Goal: Task Accomplishment & Management: Manage account settings

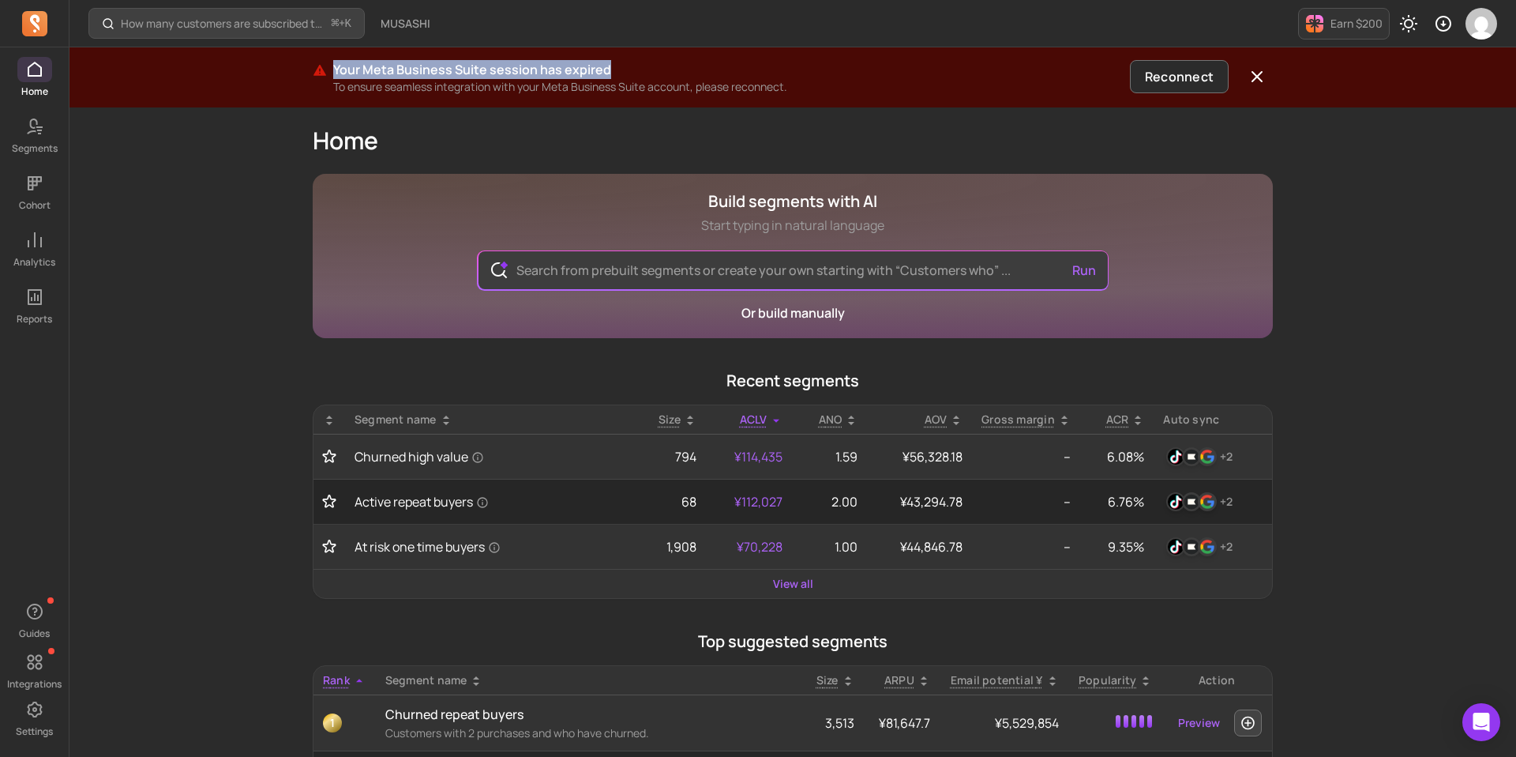
drag, startPoint x: 335, startPoint y: 67, endPoint x: 636, endPoint y: 62, distance: 300.9
click at [637, 63] on p "Your Meta Business Suite session has expired" at bounding box center [728, 69] width 790 height 19
click at [1133, 77] on button "Reconnect" at bounding box center [1179, 76] width 99 height 33
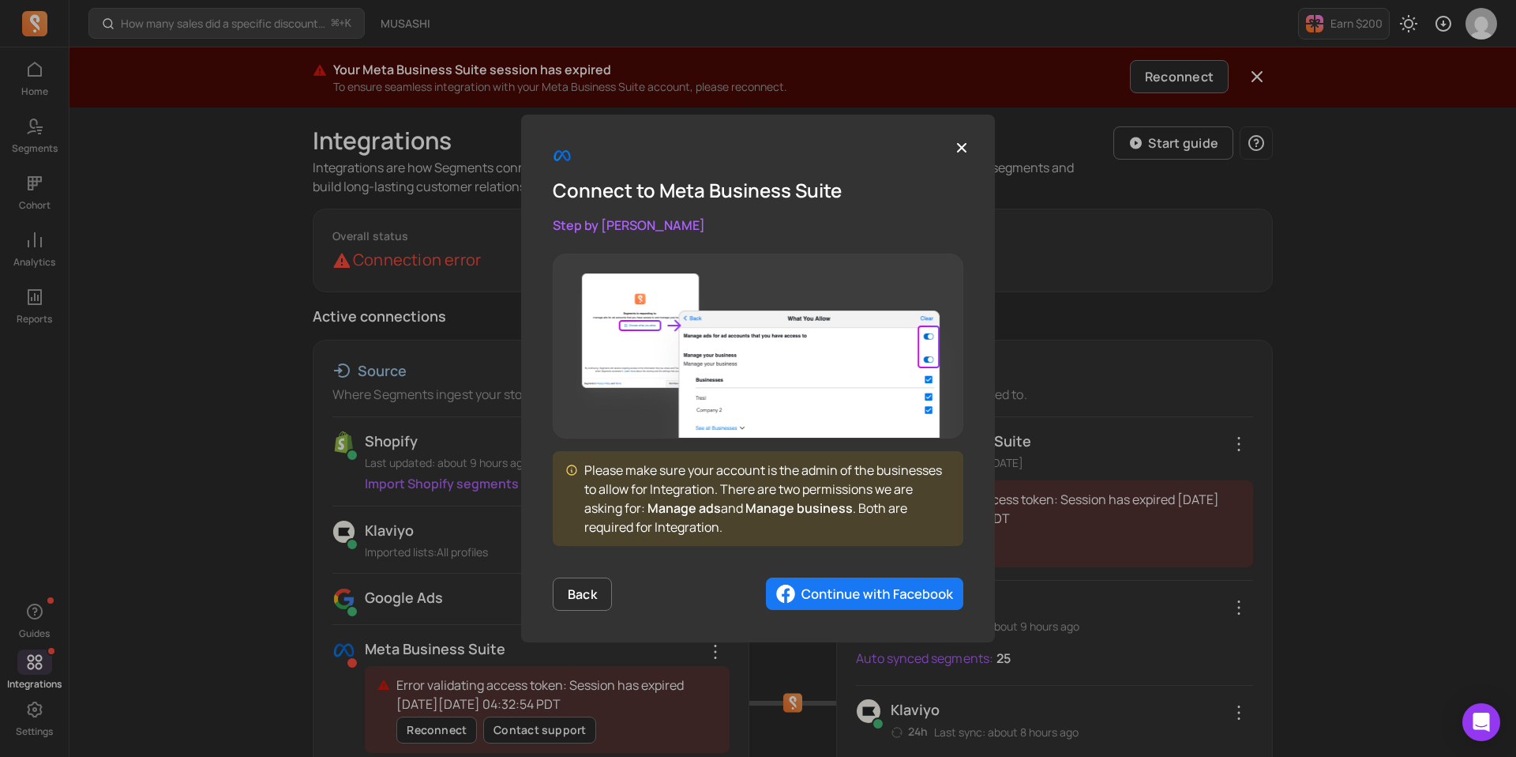
click at [843, 595] on img "button" at bounding box center [864, 593] width 197 height 33
click at [944, 153] on div "Connect to Meta Business Suite Step by [PERSON_NAME]" at bounding box center [758, 190] width 411 height 88
click at [963, 146] on icon "button" at bounding box center [961, 147] width 9 height 9
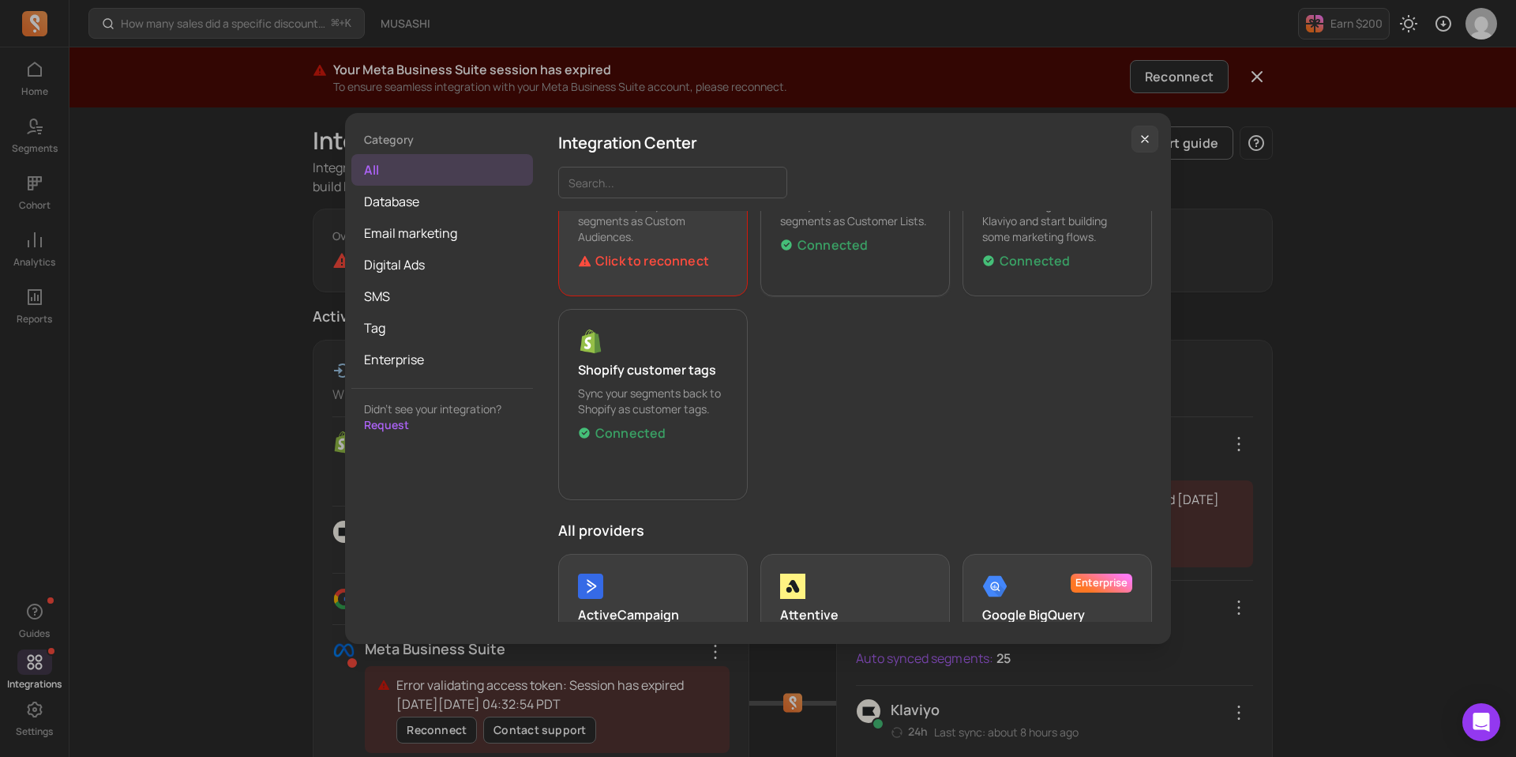
scroll to position [142, 0]
click at [1153, 148] on button "button" at bounding box center [1145, 139] width 27 height 27
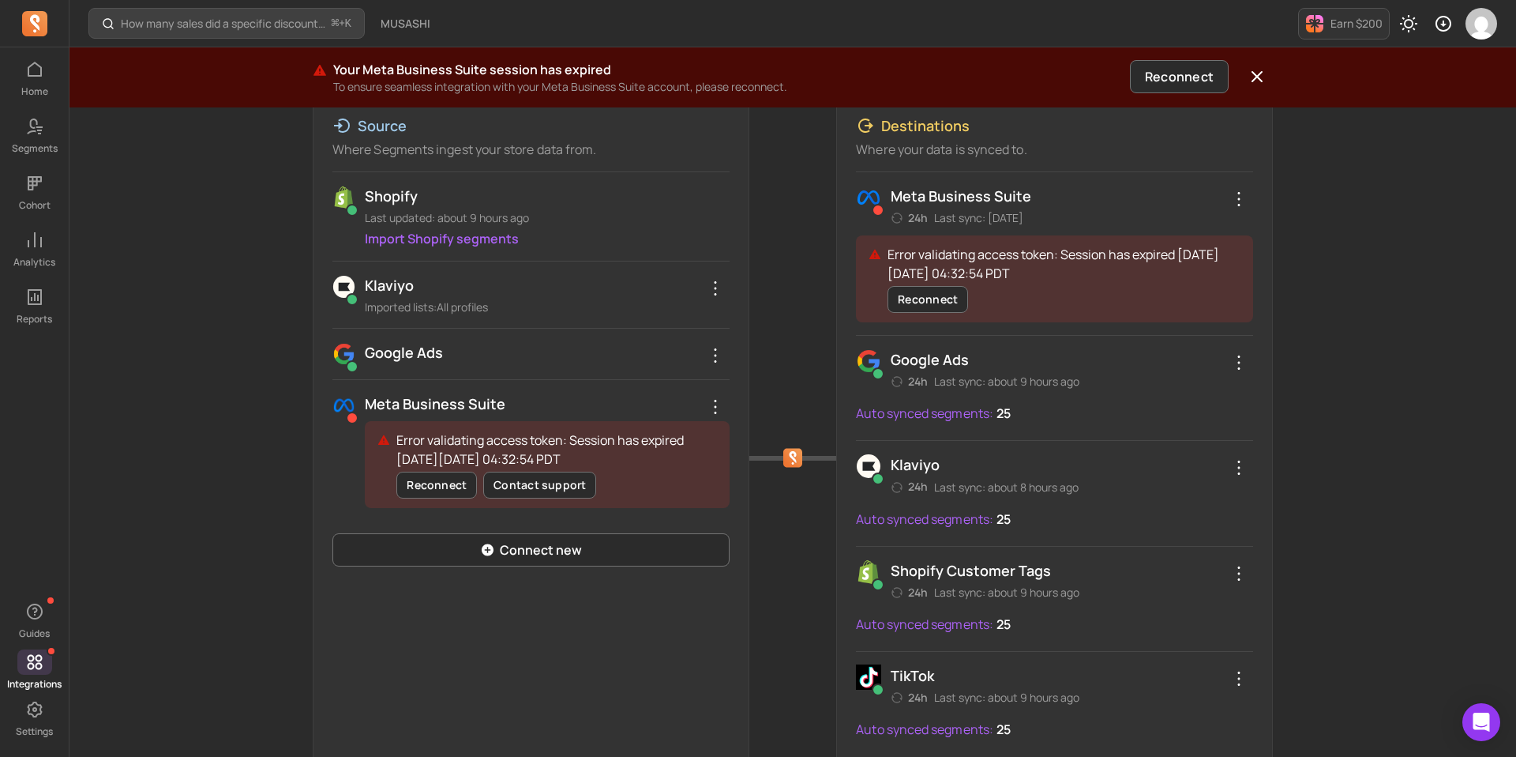
scroll to position [280, 0]
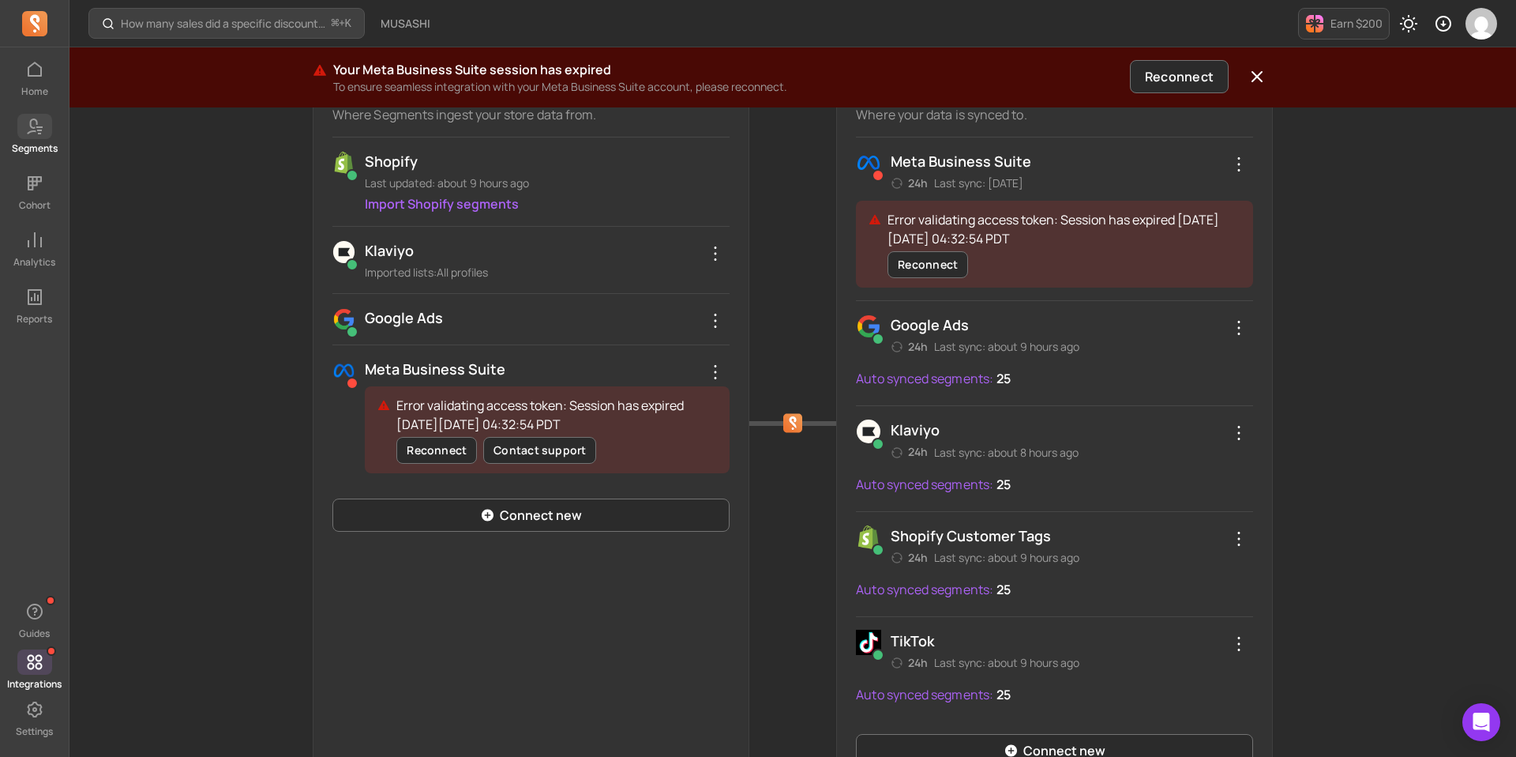
click at [42, 133] on icon at bounding box center [34, 126] width 19 height 19
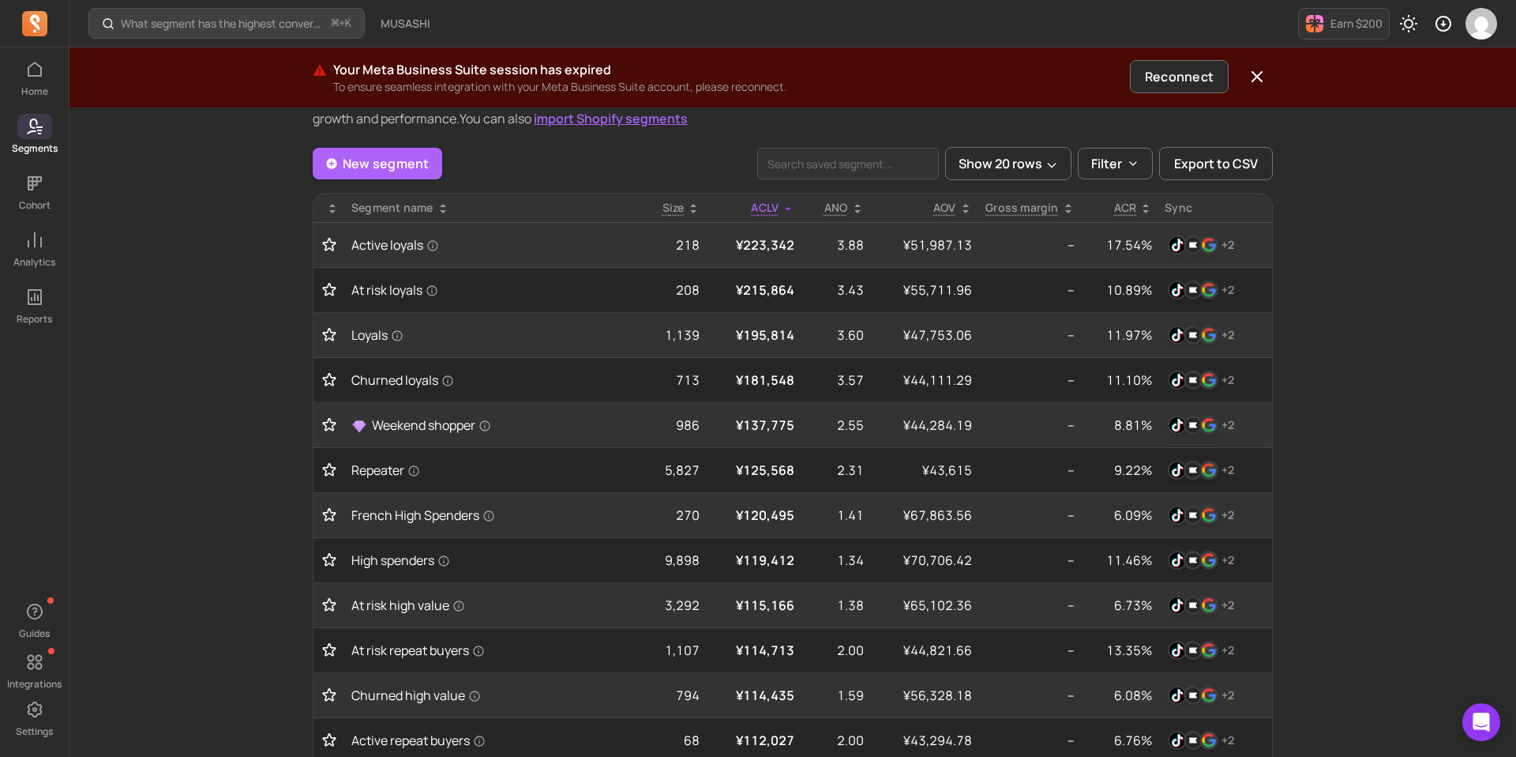
scroll to position [69, 0]
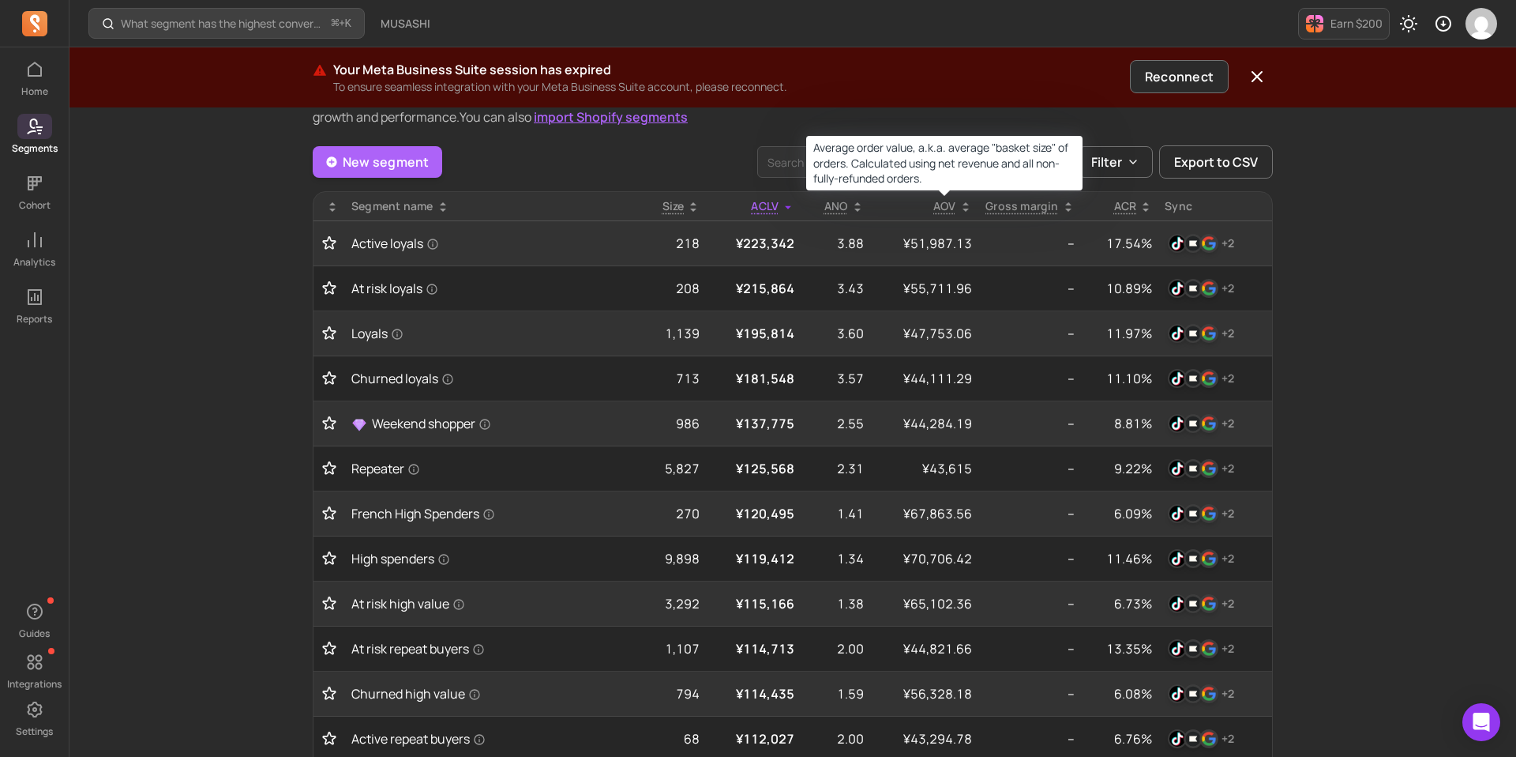
click at [940, 208] on p "AOV" at bounding box center [944, 206] width 23 height 16
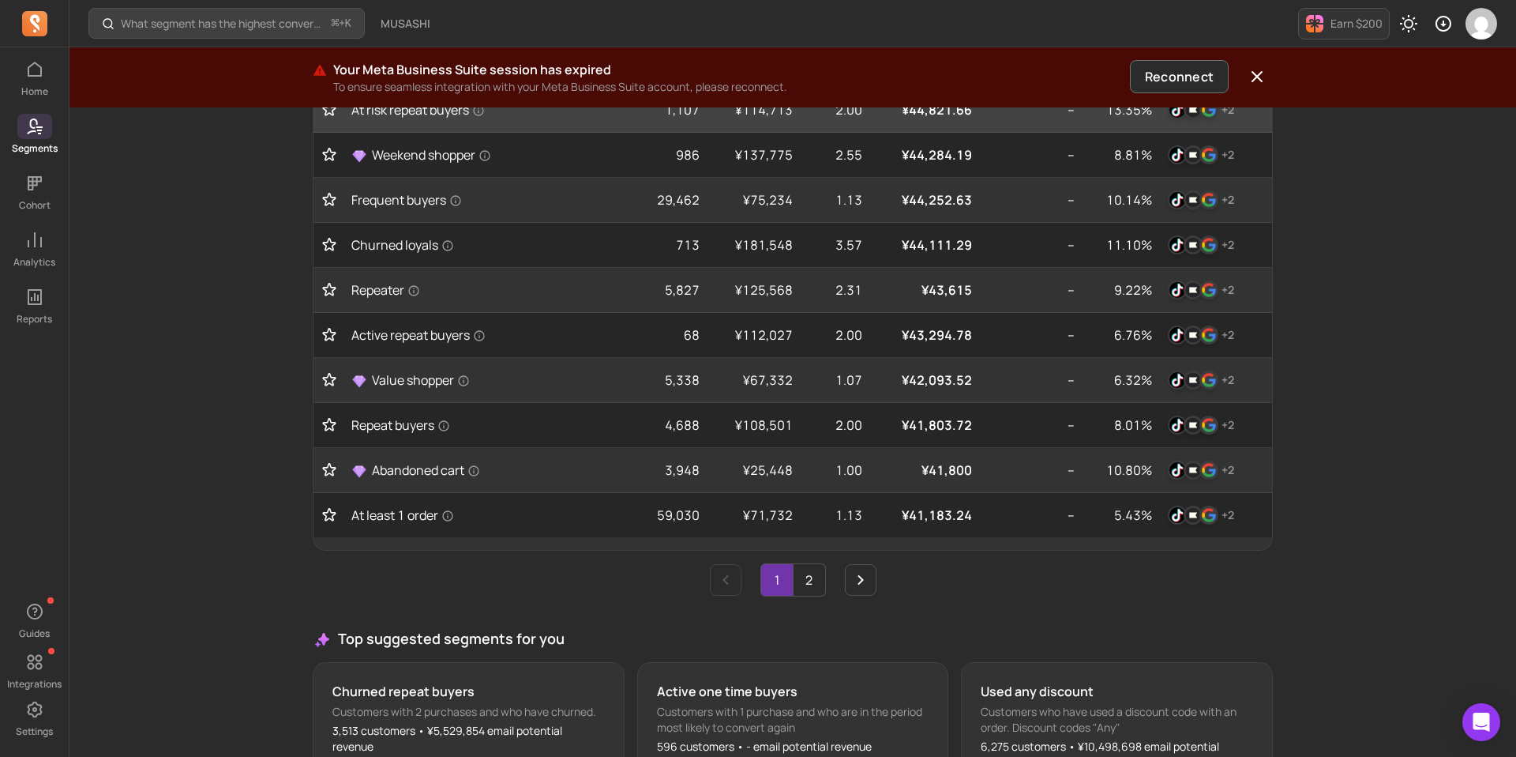
scroll to position [659, 0]
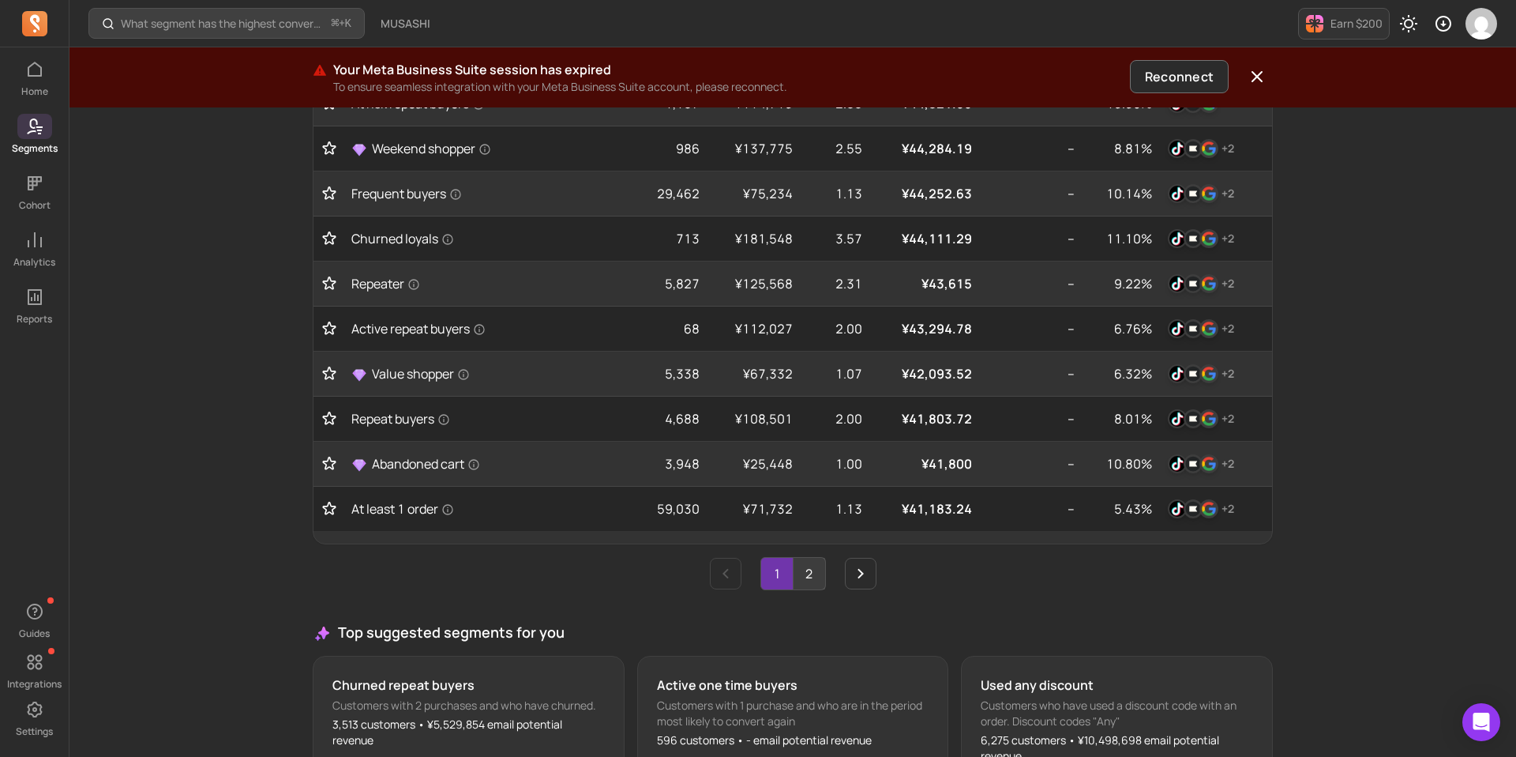
click at [794, 572] on link "2" at bounding box center [810, 574] width 32 height 32
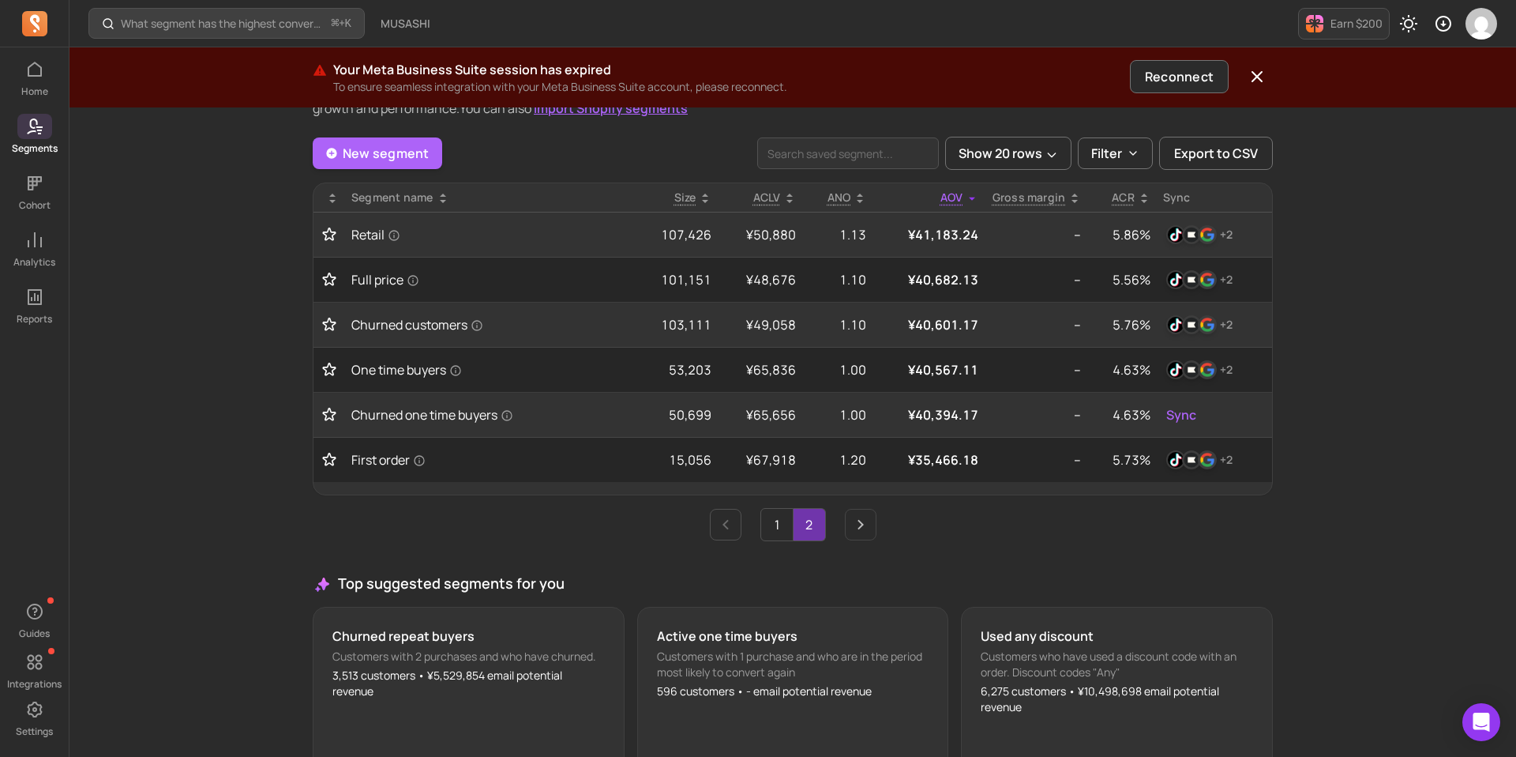
scroll to position [77, 0]
click at [772, 534] on link "1" at bounding box center [777, 525] width 32 height 32
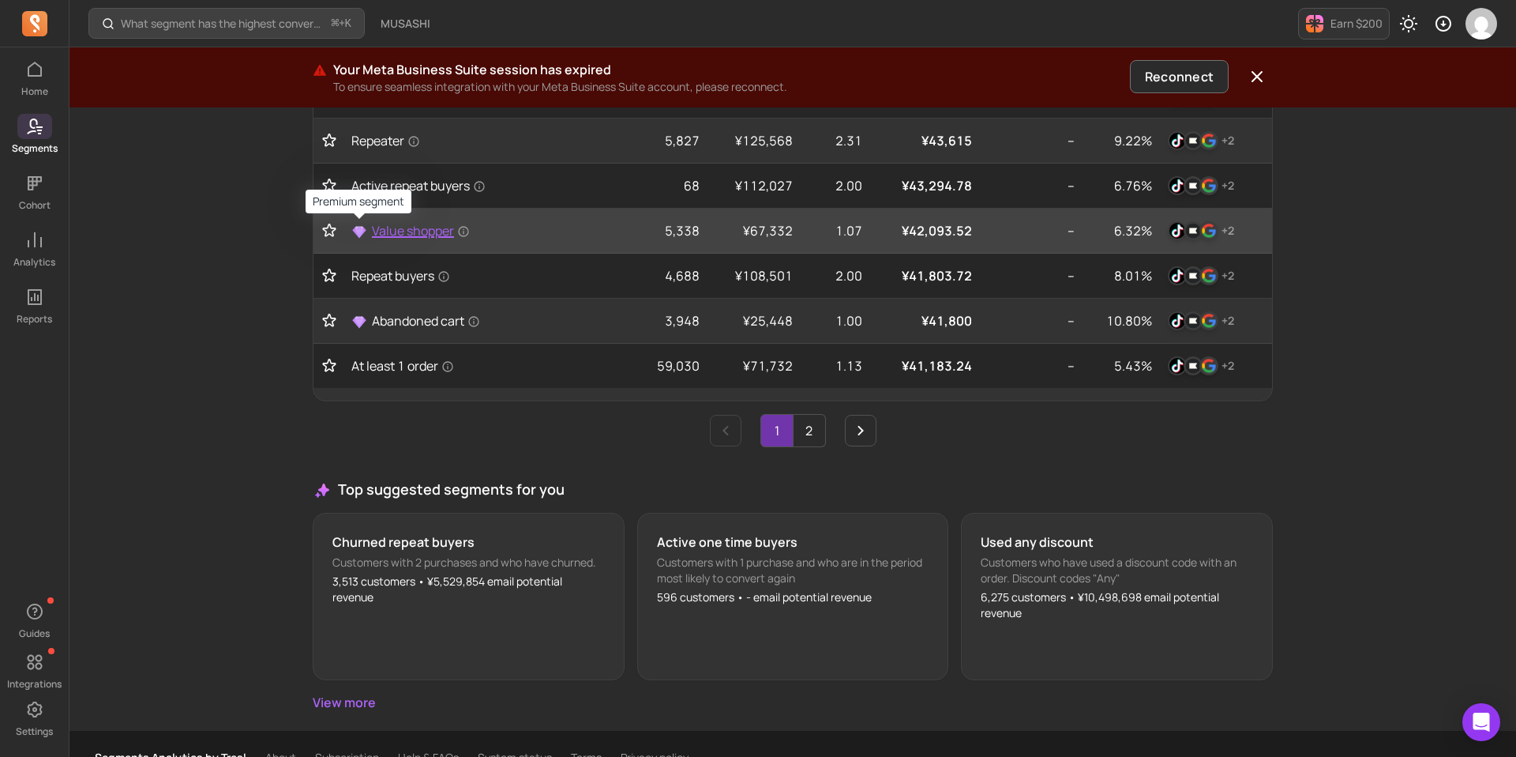
scroll to position [830, 0]
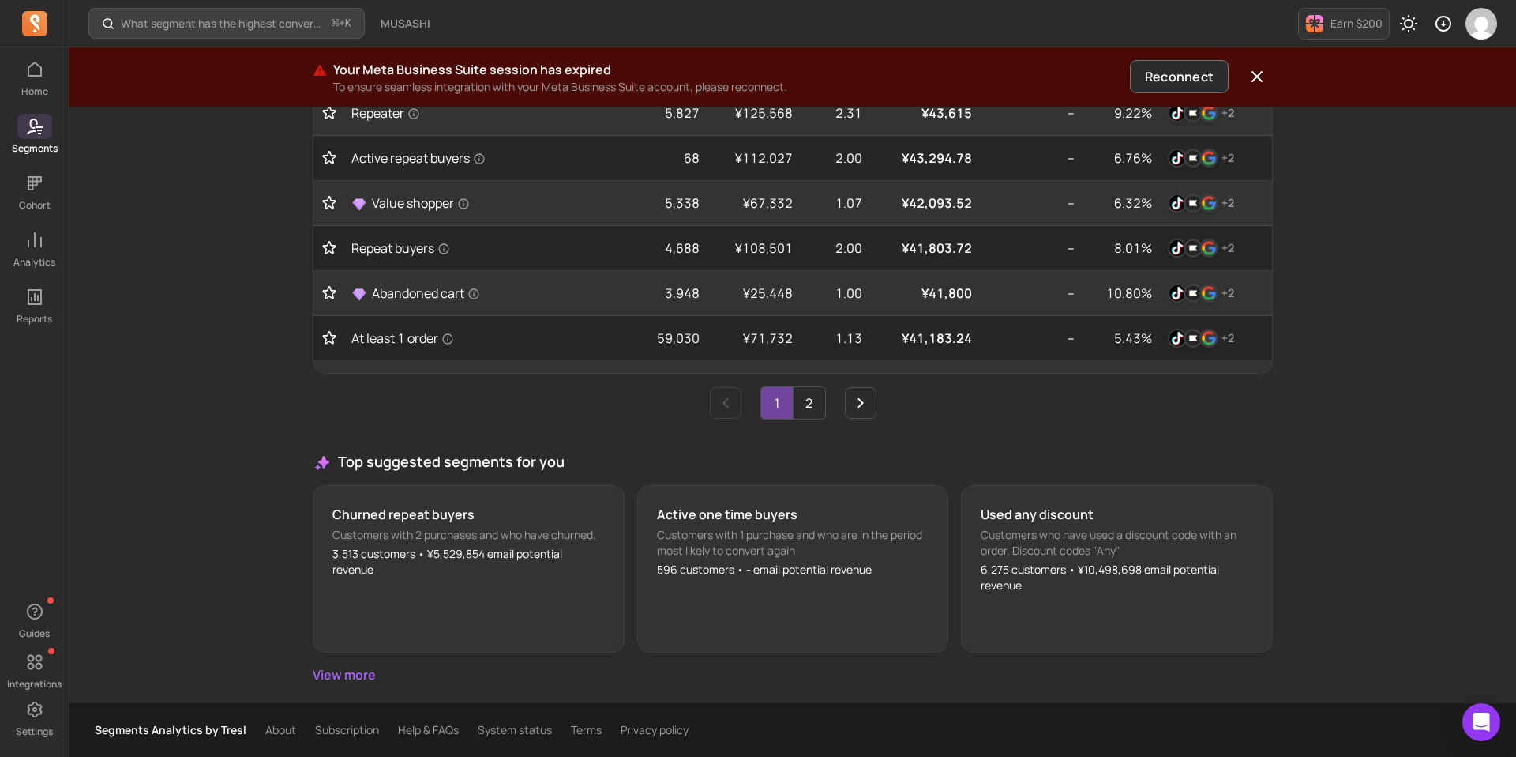
click at [768, 412] on link "1" at bounding box center [777, 403] width 32 height 32
click at [728, 407] on icon "Previous page" at bounding box center [725, 402] width 19 height 19
click at [785, 412] on link "1" at bounding box center [777, 403] width 32 height 32
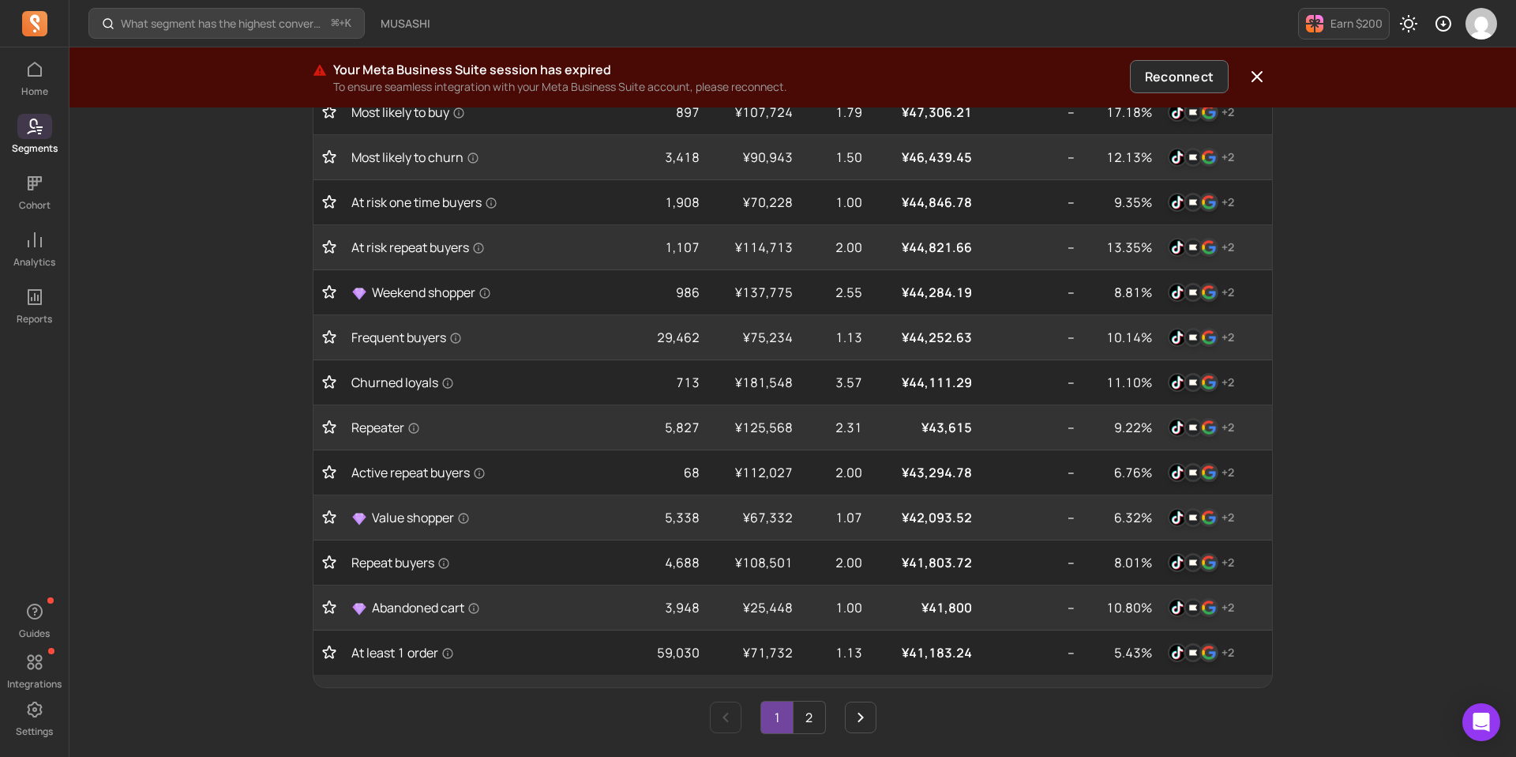
scroll to position [0, 0]
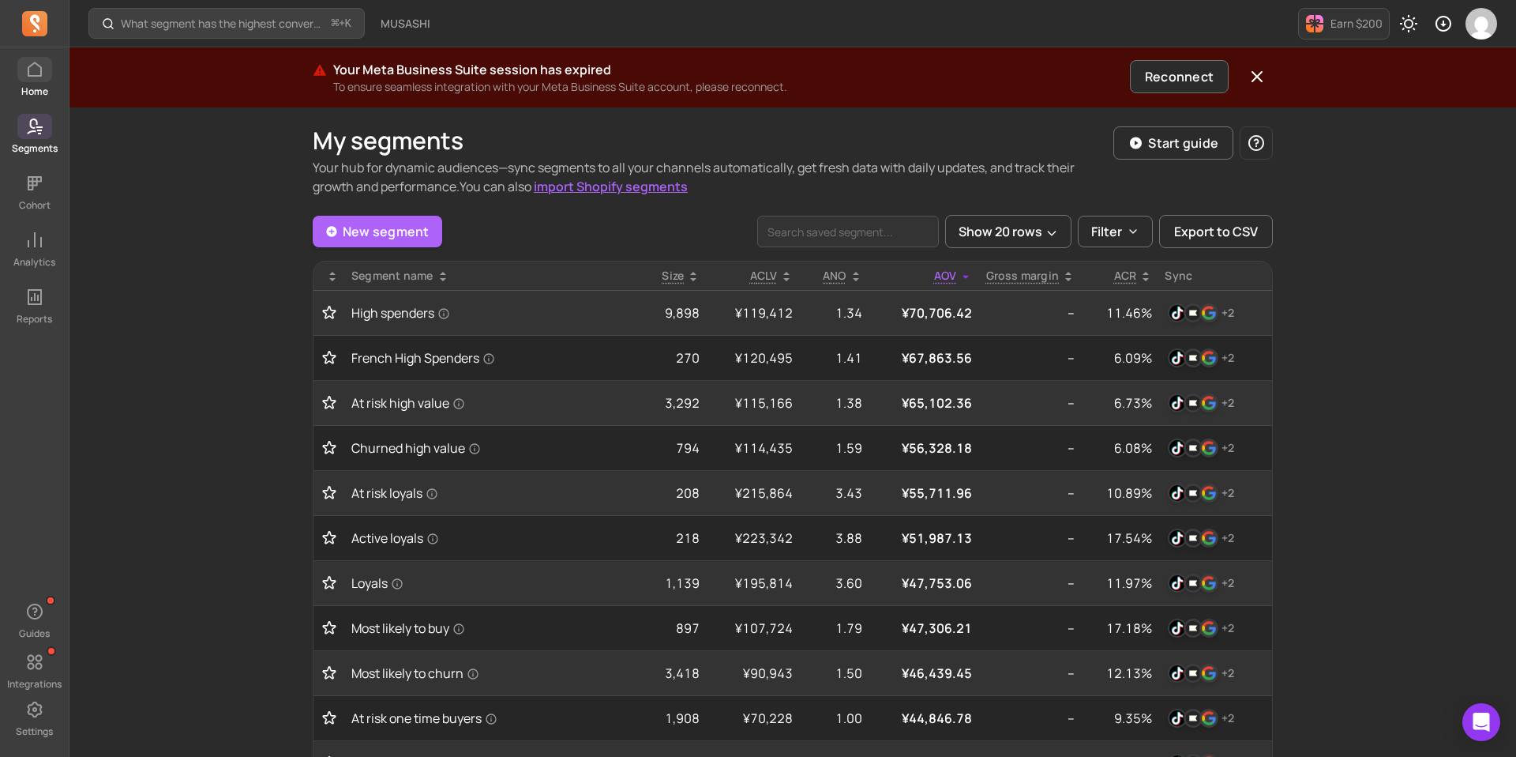
click at [29, 68] on icon at bounding box center [34, 69] width 19 height 19
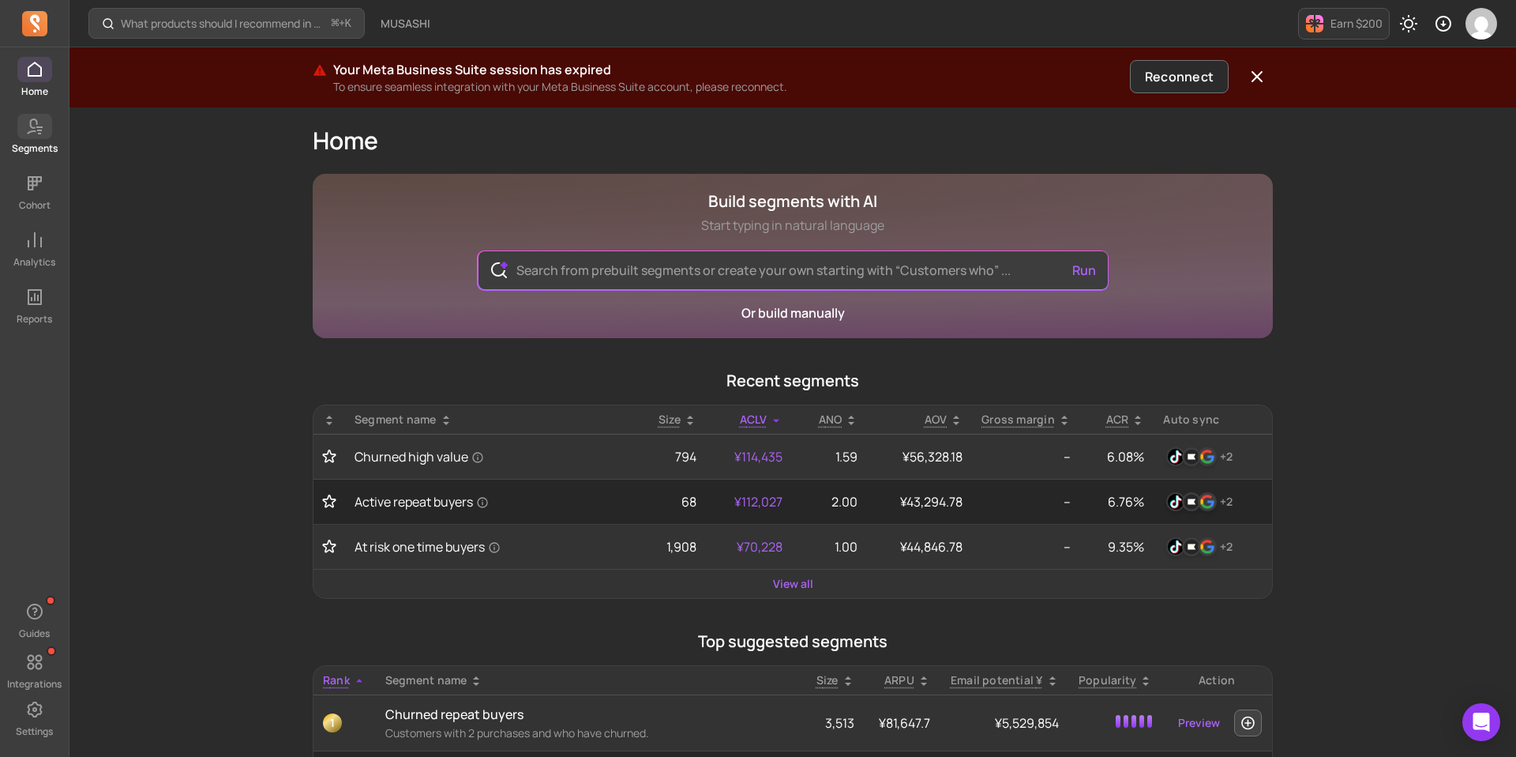
click at [39, 129] on icon at bounding box center [34, 126] width 19 height 19
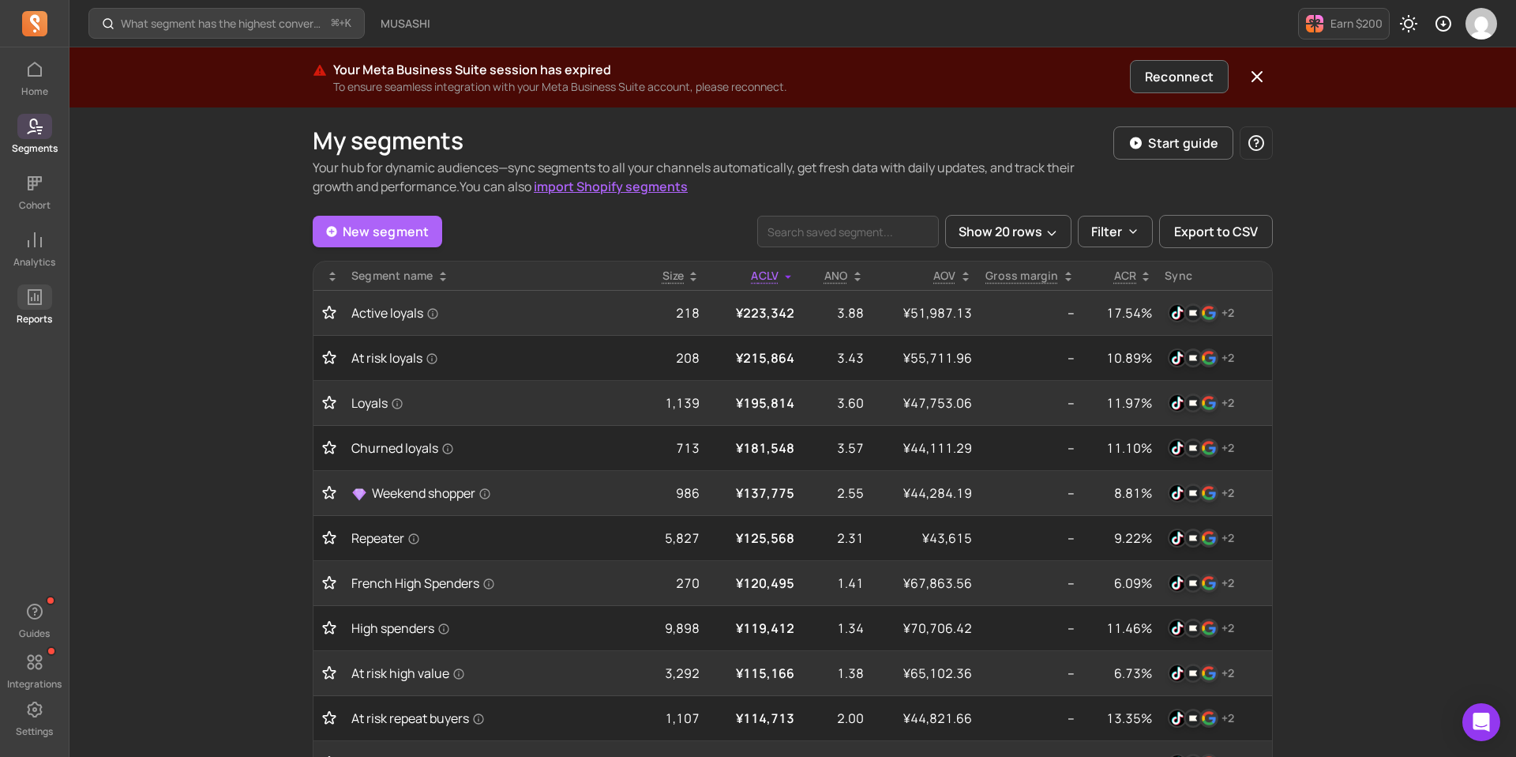
click at [37, 296] on icon at bounding box center [35, 297] width 14 height 16
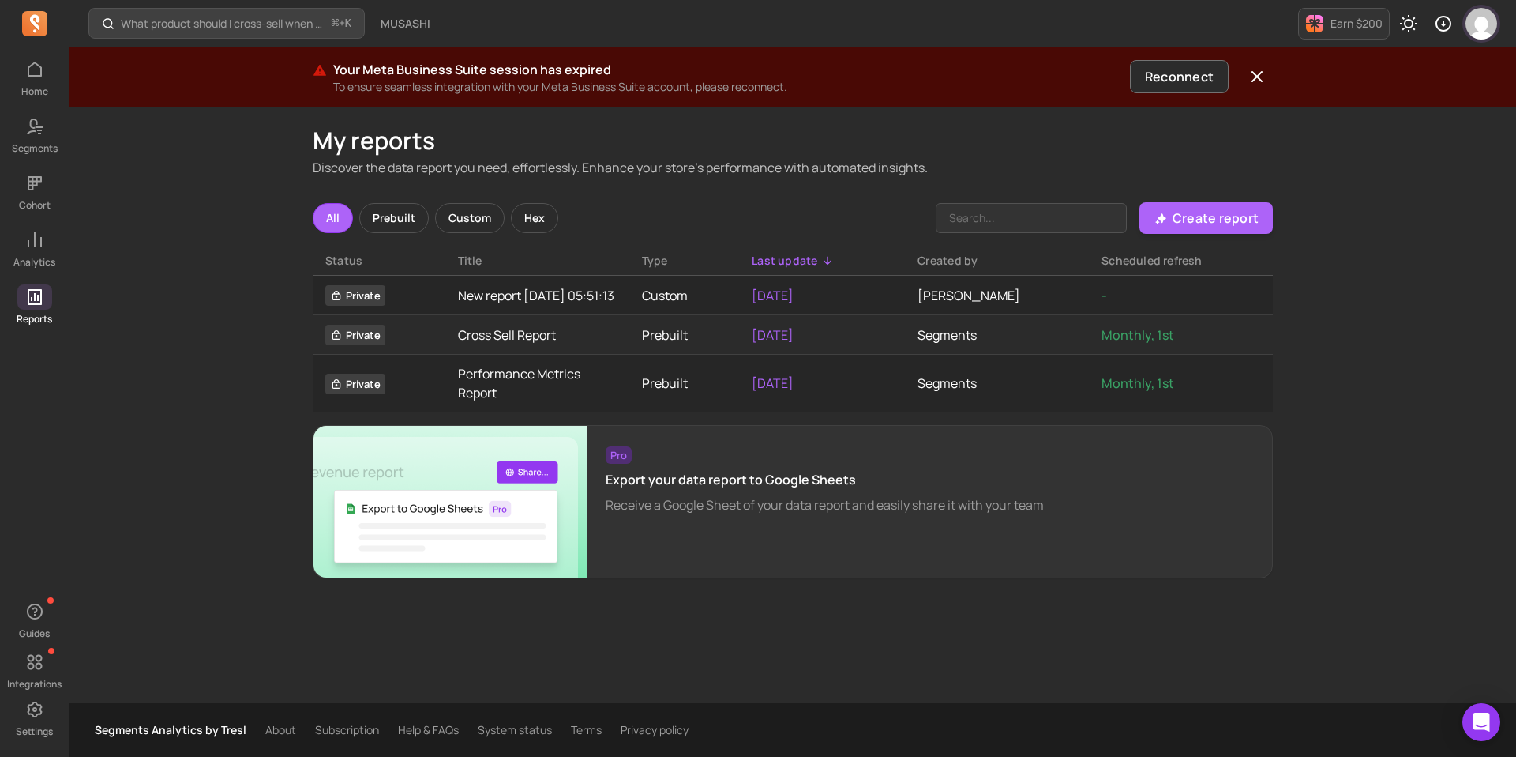
click at [1487, 27] on img "button" at bounding box center [1482, 24] width 32 height 32
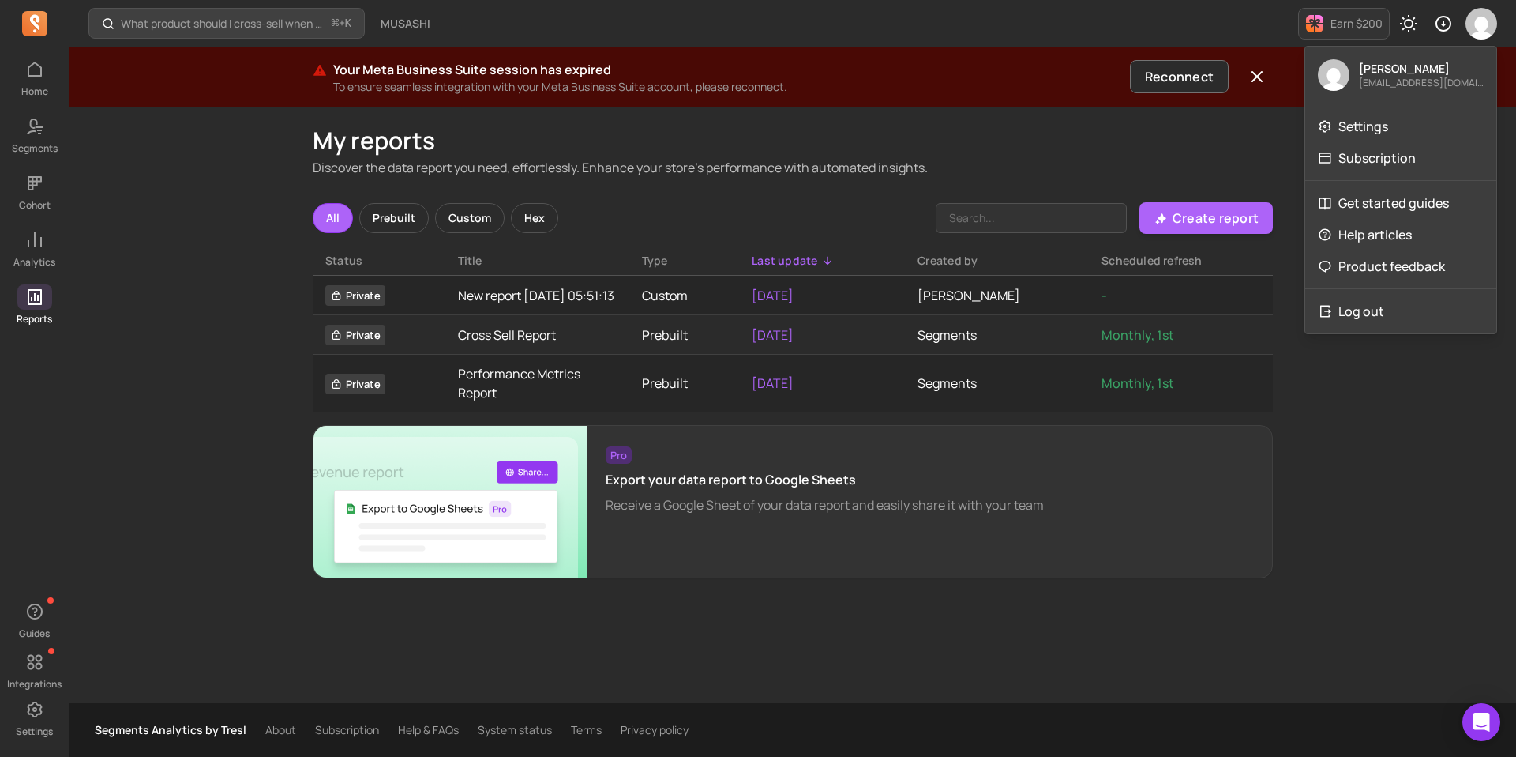
click at [1239, 150] on h1 "My reports" at bounding box center [793, 140] width 960 height 28
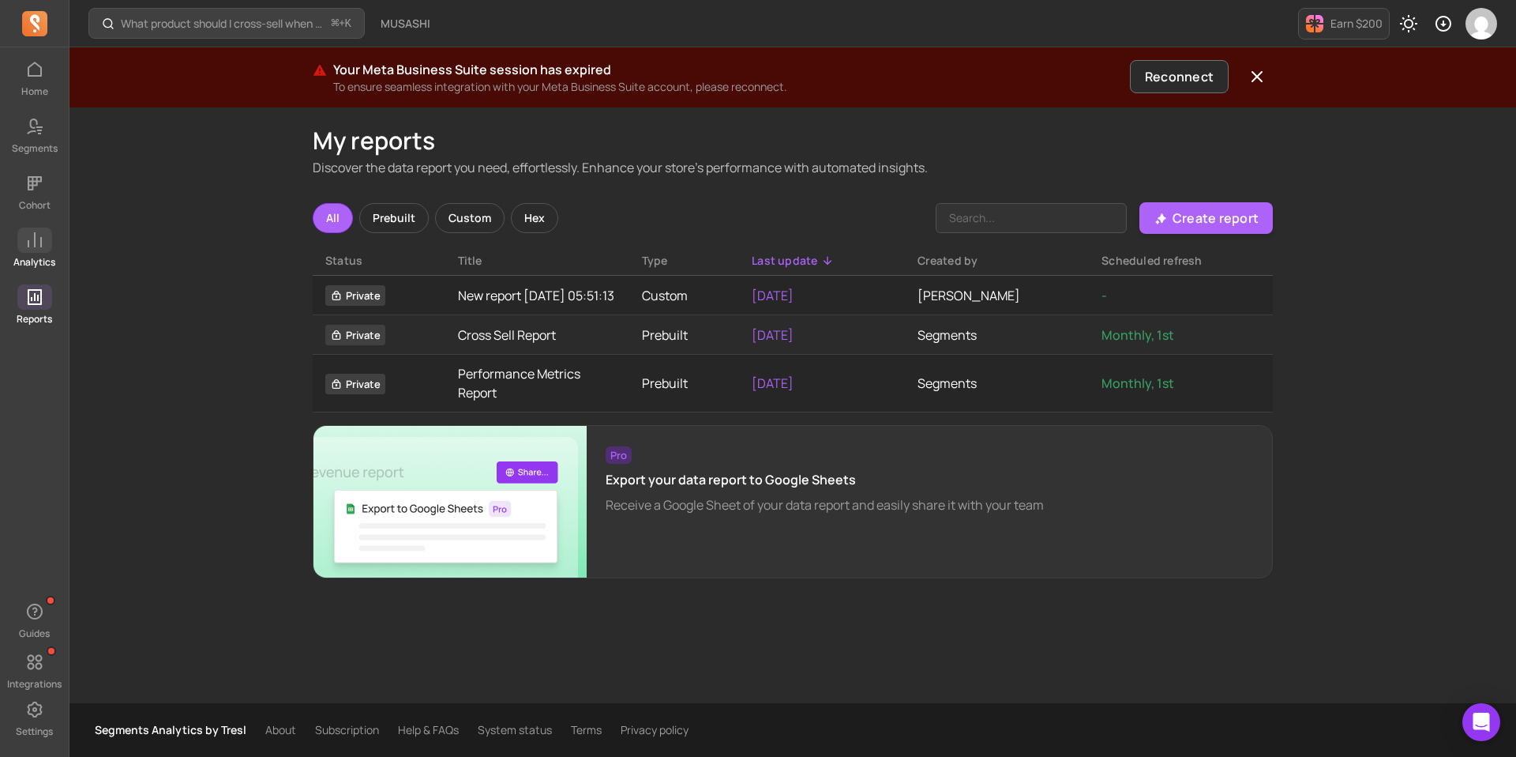
click at [27, 238] on icon at bounding box center [34, 240] width 19 height 19
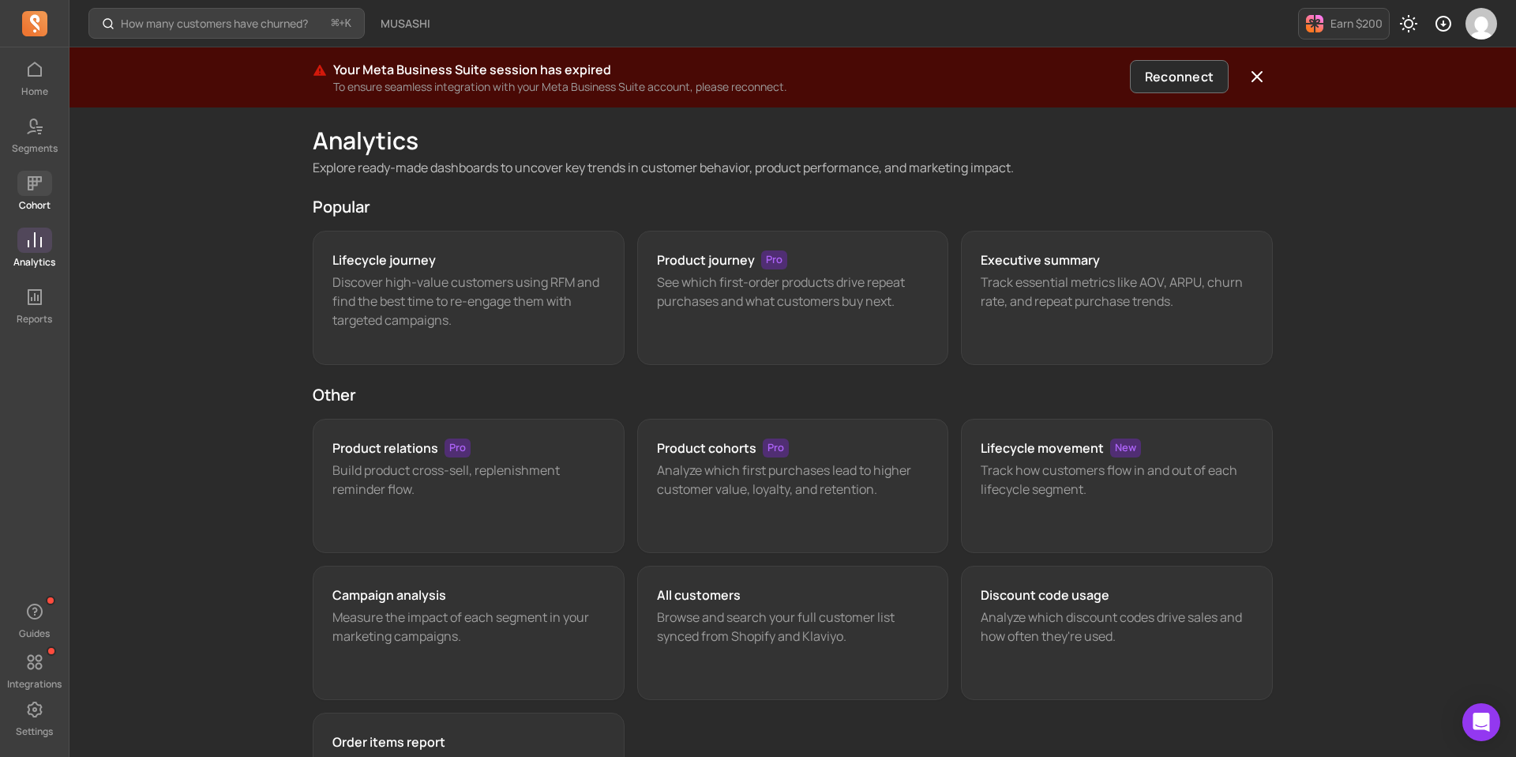
click at [31, 189] on icon at bounding box center [35, 183] width 14 height 14
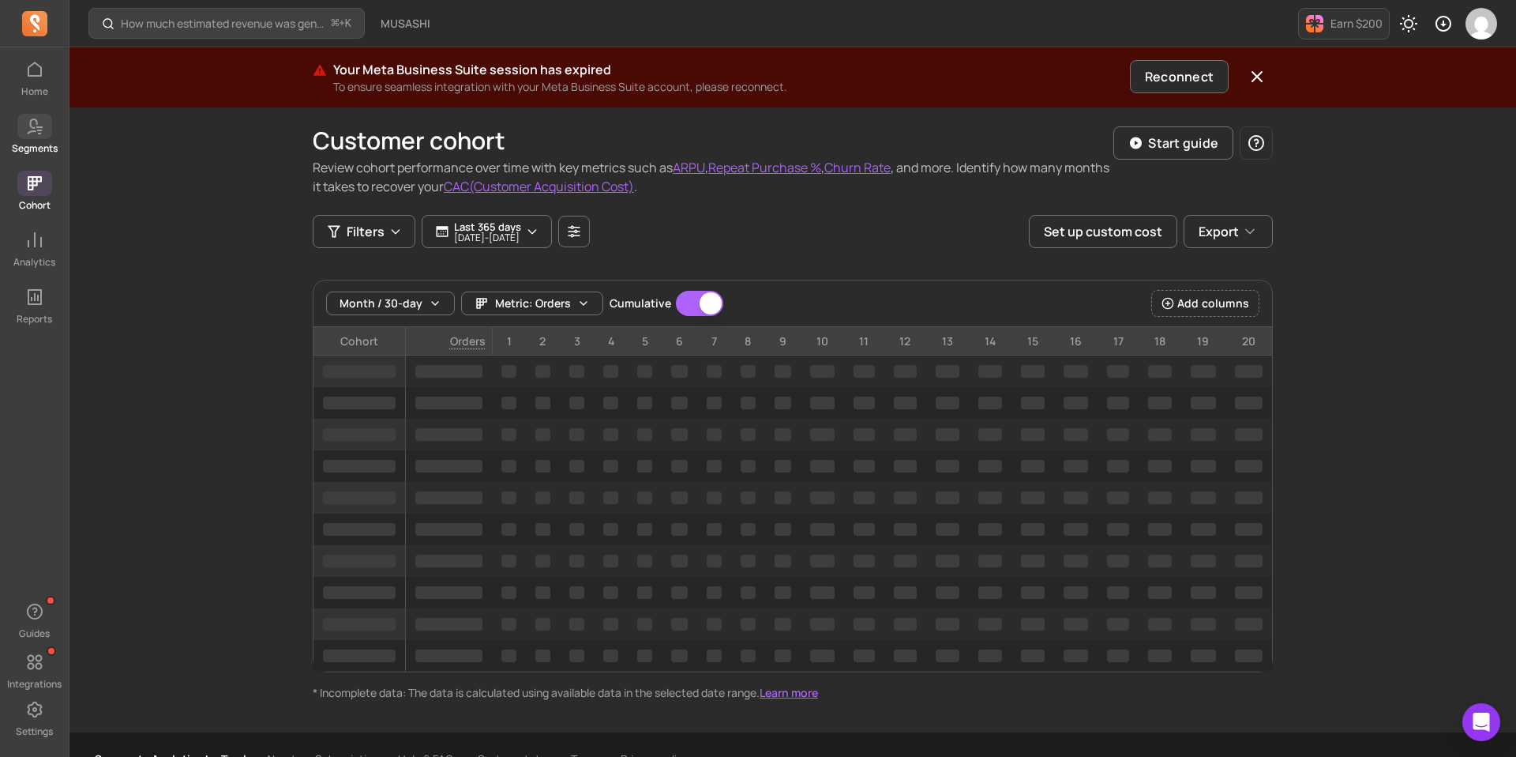
click at [36, 139] on link "Segments" at bounding box center [34, 134] width 69 height 41
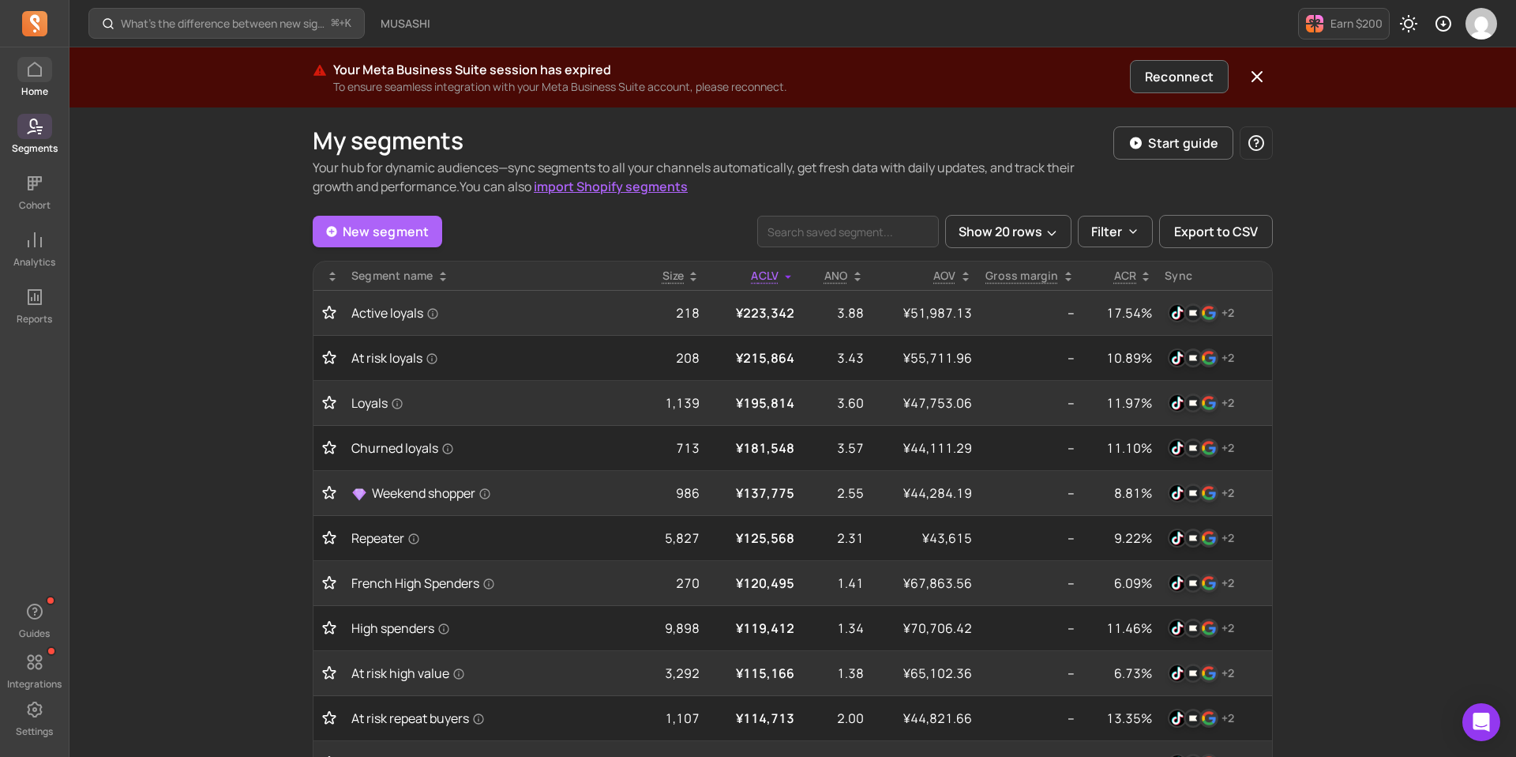
click at [35, 83] on link "Home" at bounding box center [34, 77] width 69 height 41
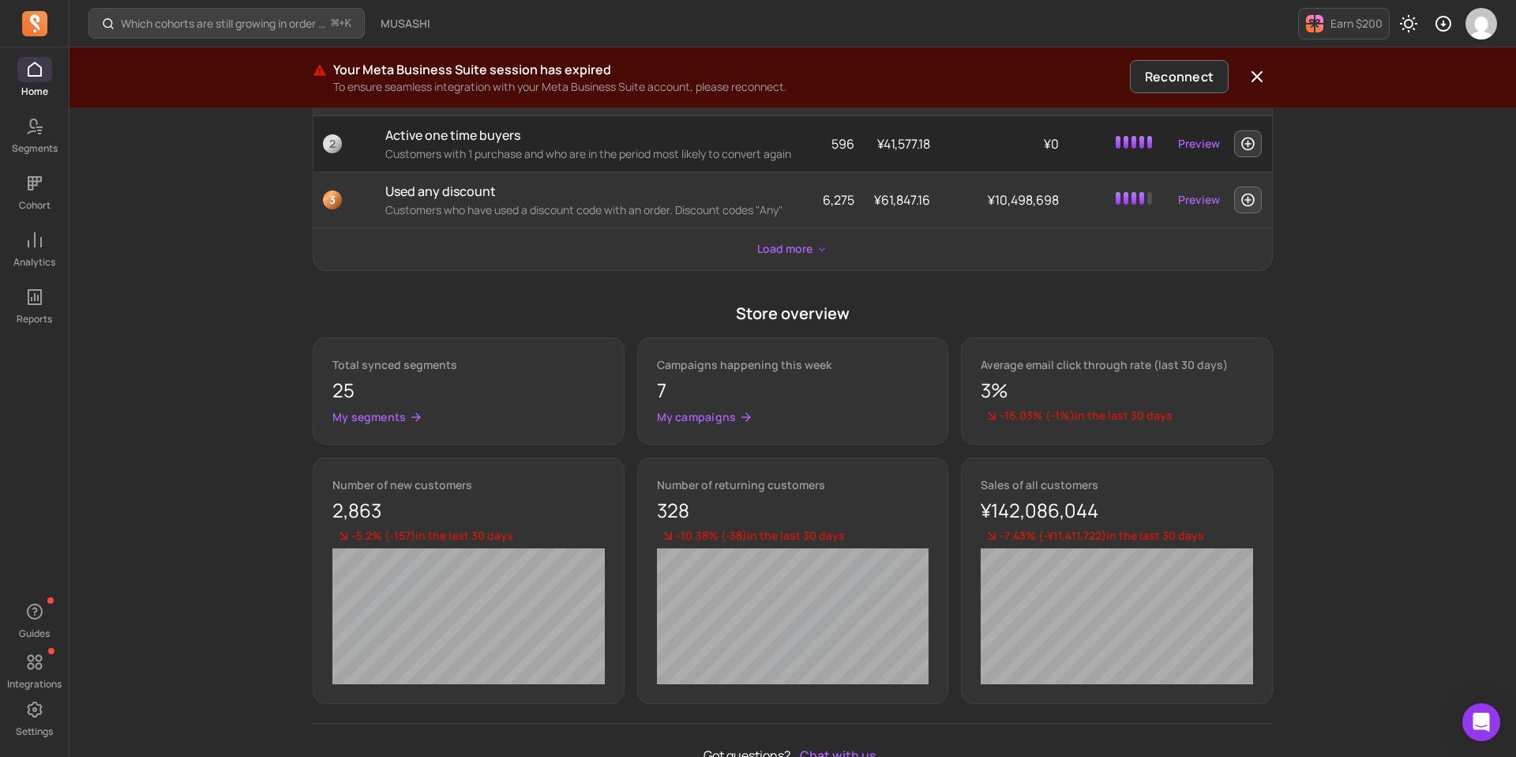
scroll to position [719, 0]
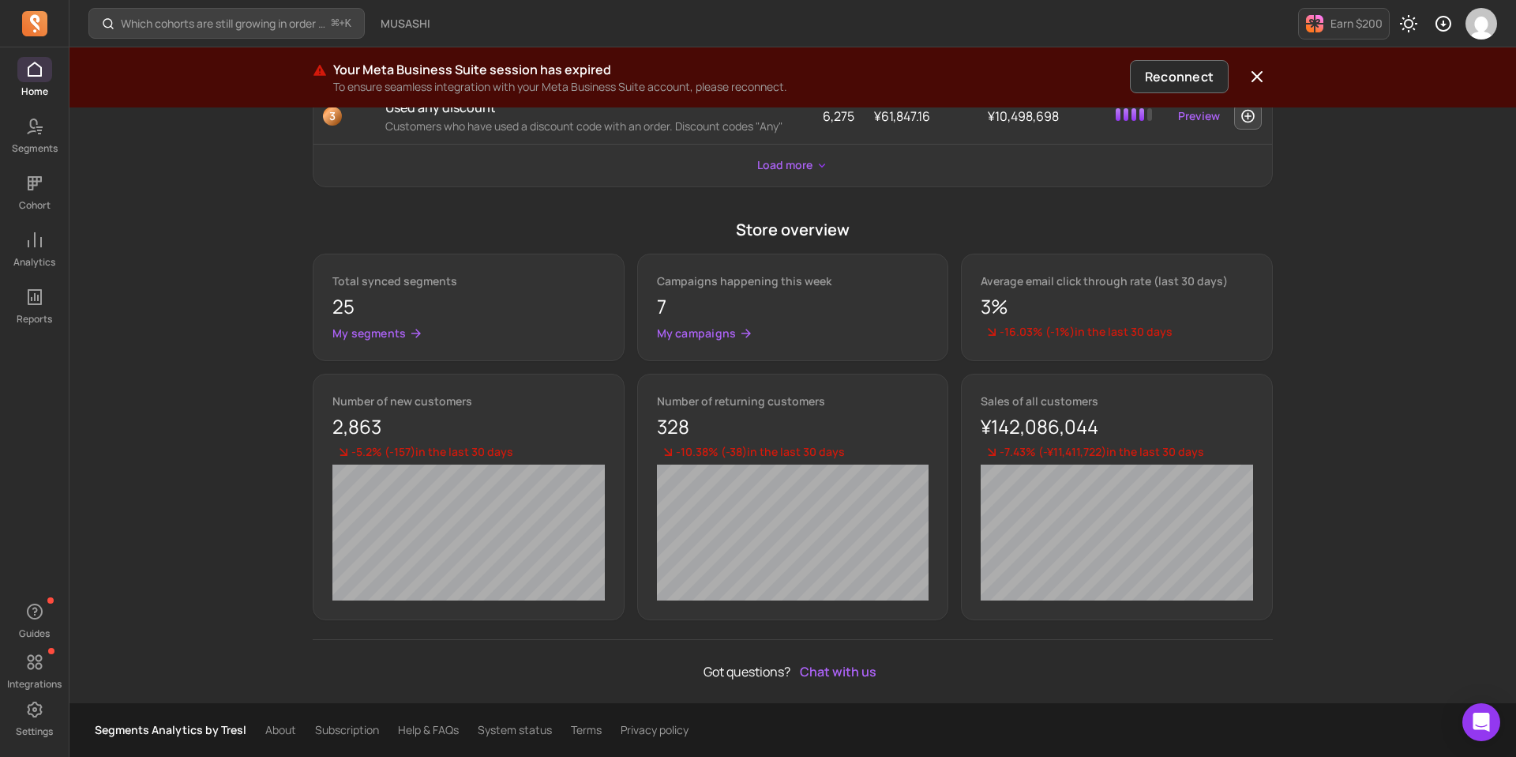
click at [377, 727] on link "Subscription" at bounding box center [347, 730] width 64 height 16
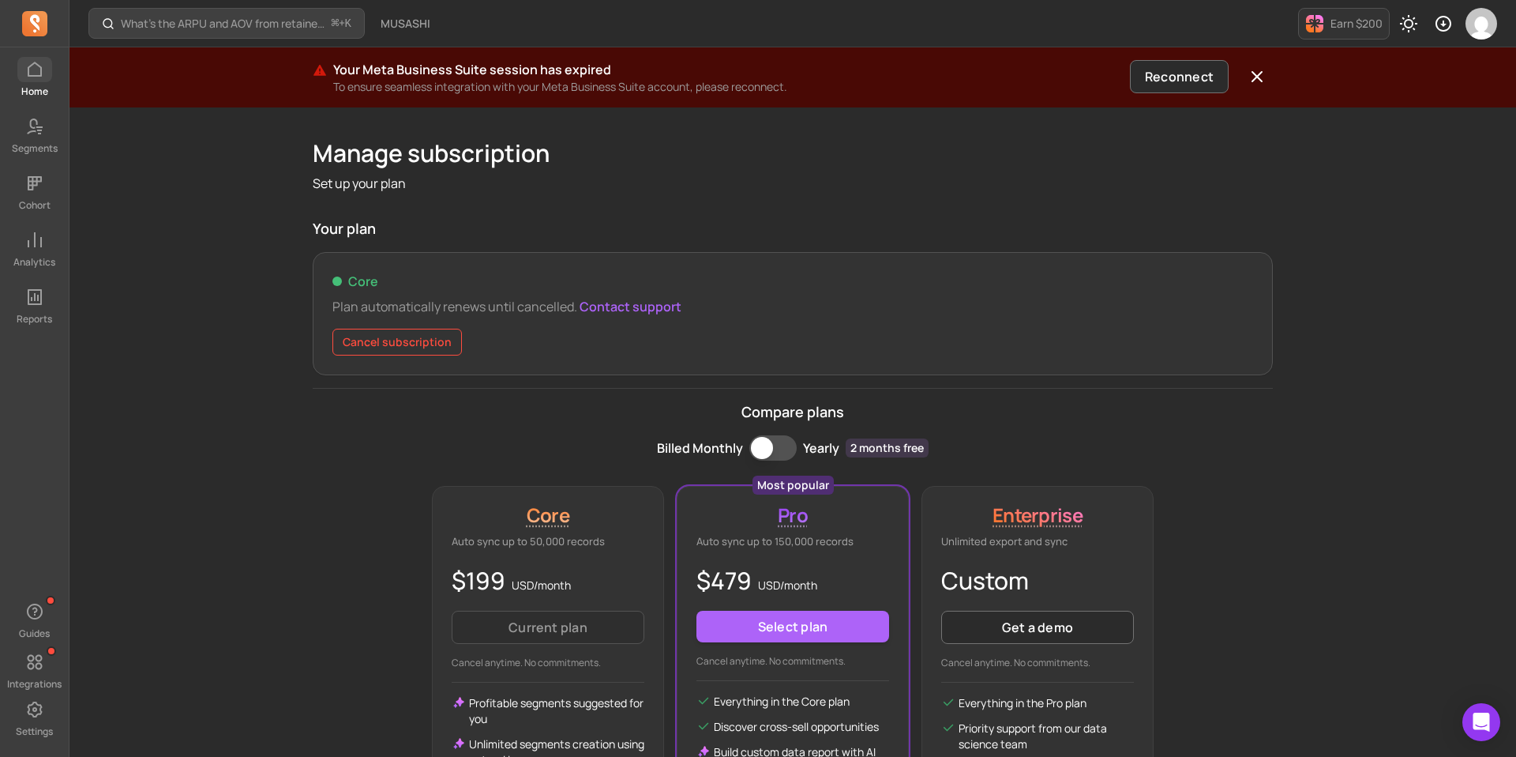
click at [31, 75] on icon at bounding box center [35, 69] width 14 height 15
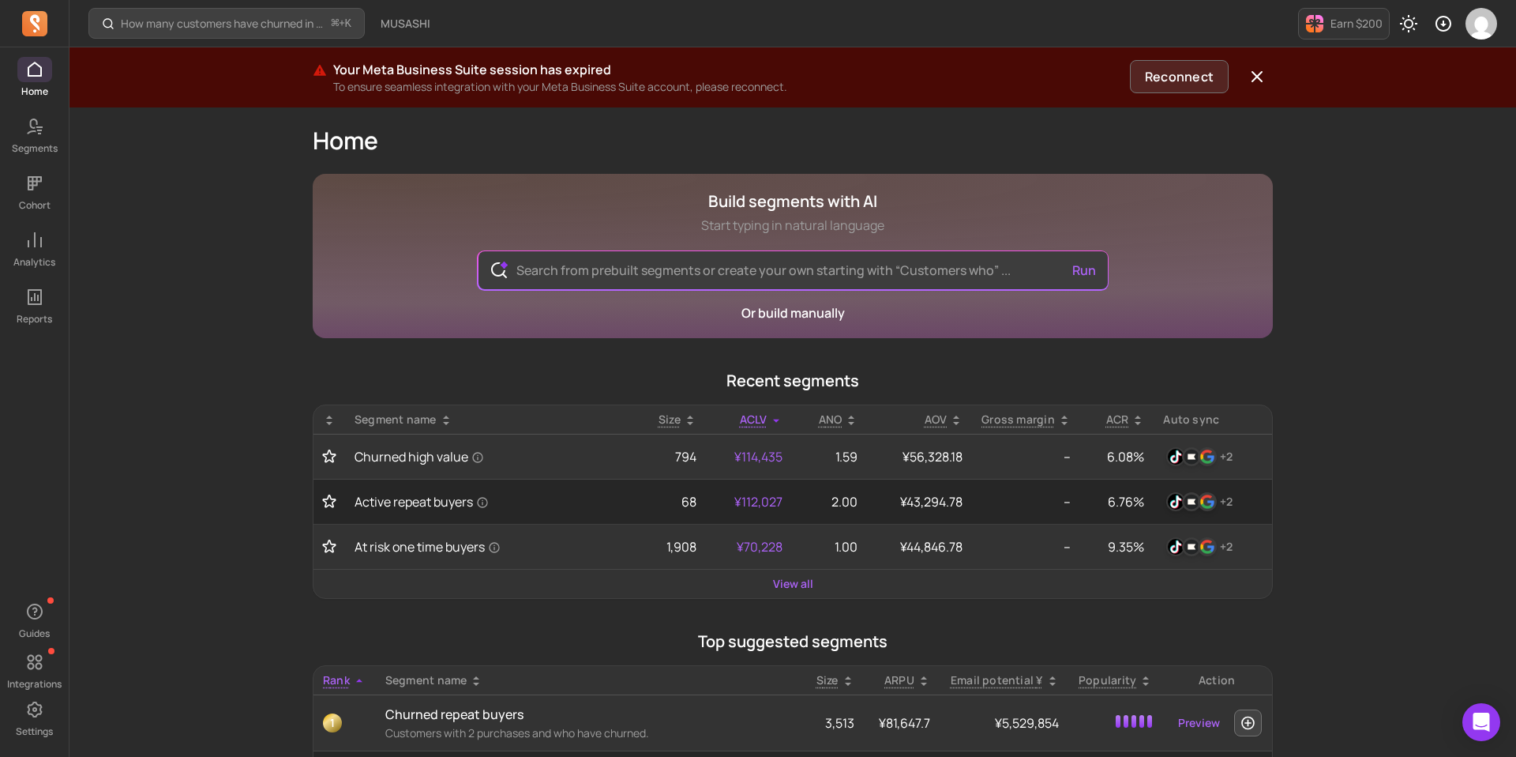
click at [1171, 80] on button "Reconnect" at bounding box center [1179, 76] width 99 height 33
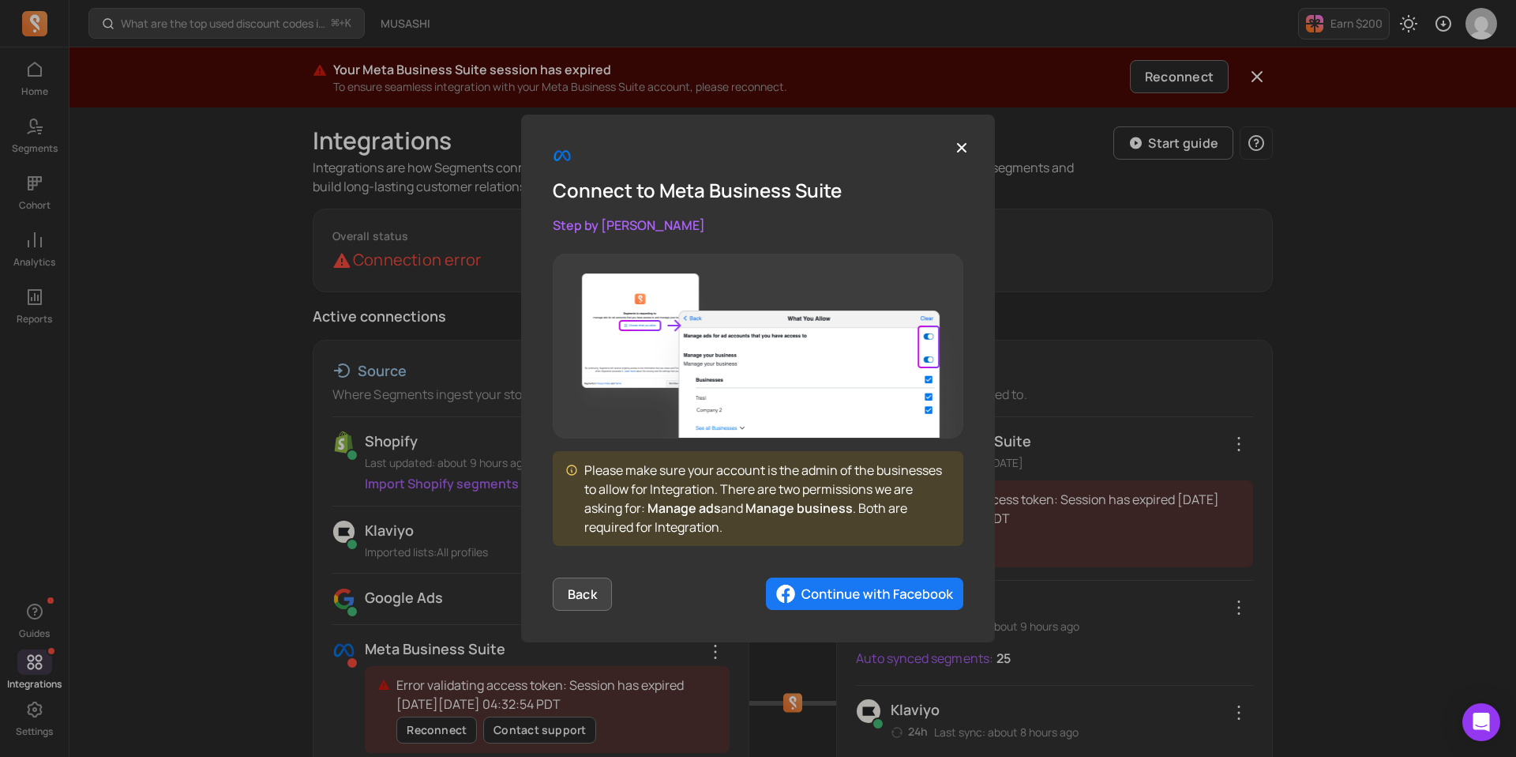
click at [584, 596] on button "Back" at bounding box center [582, 593] width 59 height 33
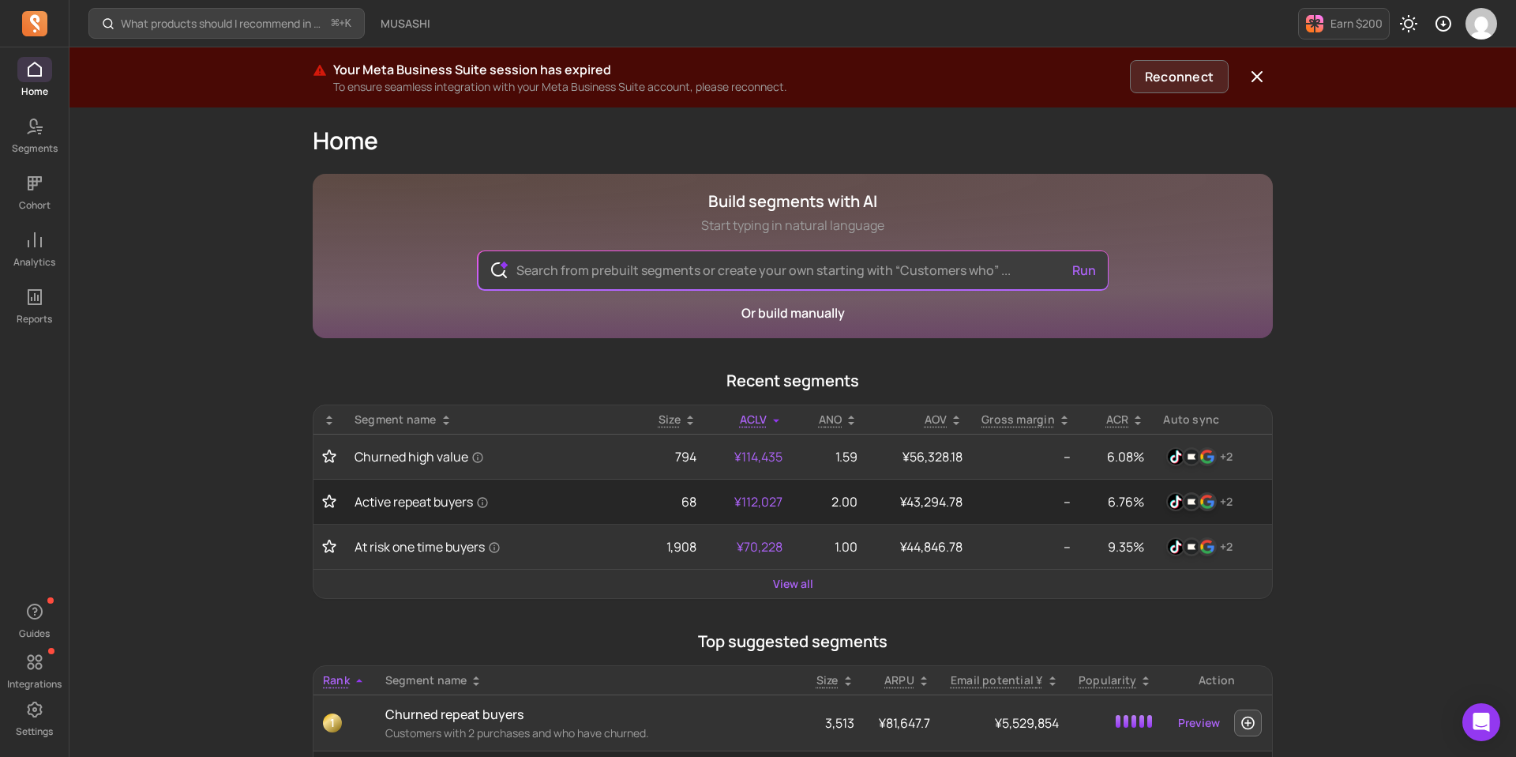
click at [1176, 80] on button "Reconnect" at bounding box center [1179, 76] width 99 height 33
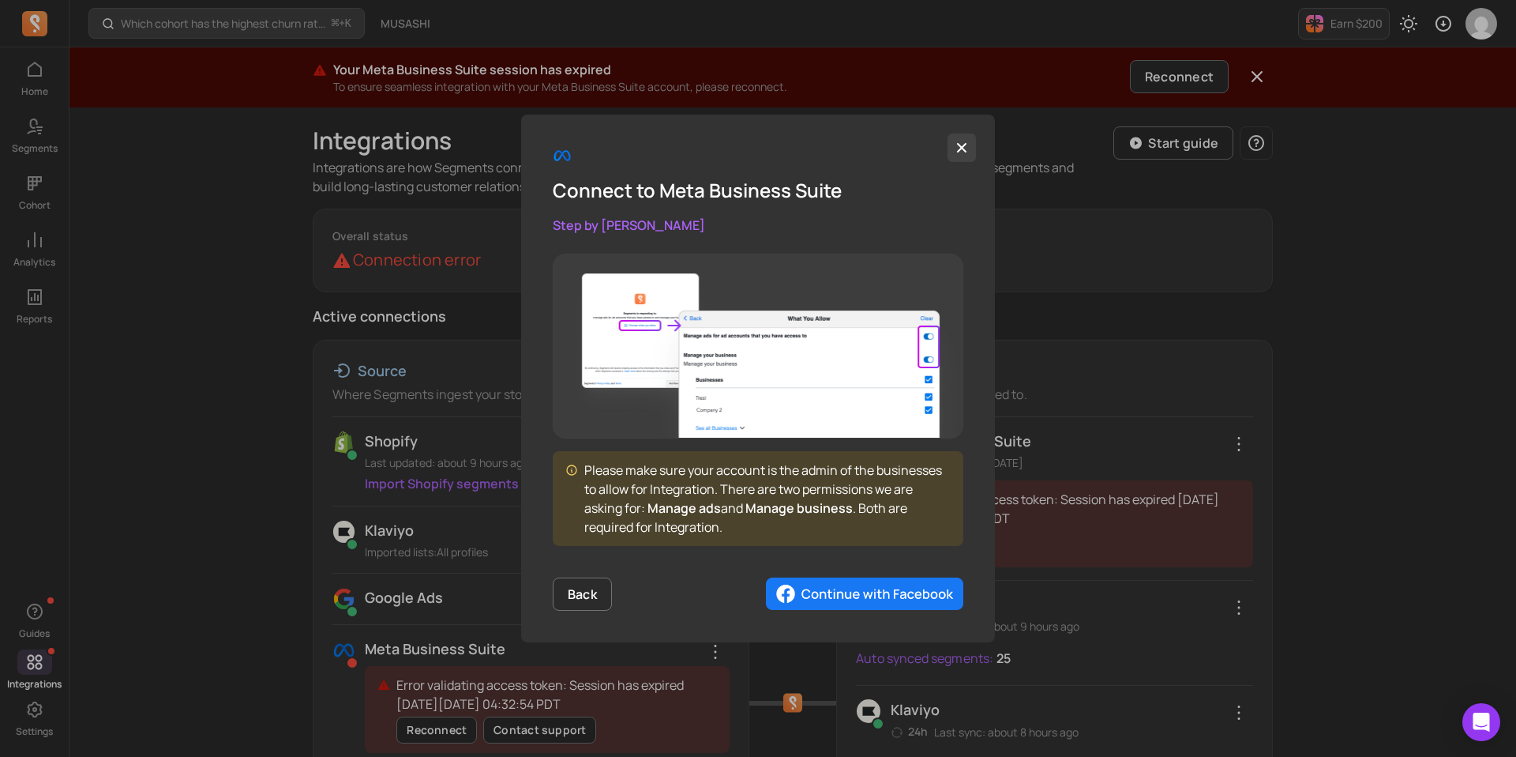
click at [962, 145] on icon "button" at bounding box center [962, 148] width 16 height 16
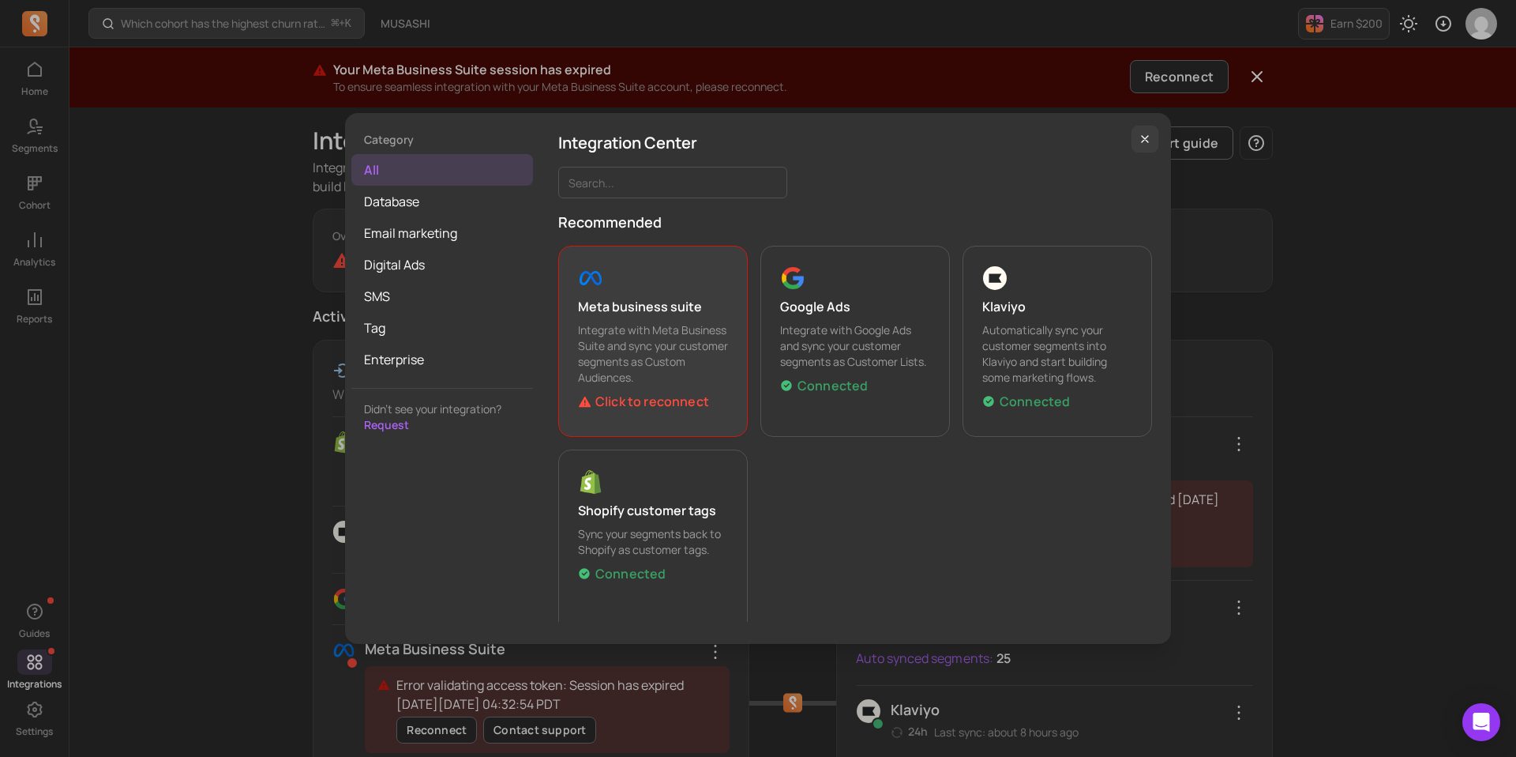
click at [1127, 148] on p "Integration Center" at bounding box center [855, 143] width 594 height 22
click at [1144, 145] on icon "button" at bounding box center [1145, 139] width 13 height 13
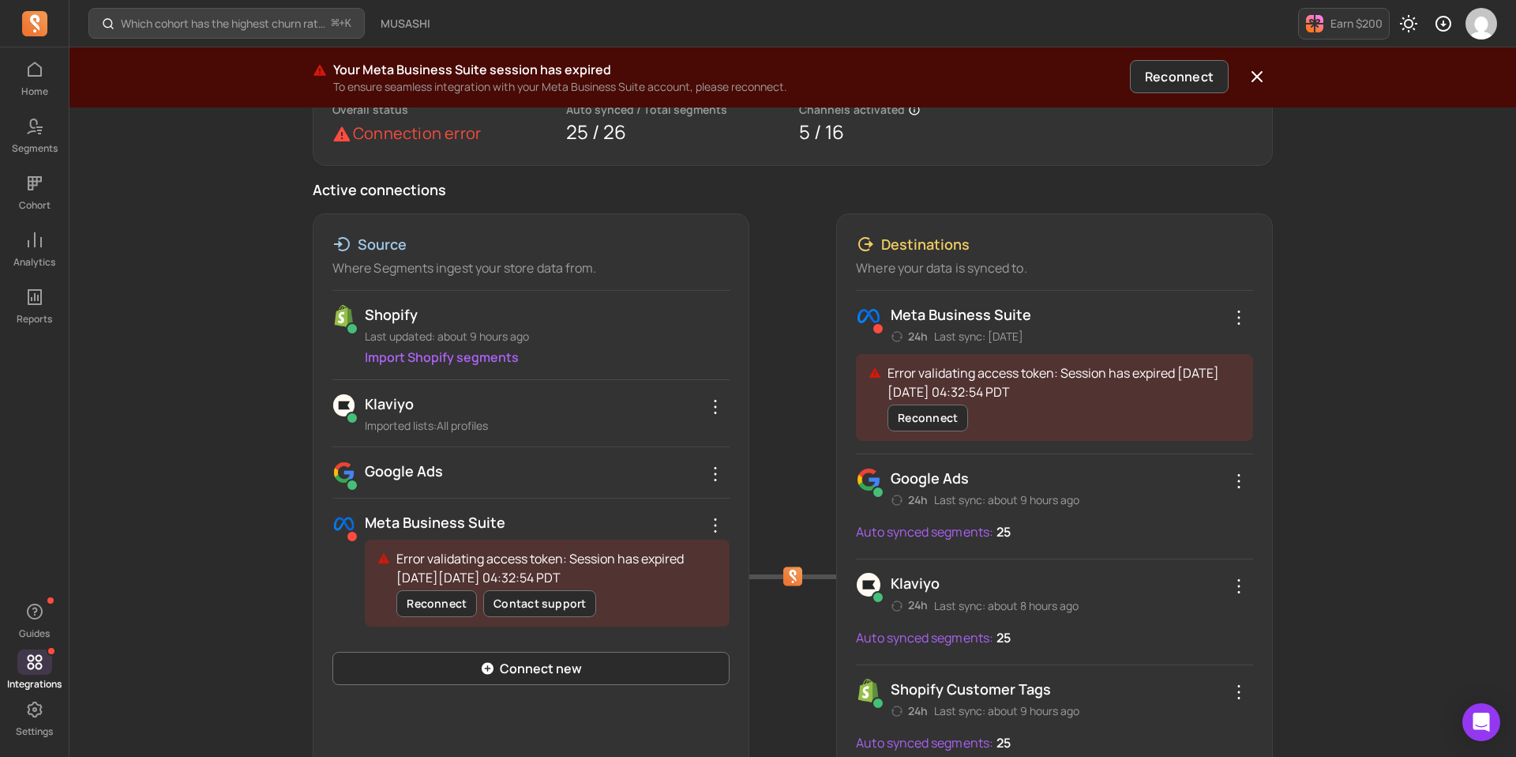
scroll to position [180, 0]
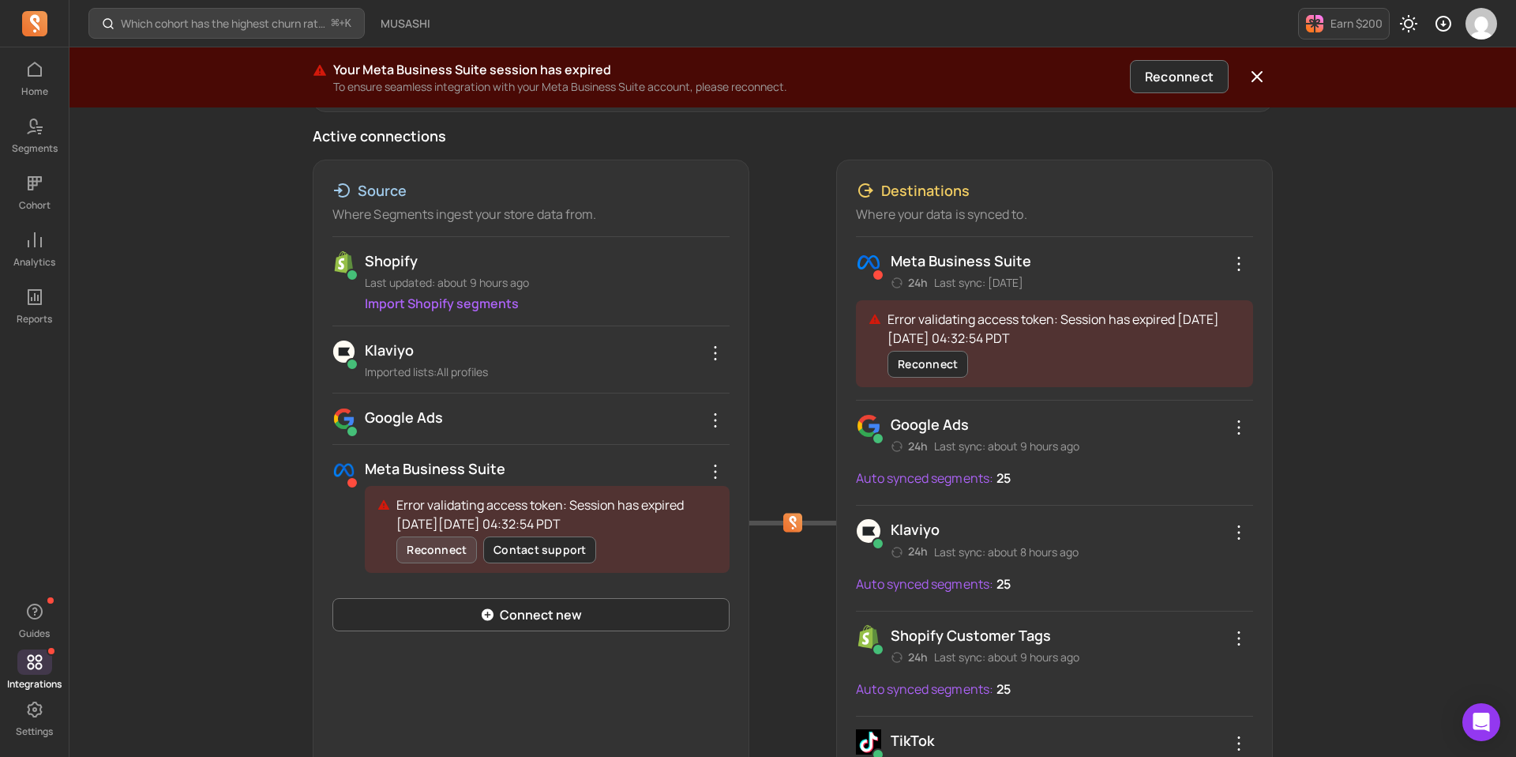
click at [435, 552] on button "Reconnect" at bounding box center [436, 549] width 81 height 27
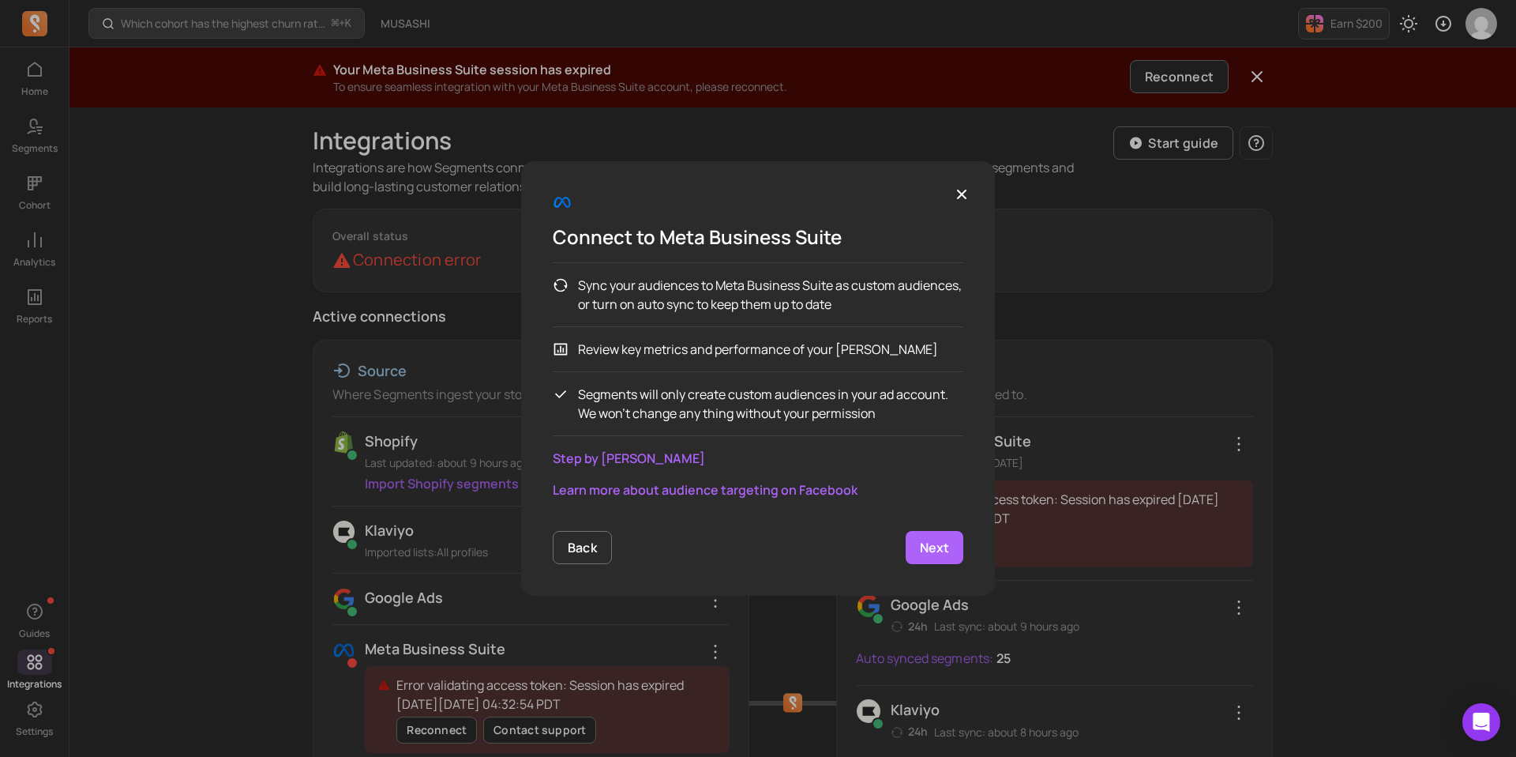
click at [929, 559] on link "Next" at bounding box center [935, 547] width 58 height 33
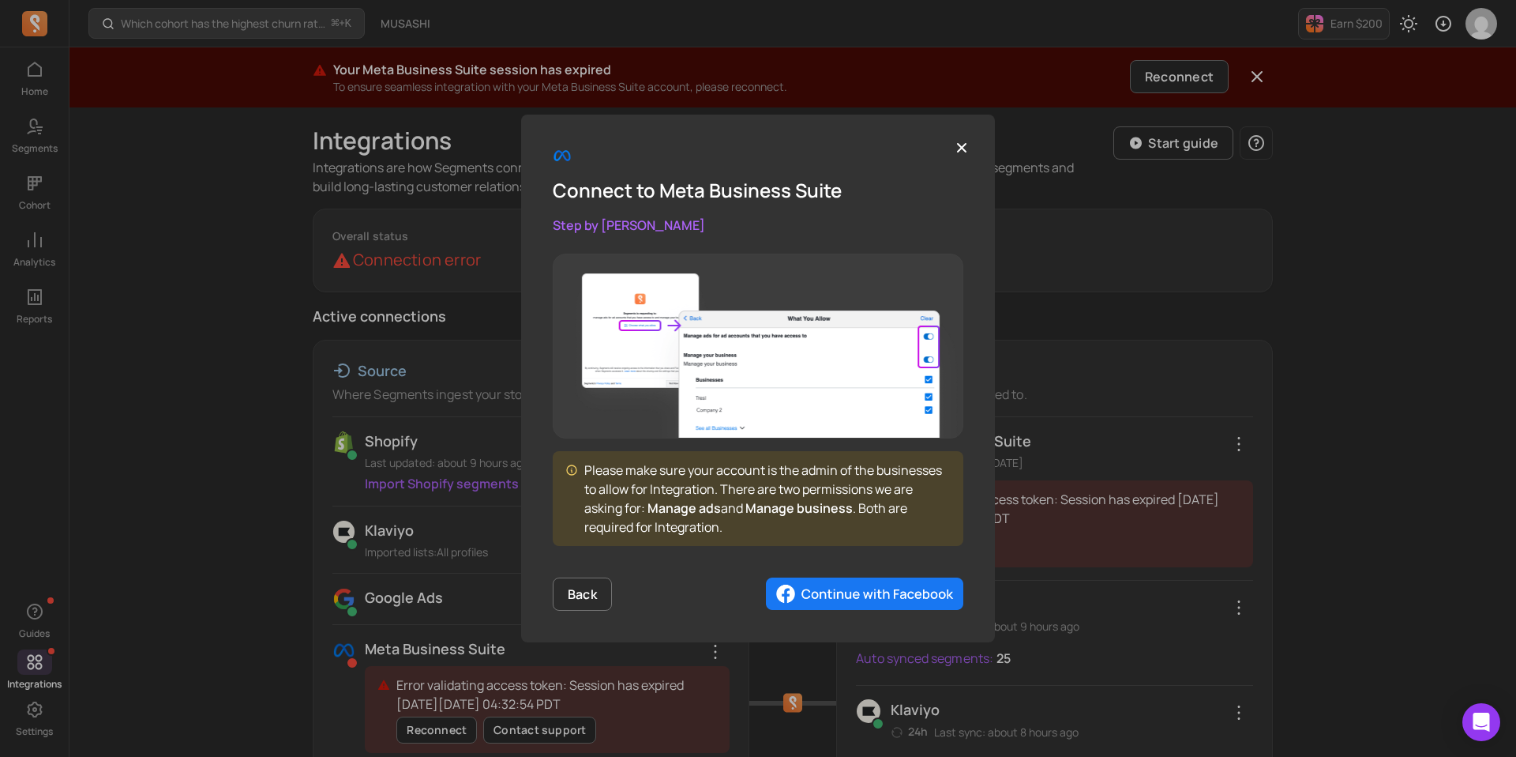
click at [903, 594] on img "button" at bounding box center [864, 593] width 197 height 33
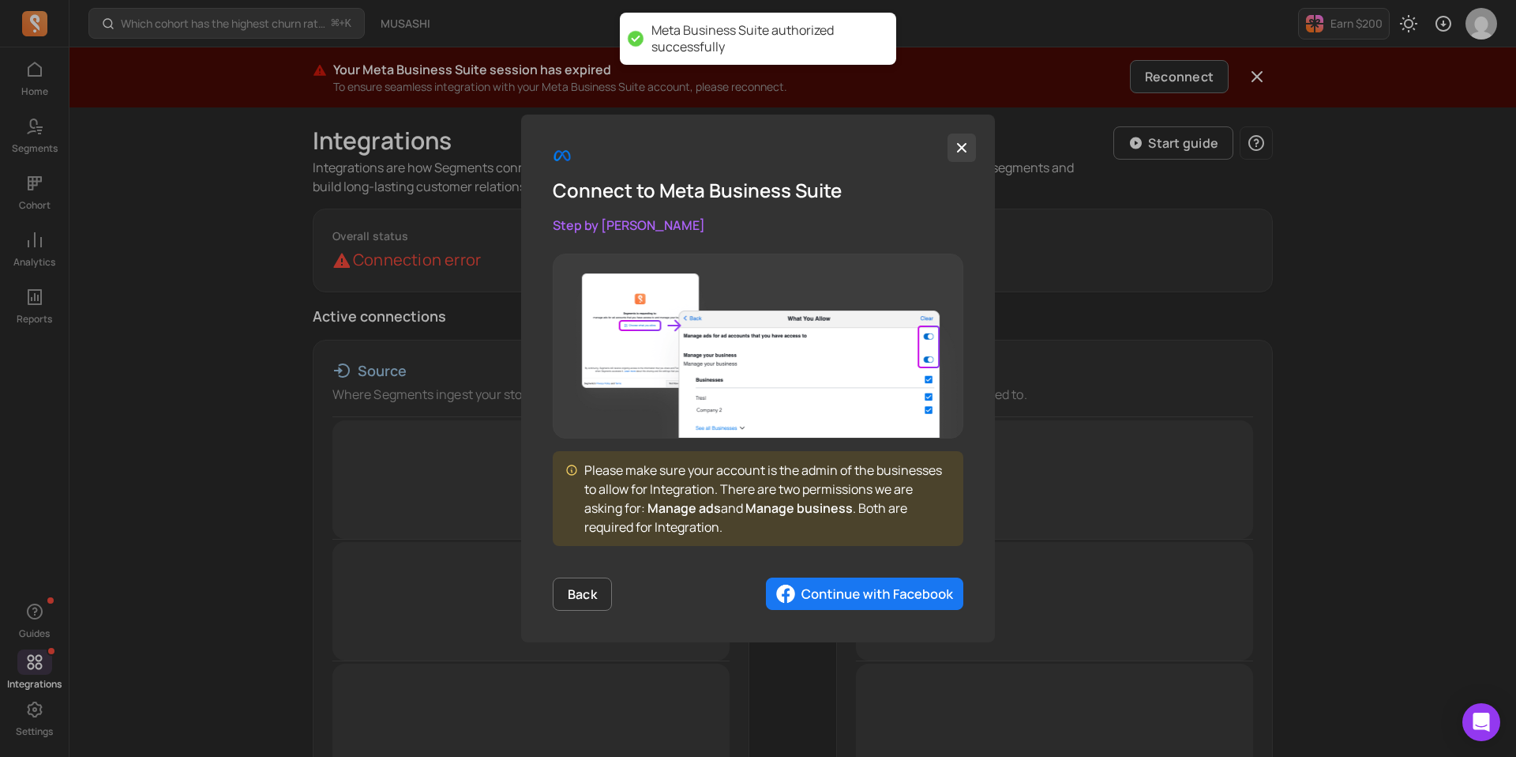
click at [963, 156] on button "button" at bounding box center [962, 147] width 28 height 28
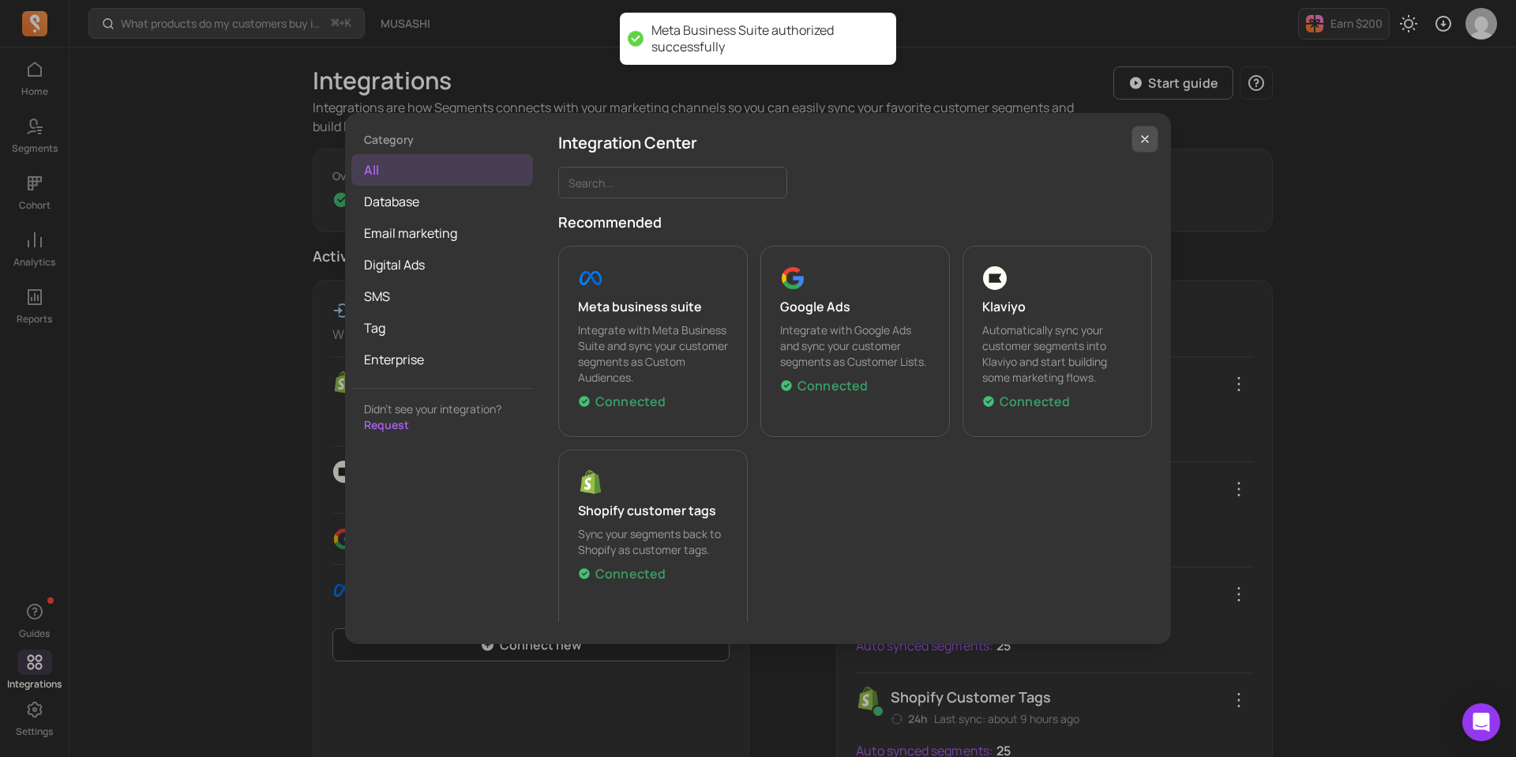
click at [1133, 141] on button "button" at bounding box center [1145, 139] width 27 height 27
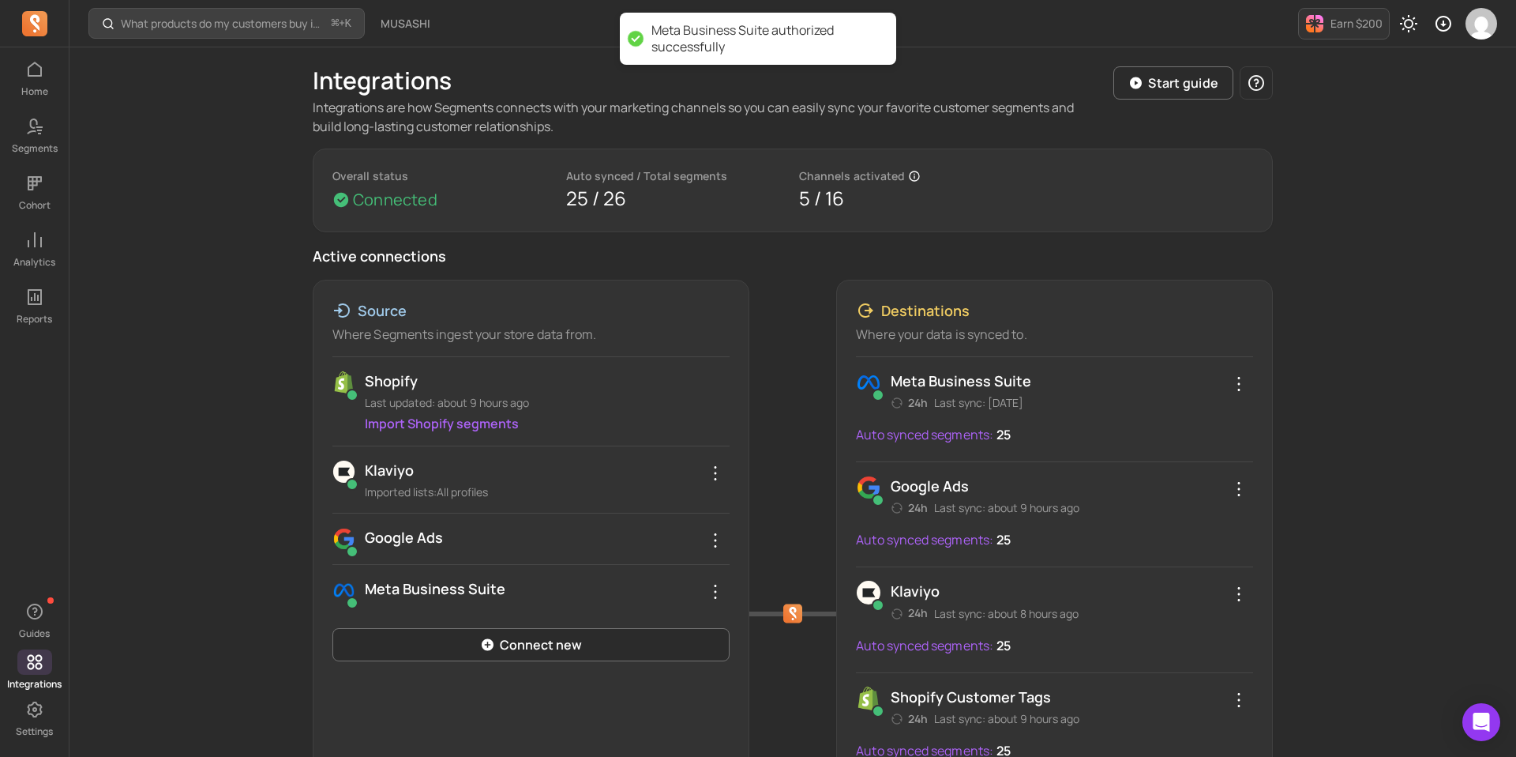
click at [804, 382] on div at bounding box center [793, 614] width 88 height 668
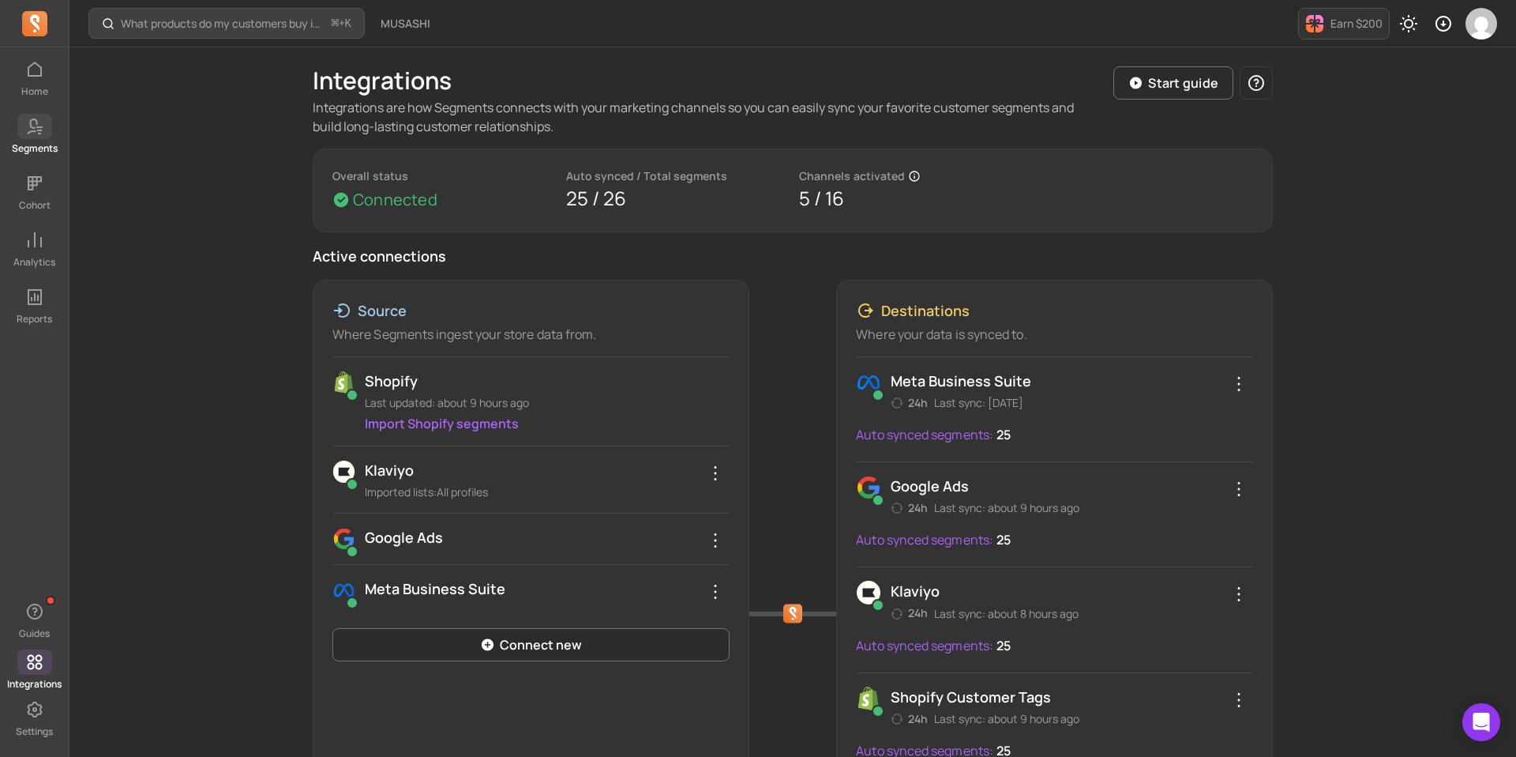
click at [17, 142] on p "Segments" at bounding box center [35, 148] width 46 height 13
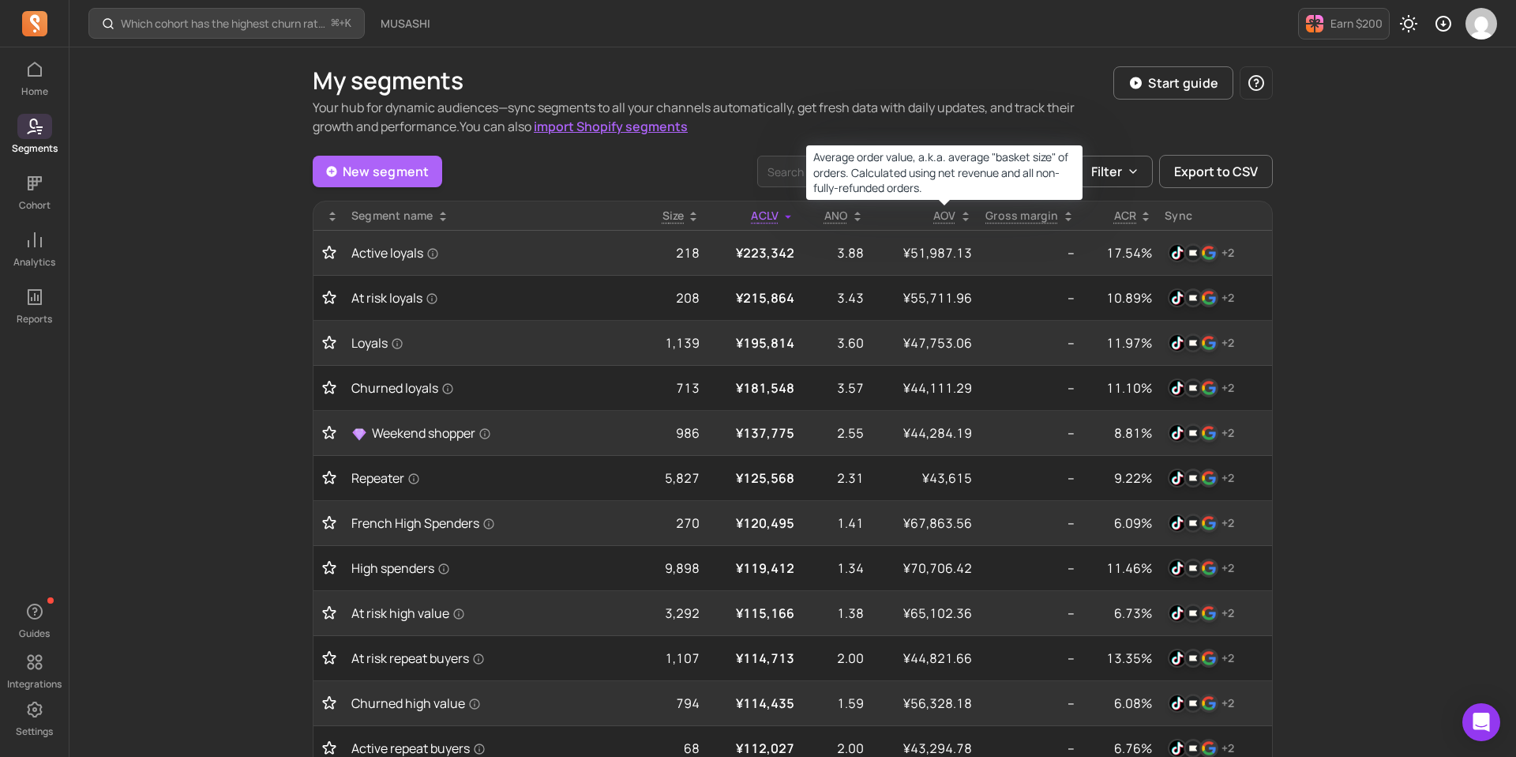
click at [940, 212] on p "AOV" at bounding box center [944, 216] width 23 height 16
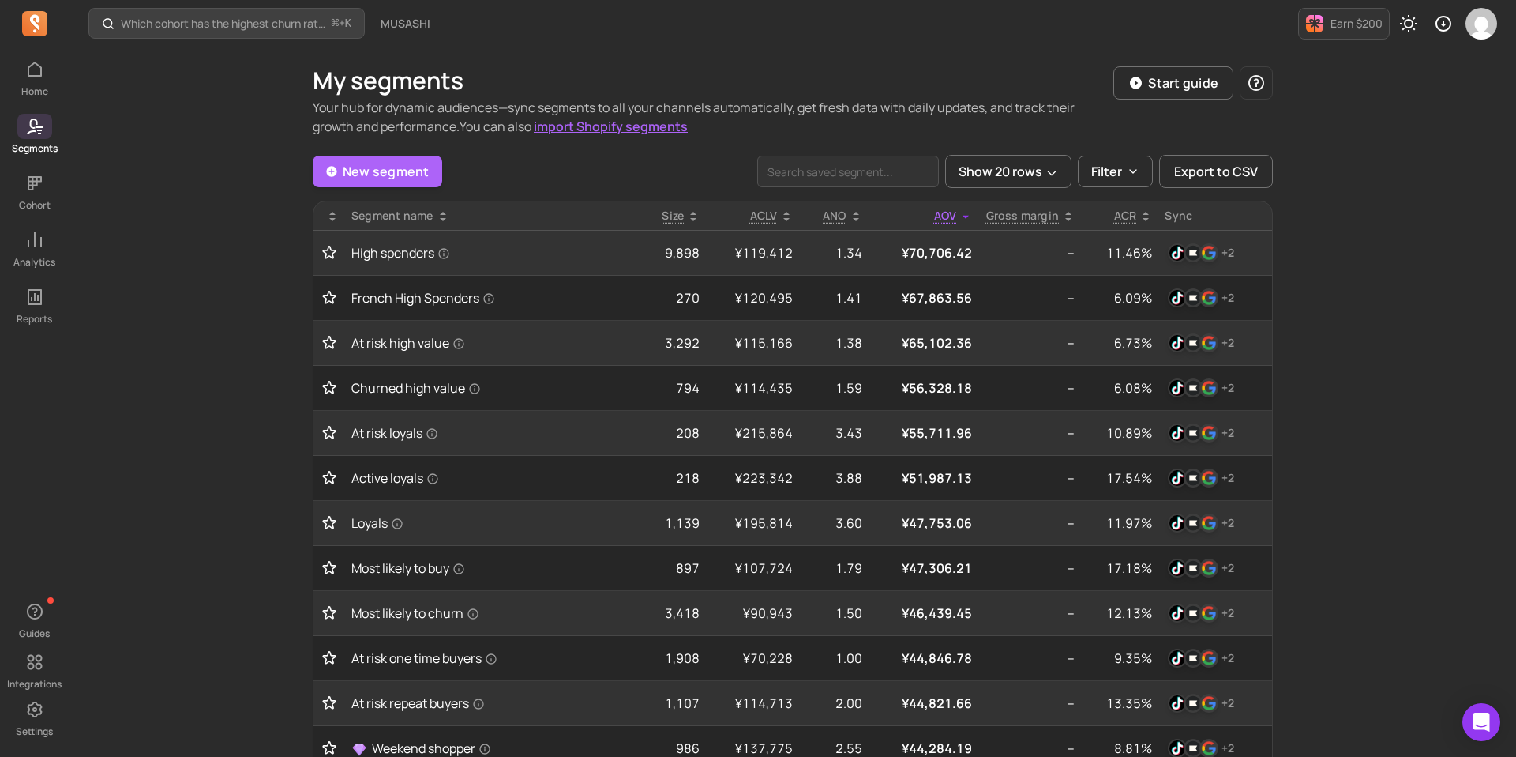
click at [769, 216] on span "ACLV" at bounding box center [764, 215] width 28 height 15
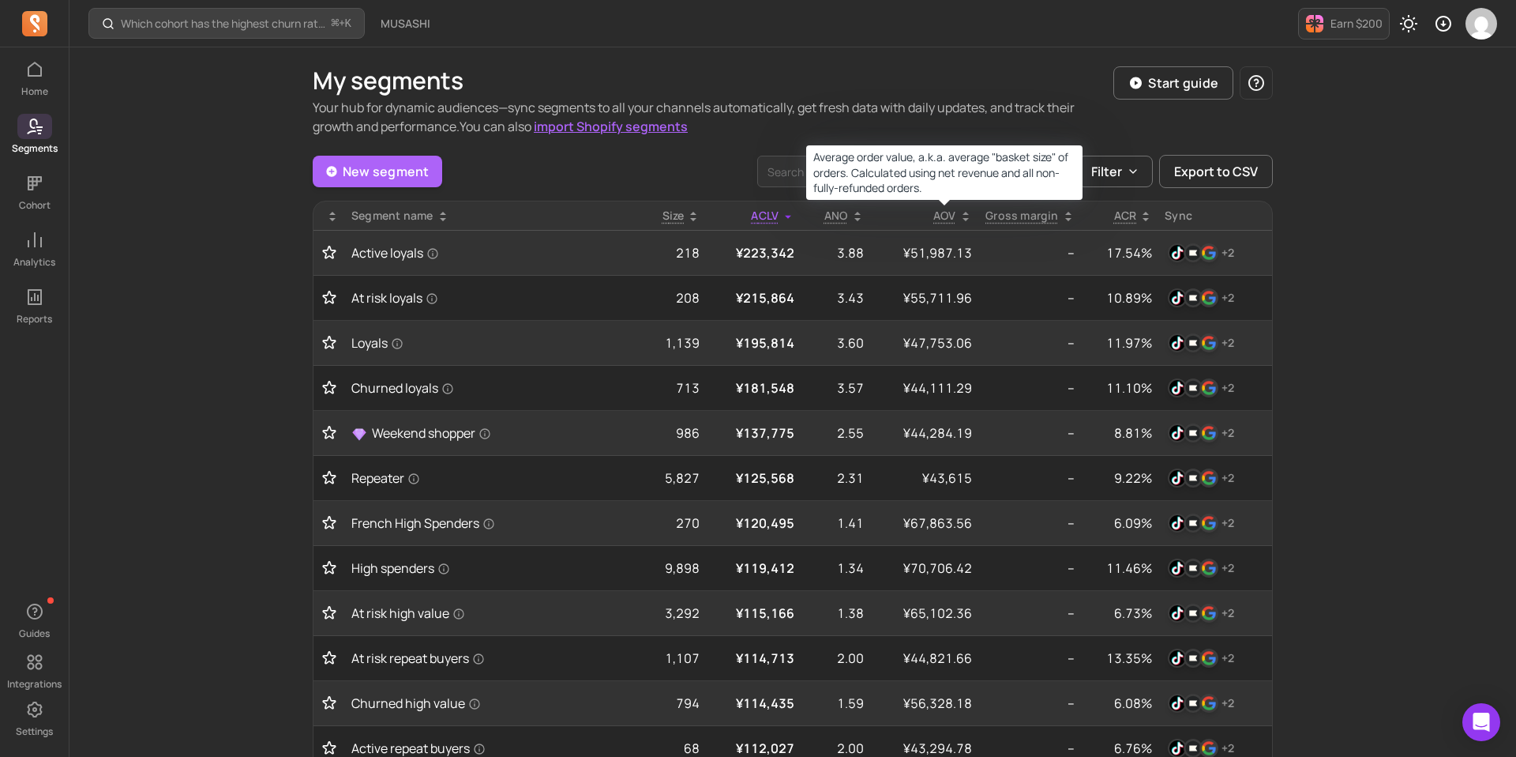
click at [943, 215] on p "AOV" at bounding box center [944, 216] width 23 height 16
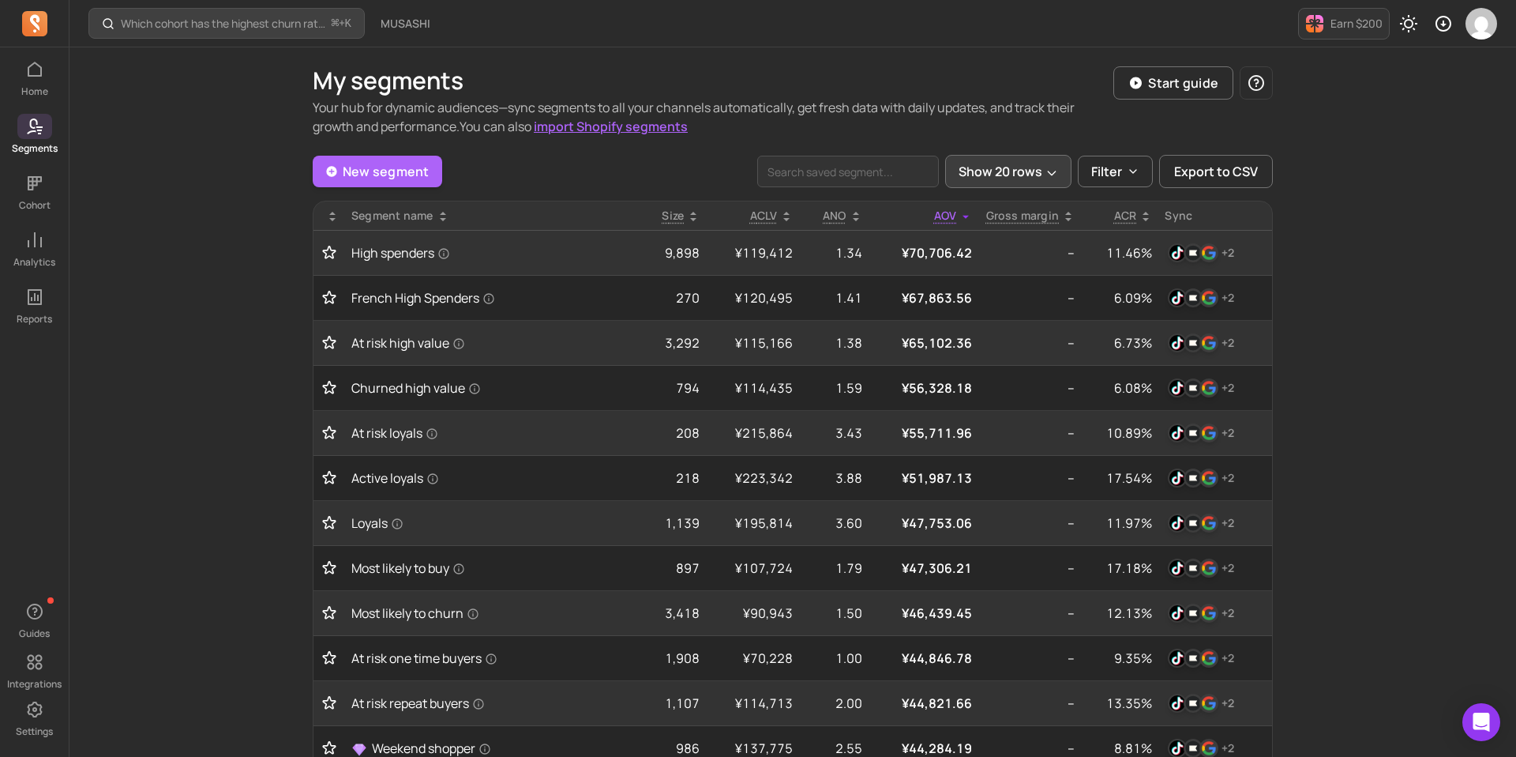
click at [983, 156] on button "Show 20 rows" at bounding box center [1008, 171] width 126 height 33
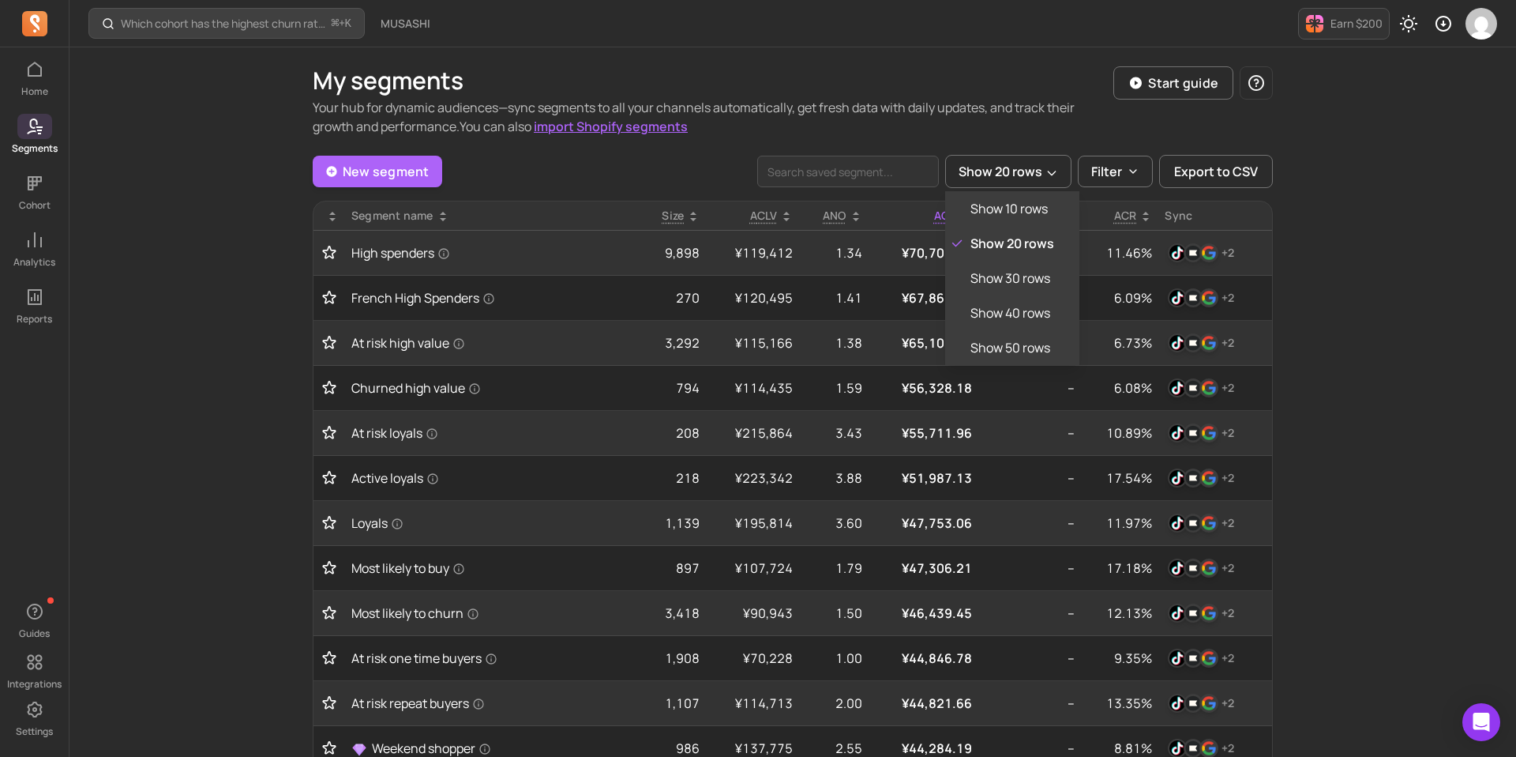
click at [1137, 175] on div "Show 20 rows Show 10 rows Show 20 rows Show 30 rows Show 40 rows Show 50 rows F…" at bounding box center [1015, 171] width 516 height 33
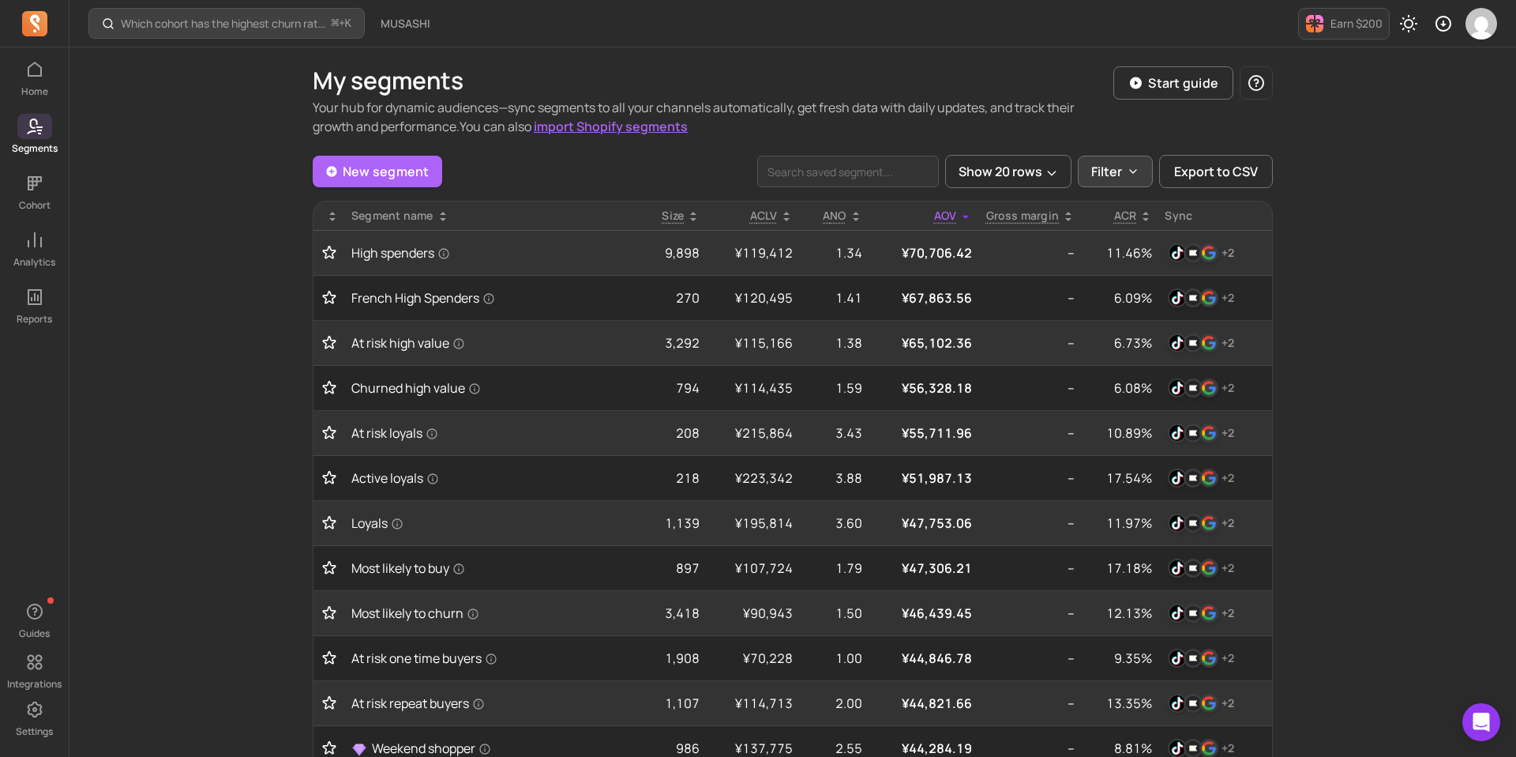
click at [1130, 173] on icon "button" at bounding box center [1133, 171] width 13 height 13
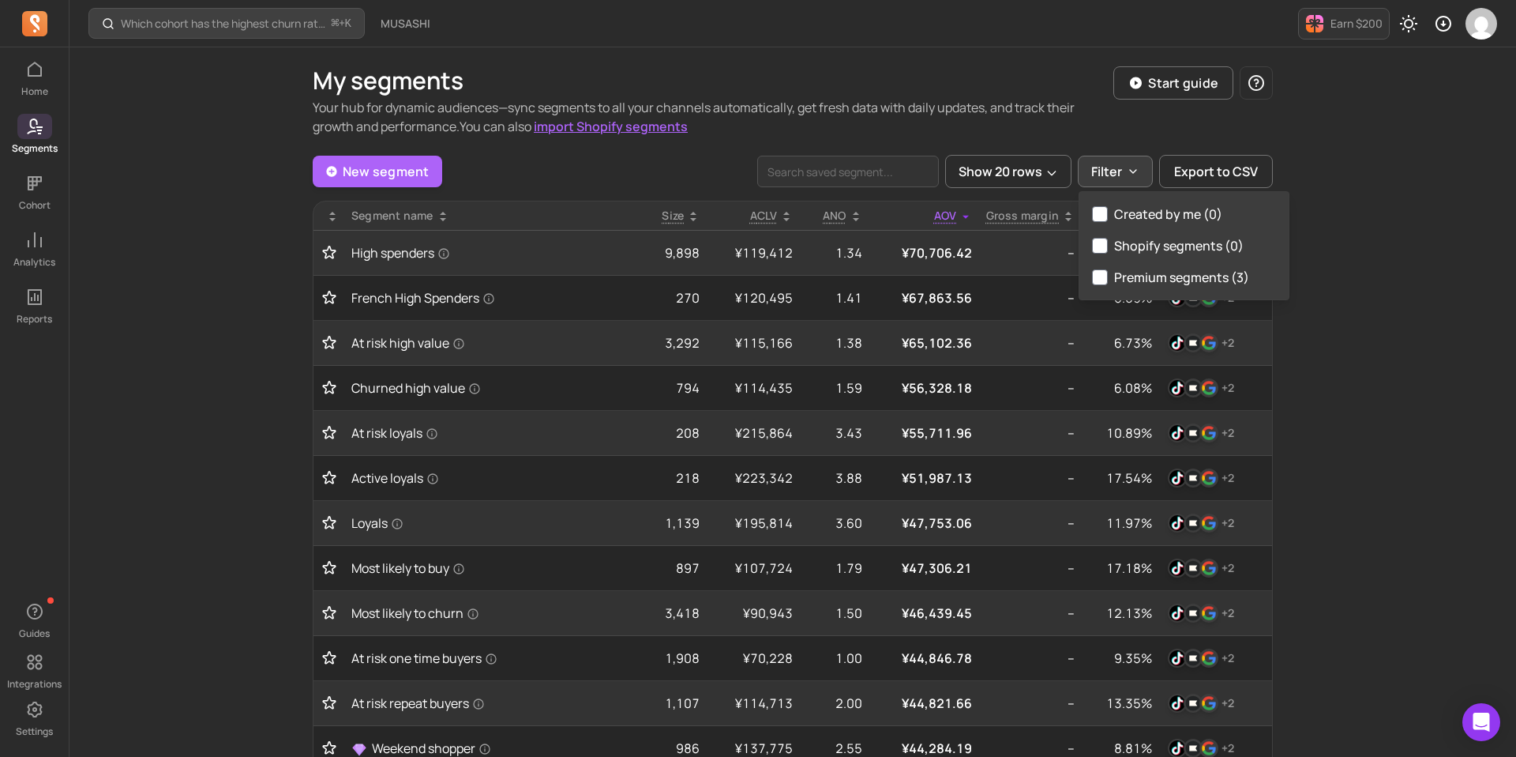
click at [1087, 135] on p "Your hub for dynamic audiences—sync segments to all your channels automatically…" at bounding box center [713, 117] width 801 height 38
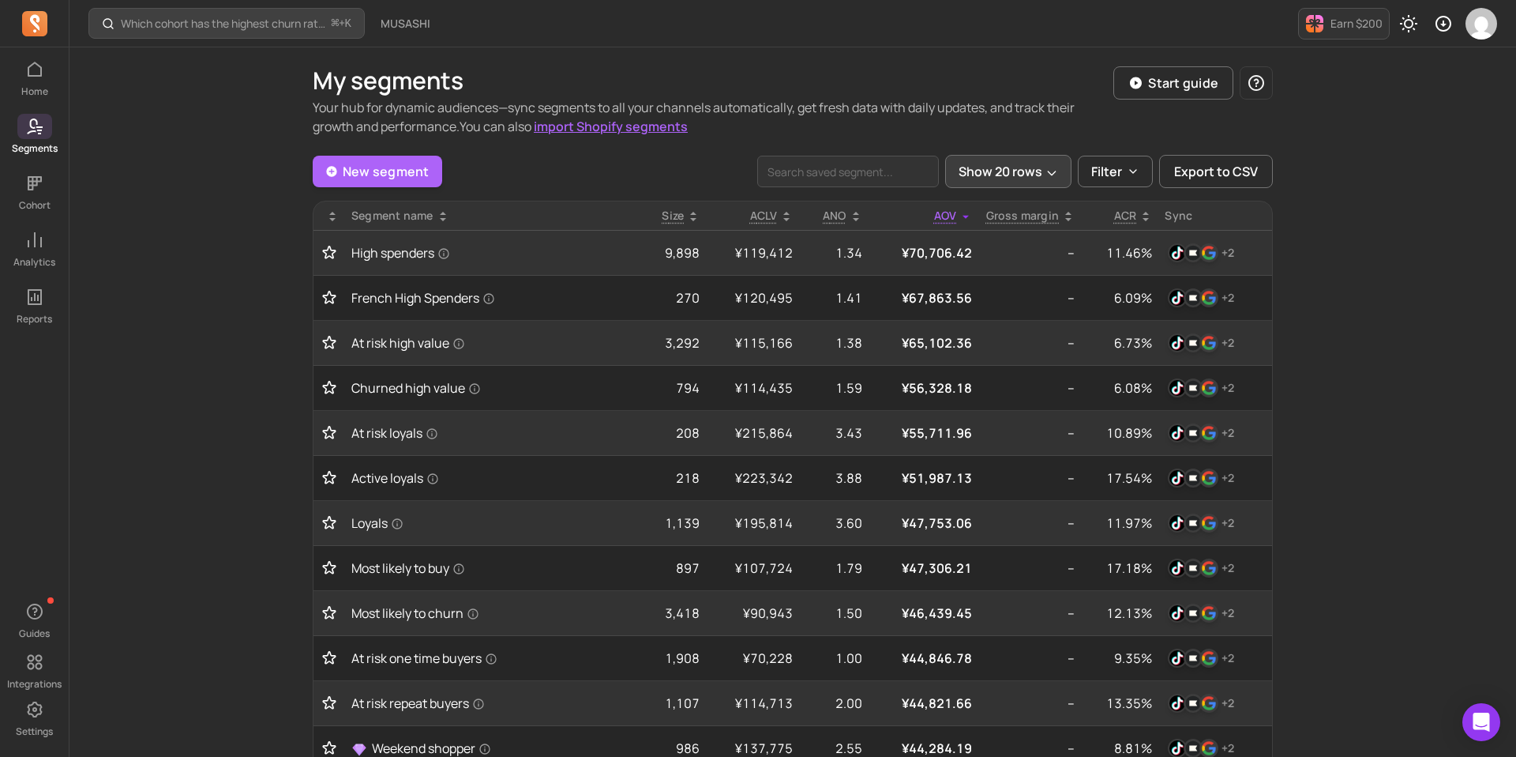
click at [1057, 164] on button "Show 20 rows" at bounding box center [1008, 171] width 126 height 33
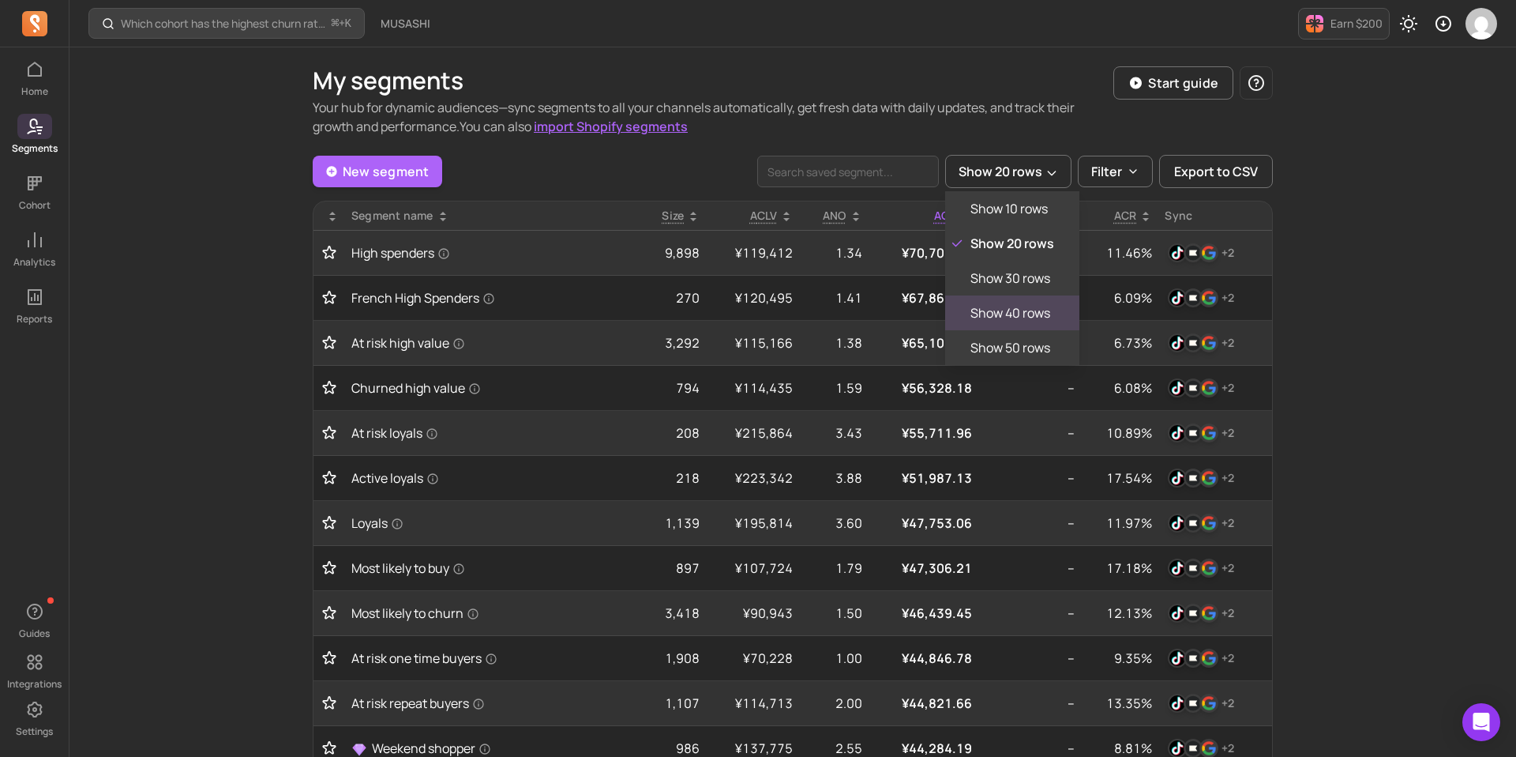
click at [1040, 306] on p "Show 40 rows" at bounding box center [1011, 312] width 80 height 19
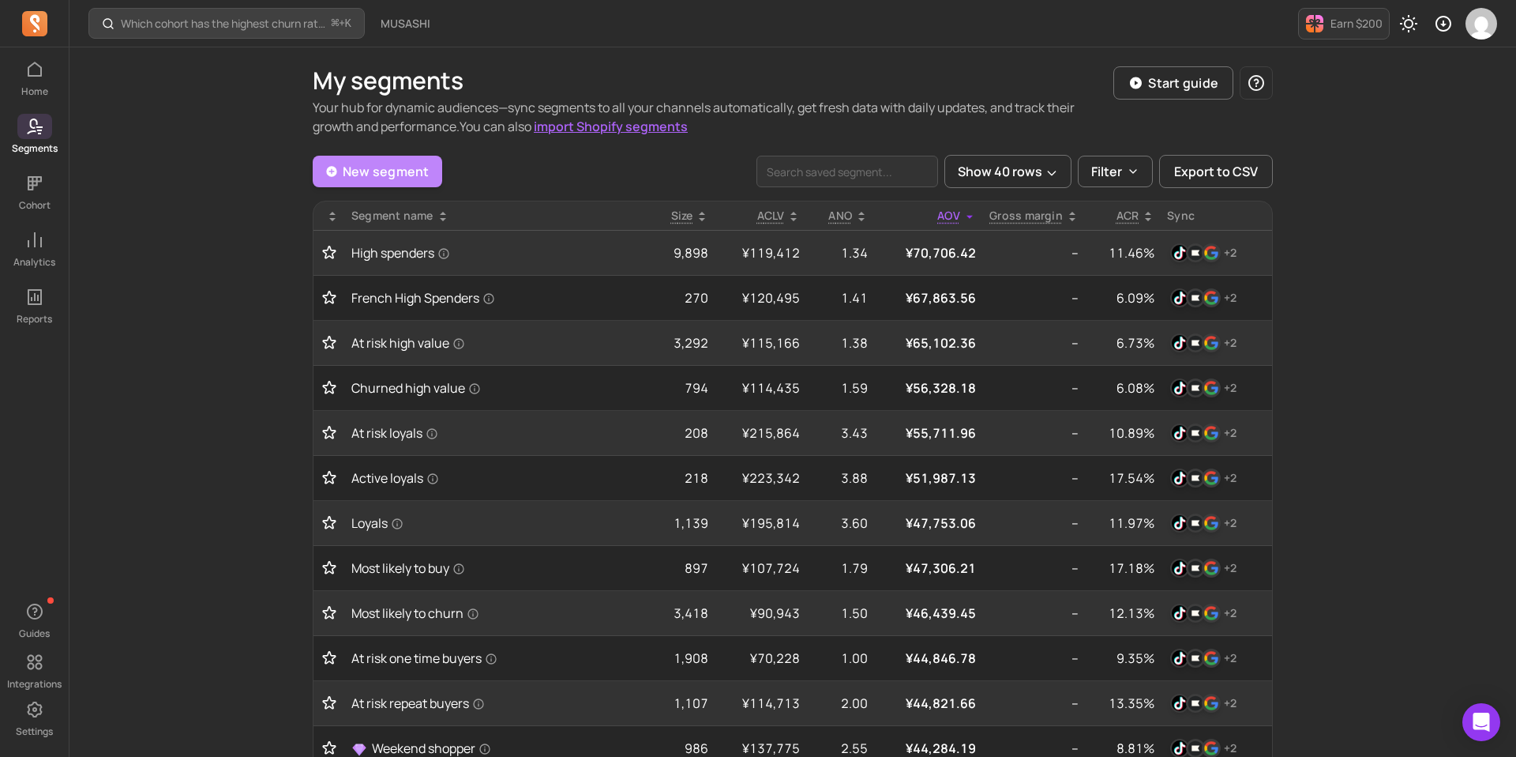
click at [406, 162] on link "New segment" at bounding box center [378, 172] width 130 height 32
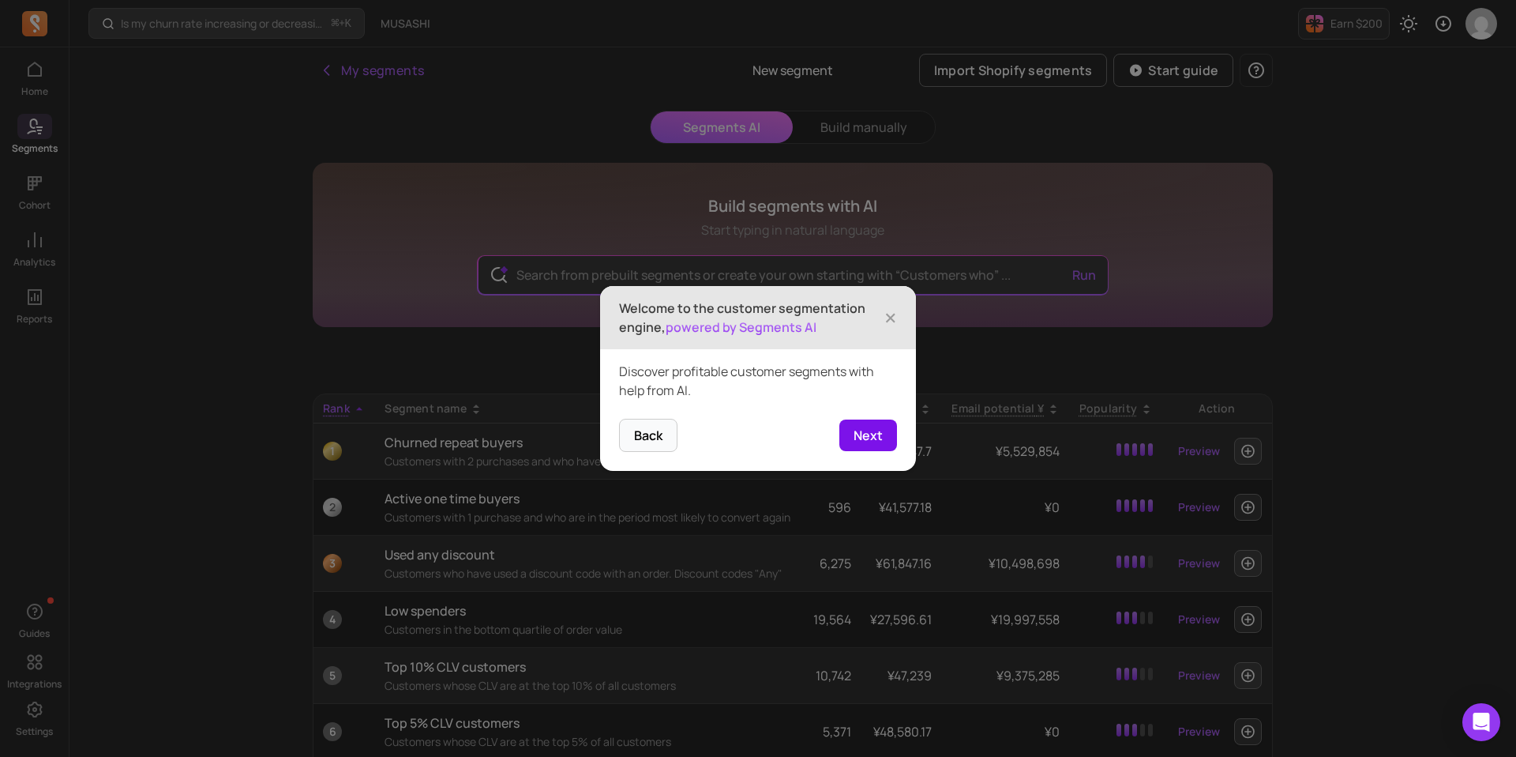
click at [869, 433] on button "Next" at bounding box center [868, 435] width 58 height 32
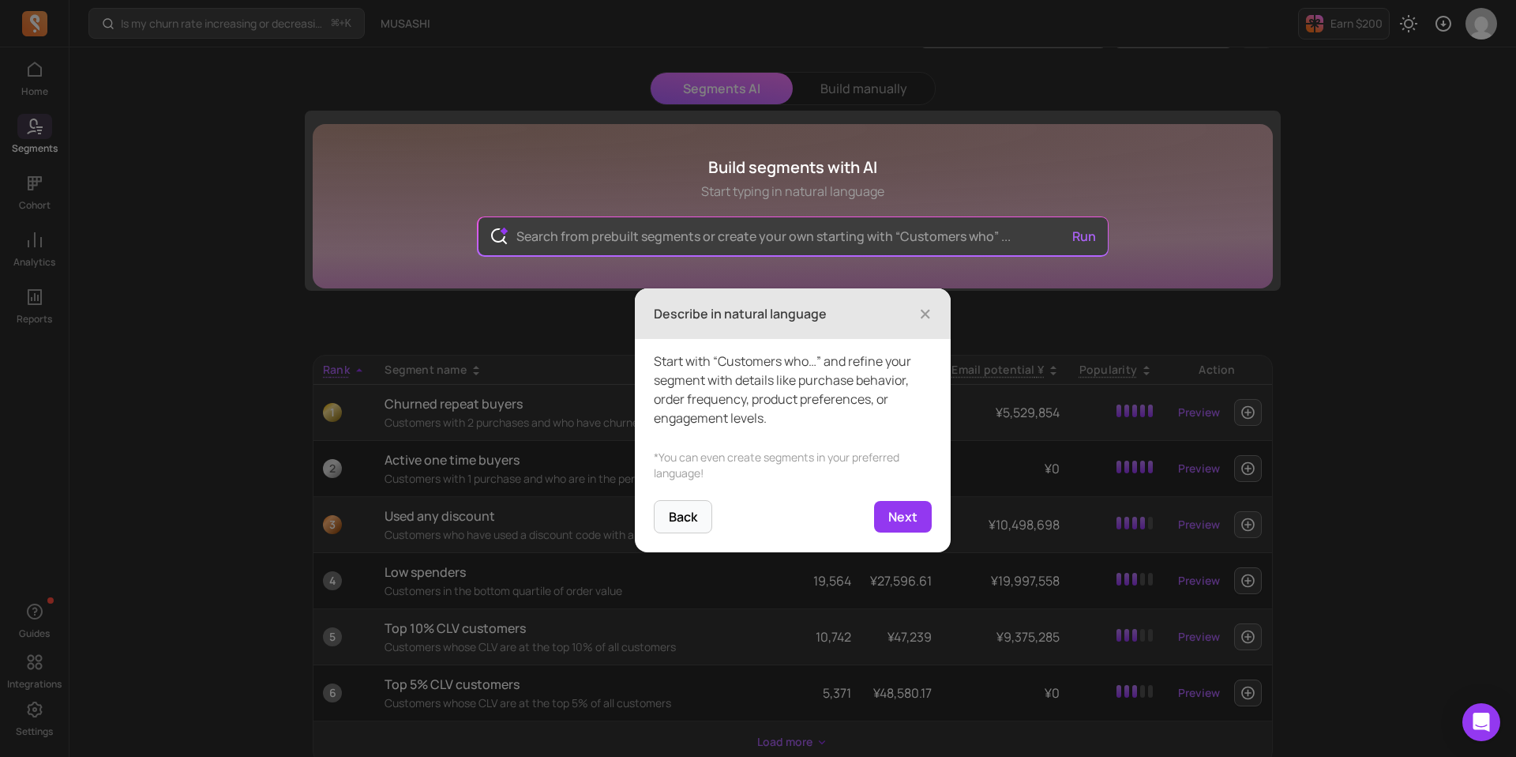
scroll to position [44, 0]
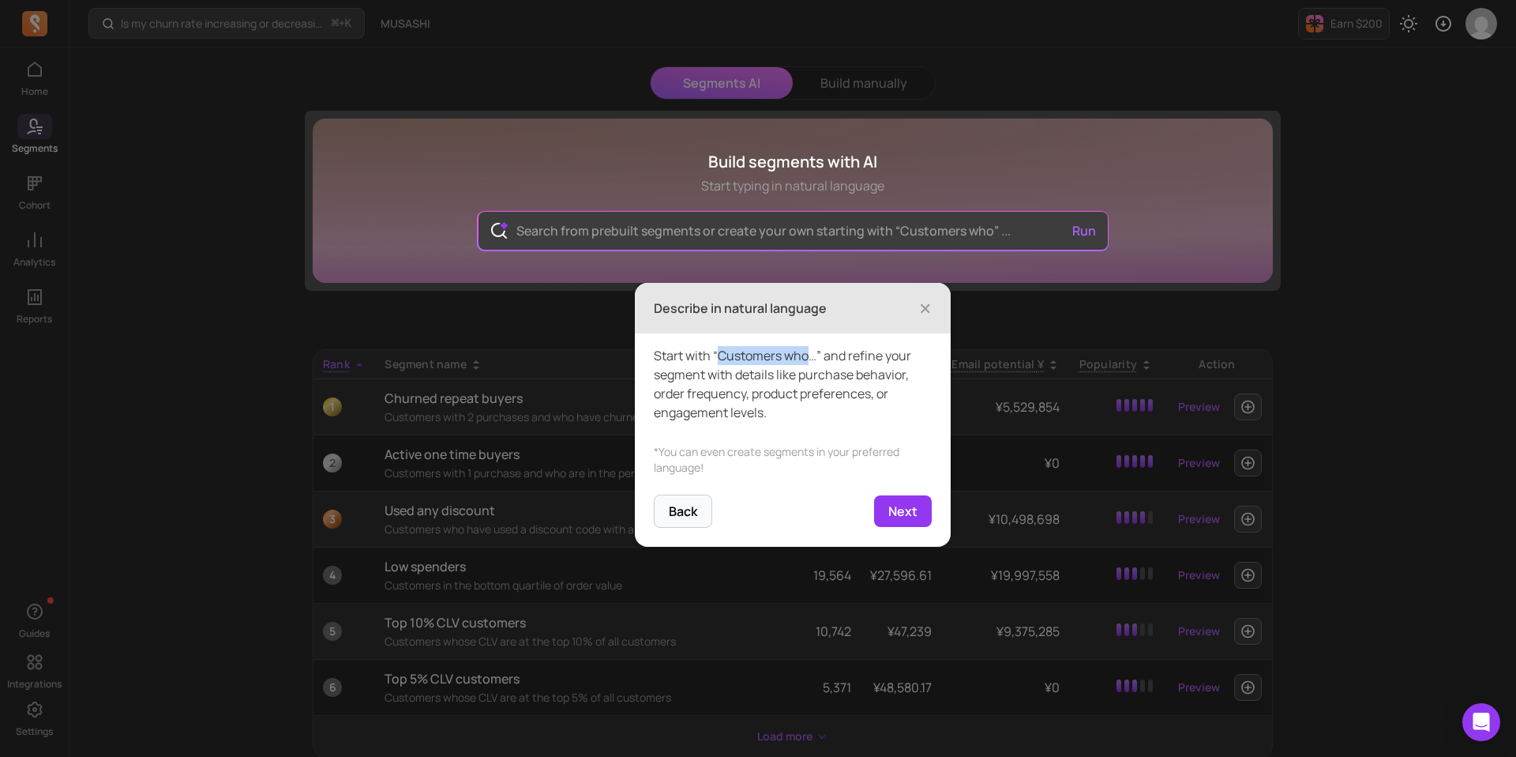
drag, startPoint x: 716, startPoint y: 357, endPoint x: 812, endPoint y: 347, distance: 96.1
click at [812, 347] on p "Start with “Customers who…” and refine your segment with details like purchase …" at bounding box center [793, 384] width 278 height 76
copy p "Customers who"
click at [893, 513] on button "Next" at bounding box center [903, 511] width 58 height 32
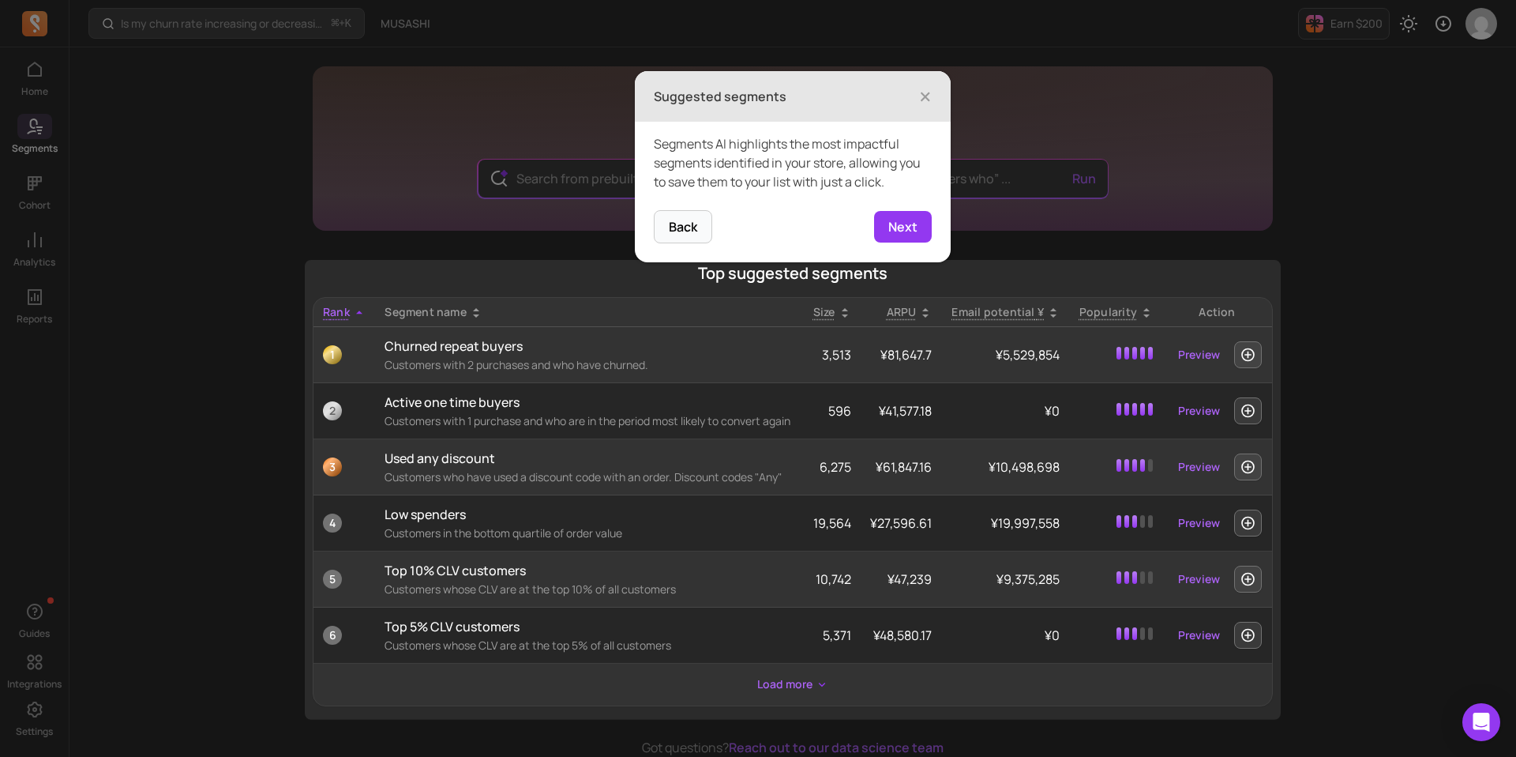
scroll to position [98, 0]
click at [899, 228] on button "Next" at bounding box center [903, 225] width 58 height 32
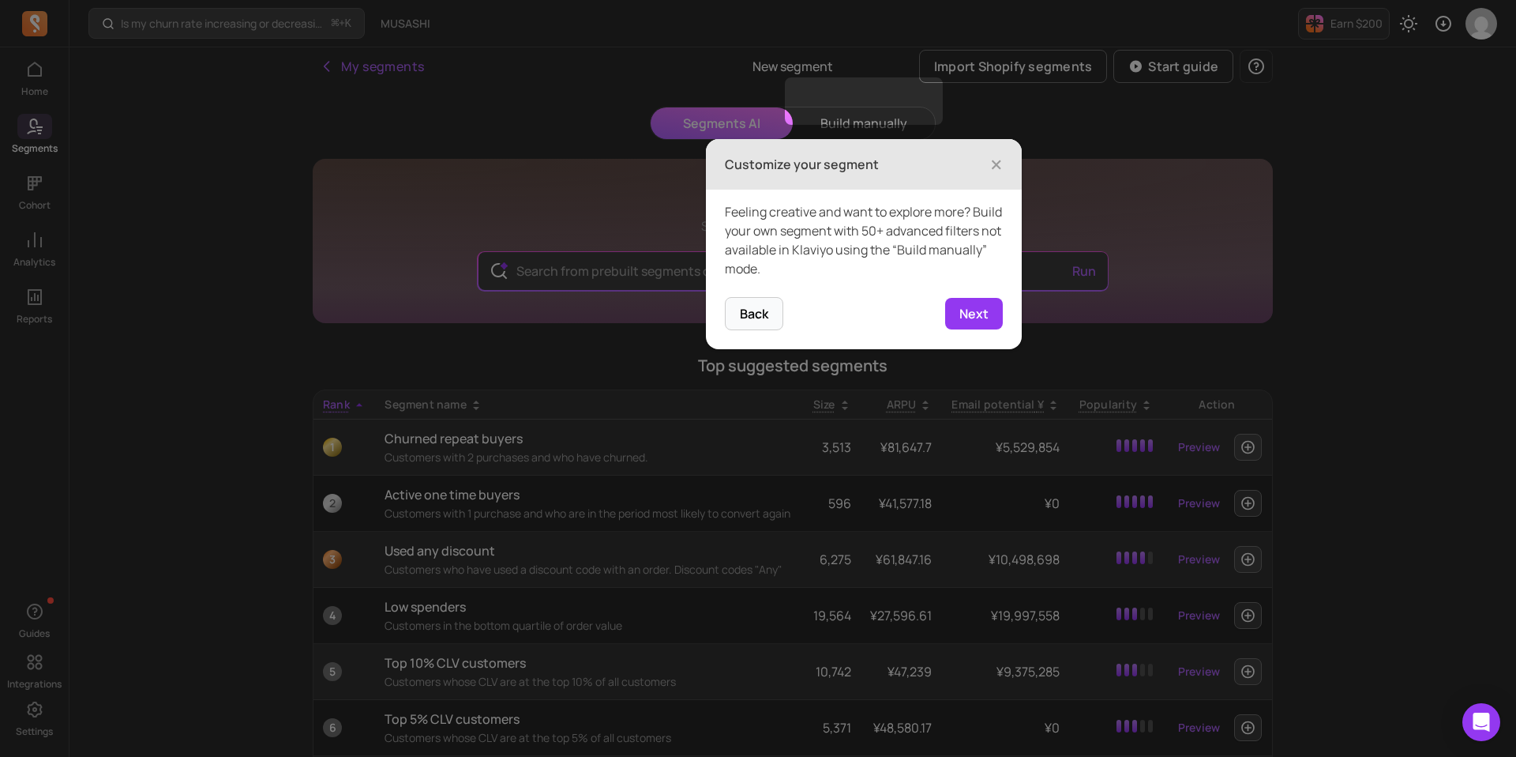
scroll to position [0, 0]
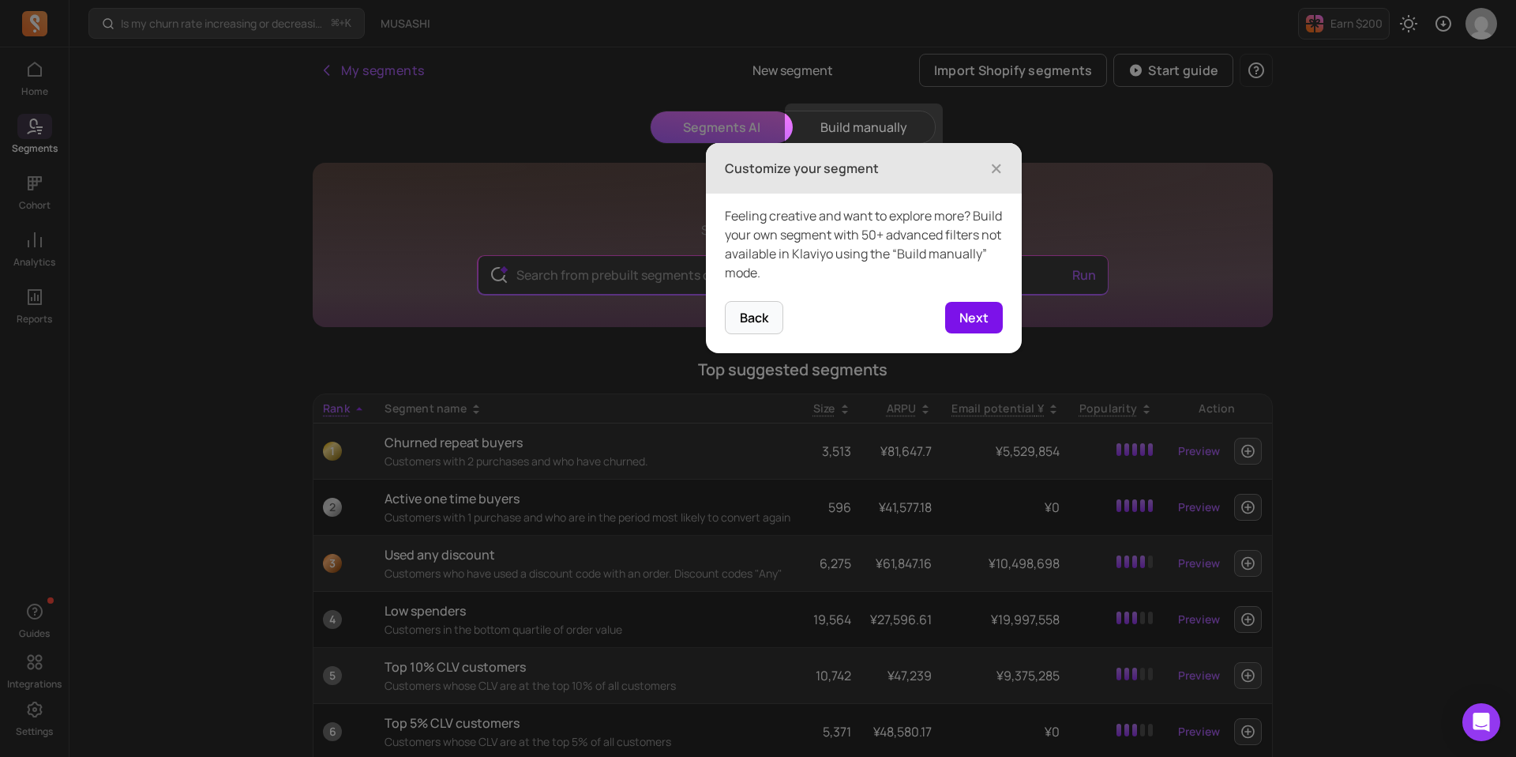
click at [976, 314] on button "Next" at bounding box center [974, 318] width 58 height 32
type input "Customers who are top 10% CLV but at risk of churn"
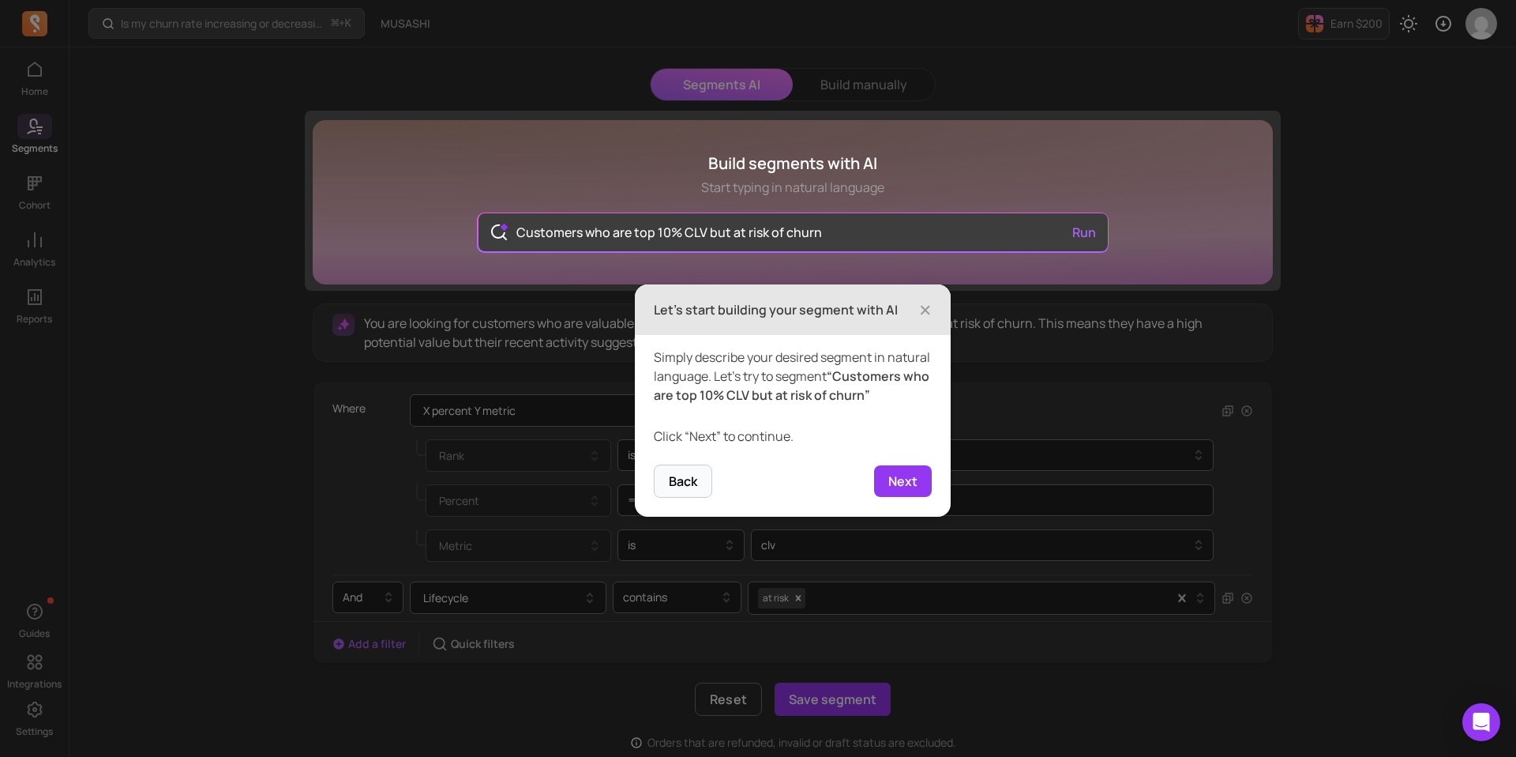
scroll to position [44, 0]
click at [896, 495] on button "Next" at bounding box center [903, 480] width 58 height 32
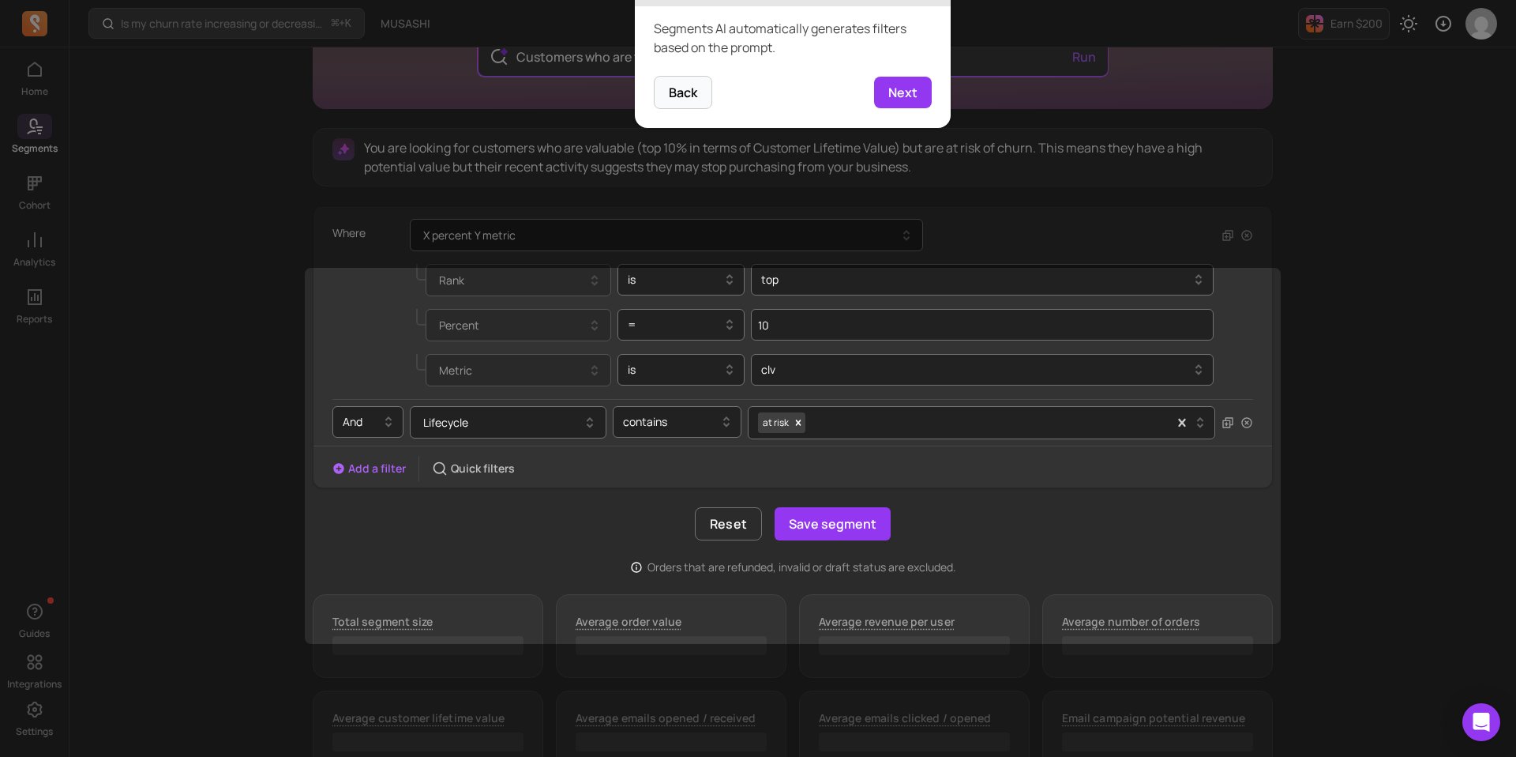
scroll to position [227, 0]
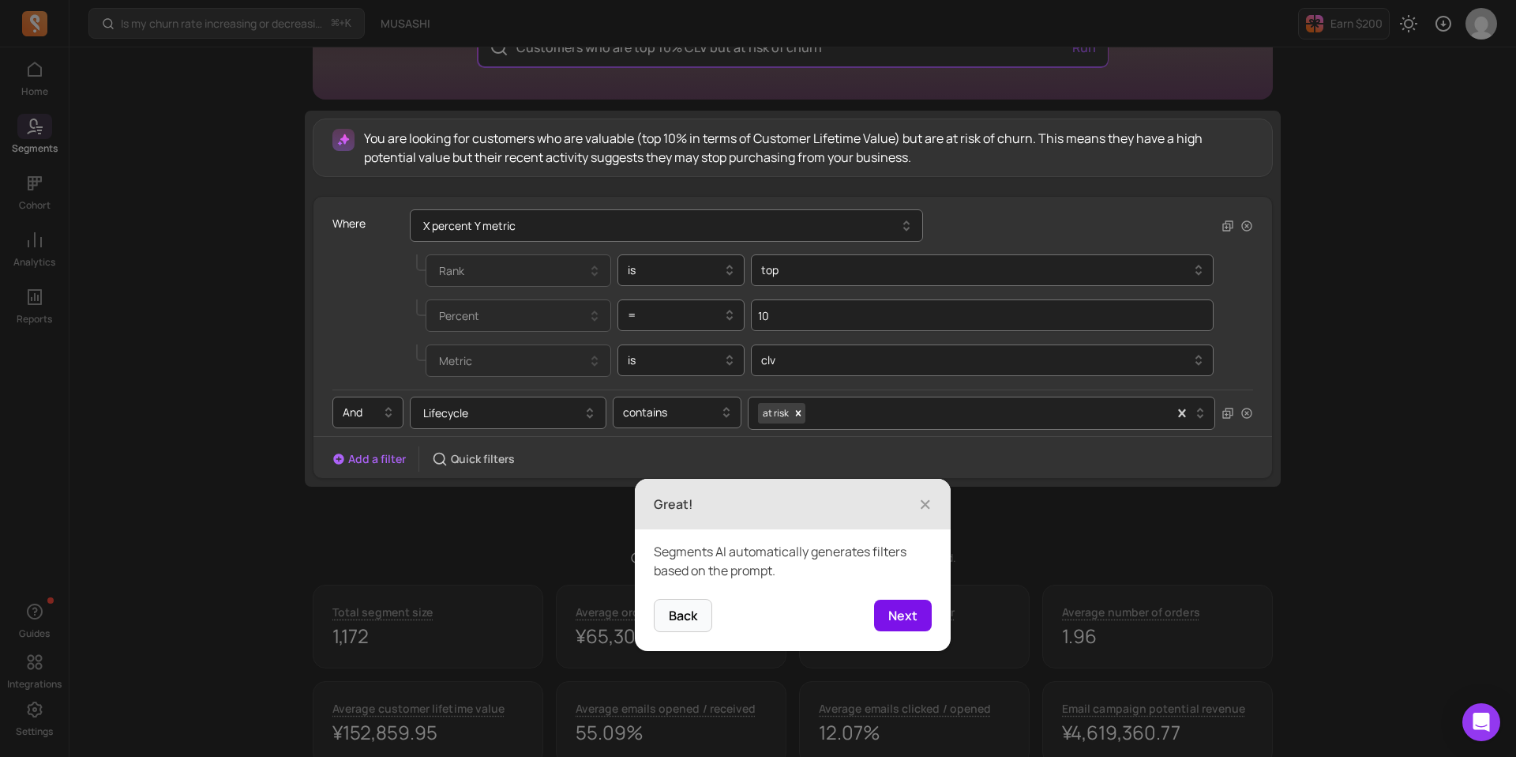
click at [895, 610] on button "Next" at bounding box center [903, 615] width 58 height 32
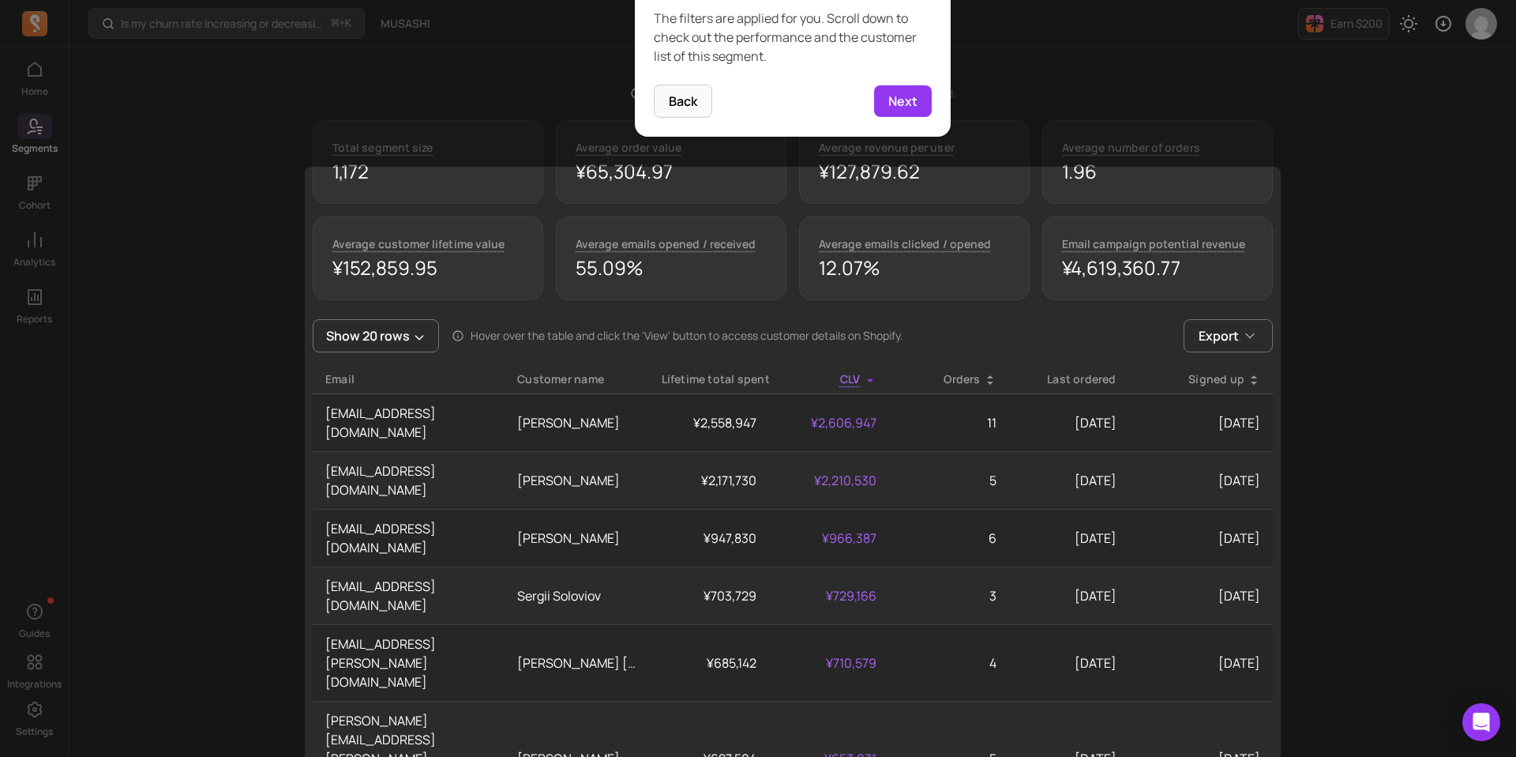
scroll to position [693, 0]
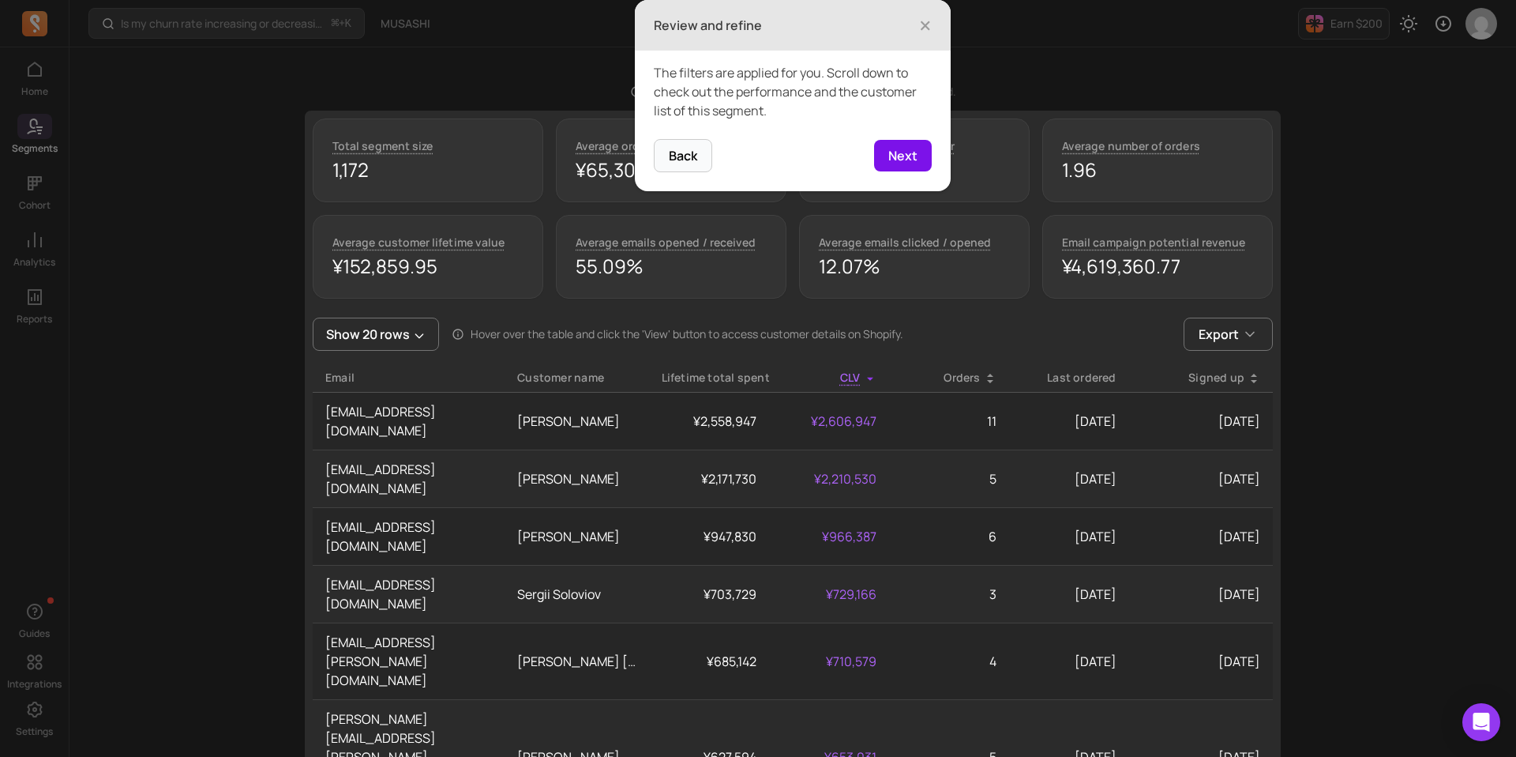
click at [894, 162] on button "Next" at bounding box center [903, 156] width 58 height 32
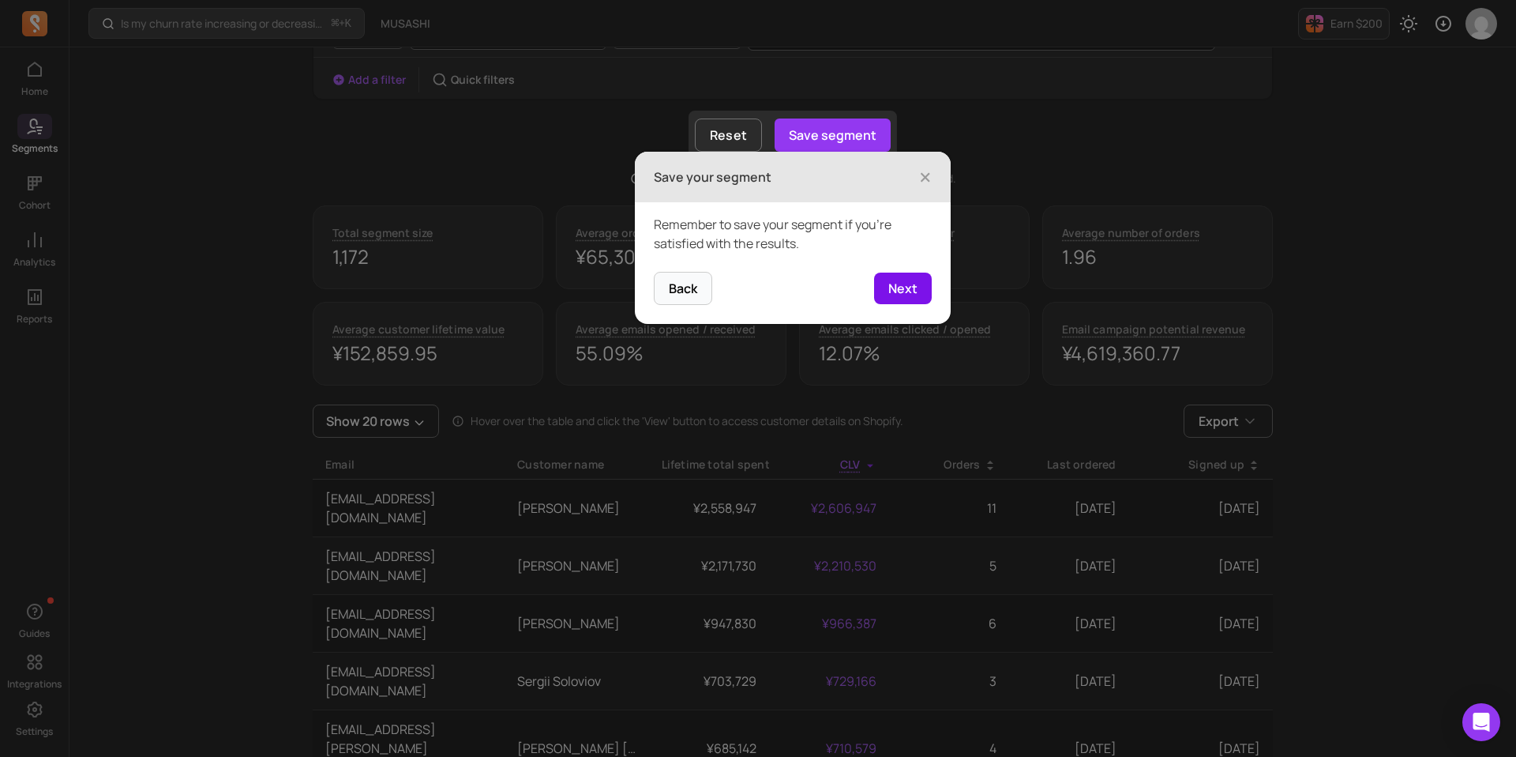
click at [892, 280] on button "Next" at bounding box center [903, 288] width 58 height 32
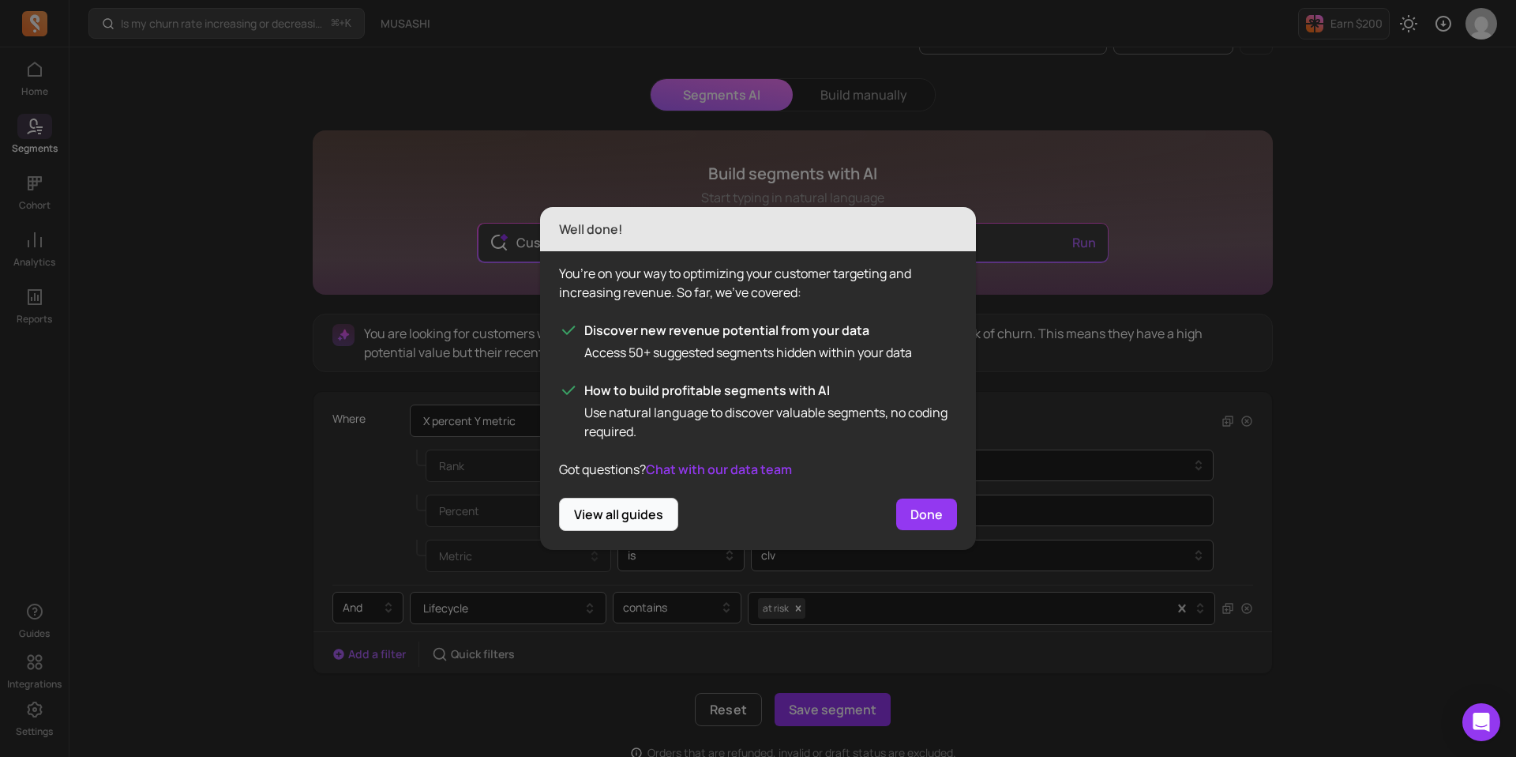
scroll to position [0, 0]
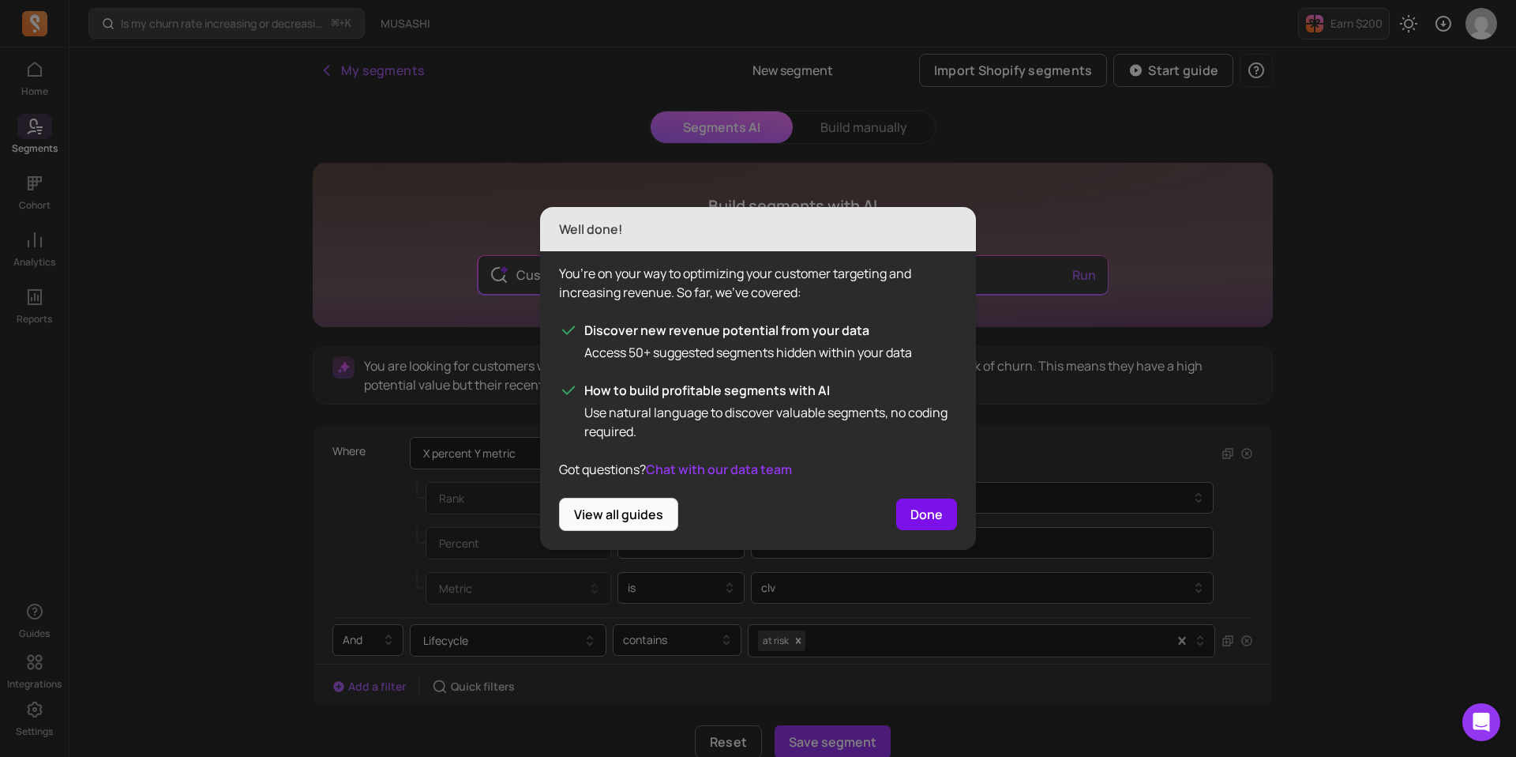
click at [922, 509] on button "Done" at bounding box center [926, 514] width 61 height 32
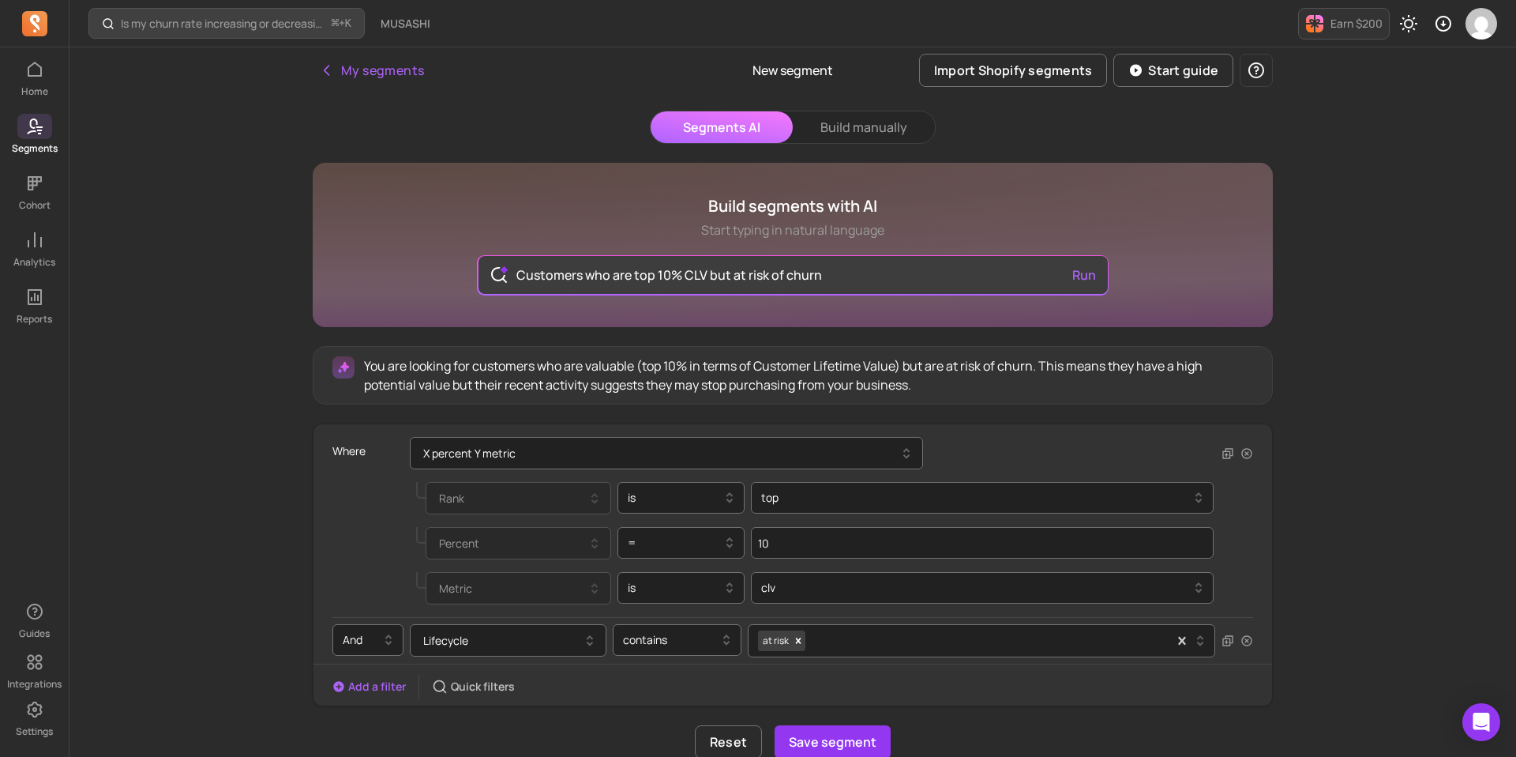
click at [730, 139] on button "Segments AI" at bounding box center [722, 127] width 142 height 32
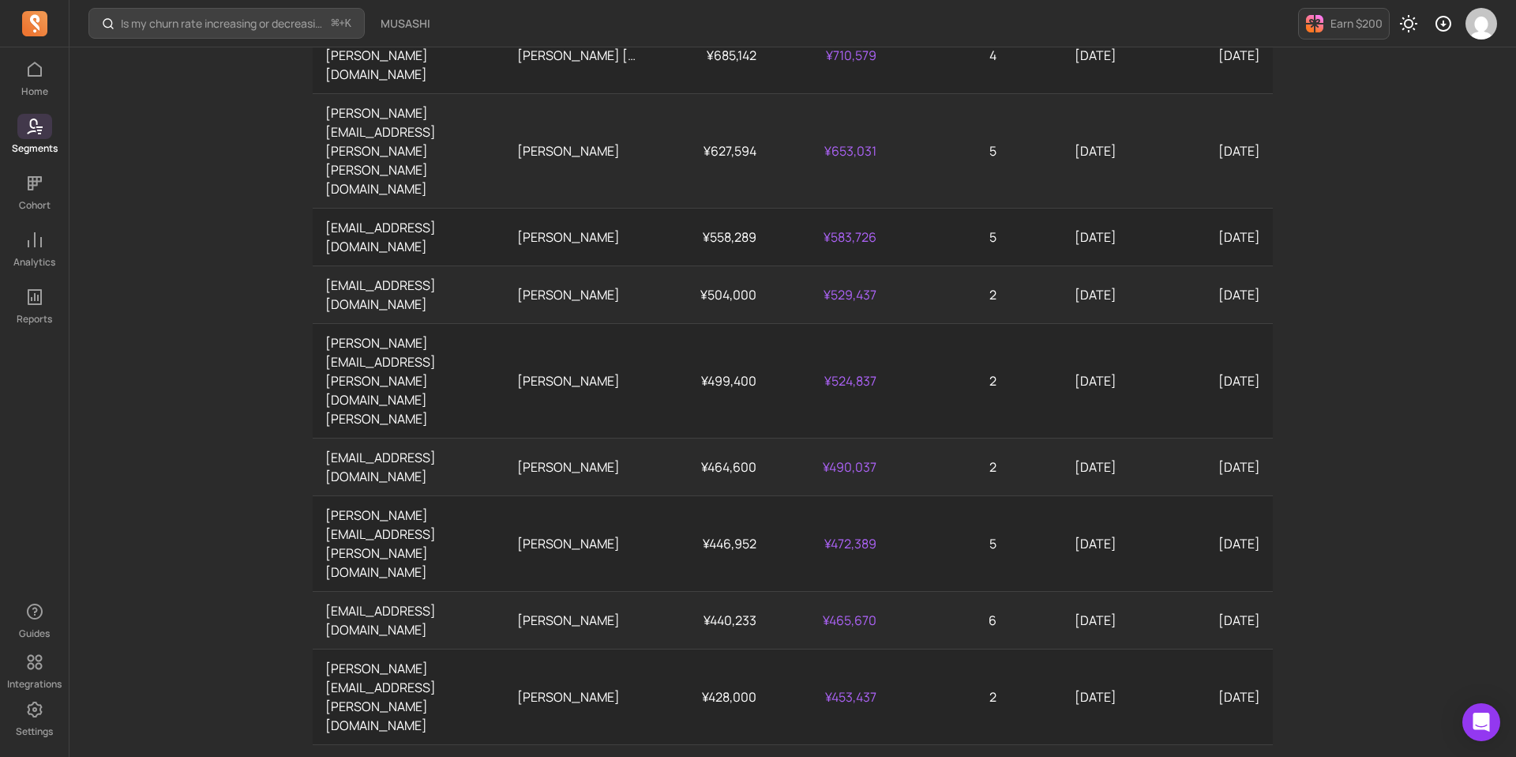
scroll to position [1317, 0]
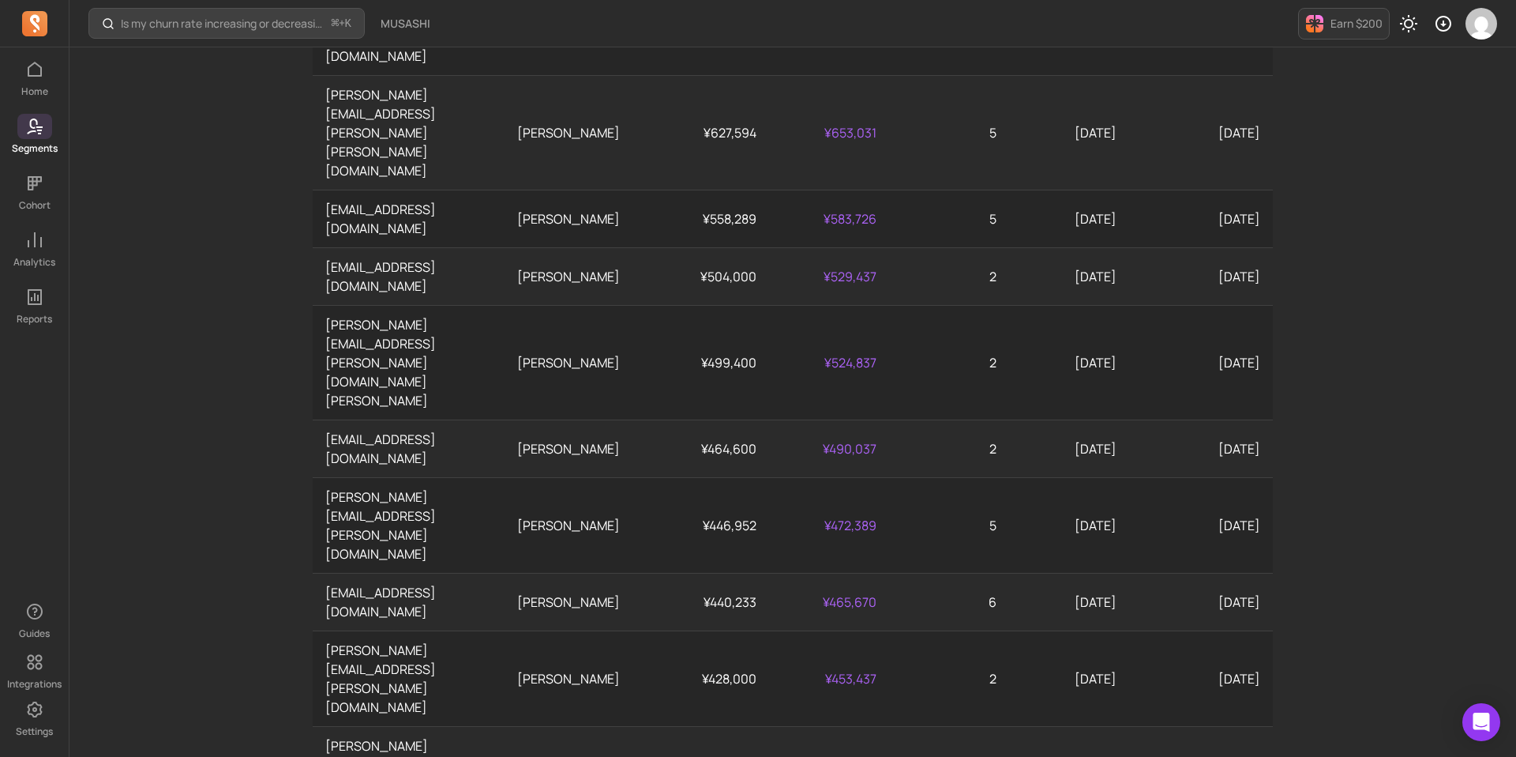
click at [179, 199] on div "Is my churn rate increasing or decreasing? ⌘ + K MUSASHI Earn $200 My segments …" at bounding box center [792, 13] width 1447 height 2661
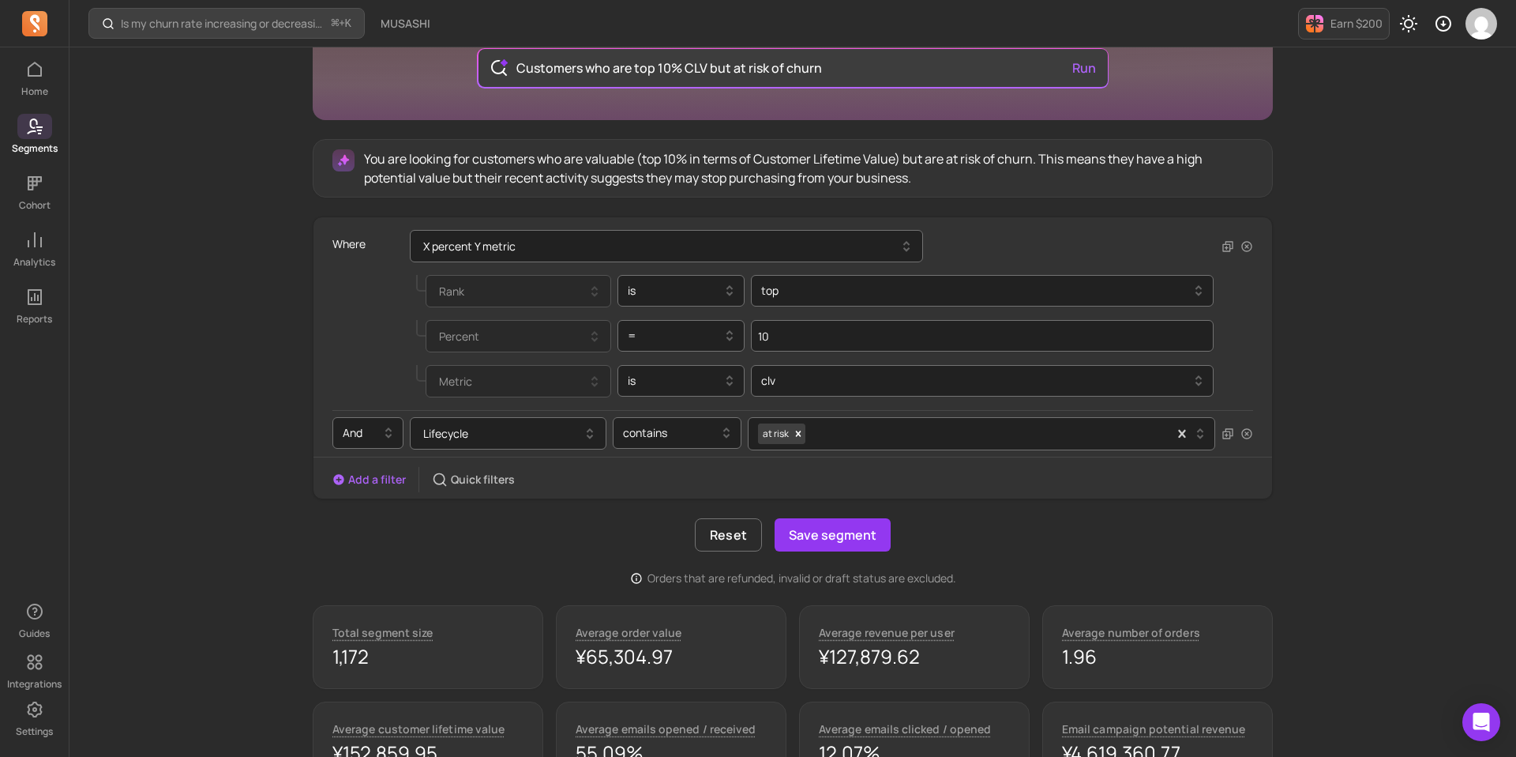
scroll to position [0, 0]
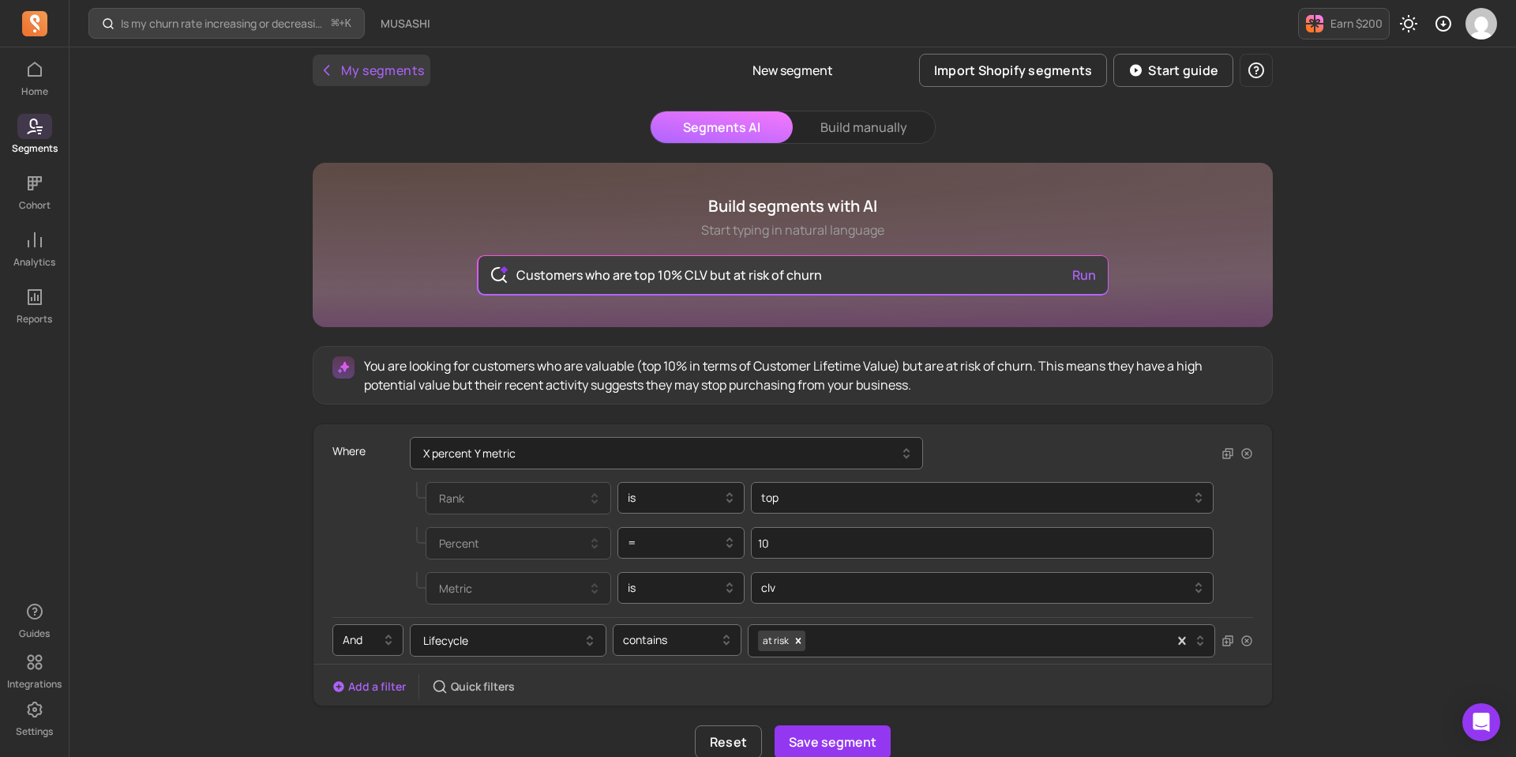
click at [341, 68] on button "My segments" at bounding box center [372, 70] width 118 height 32
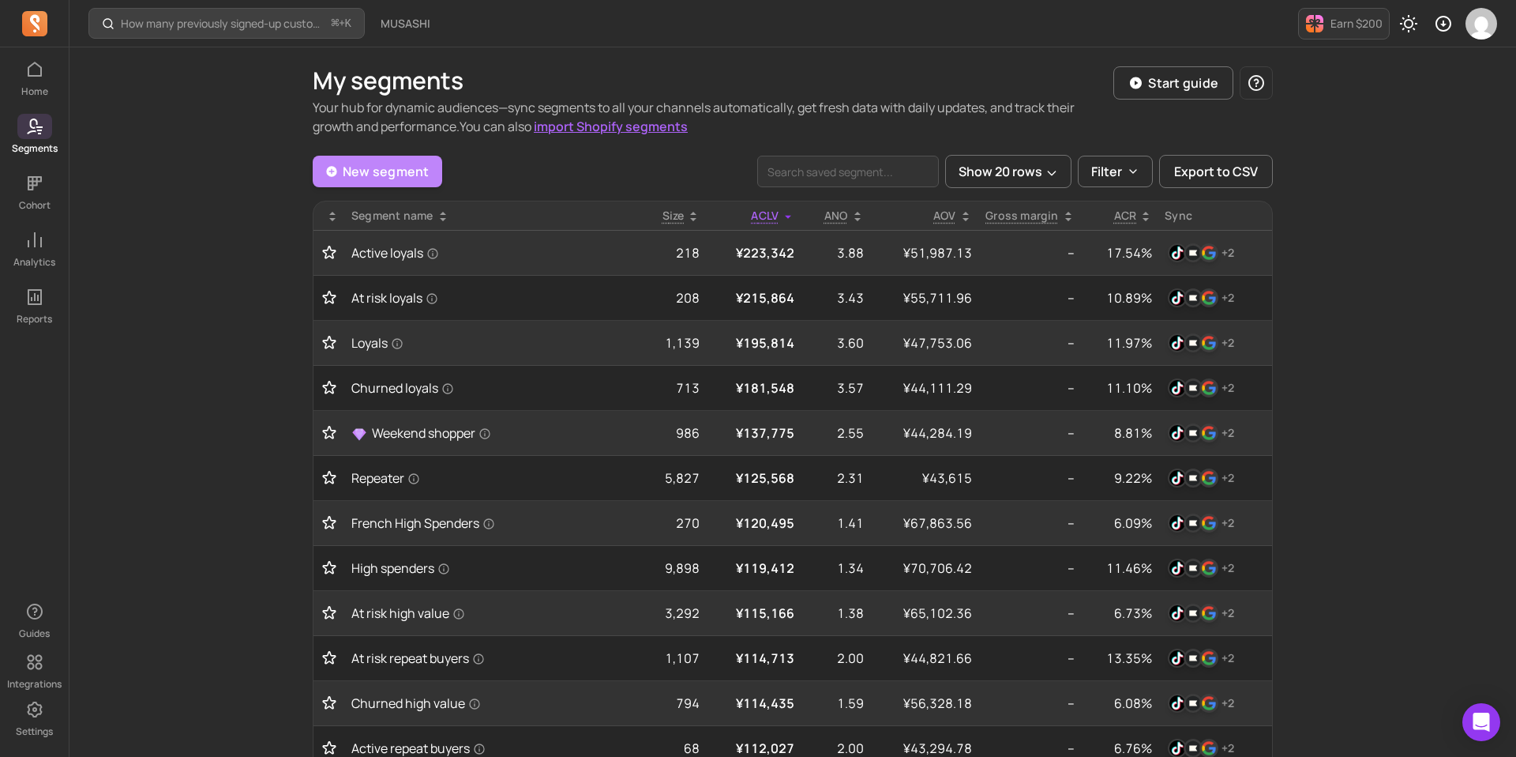
click at [370, 172] on link "New segment" at bounding box center [378, 172] width 130 height 32
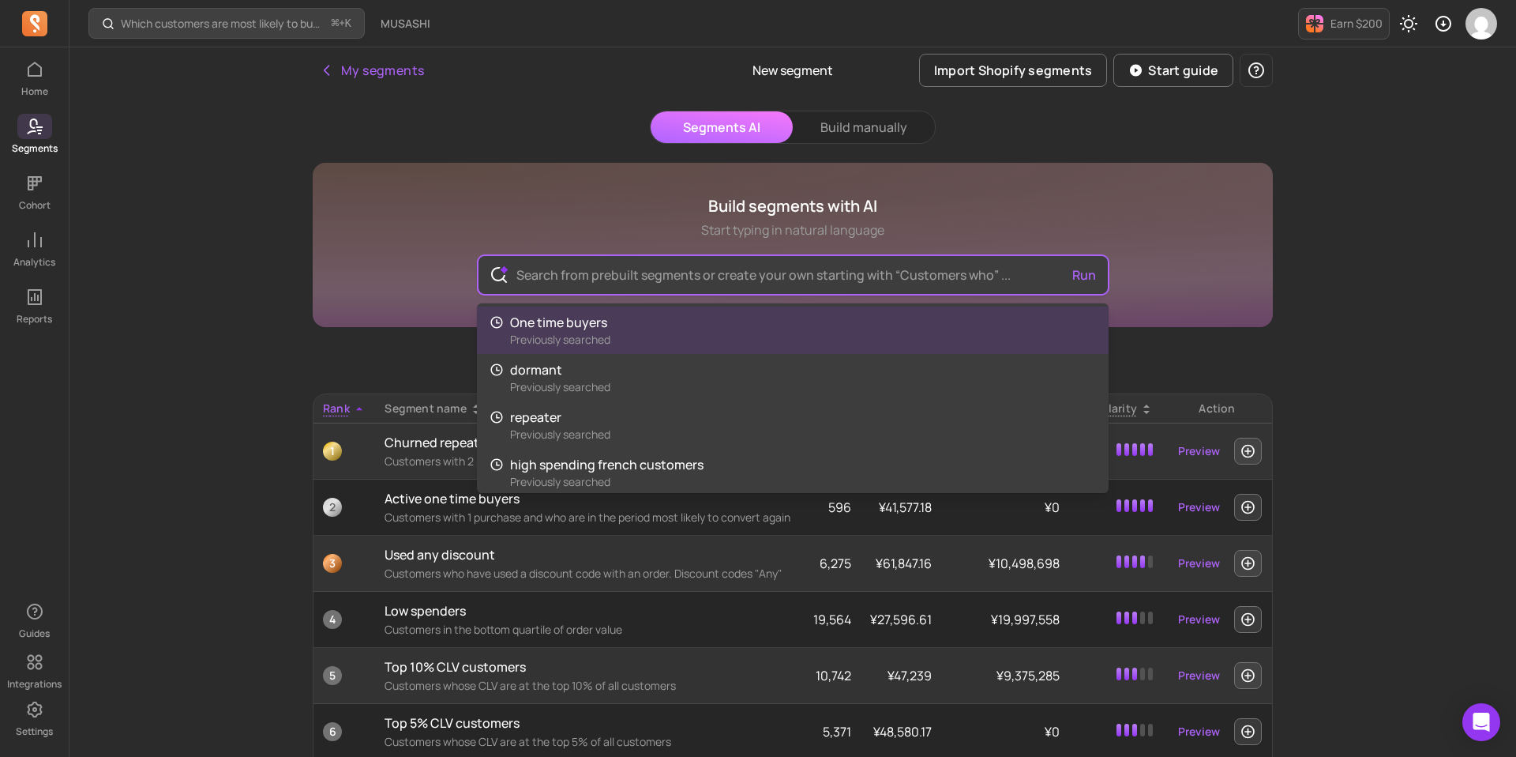
click at [788, 276] on input "text" at bounding box center [793, 275] width 579 height 38
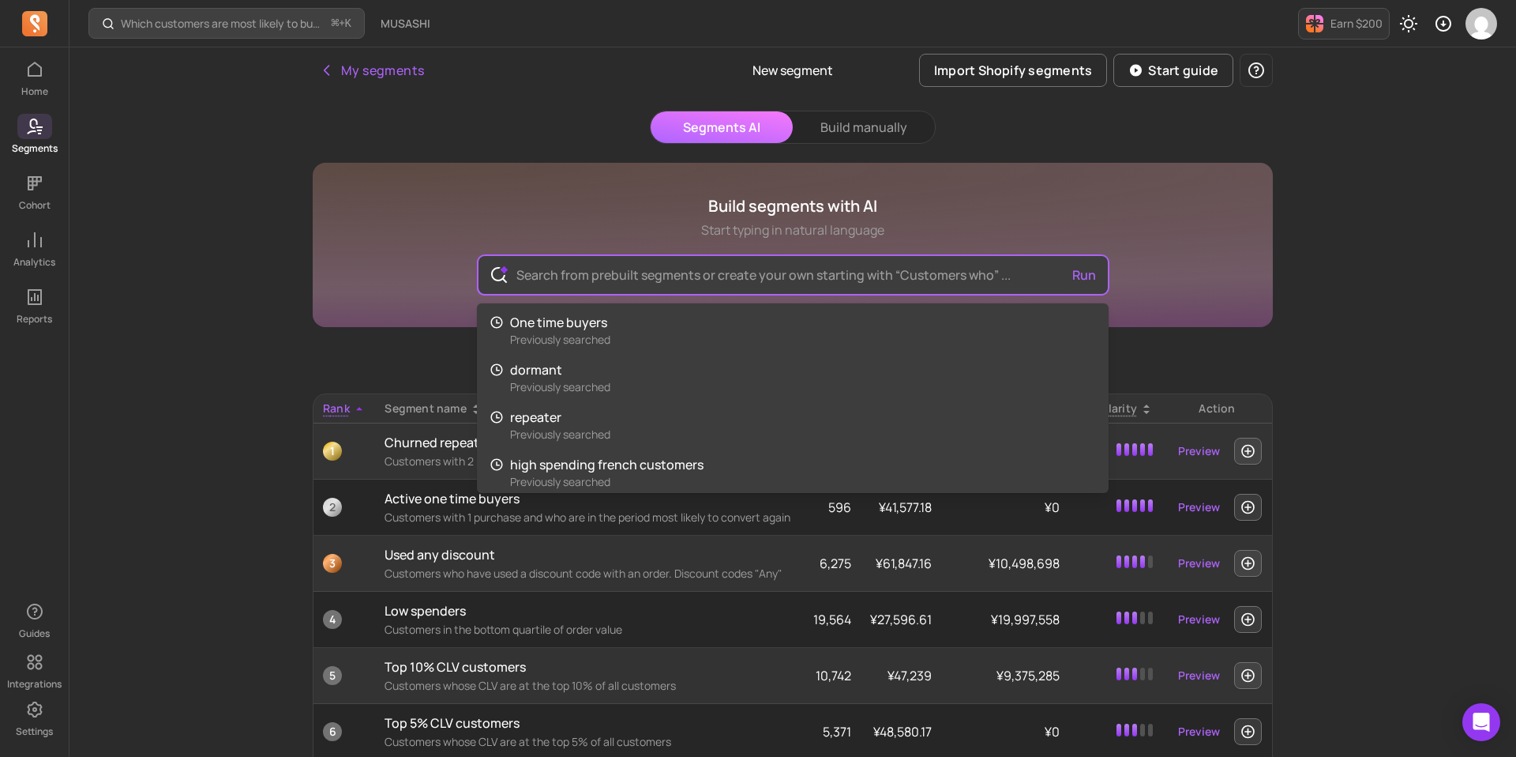
click at [399, 366] on div "Build segments with AI Start typing in natural language Run One time buyers Pre…" at bounding box center [793, 508] width 960 height 690
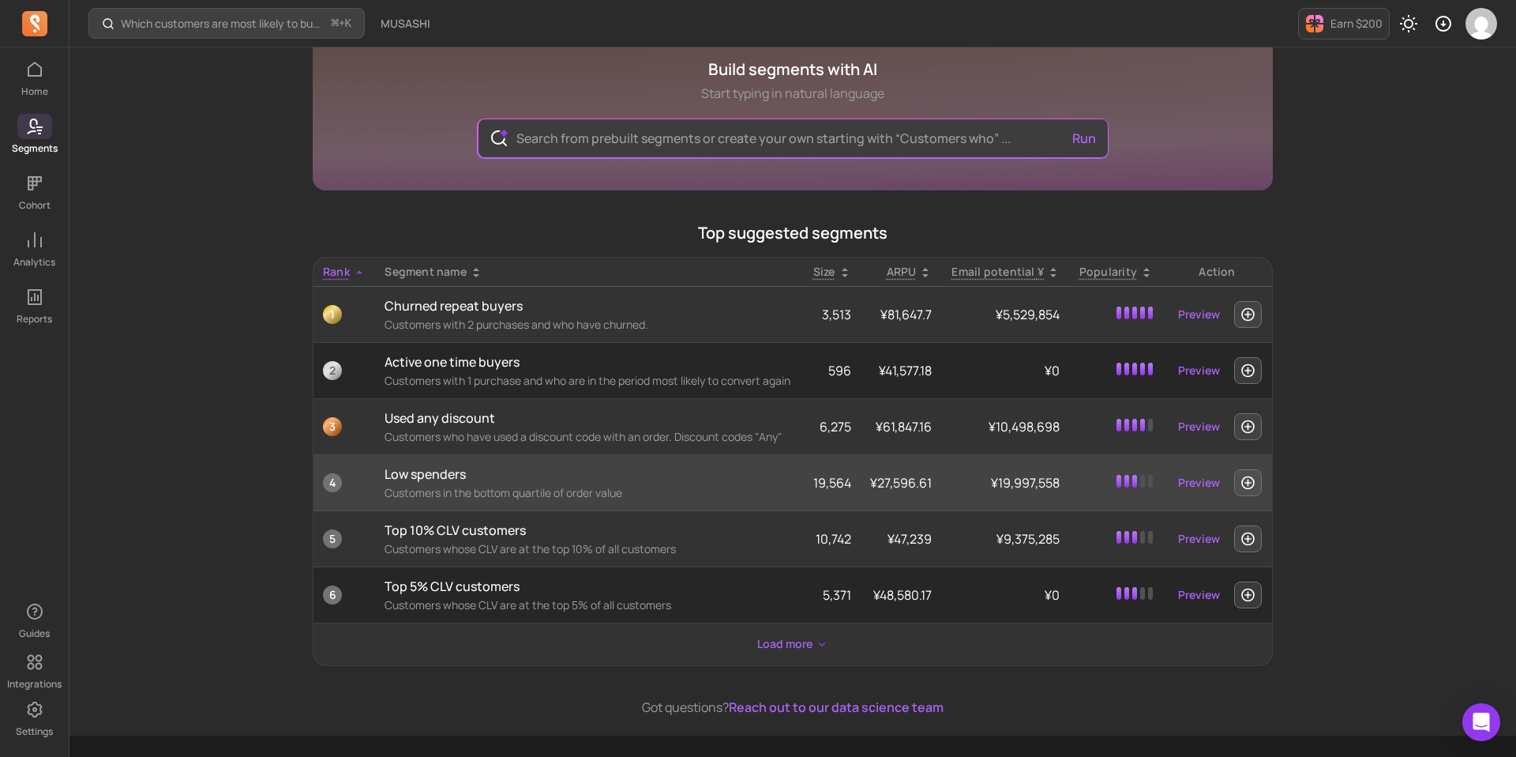
scroll to position [142, 0]
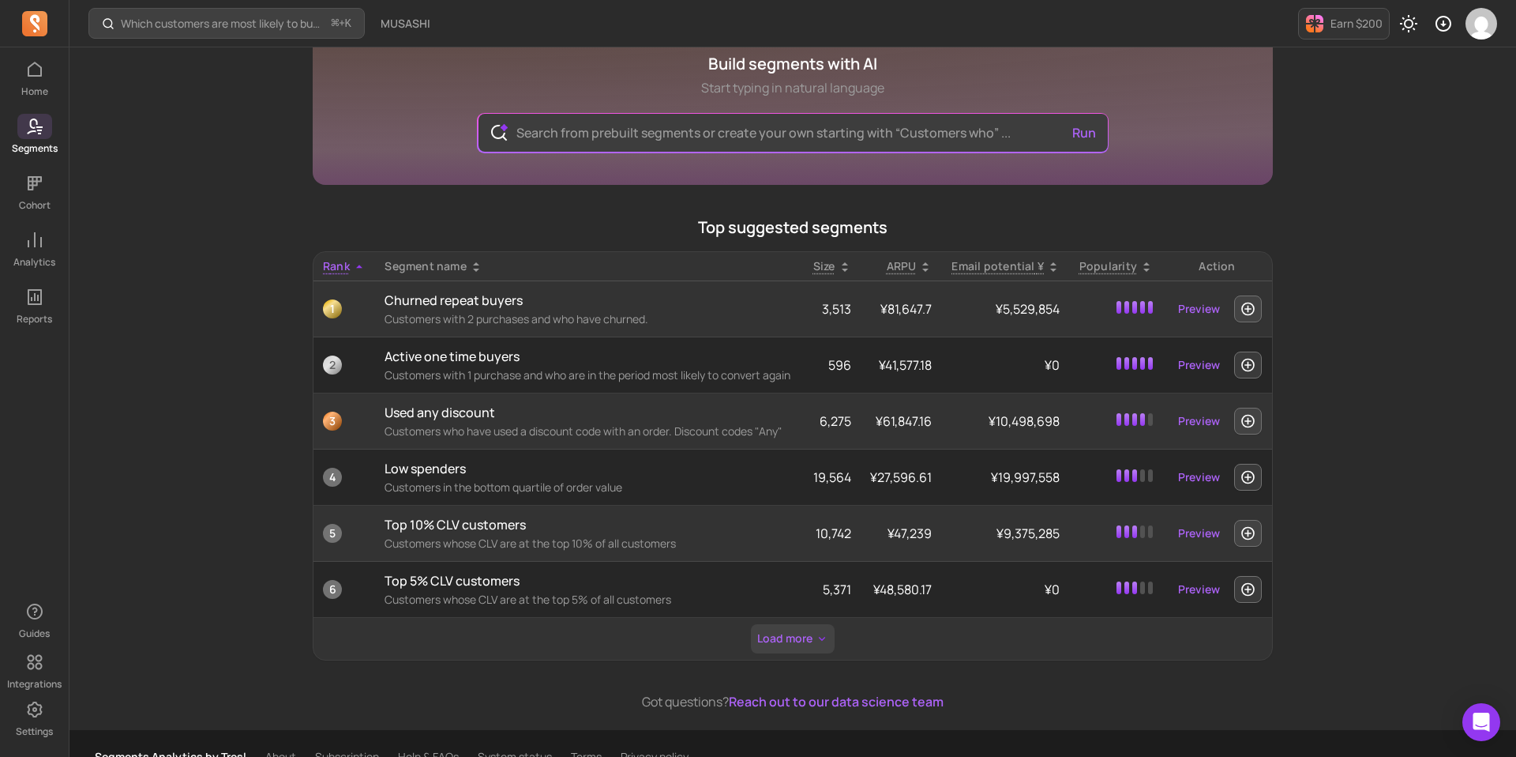
click at [810, 629] on button "Load more" at bounding box center [793, 638] width 84 height 29
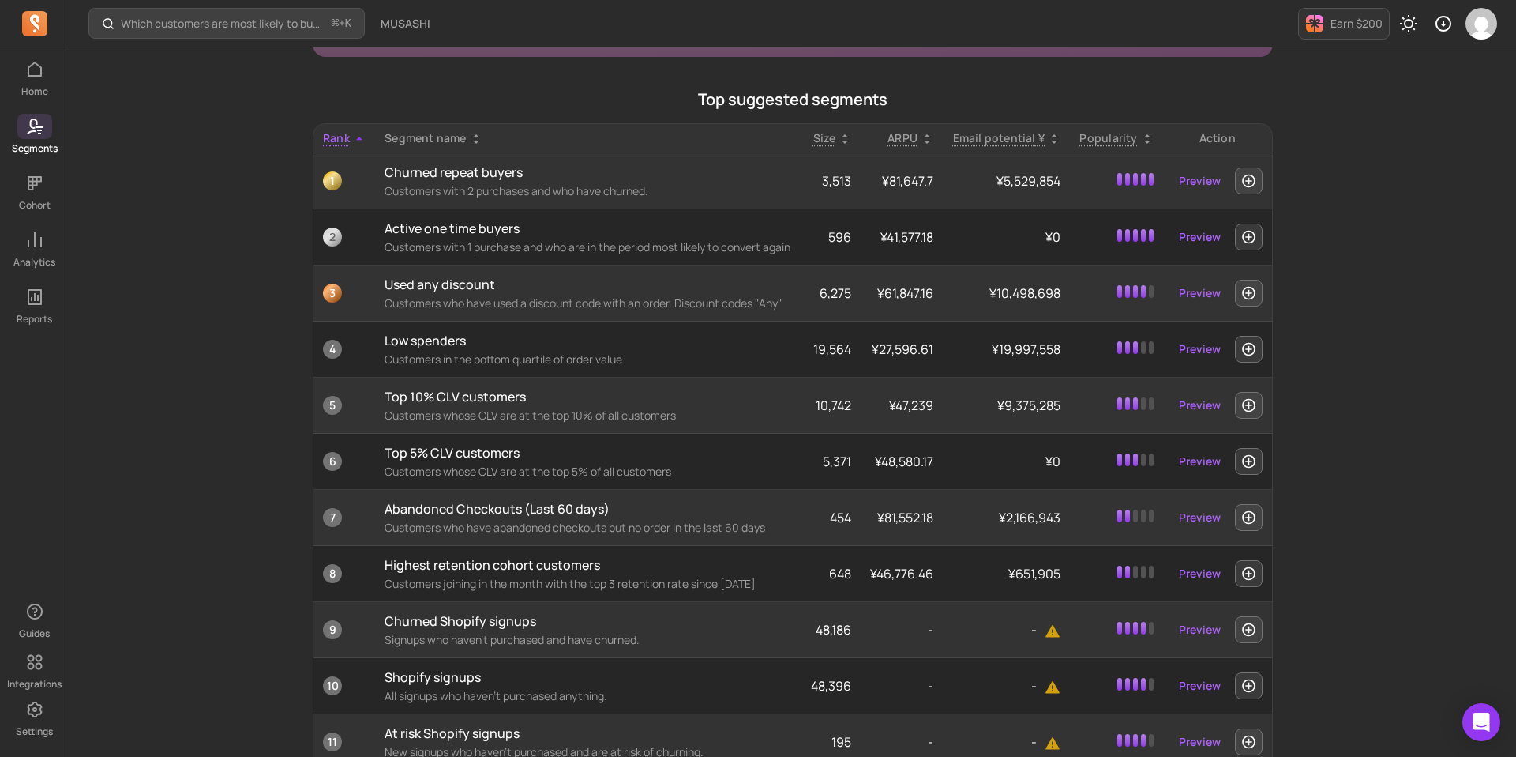
scroll to position [272, 0]
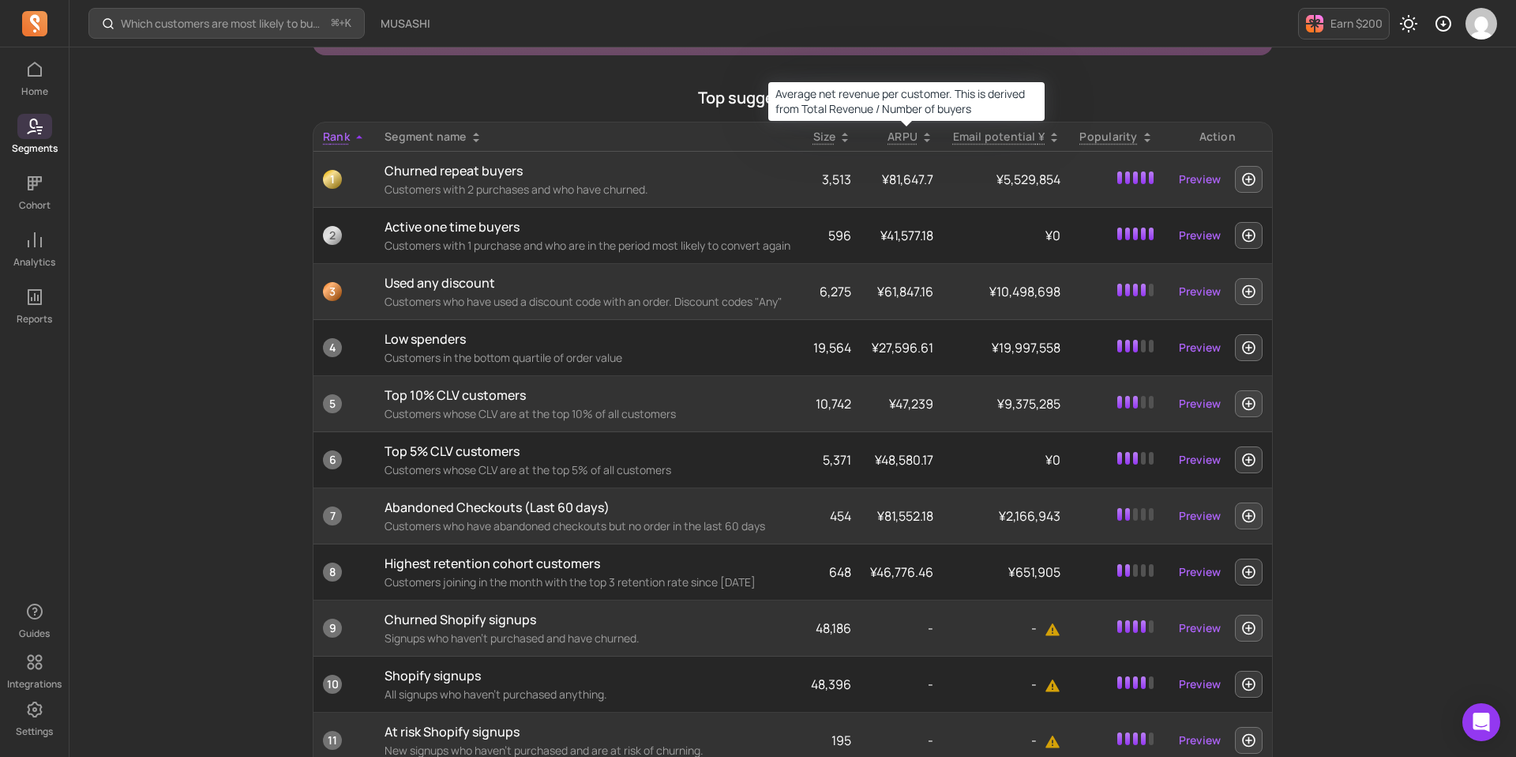
click at [903, 132] on p "ARPU" at bounding box center [903, 137] width 30 height 16
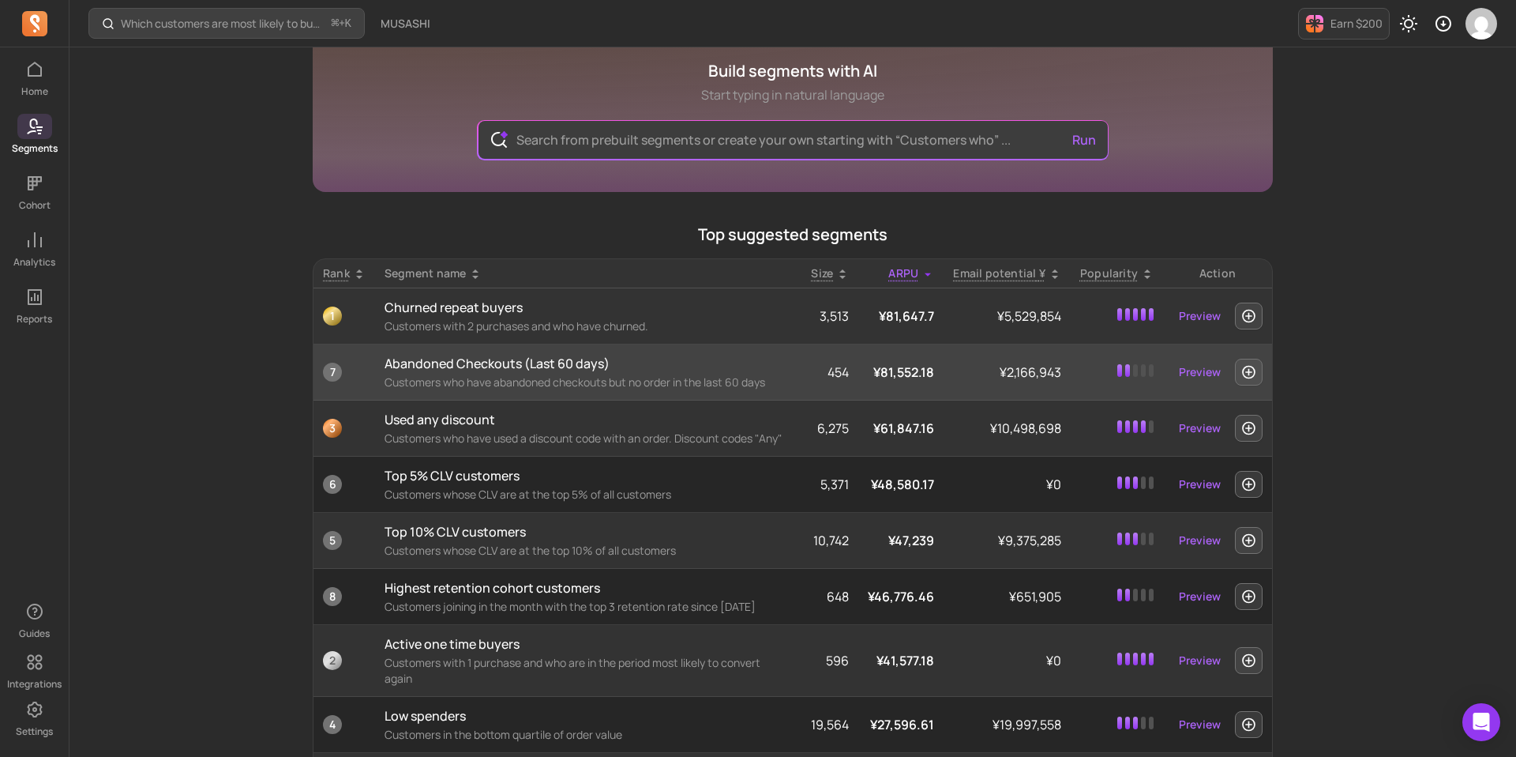
scroll to position [134, 0]
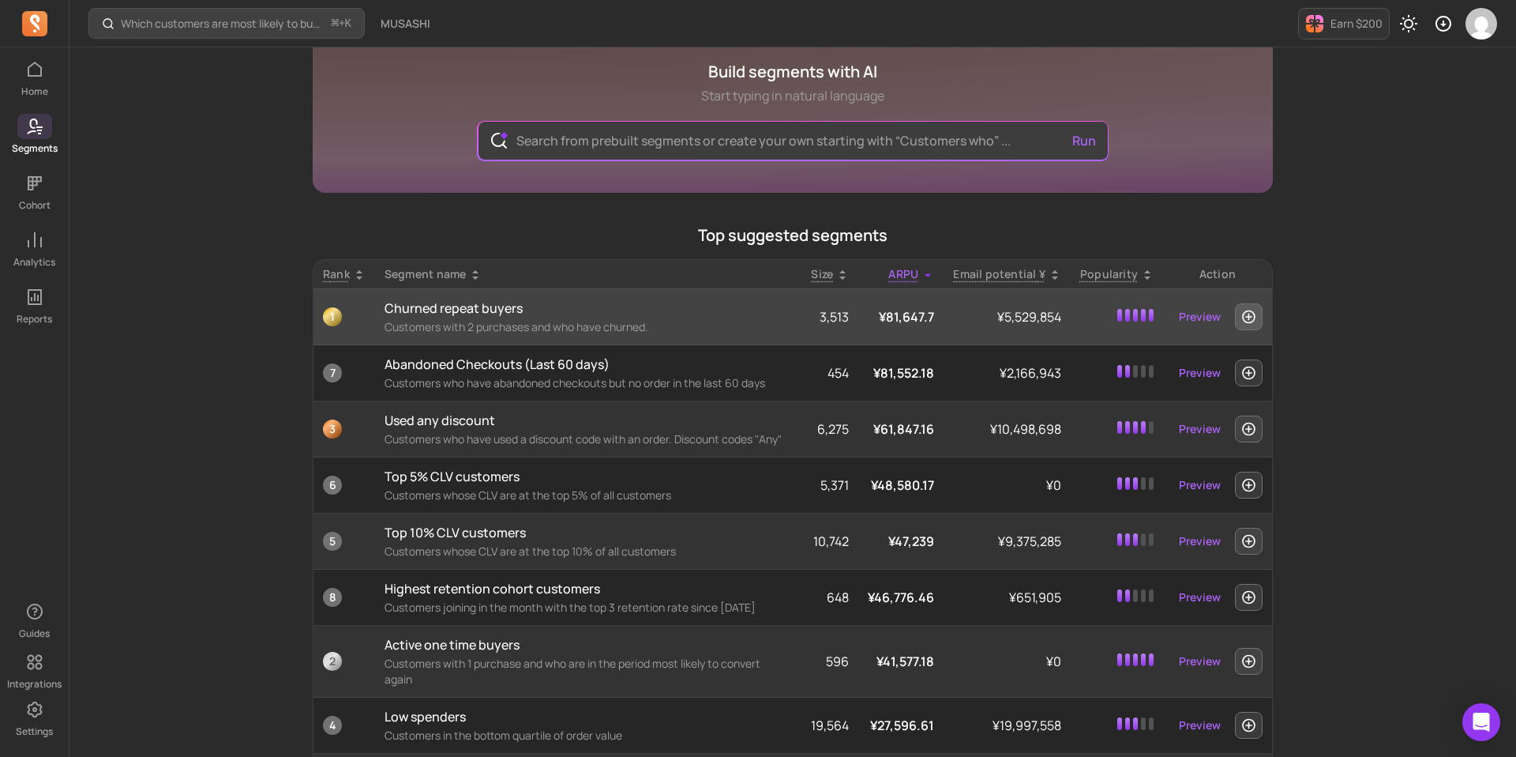
click at [1245, 321] on icon "button" at bounding box center [1249, 317] width 17 height 16
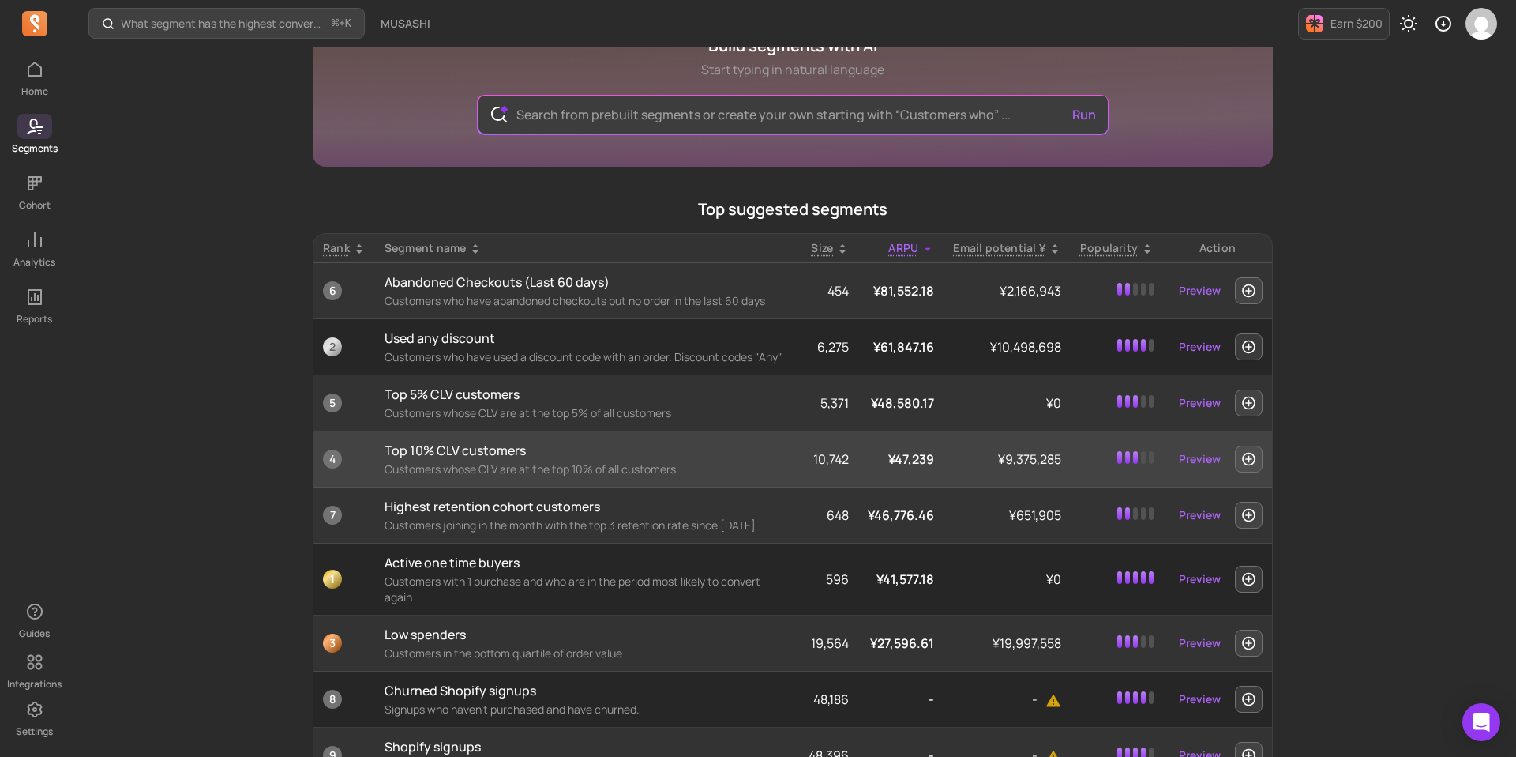
scroll to position [167, 0]
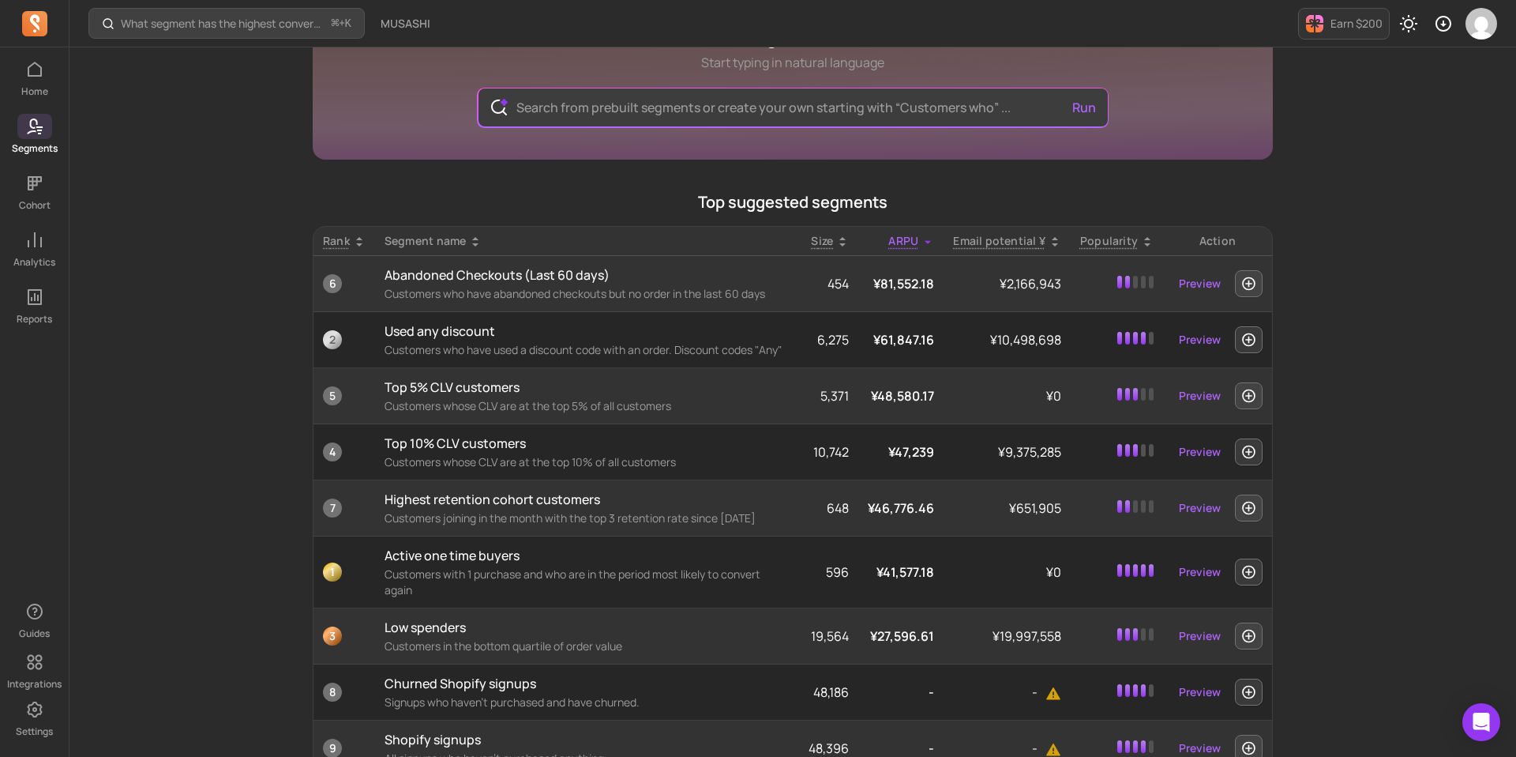
click at [907, 233] on p "ARPU" at bounding box center [903, 241] width 30 height 16
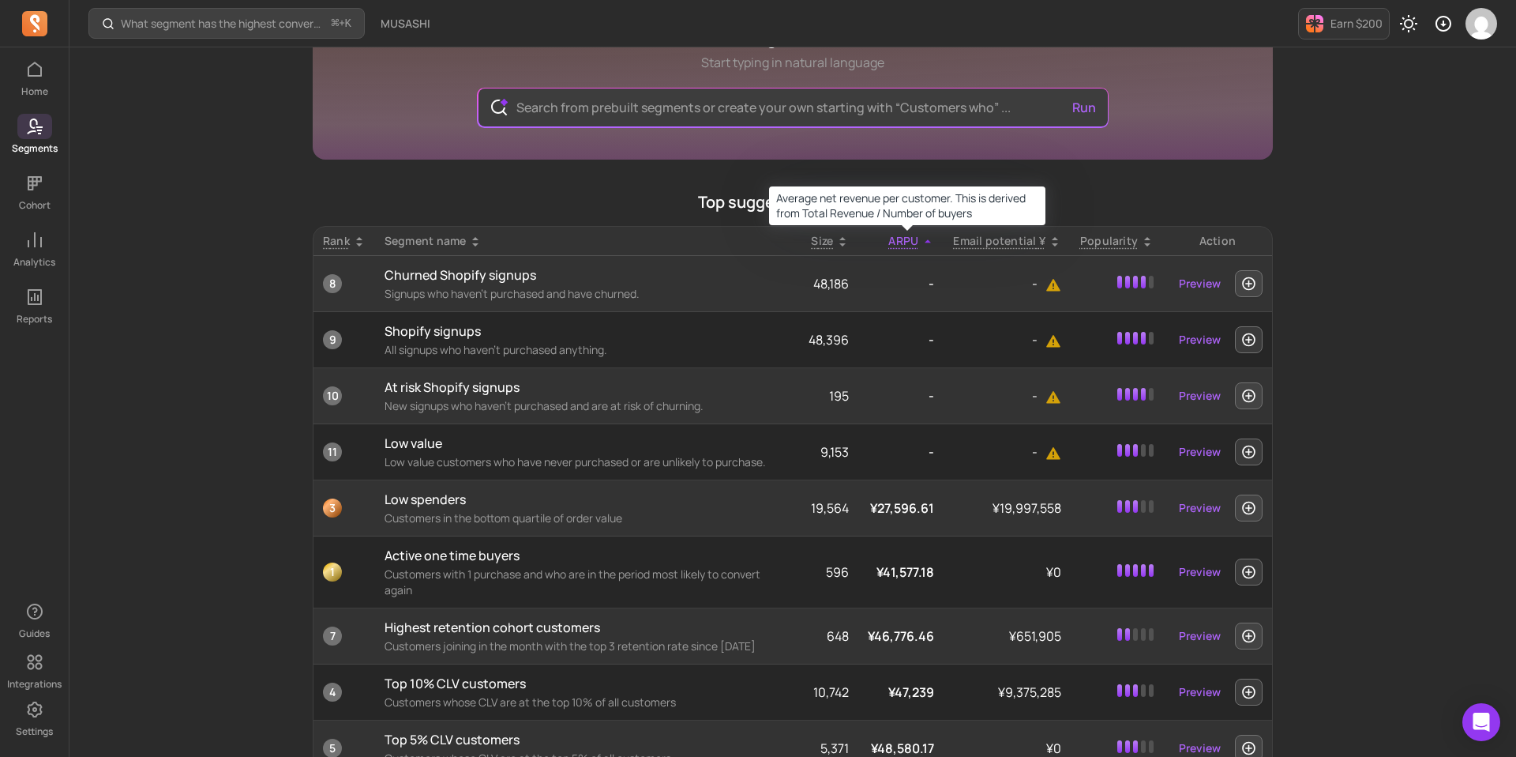
click at [910, 233] on p "ARPU" at bounding box center [903, 241] width 30 height 16
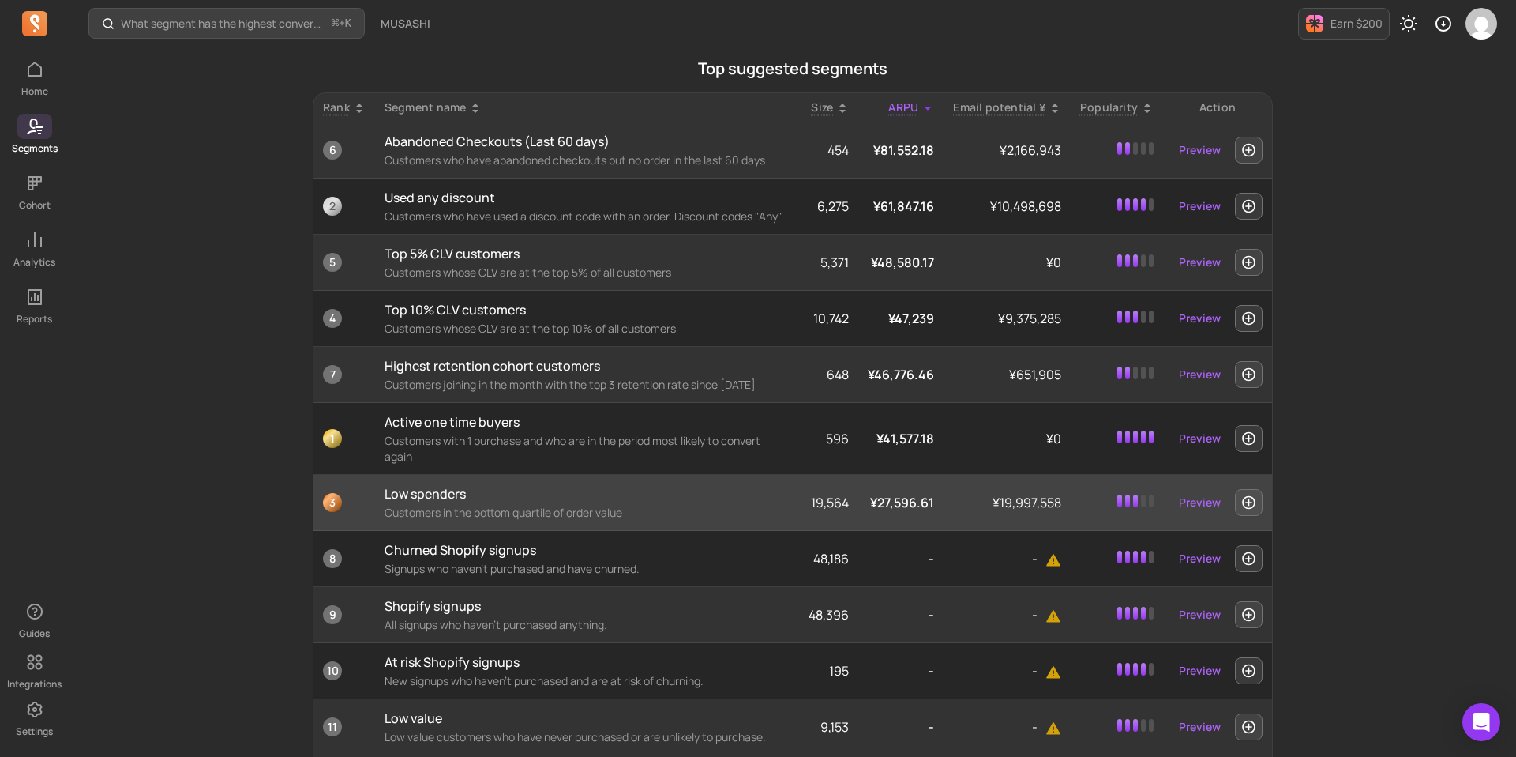
scroll to position [302, 0]
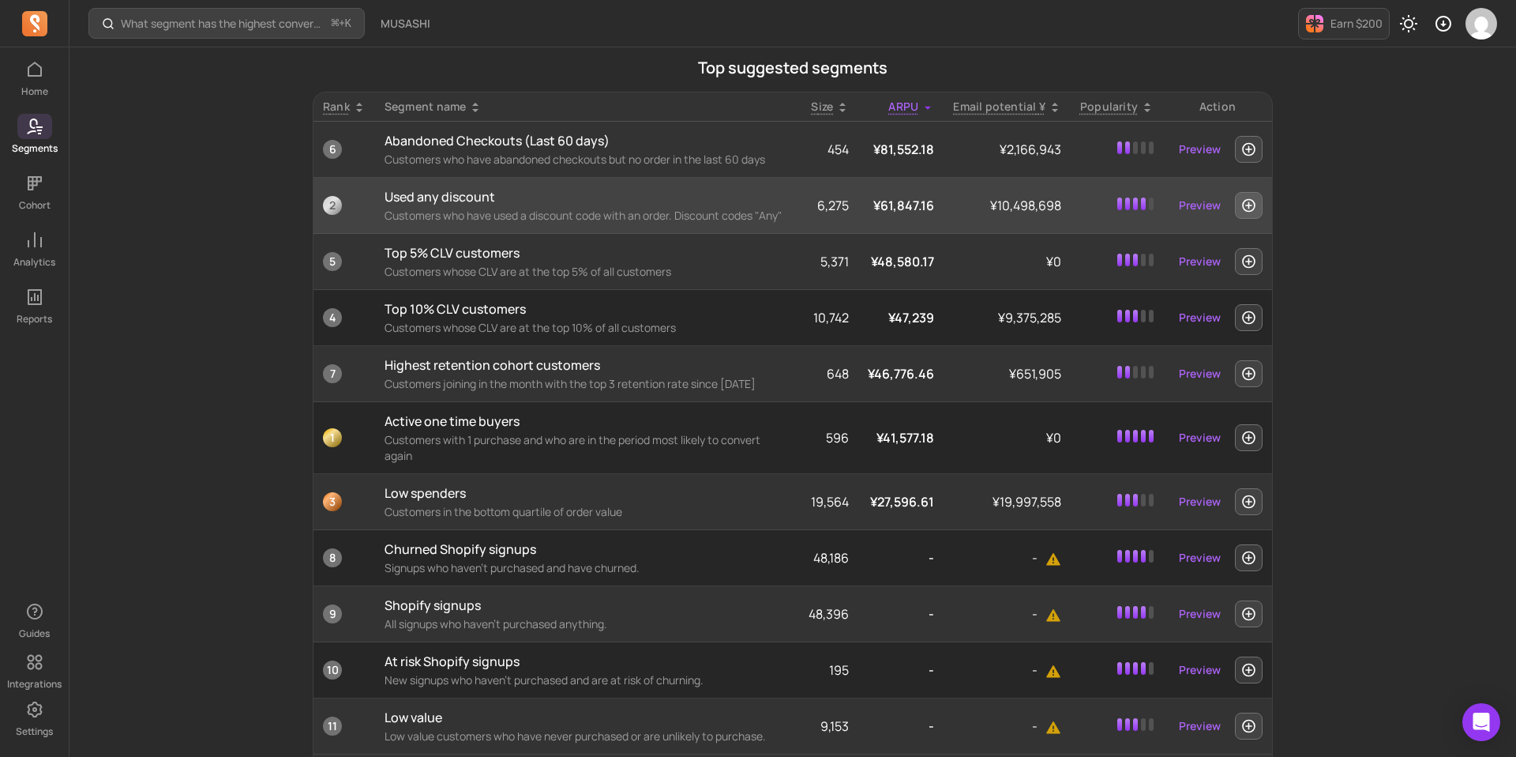
click at [1245, 202] on icon "button" at bounding box center [1249, 205] width 17 height 16
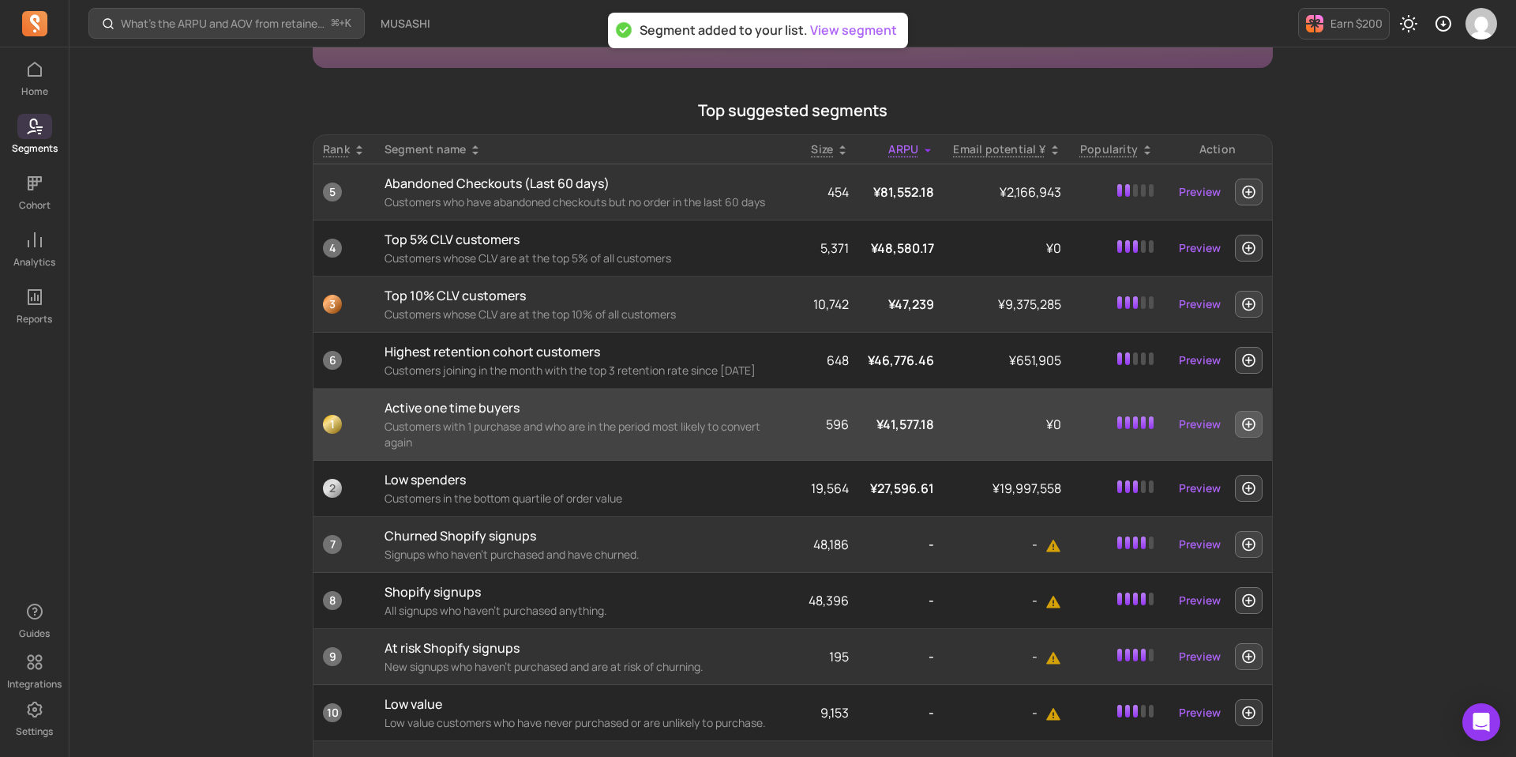
scroll to position [257, 0]
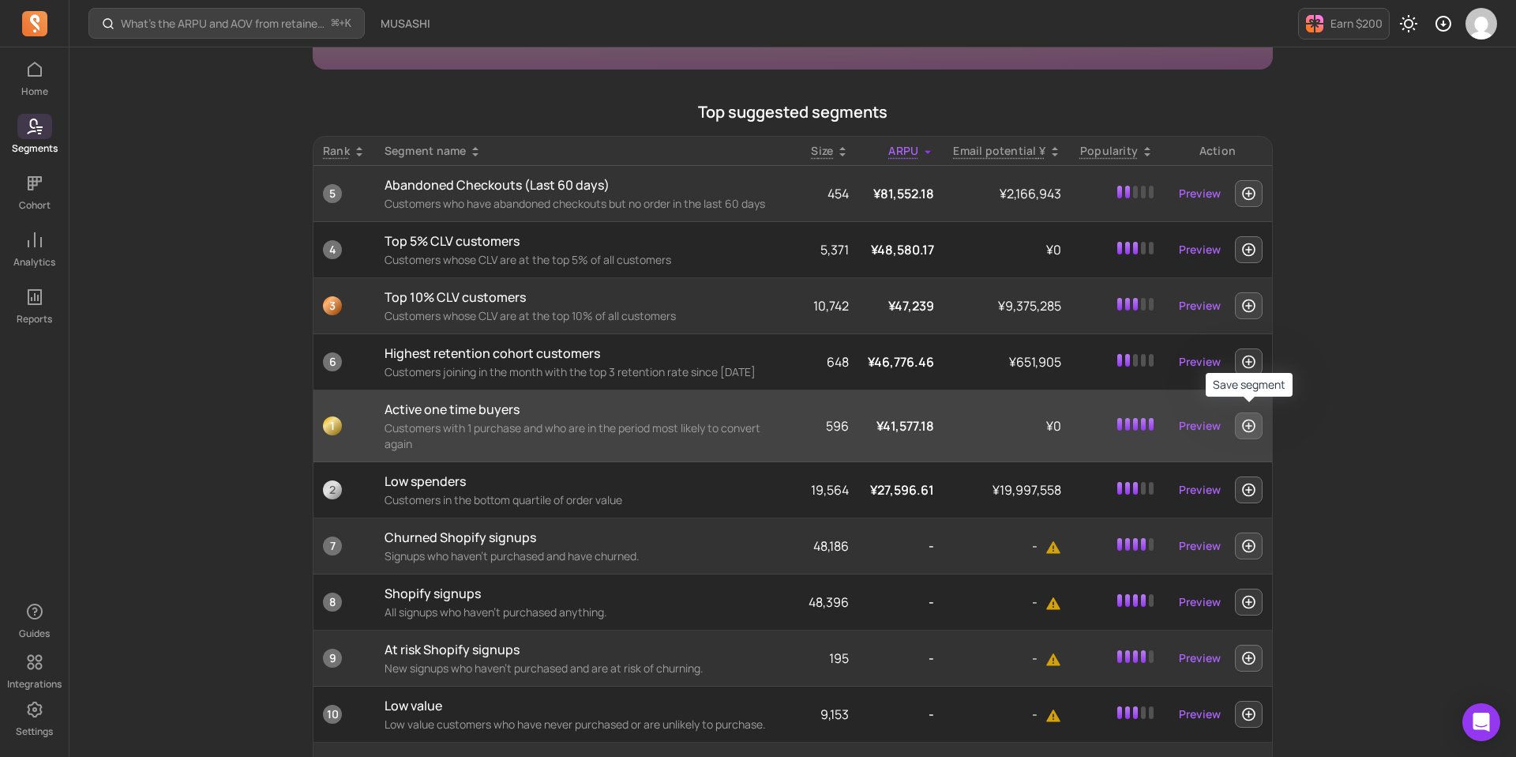
click at [1252, 418] on icon "button" at bounding box center [1249, 426] width 17 height 16
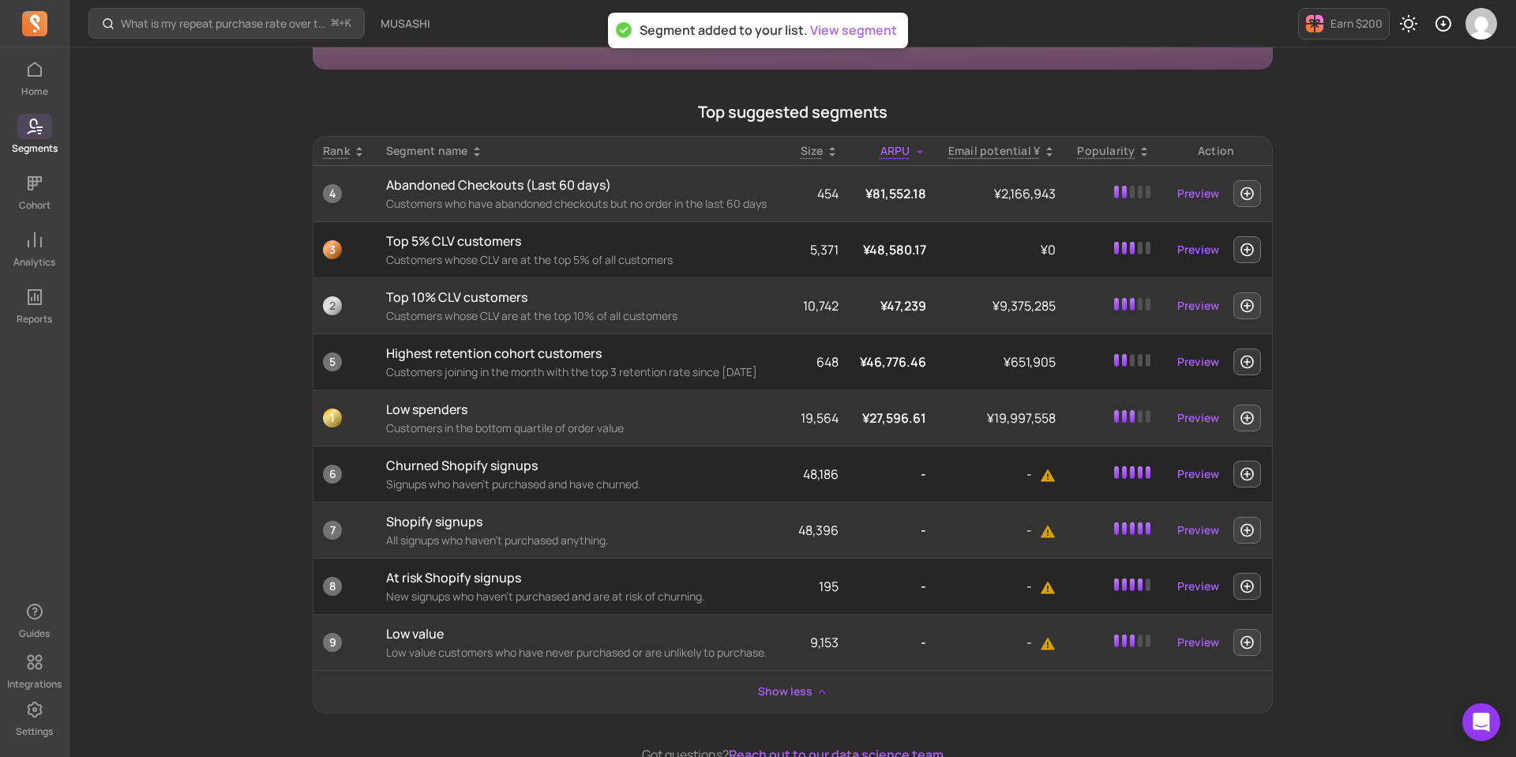
click at [45, 118] on span at bounding box center [34, 126] width 35 height 25
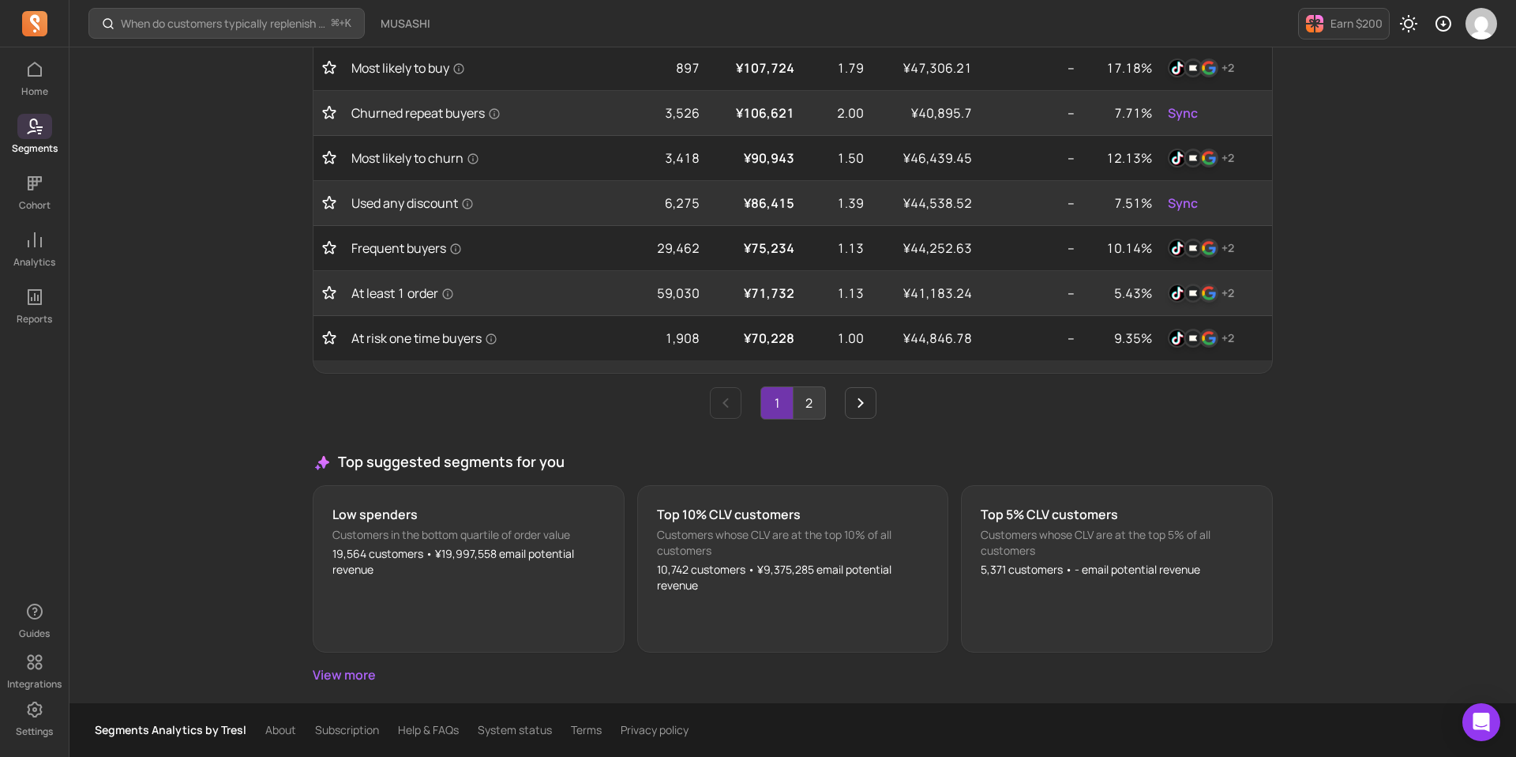
click at [815, 410] on link "2" at bounding box center [810, 403] width 32 height 32
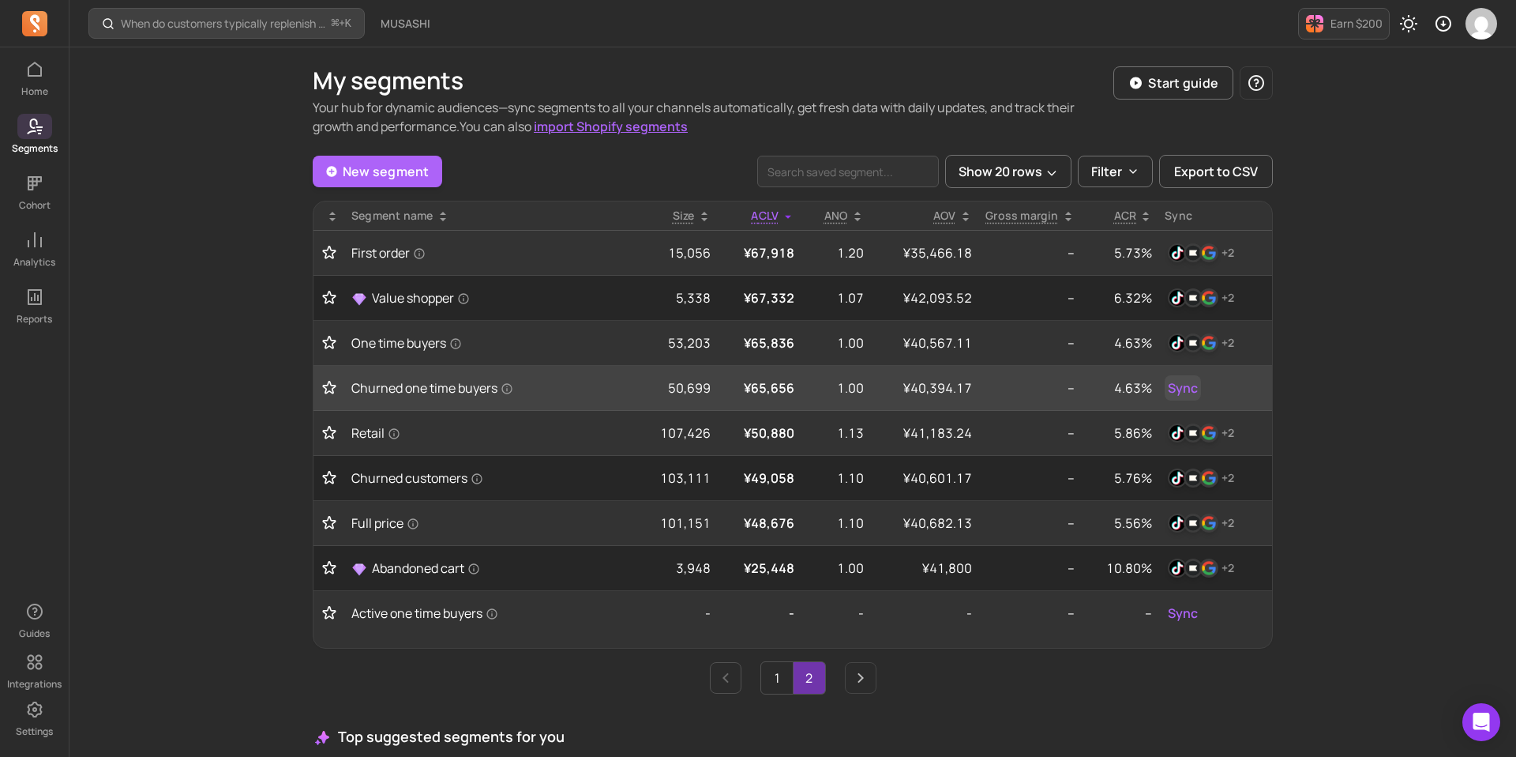
scroll to position [117, 0]
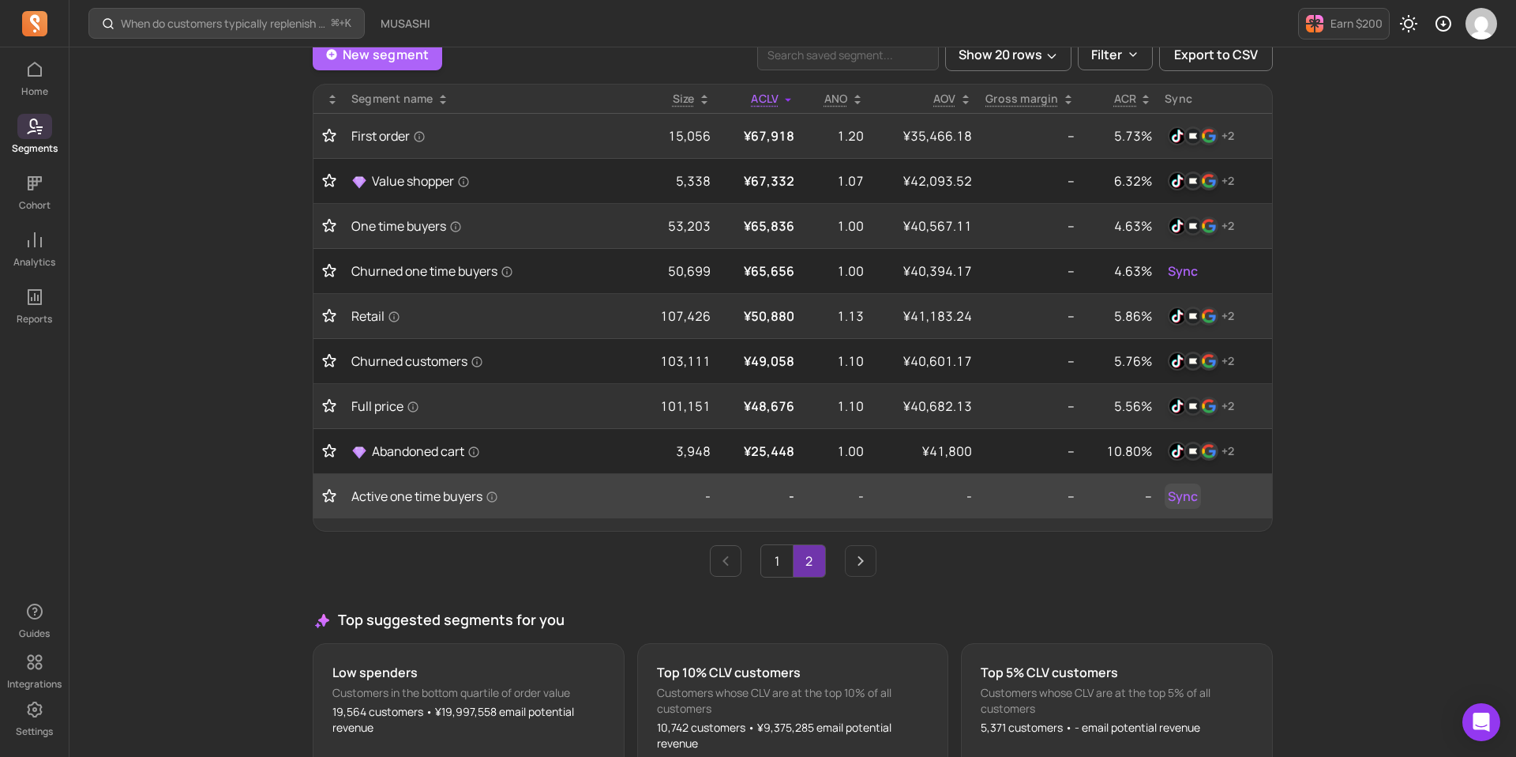
click at [1185, 491] on span "Sync" at bounding box center [1183, 495] width 30 height 19
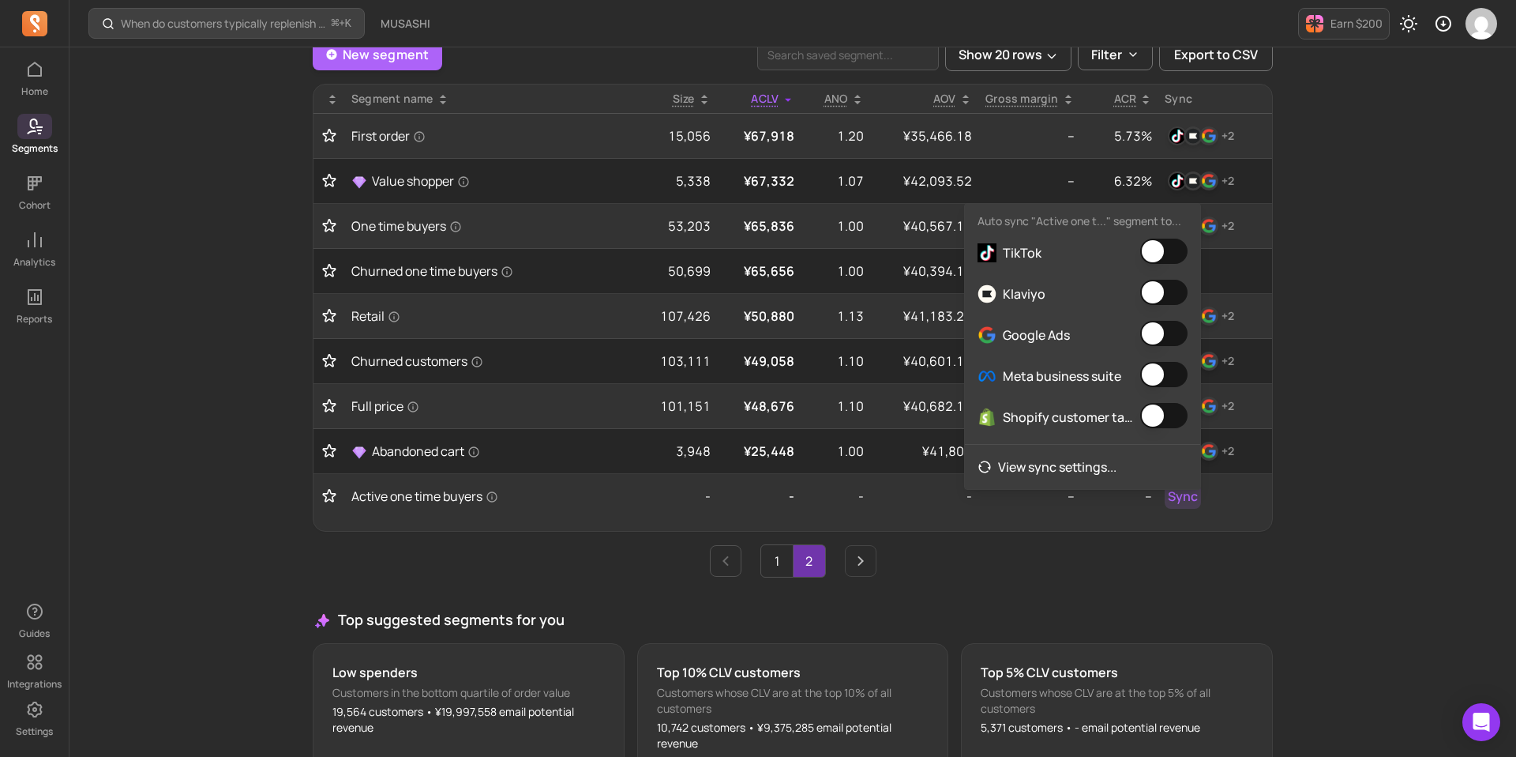
click at [1159, 247] on button "button" at bounding box center [1163, 250] width 47 height 25
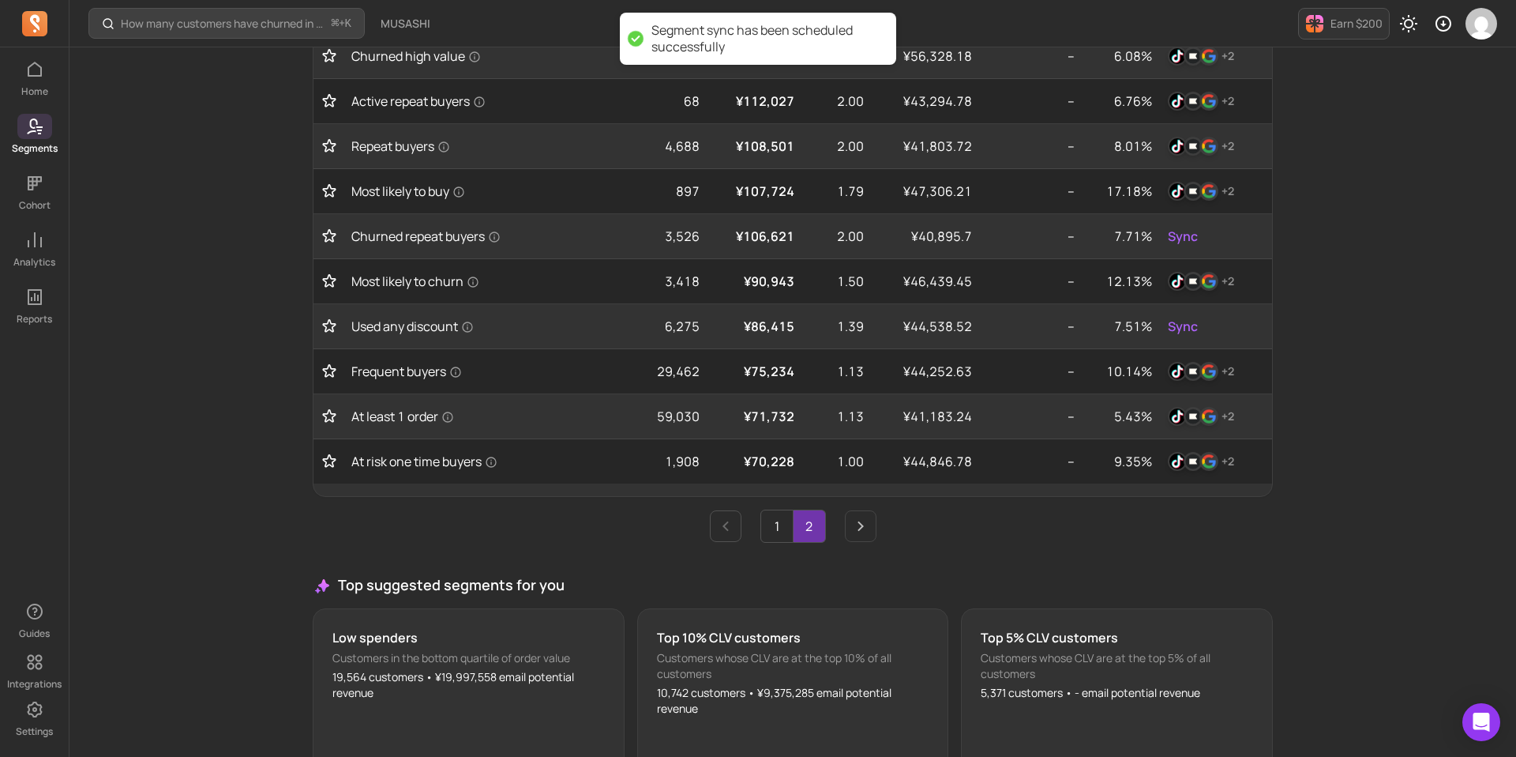
scroll to position [648, 0]
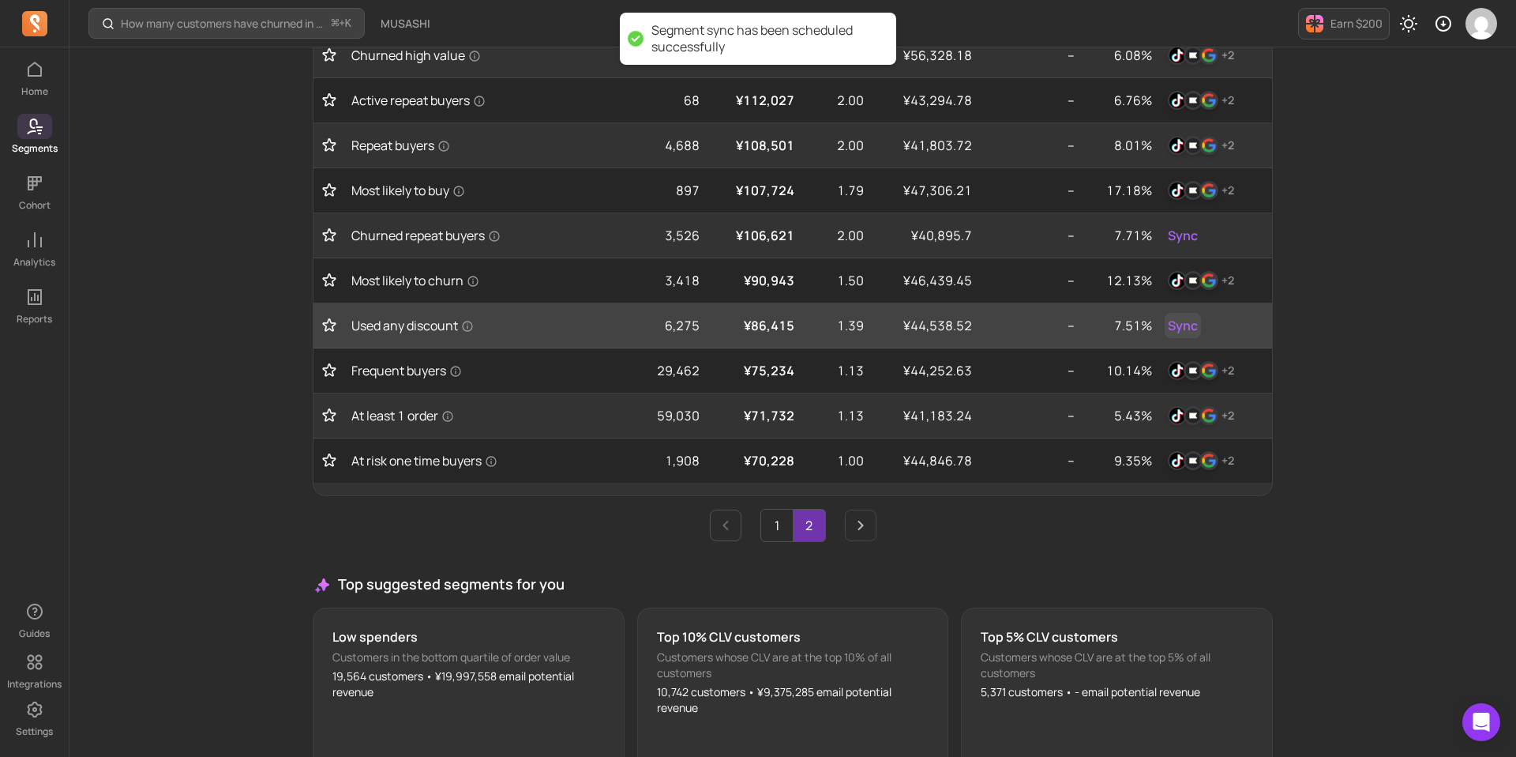
click at [1186, 325] on span "Sync" at bounding box center [1183, 325] width 30 height 19
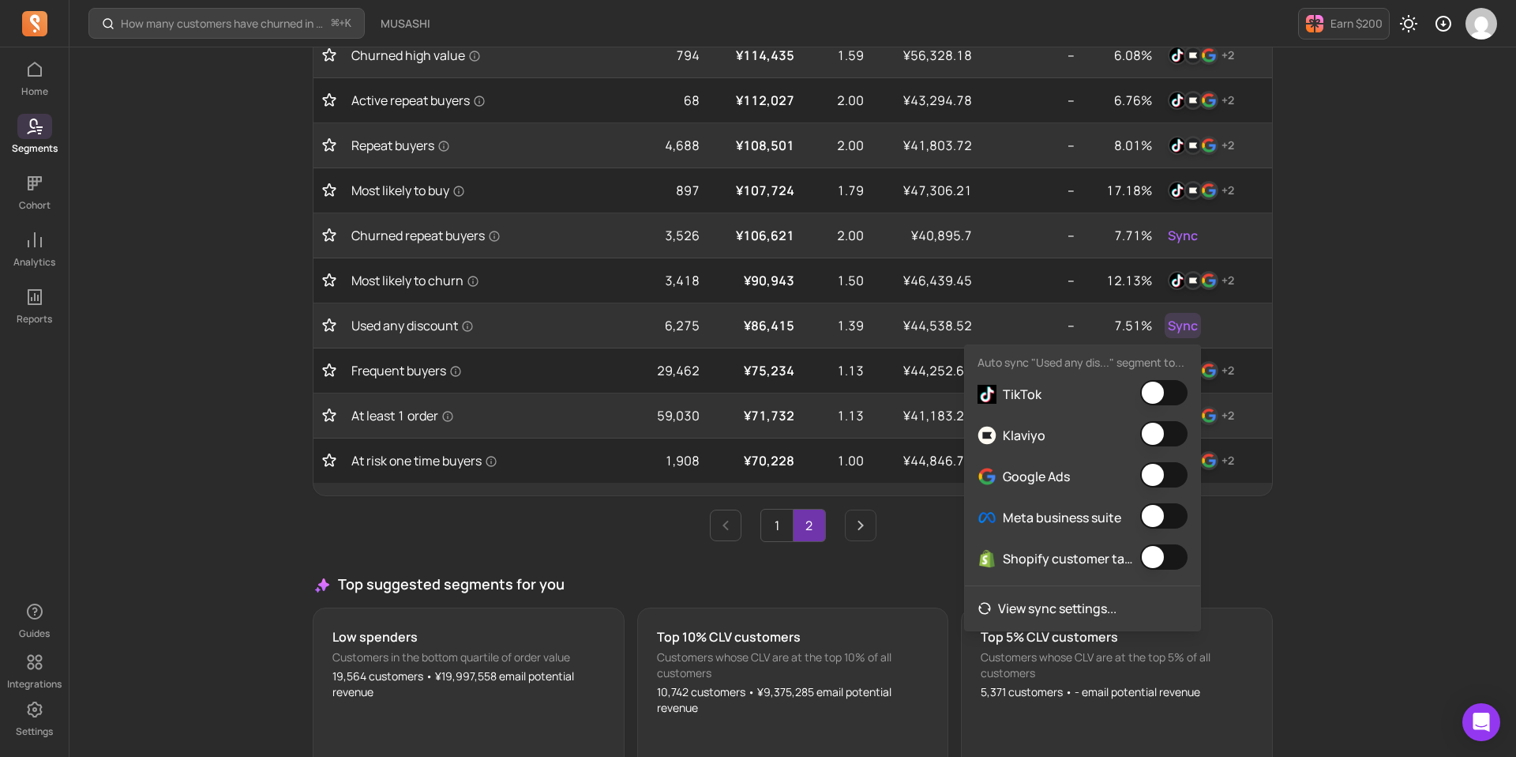
click at [1159, 481] on button "button" at bounding box center [1163, 474] width 47 height 25
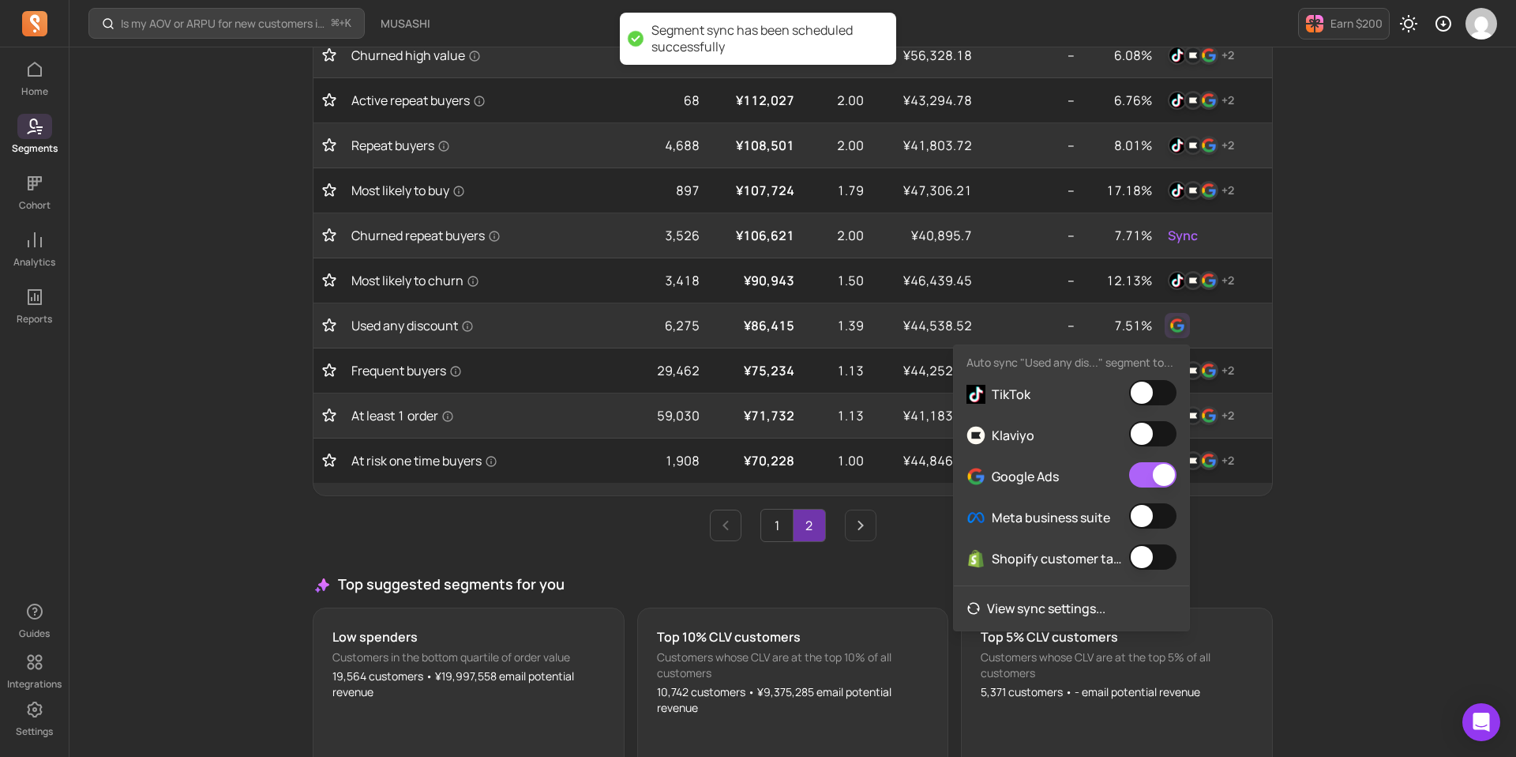
click at [1157, 434] on button "button" at bounding box center [1152, 433] width 47 height 25
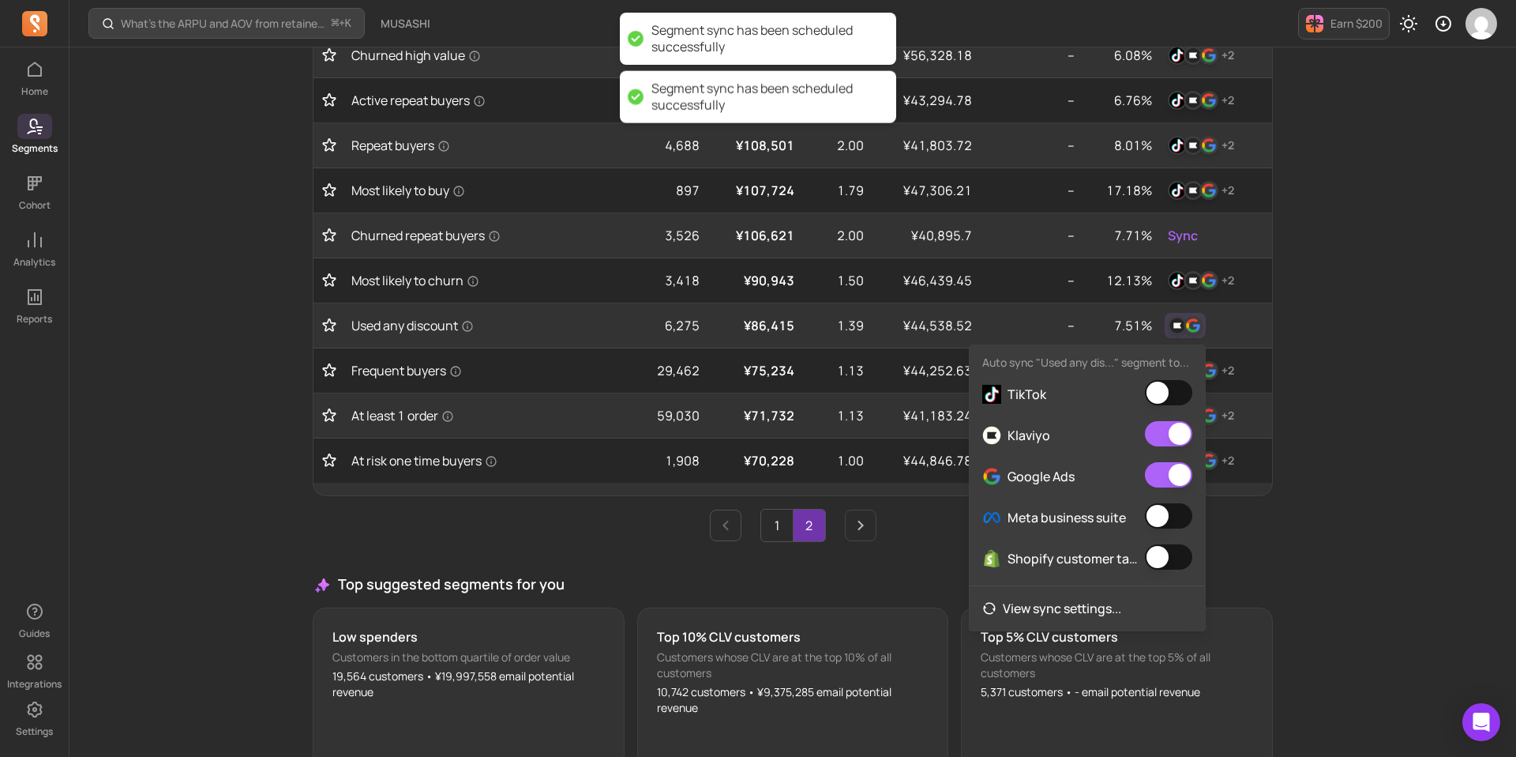
click at [1173, 397] on button "button" at bounding box center [1168, 392] width 47 height 25
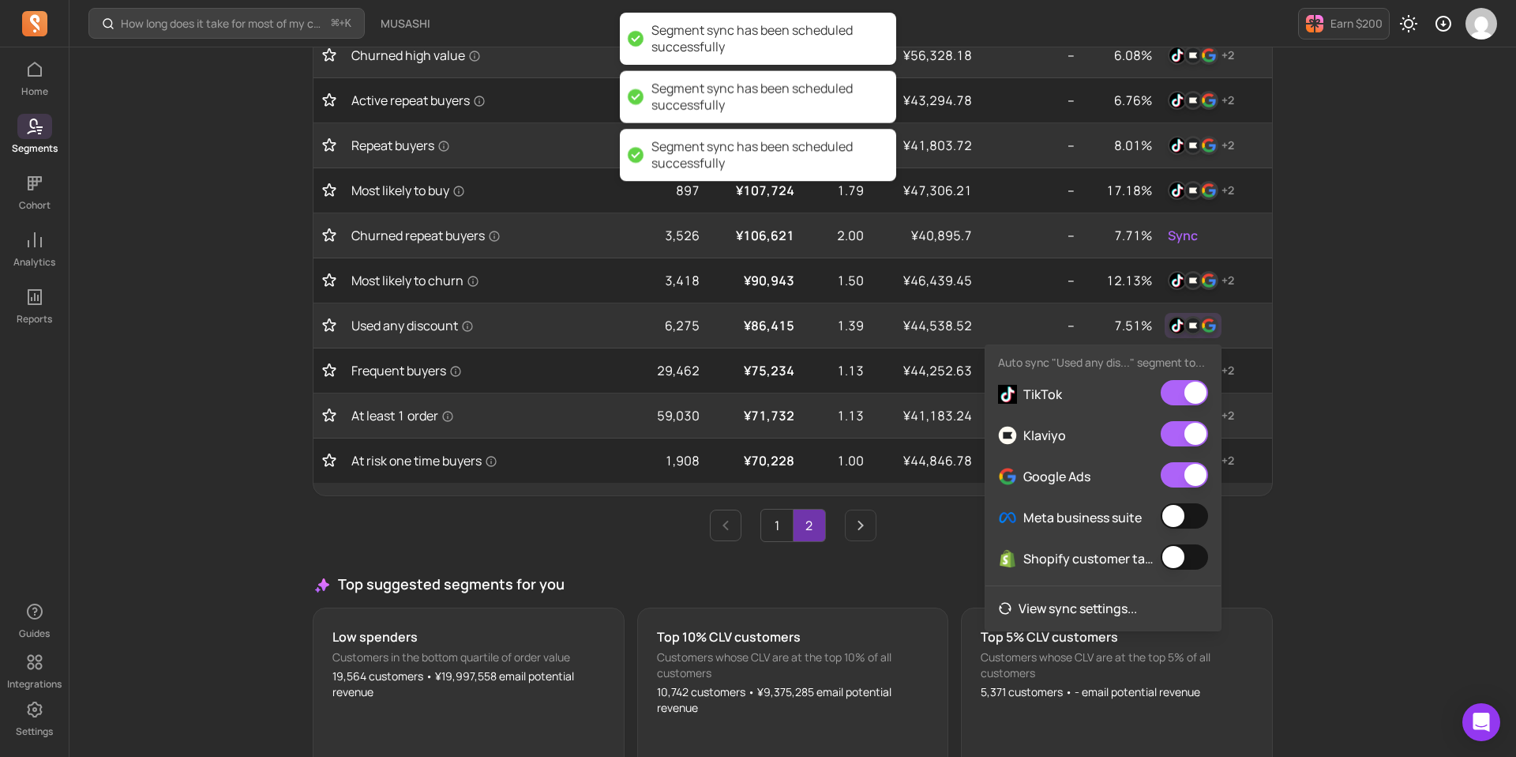
click at [1196, 523] on button "button" at bounding box center [1184, 515] width 47 height 25
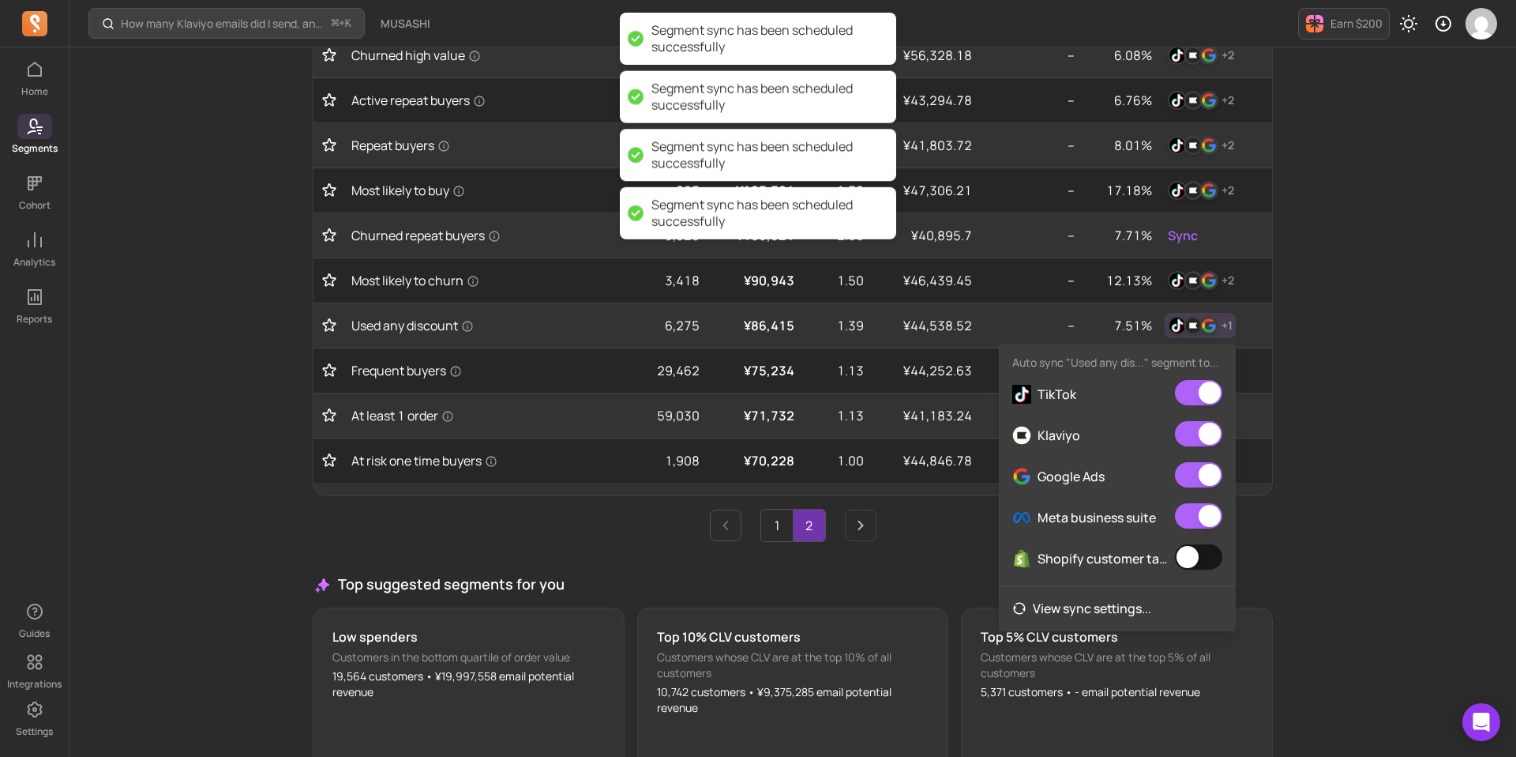
click at [1200, 558] on button "button" at bounding box center [1198, 556] width 47 height 25
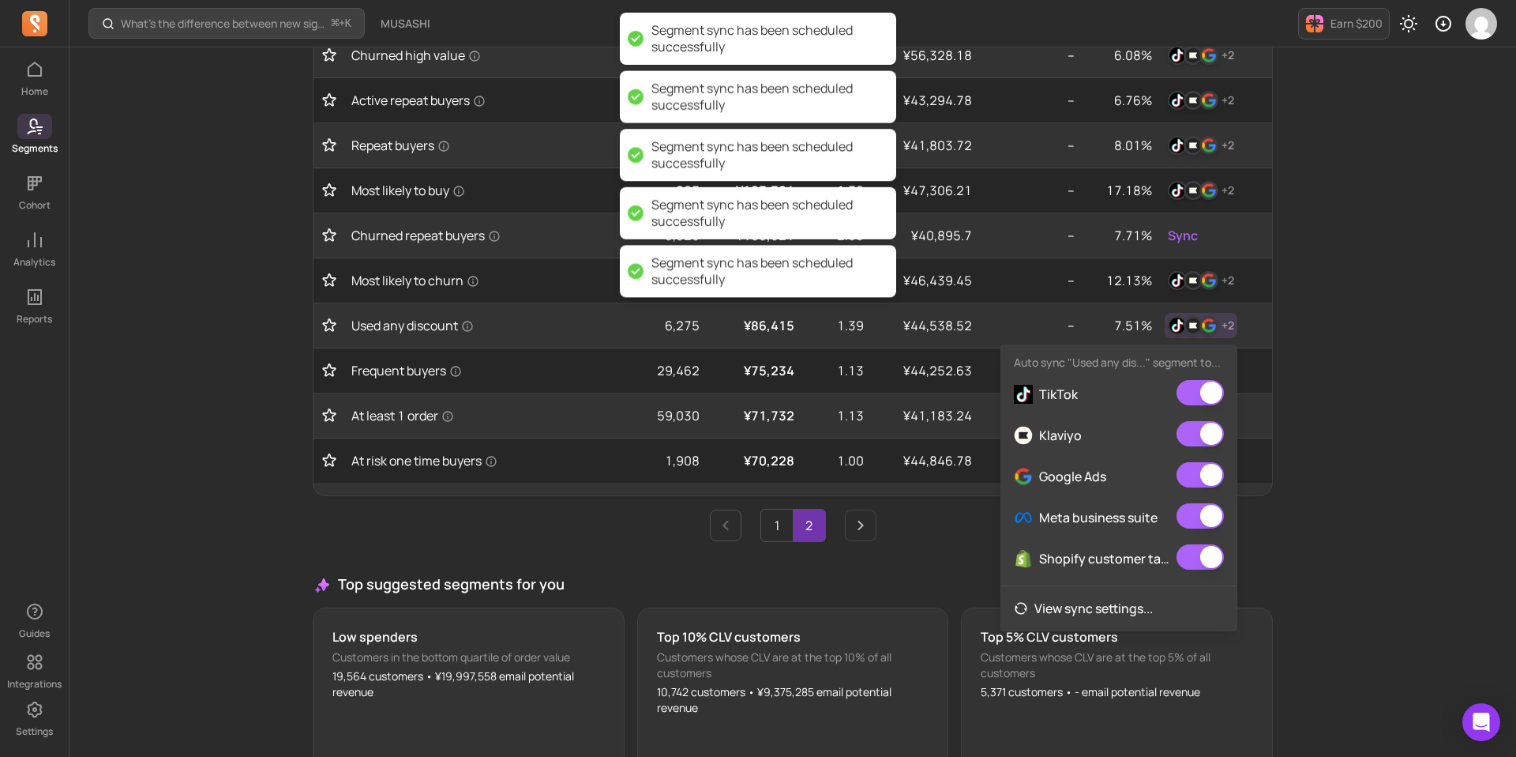
click at [1335, 501] on div "What’s the difference between new signups and new customers? ⌘ + K MUSASHI Earn…" at bounding box center [792, 115] width 1447 height 1526
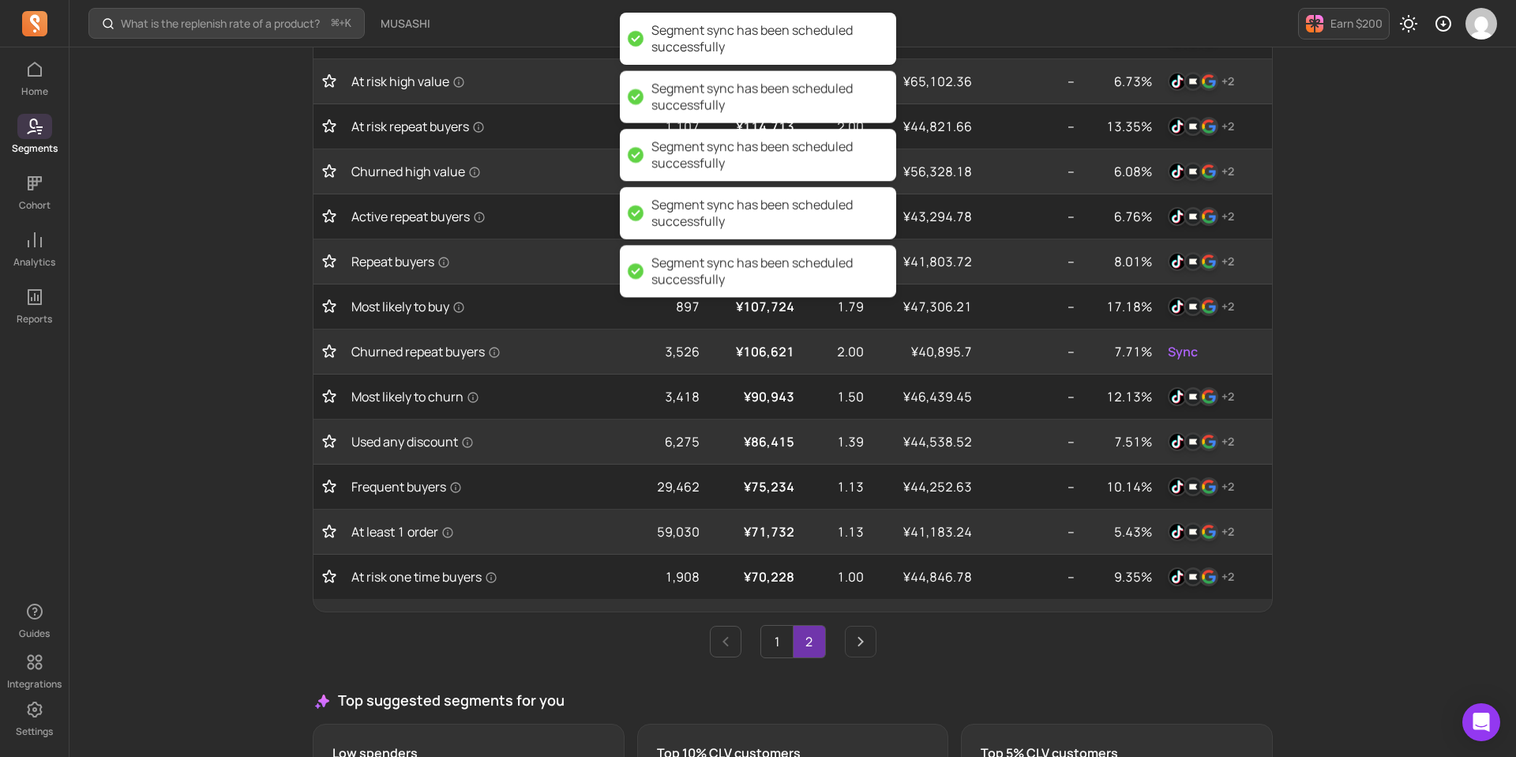
scroll to position [495, 0]
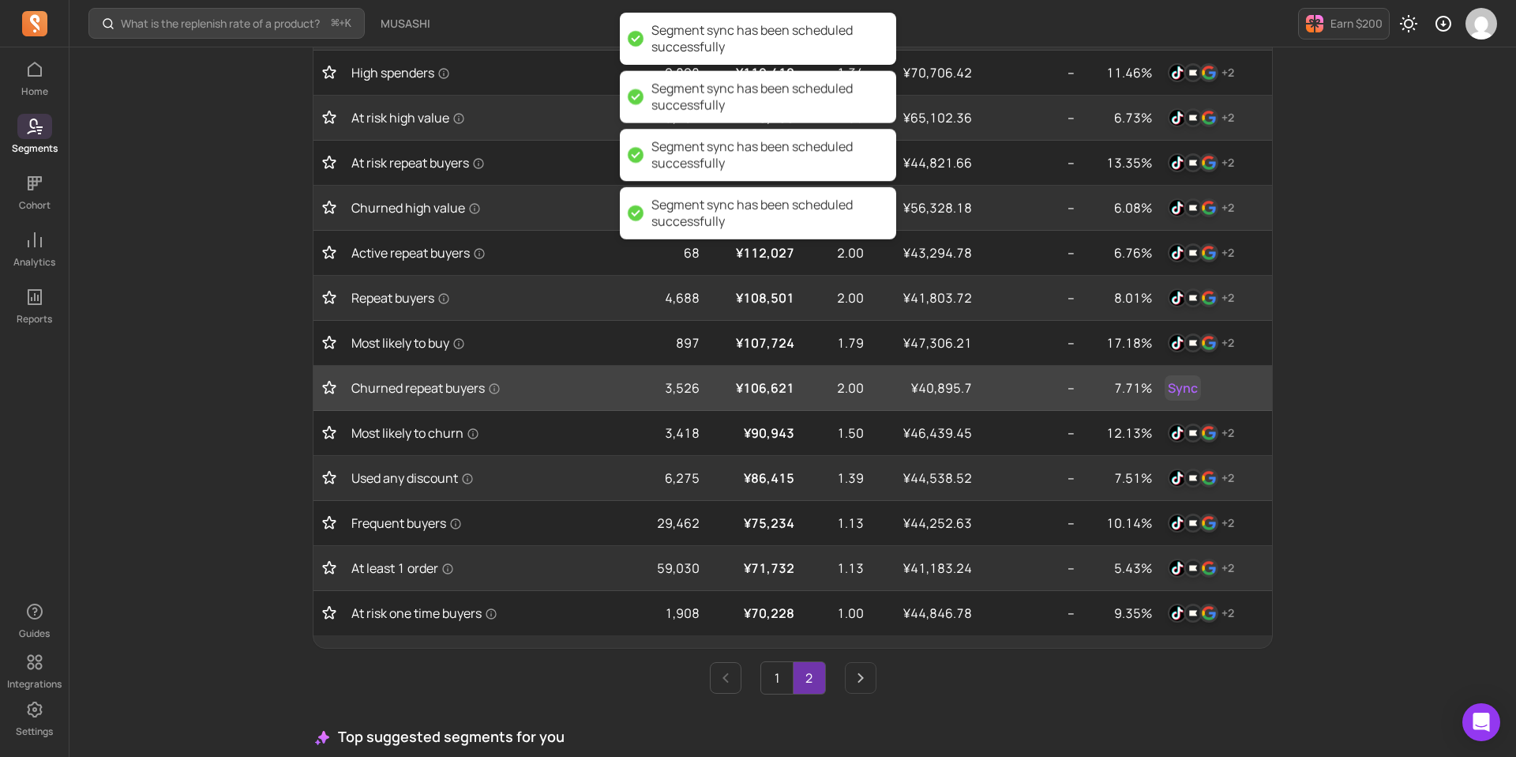
click at [1181, 392] on span "Sync" at bounding box center [1183, 387] width 30 height 19
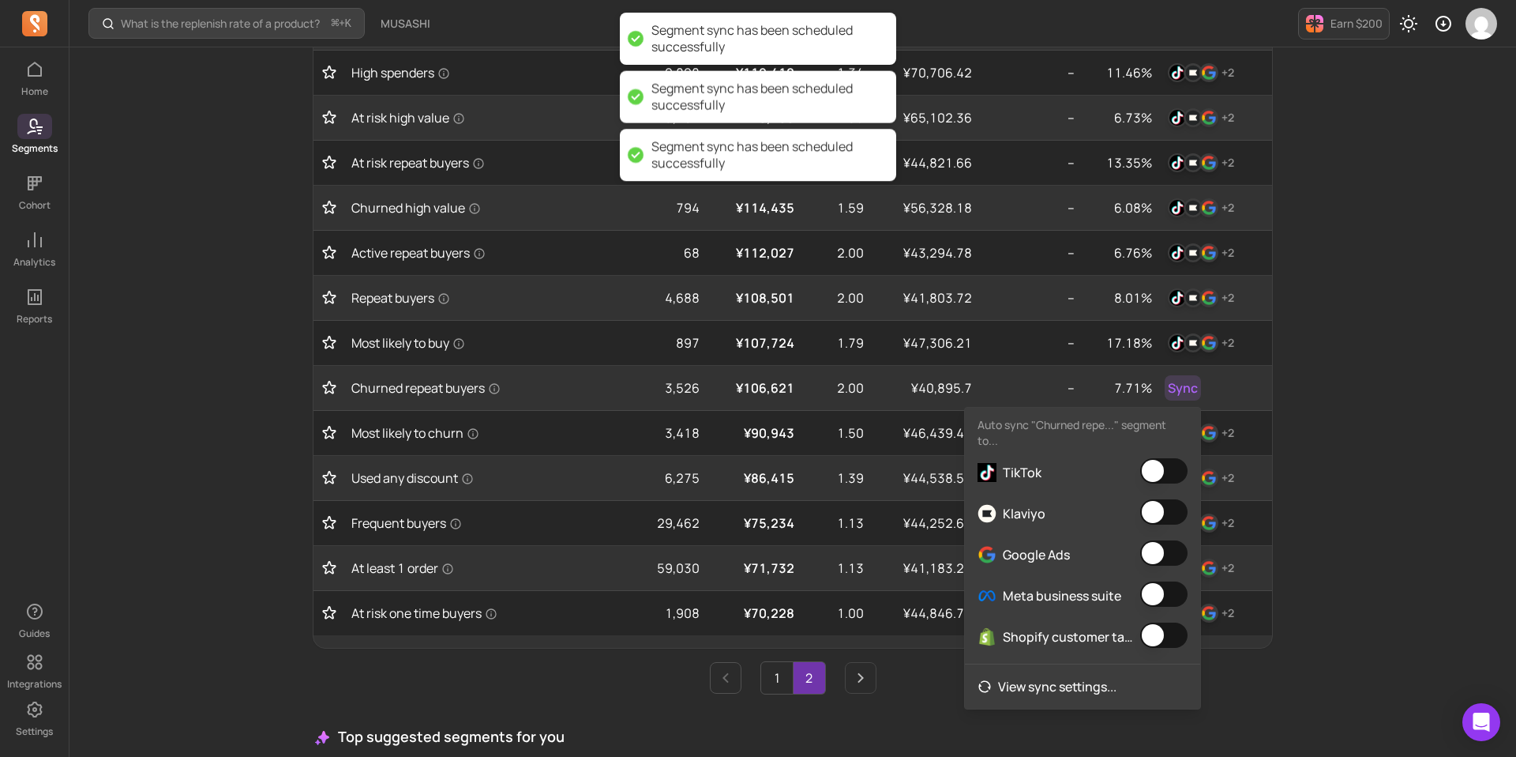
click at [1173, 467] on button "button" at bounding box center [1163, 470] width 47 height 25
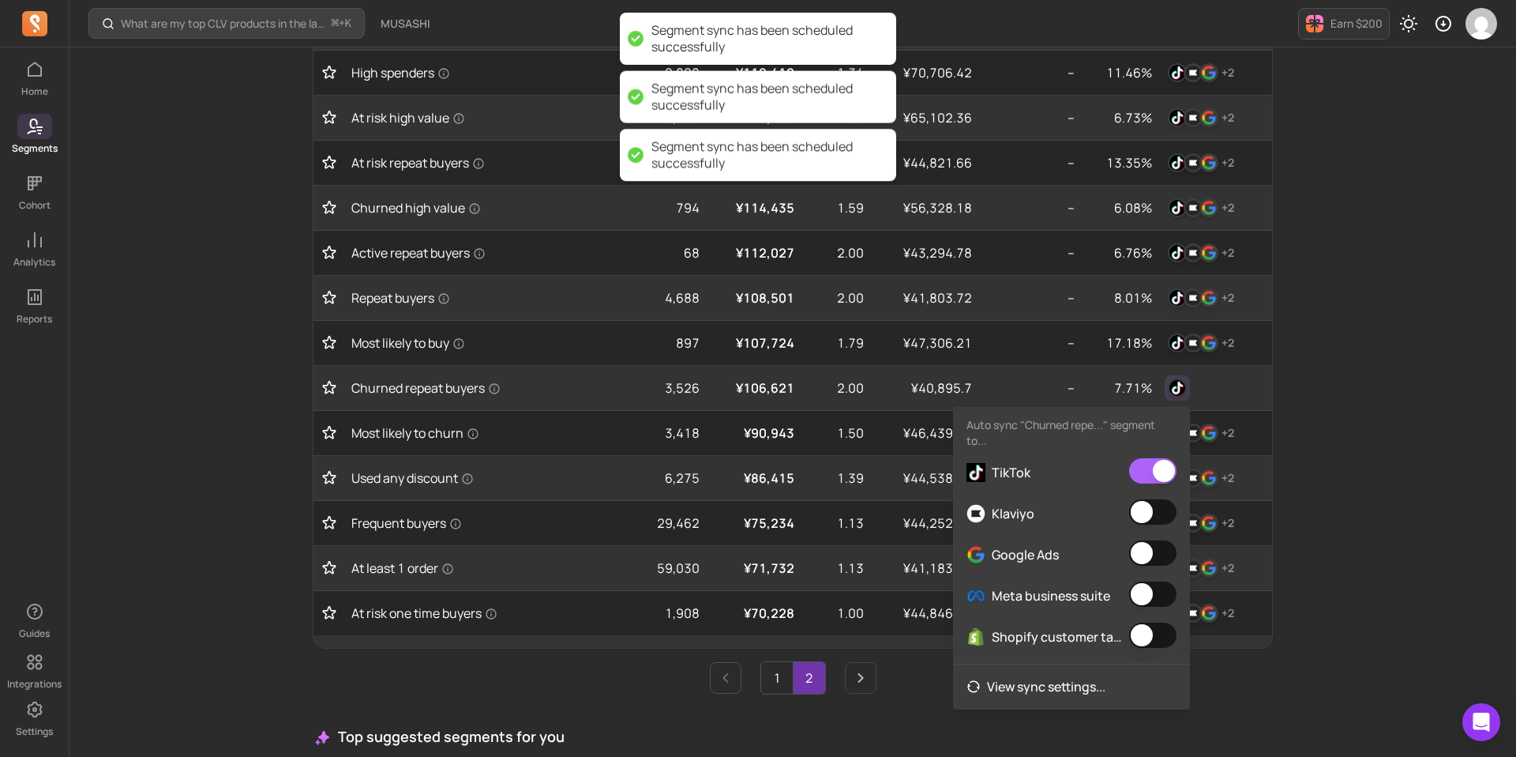
click at [1165, 507] on button "button" at bounding box center [1152, 511] width 47 height 25
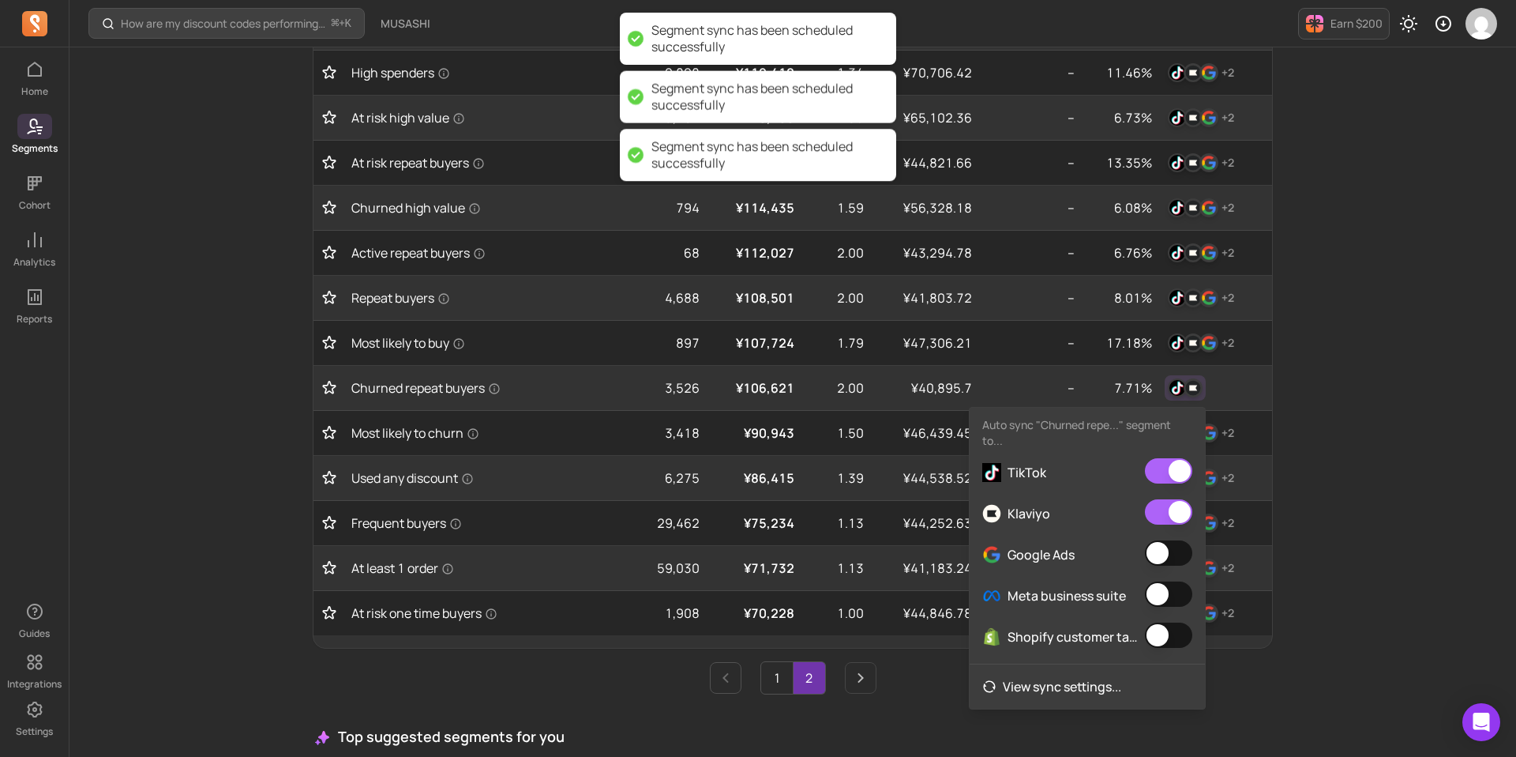
click at [1173, 554] on button "button" at bounding box center [1168, 552] width 47 height 25
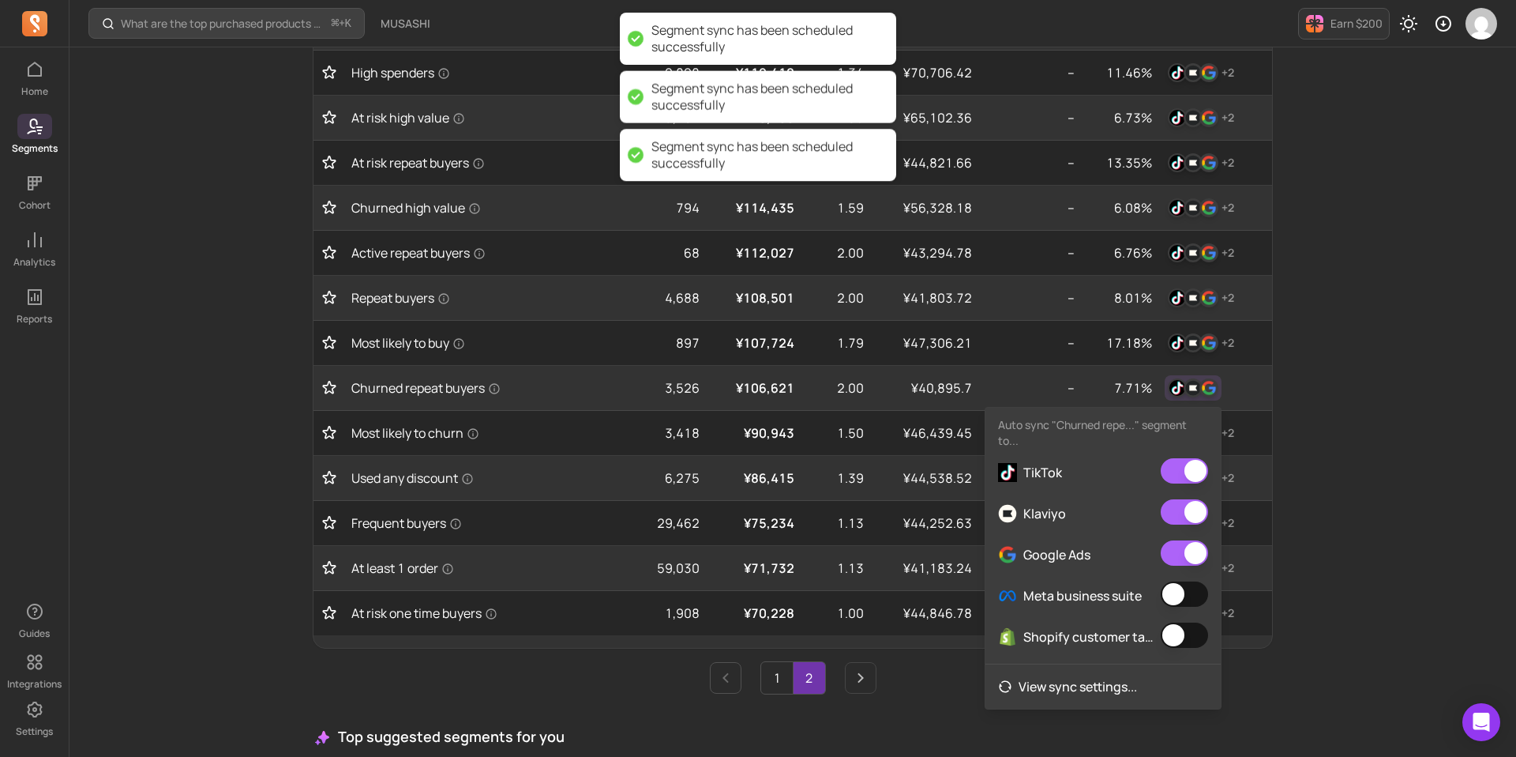
click at [1191, 591] on button "button" at bounding box center [1184, 593] width 47 height 25
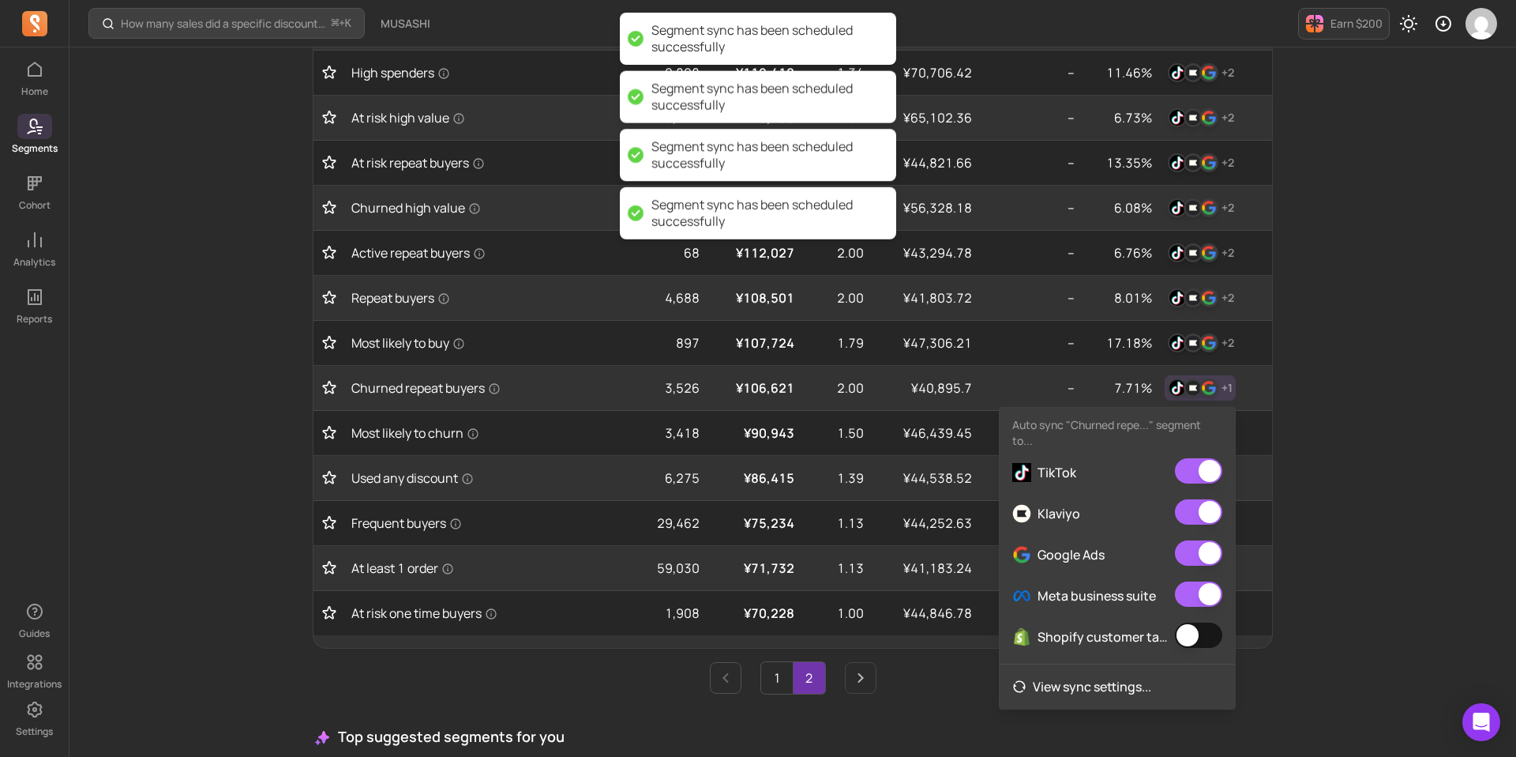
click at [1210, 631] on button "button" at bounding box center [1198, 634] width 47 height 25
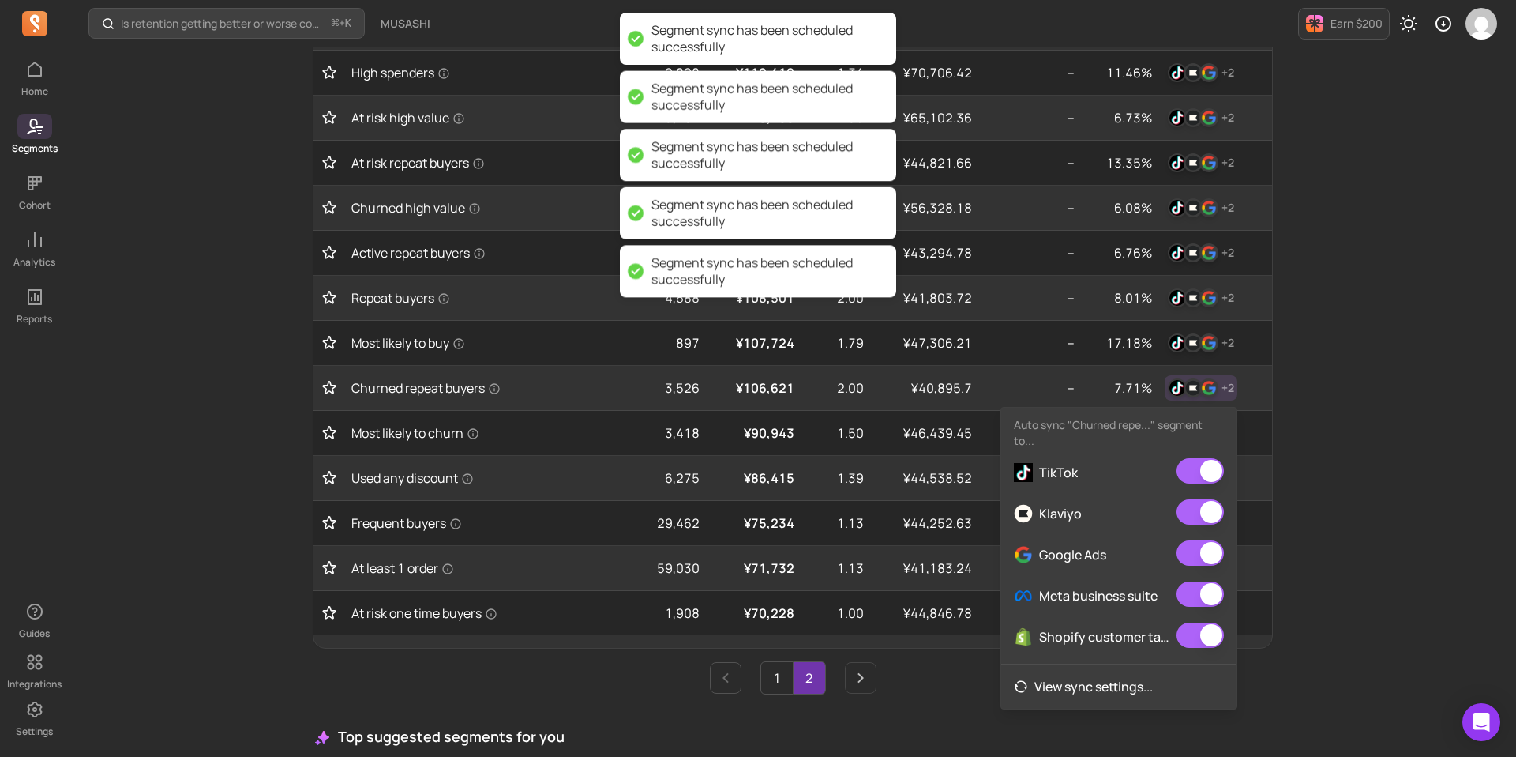
click at [1342, 530] on div "Is retention getting better or worse compared to last year? ⌘ + K MUSASHI Earn …" at bounding box center [792, 268] width 1447 height 1526
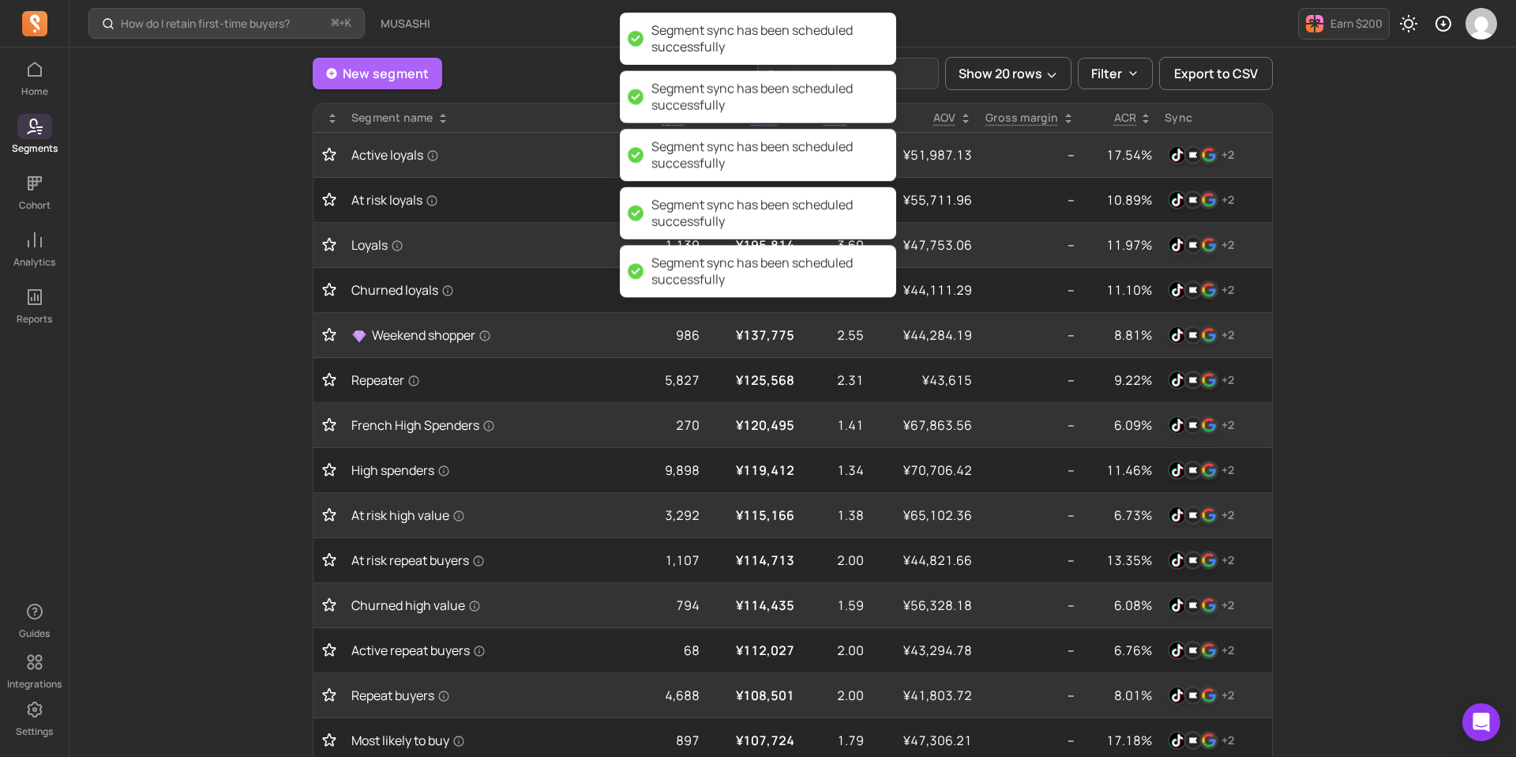
scroll to position [770, 0]
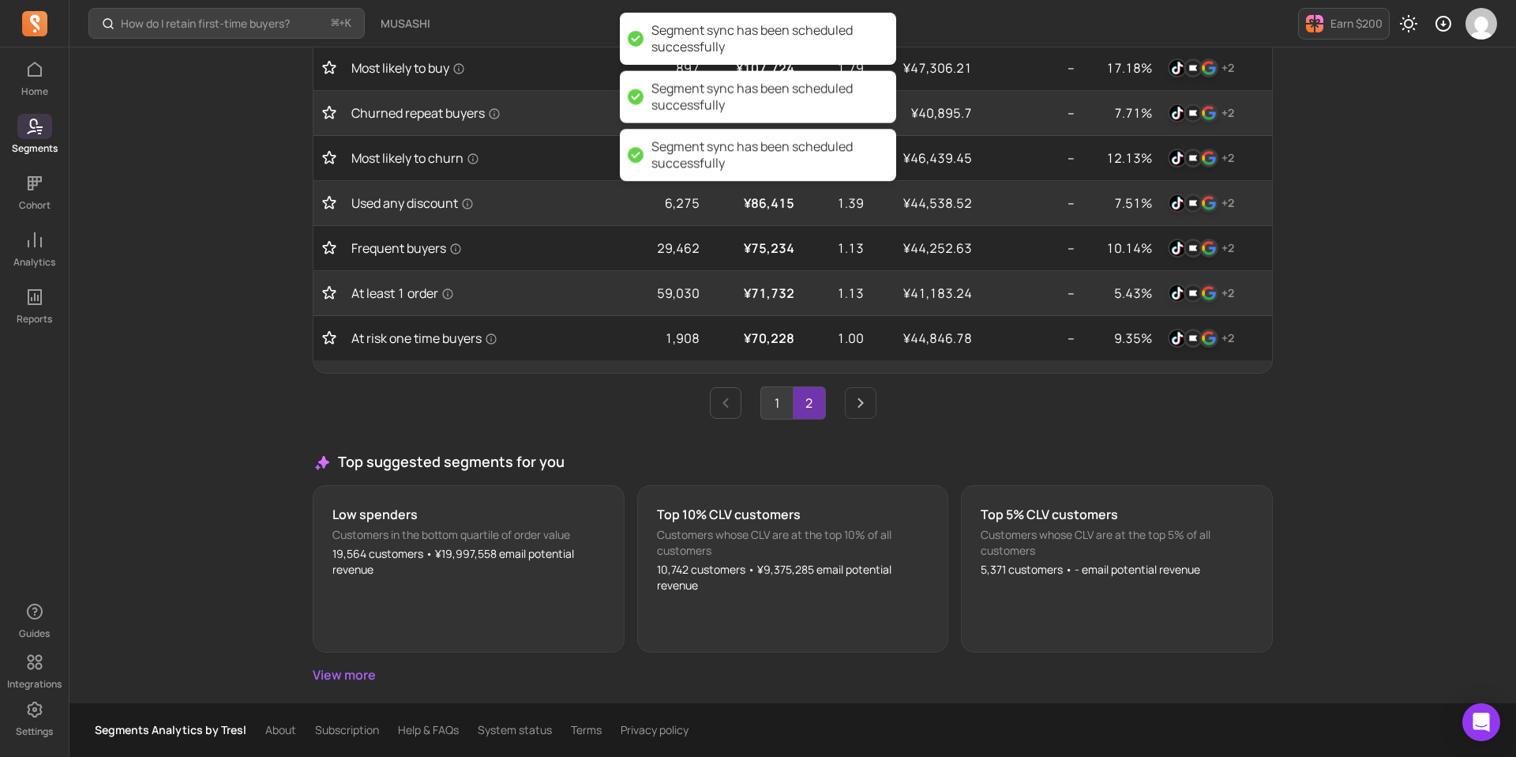
click at [777, 402] on link "1" at bounding box center [777, 403] width 32 height 32
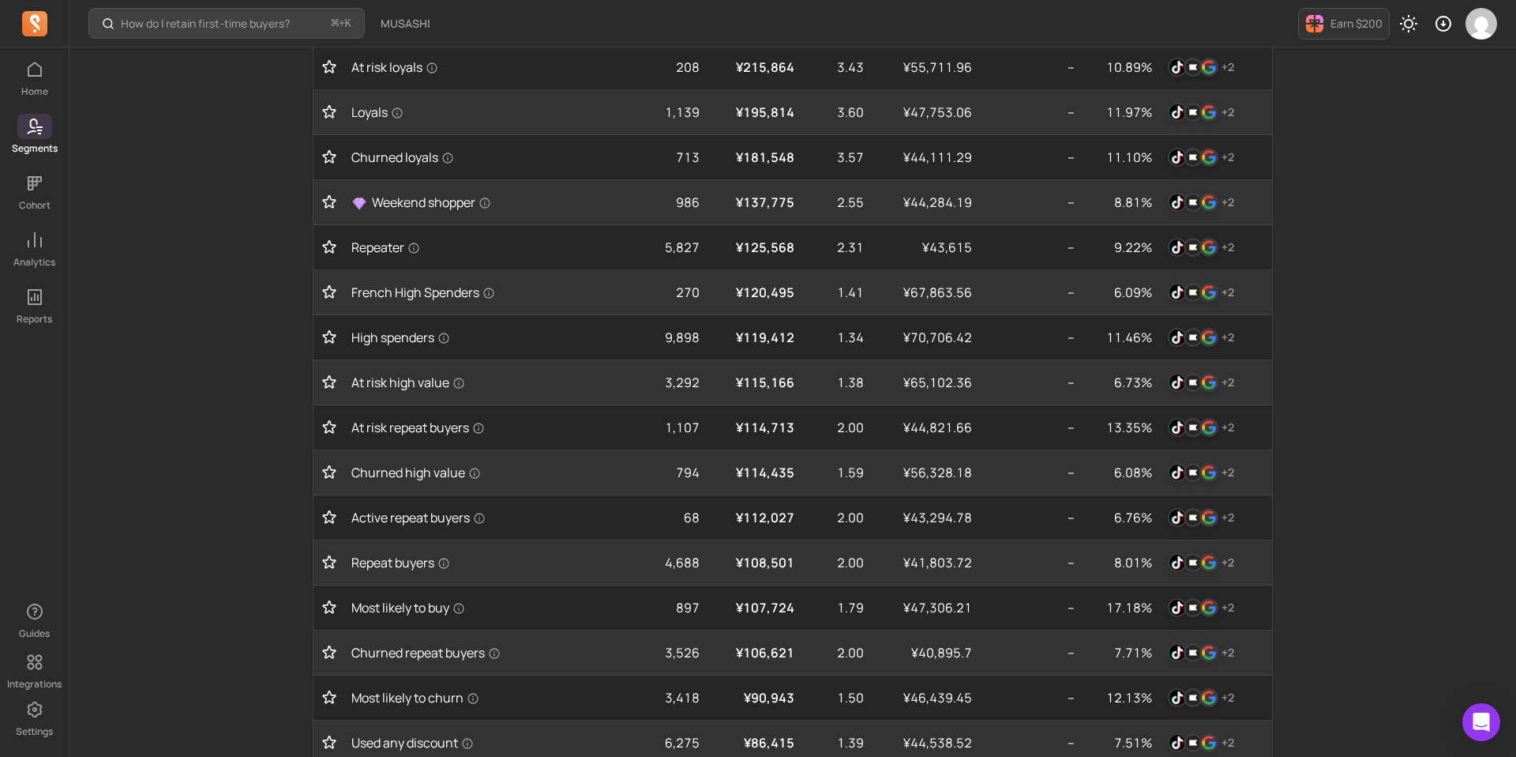
scroll to position [0, 0]
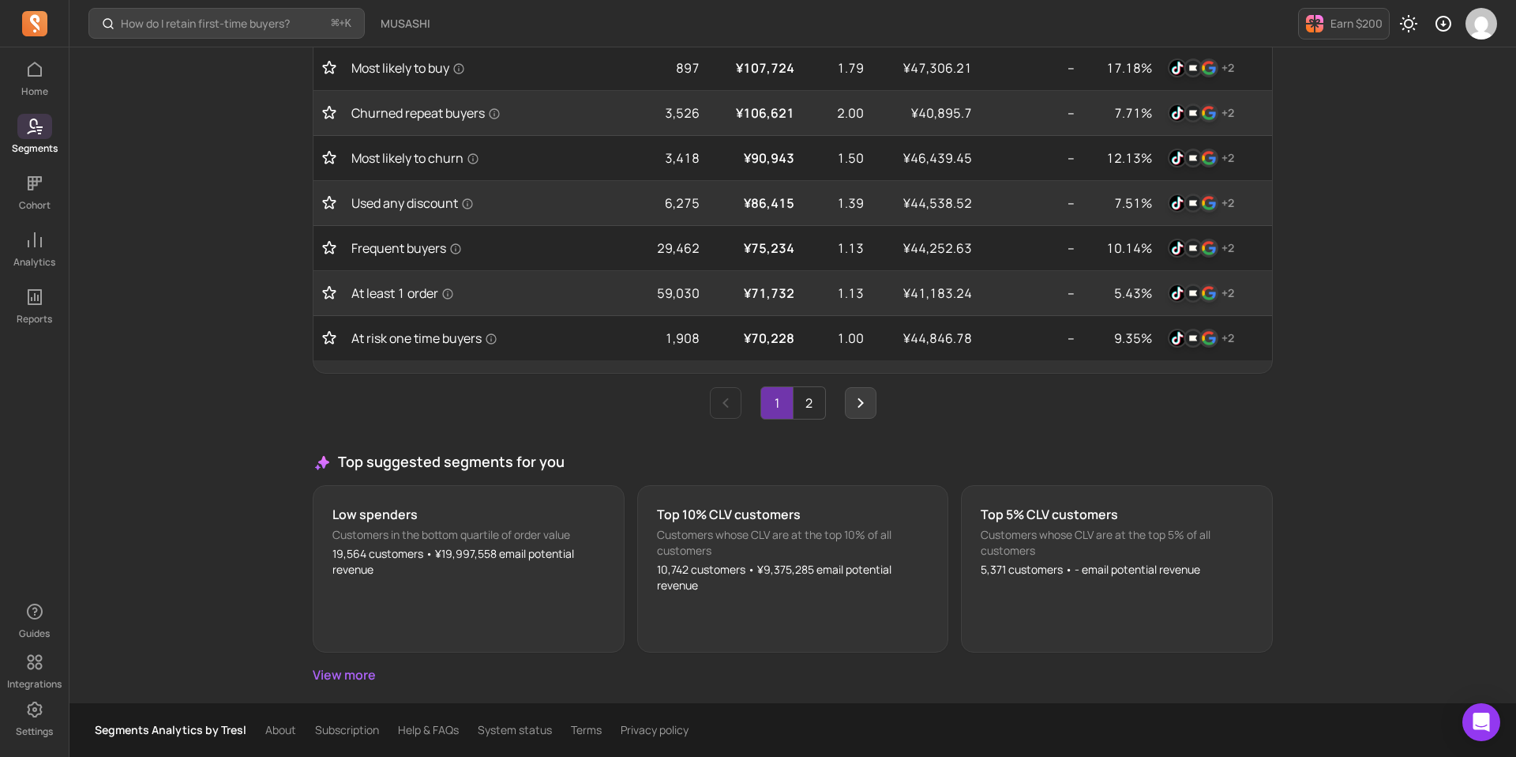
click at [861, 406] on icon "Next page" at bounding box center [860, 402] width 19 height 19
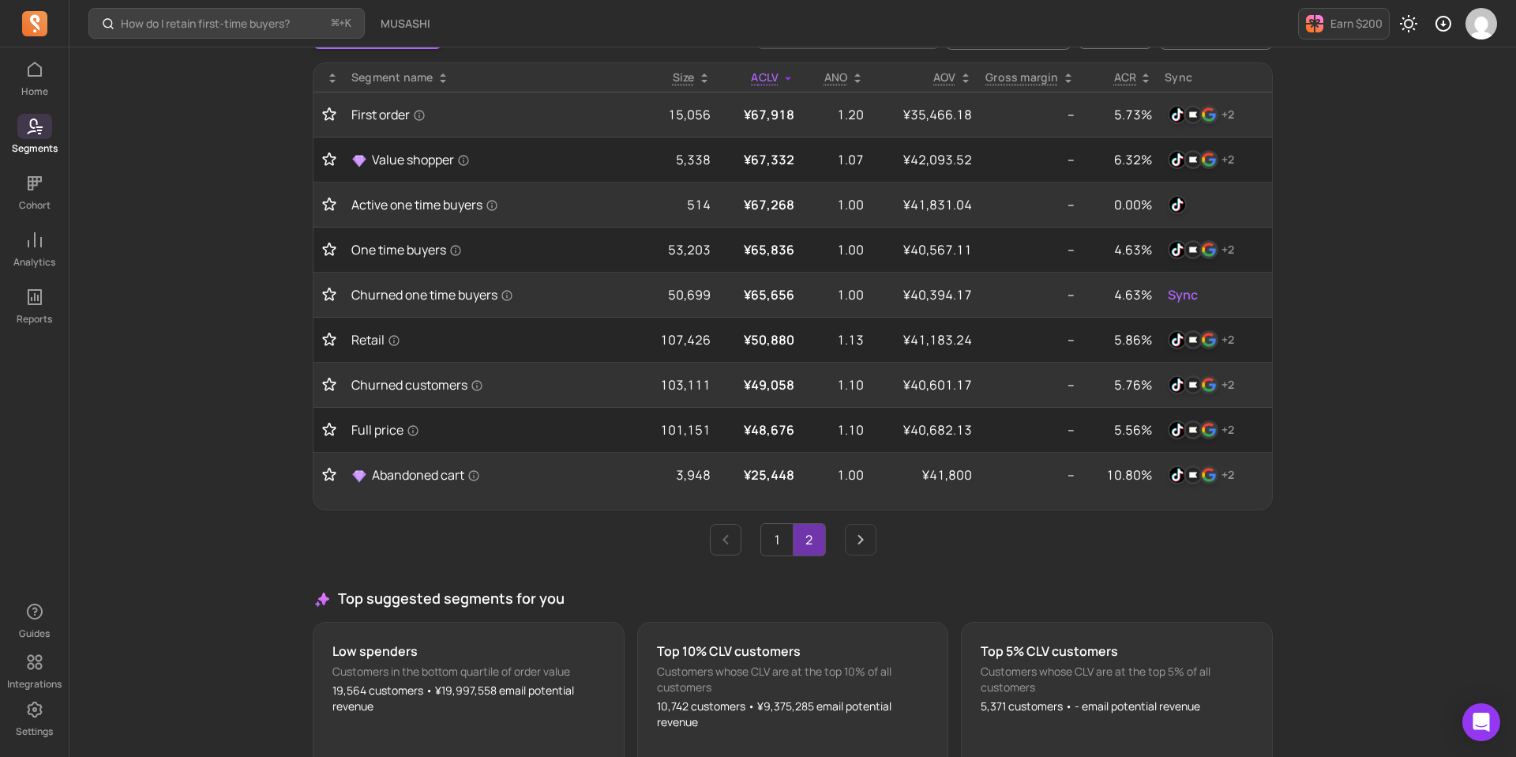
scroll to position [26, 0]
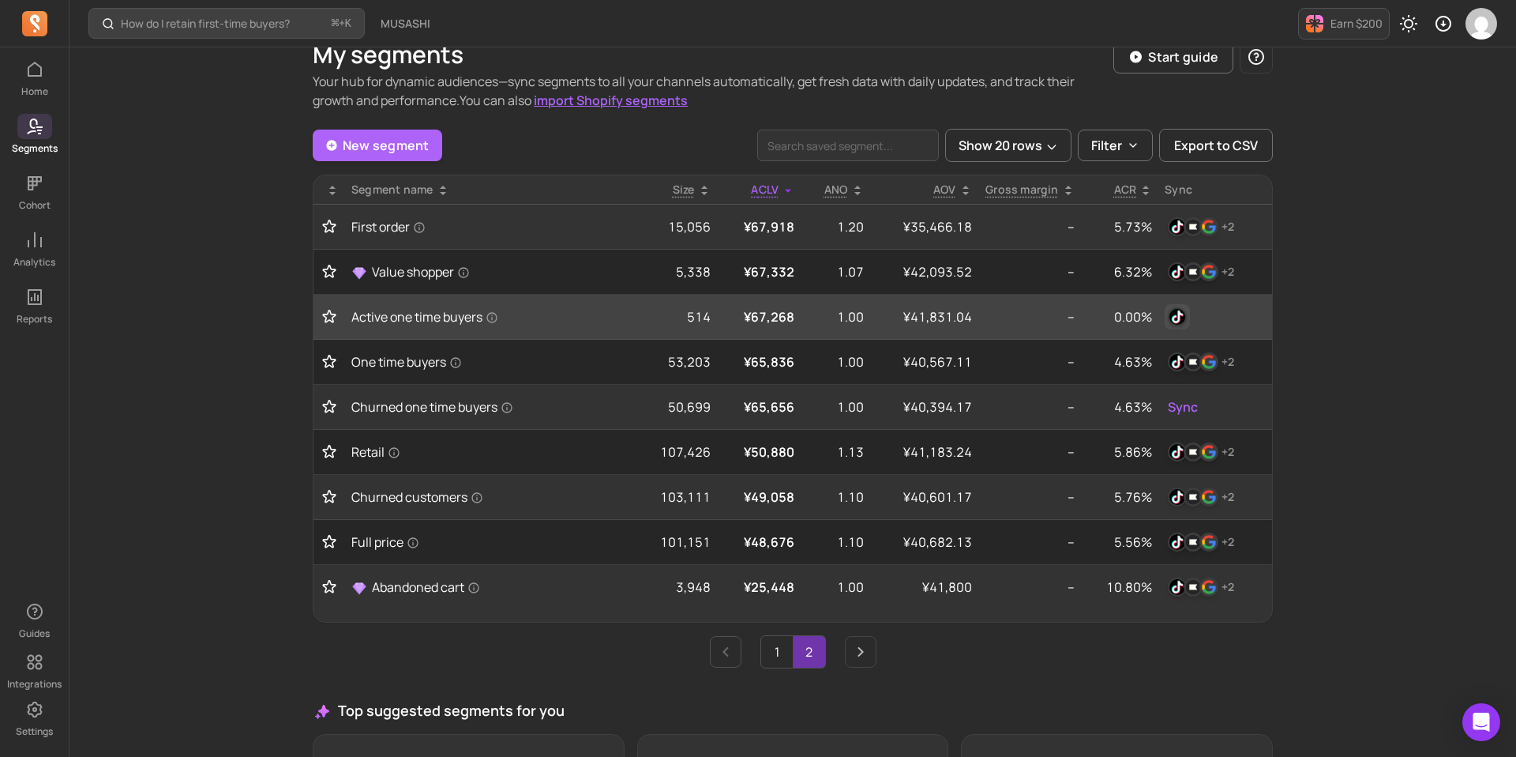
click at [1183, 314] on img "button" at bounding box center [1177, 316] width 19 height 19
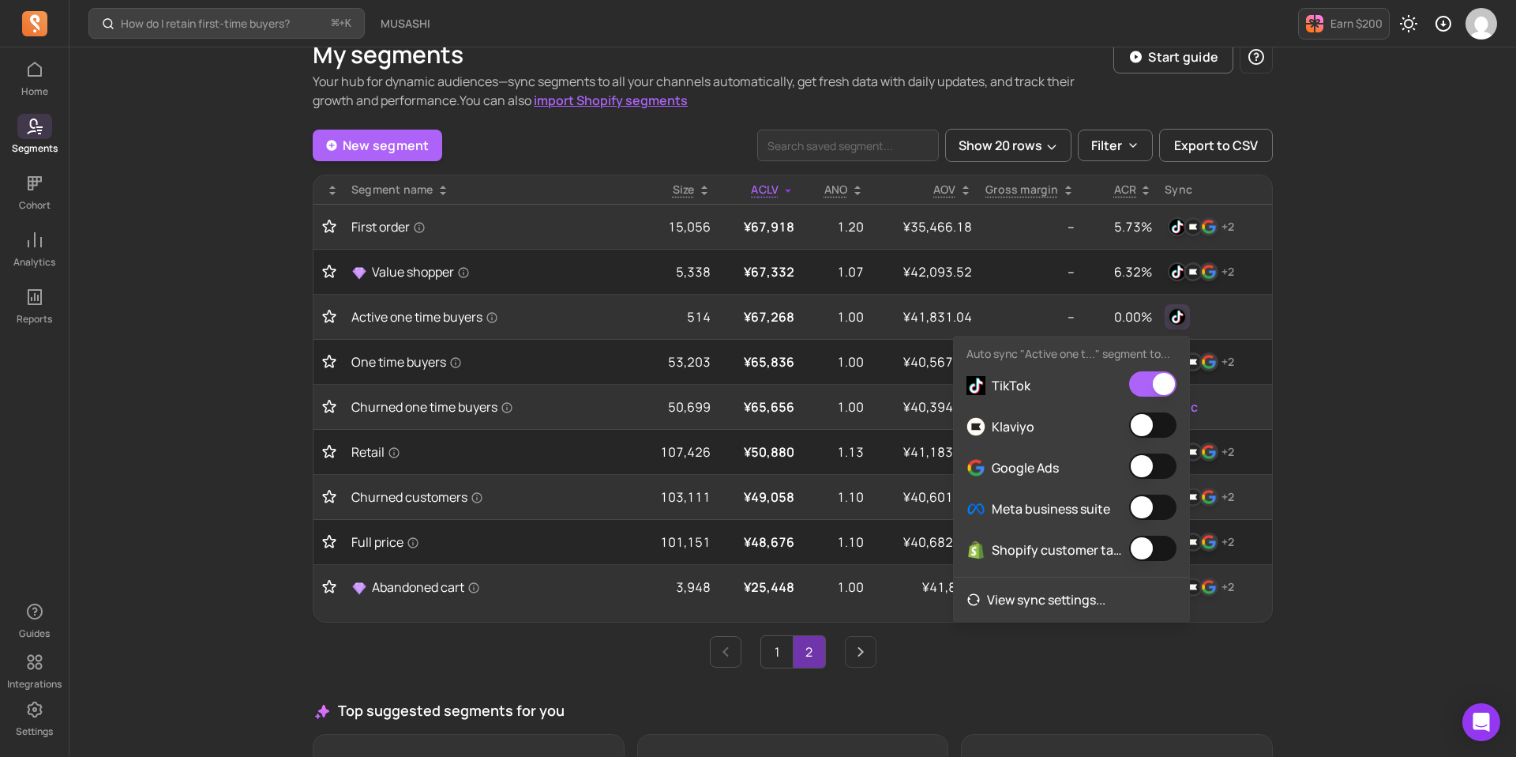
click at [1164, 423] on button "button" at bounding box center [1152, 424] width 47 height 25
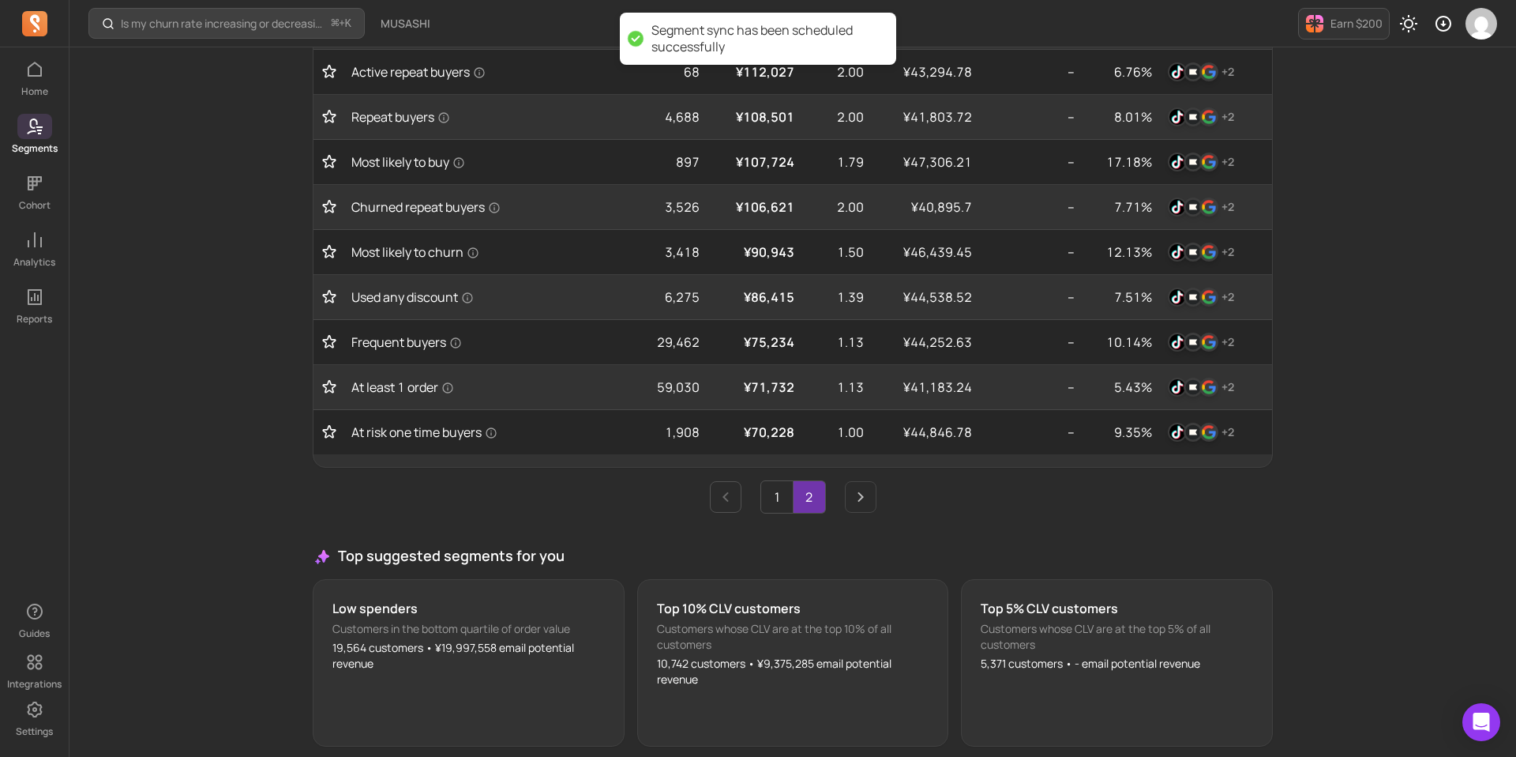
scroll to position [770, 0]
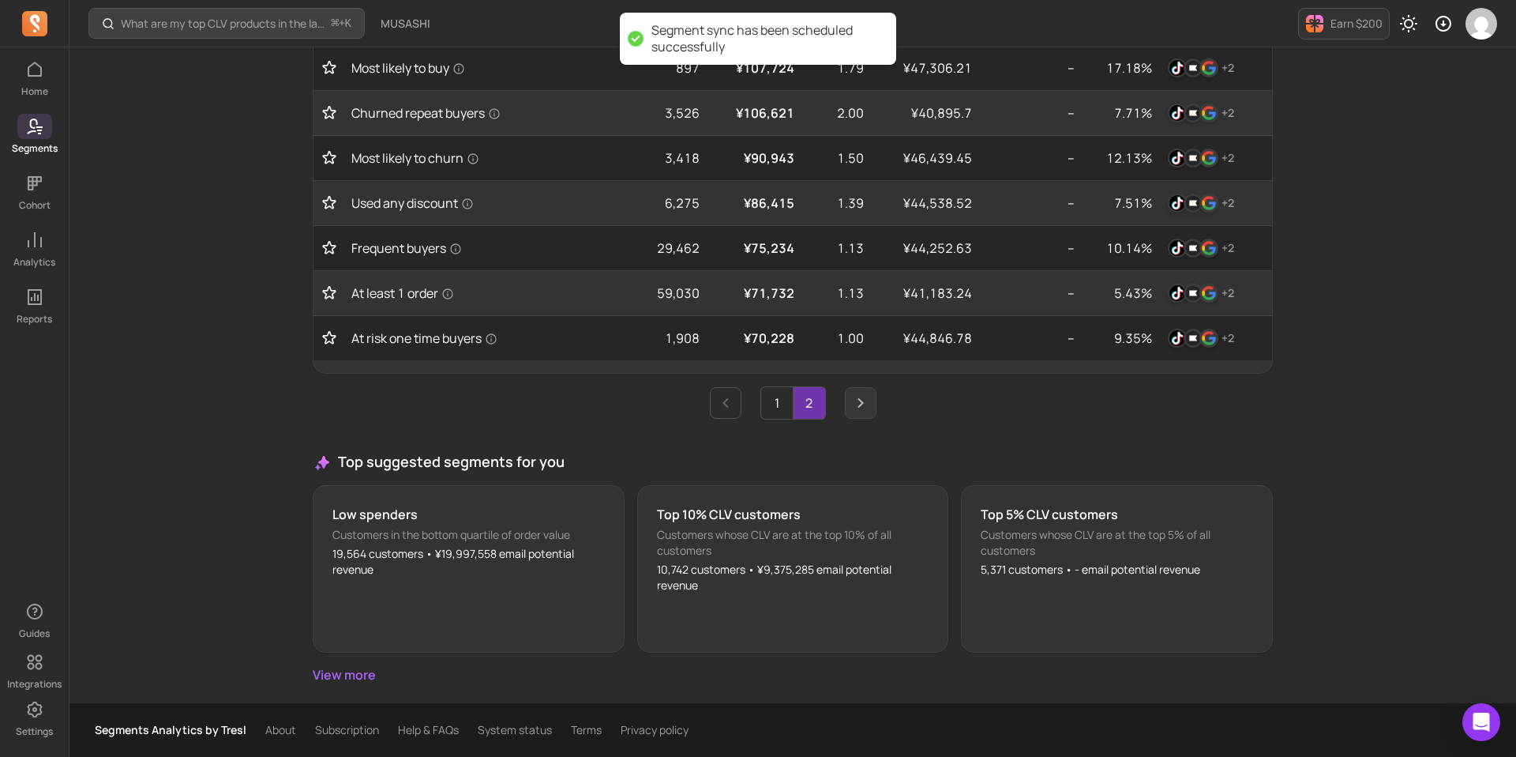
click at [863, 406] on icon "Next page" at bounding box center [860, 402] width 19 height 19
click at [726, 403] on icon "Previous page" at bounding box center [725, 402] width 19 height 19
click at [868, 396] on icon "Next page" at bounding box center [860, 402] width 19 height 19
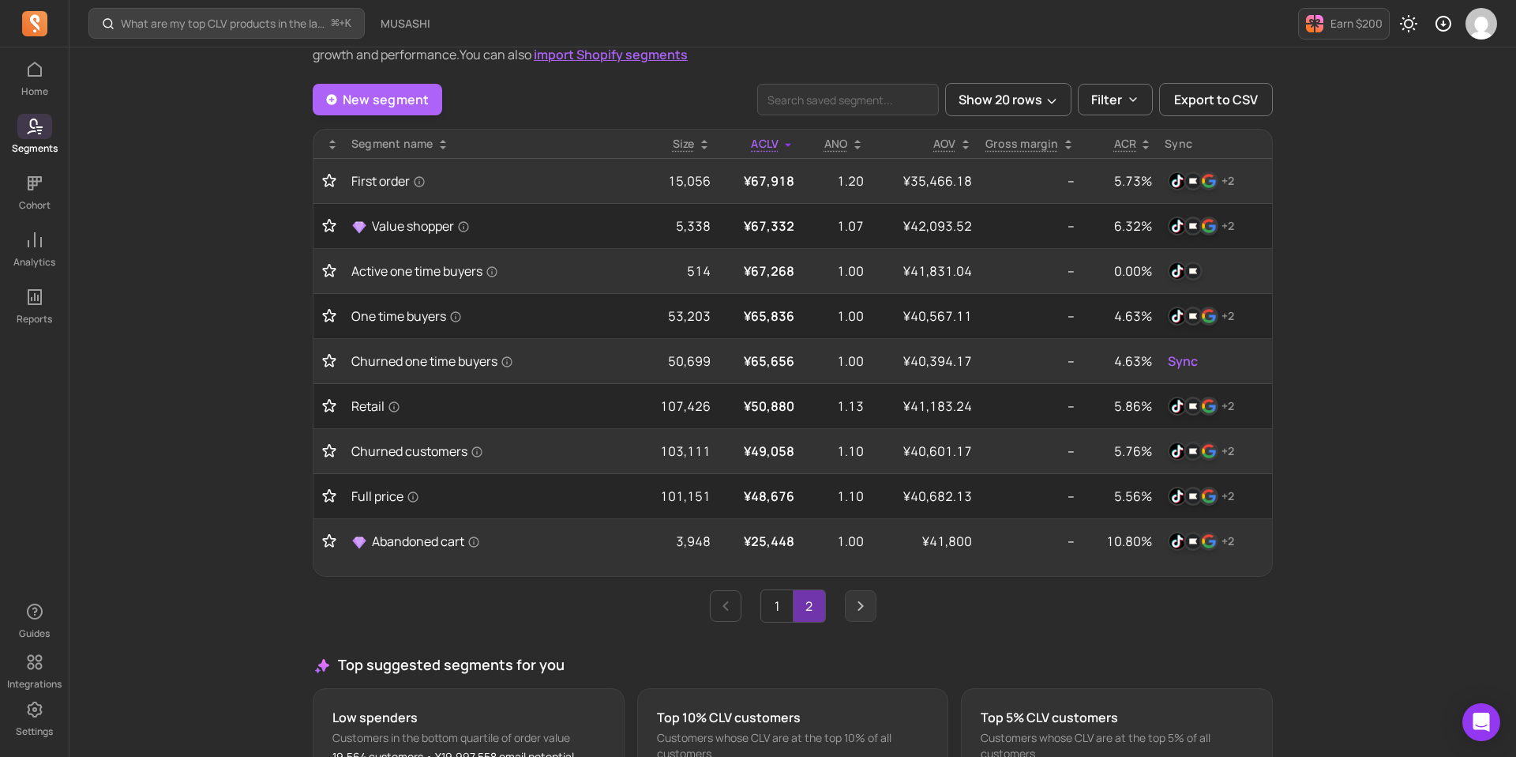
scroll to position [0, 0]
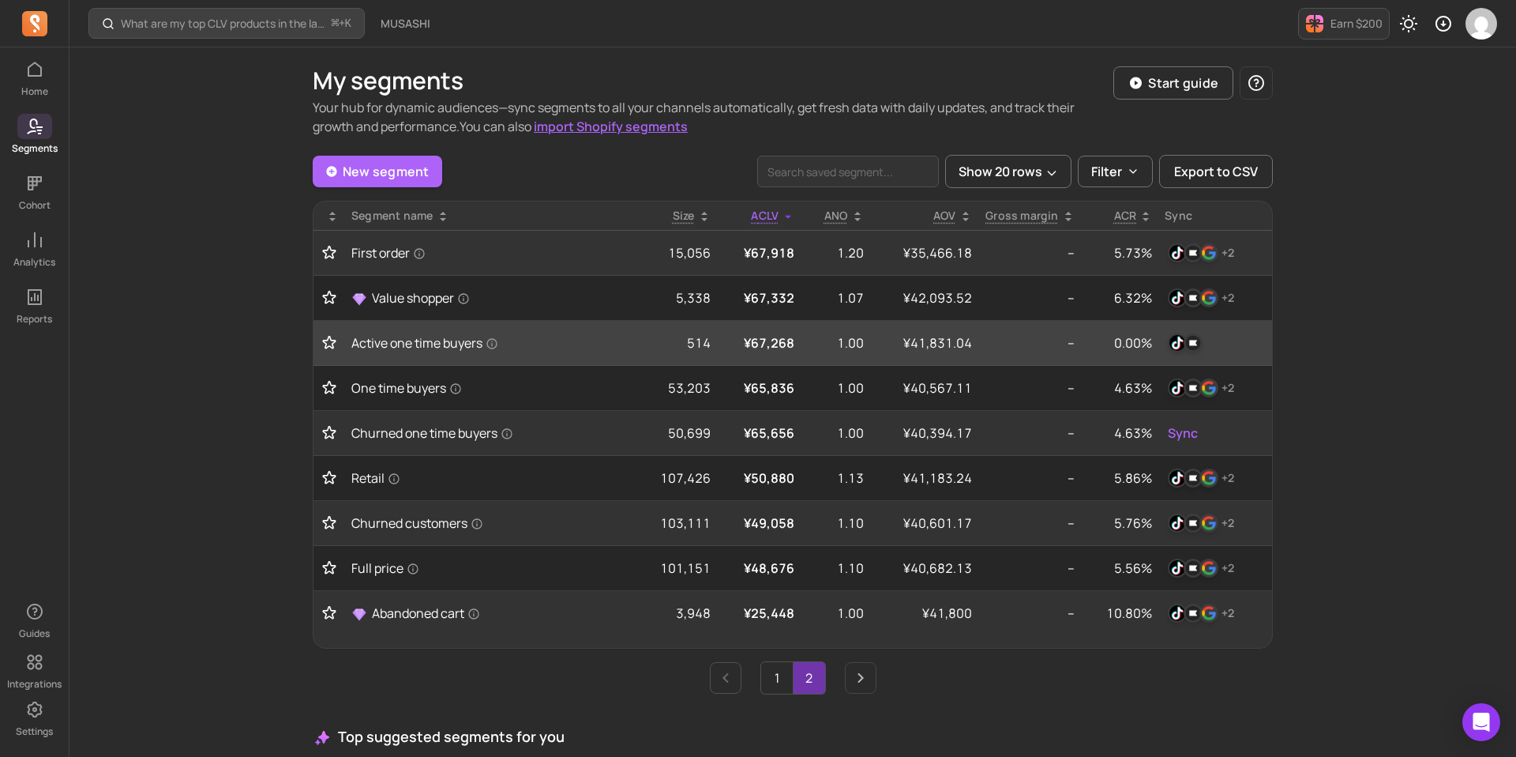
click at [1046, 355] on td "--" at bounding box center [1029, 343] width 103 height 45
click at [1215, 349] on div at bounding box center [1215, 342] width 101 height 25
click at [1197, 342] on img "button" at bounding box center [1193, 342] width 19 height 19
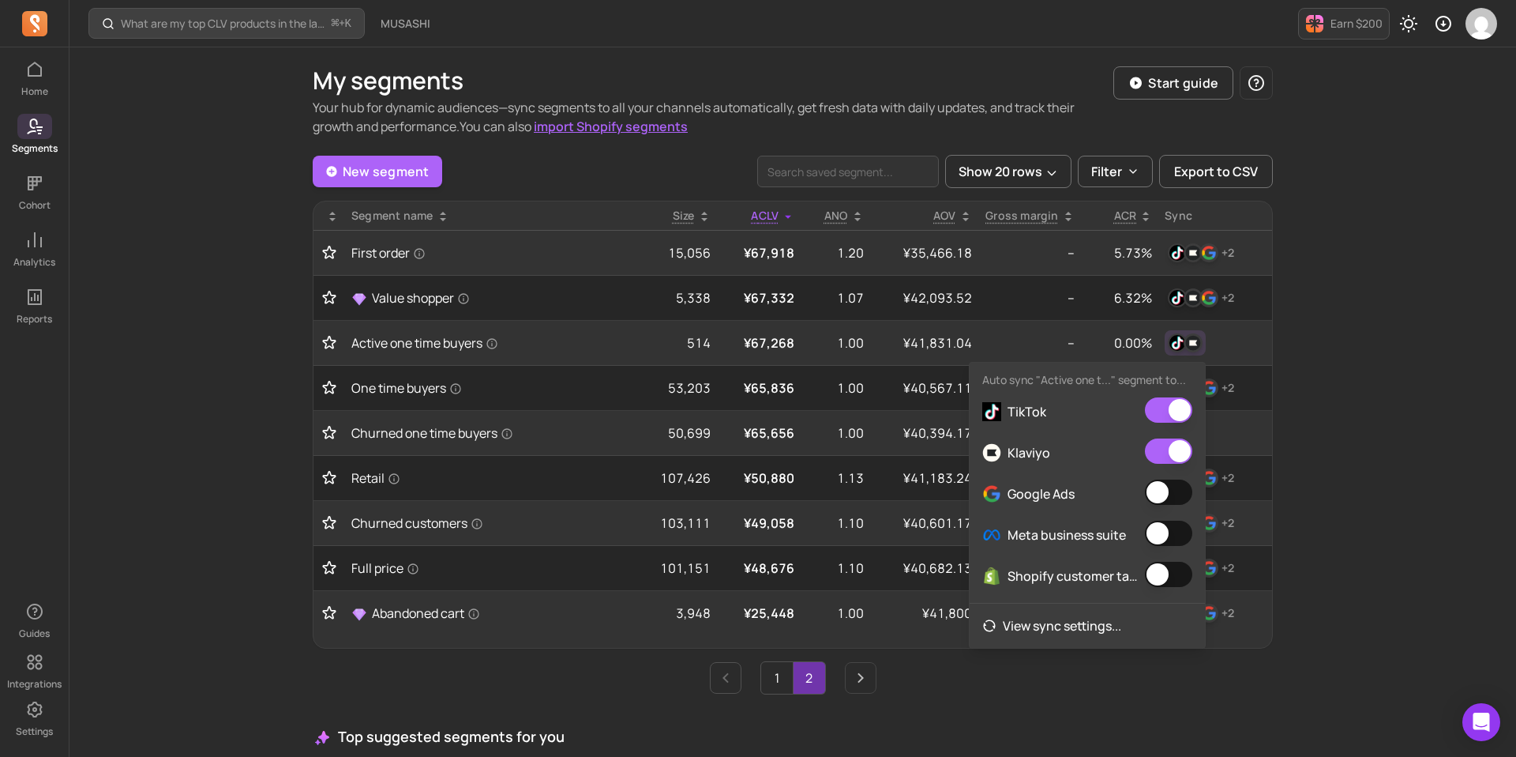
click at [1171, 490] on button "button" at bounding box center [1168, 491] width 47 height 25
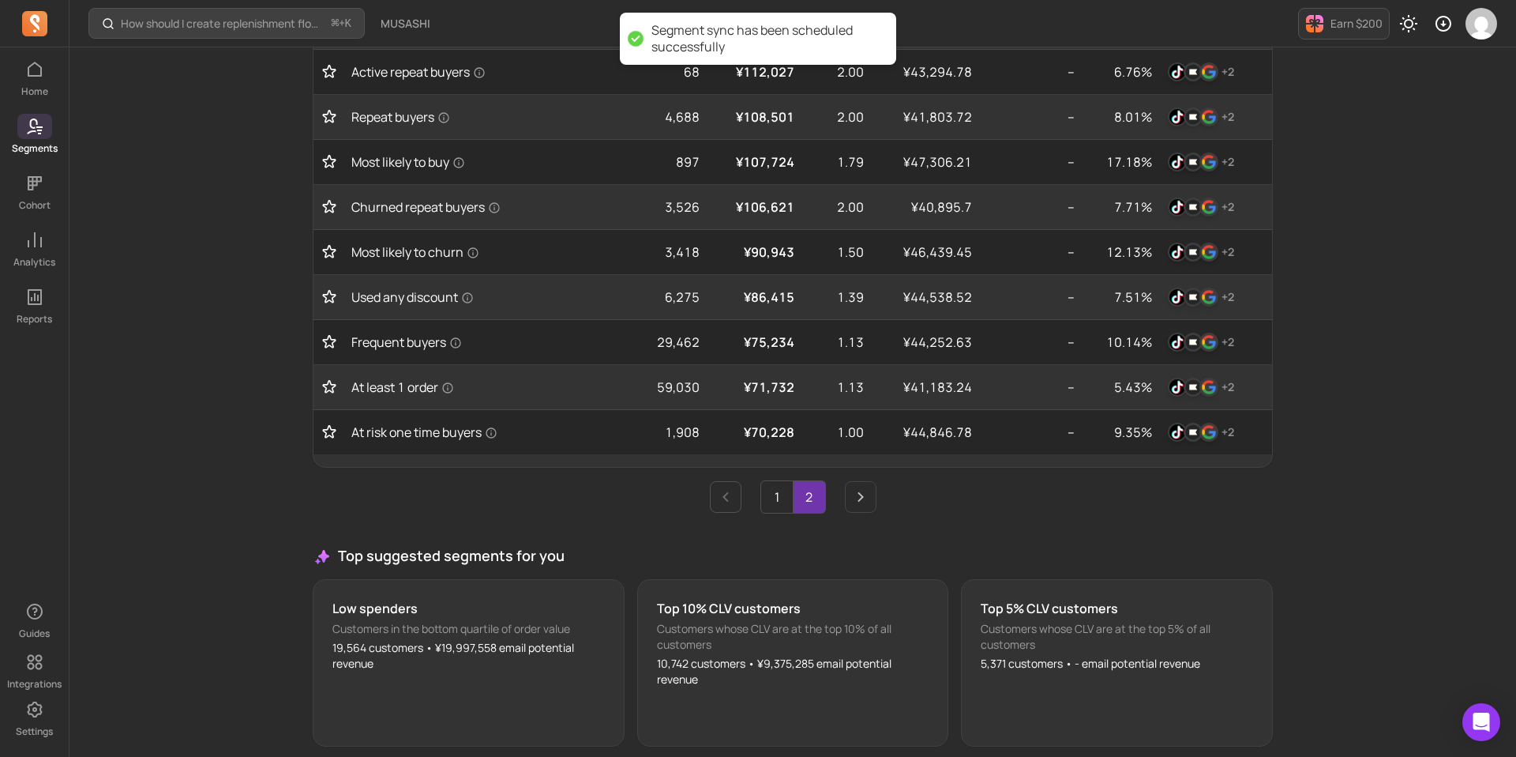
scroll to position [770, 0]
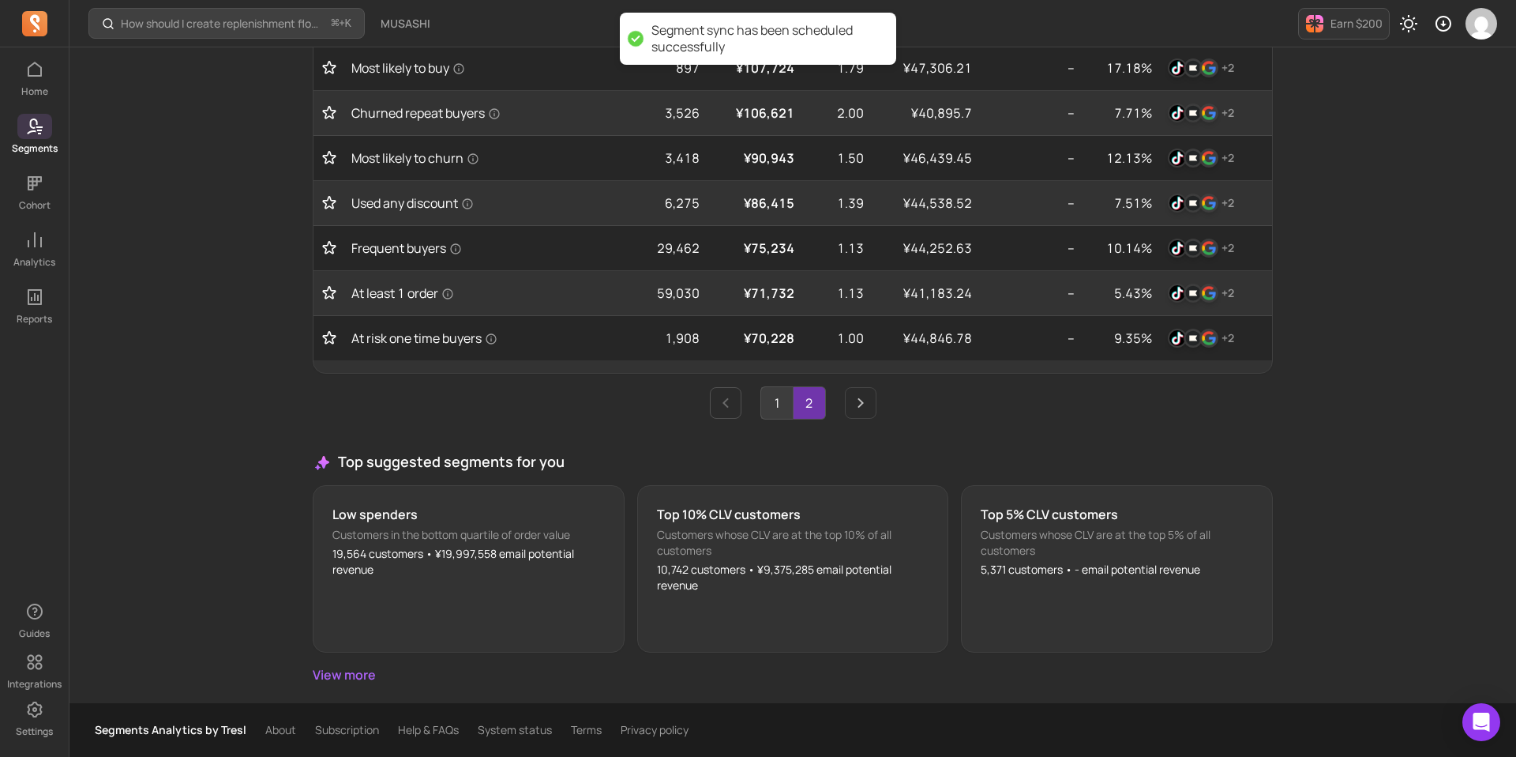
click at [779, 408] on link "1" at bounding box center [777, 403] width 32 height 32
click at [817, 401] on link "2" at bounding box center [810, 403] width 32 height 32
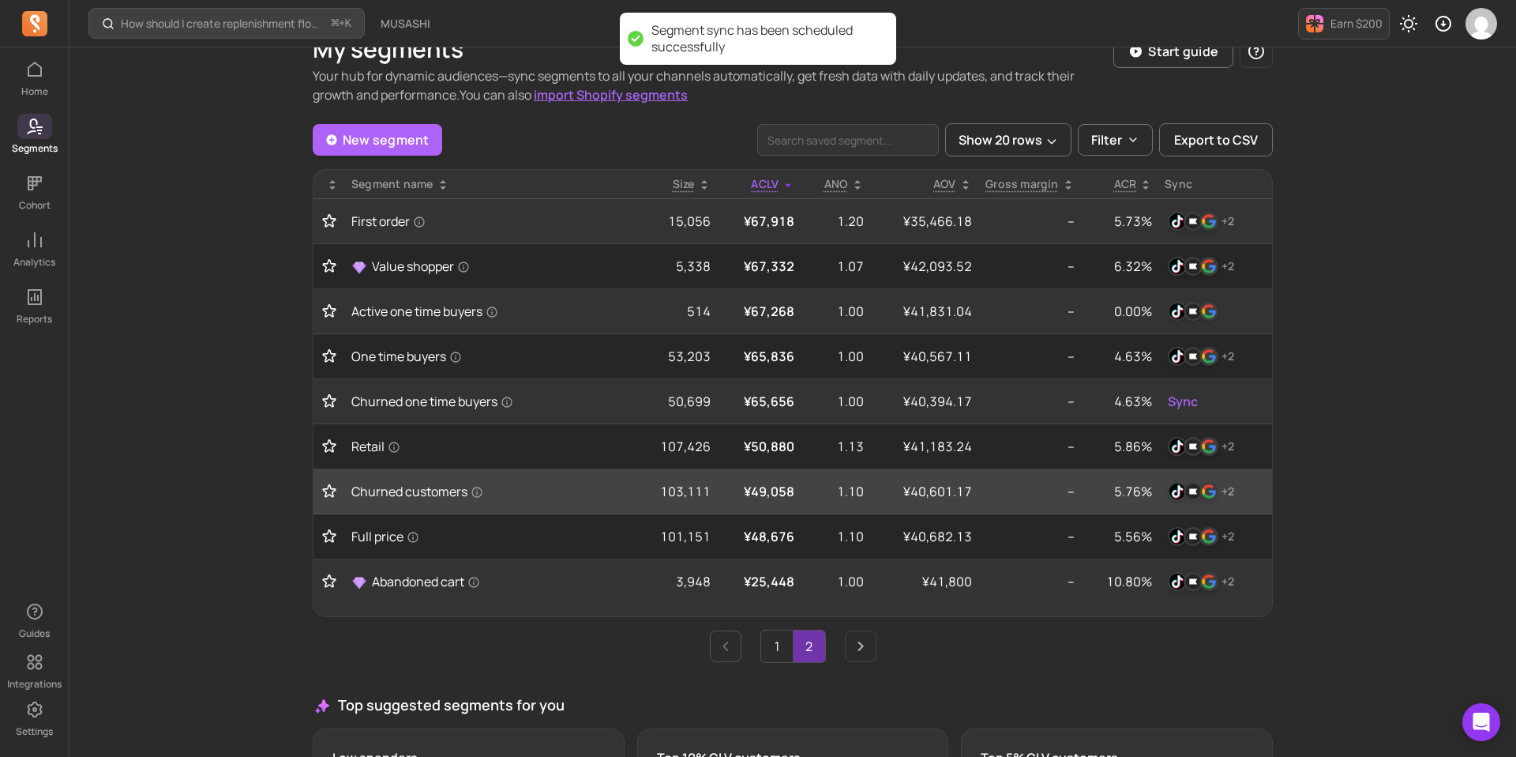
scroll to position [22, 0]
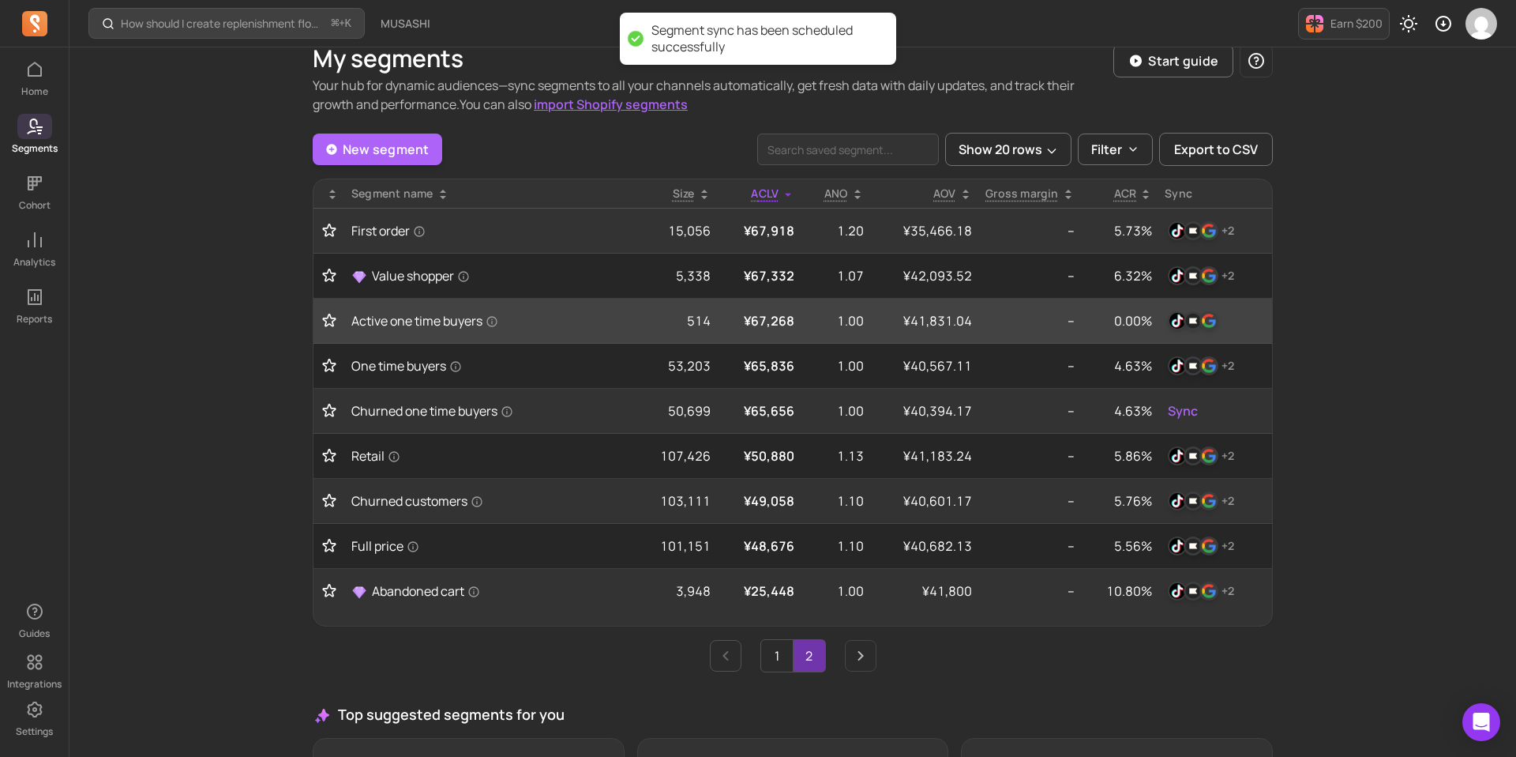
click at [1229, 320] on div at bounding box center [1215, 320] width 101 height 25
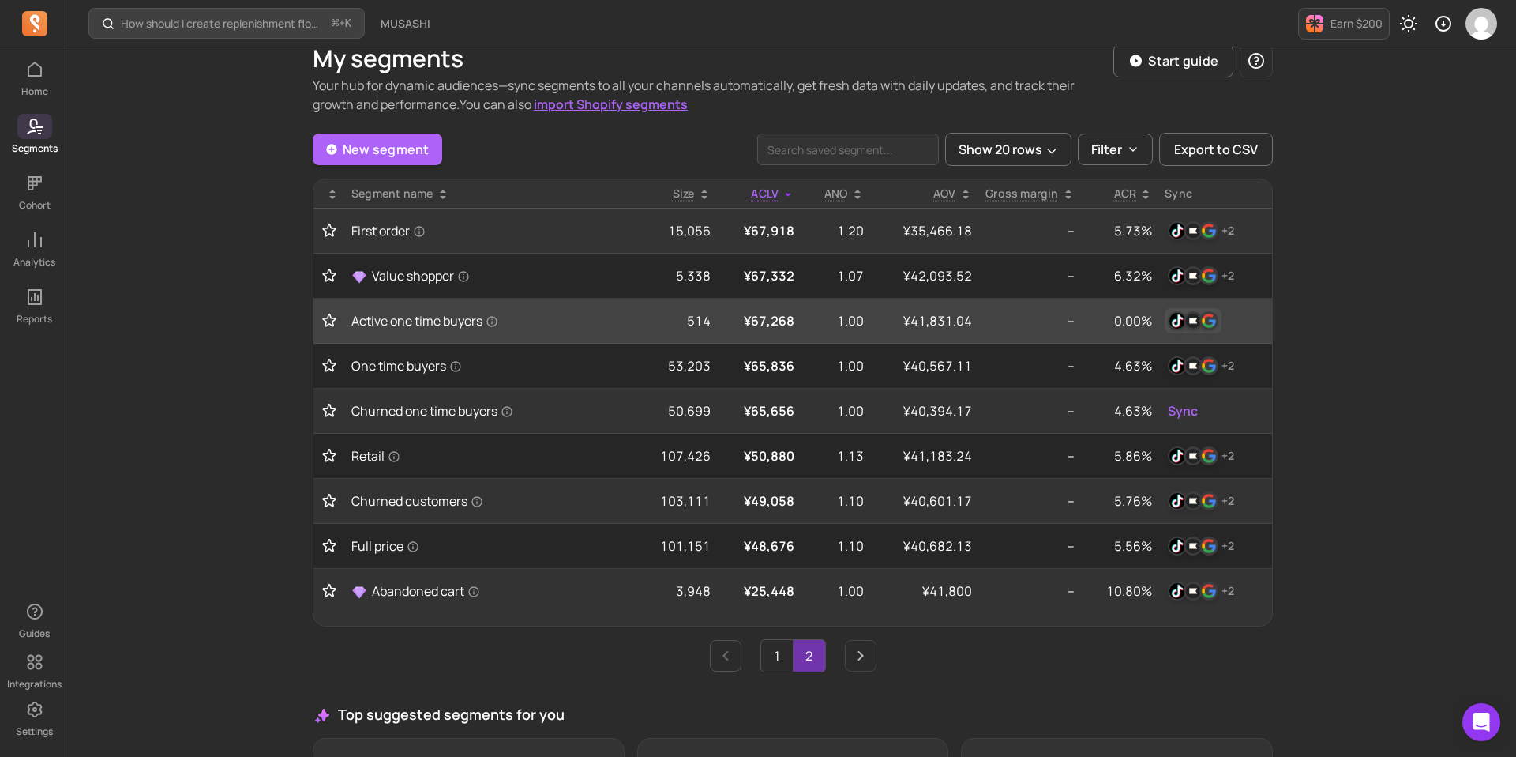
click at [1217, 320] on img "button" at bounding box center [1209, 320] width 19 height 19
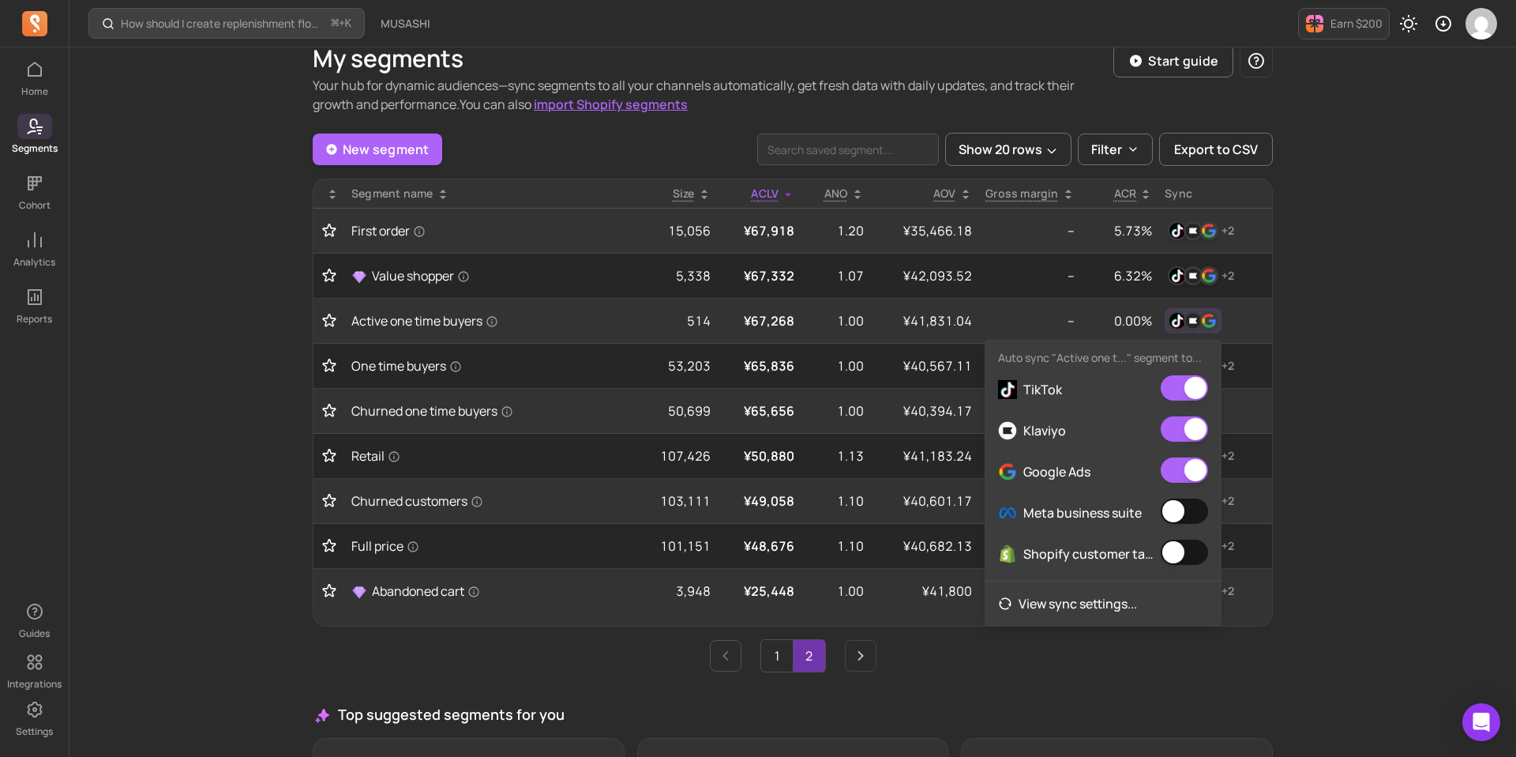
click at [1173, 552] on button "button" at bounding box center [1184, 551] width 47 height 25
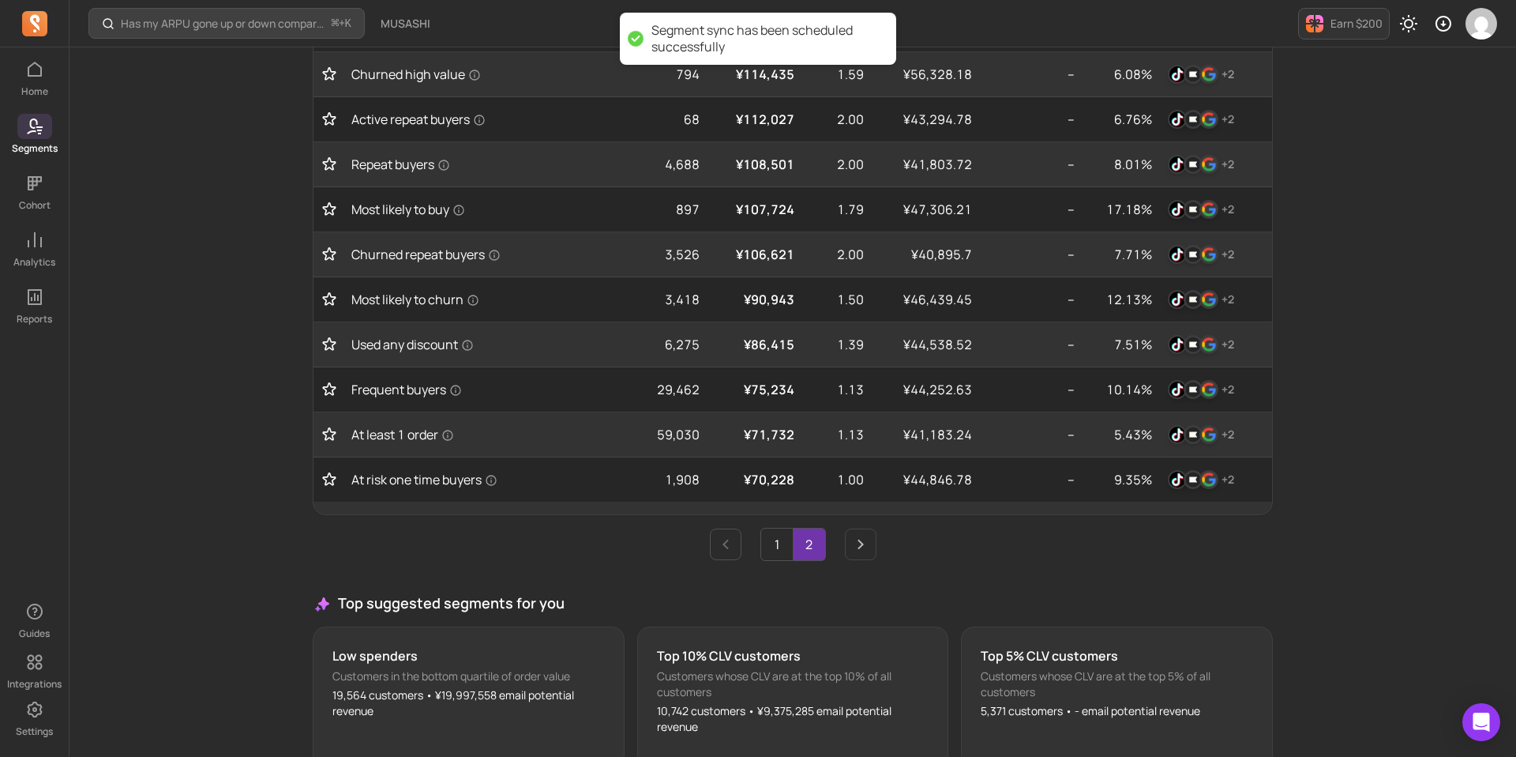
scroll to position [770, 0]
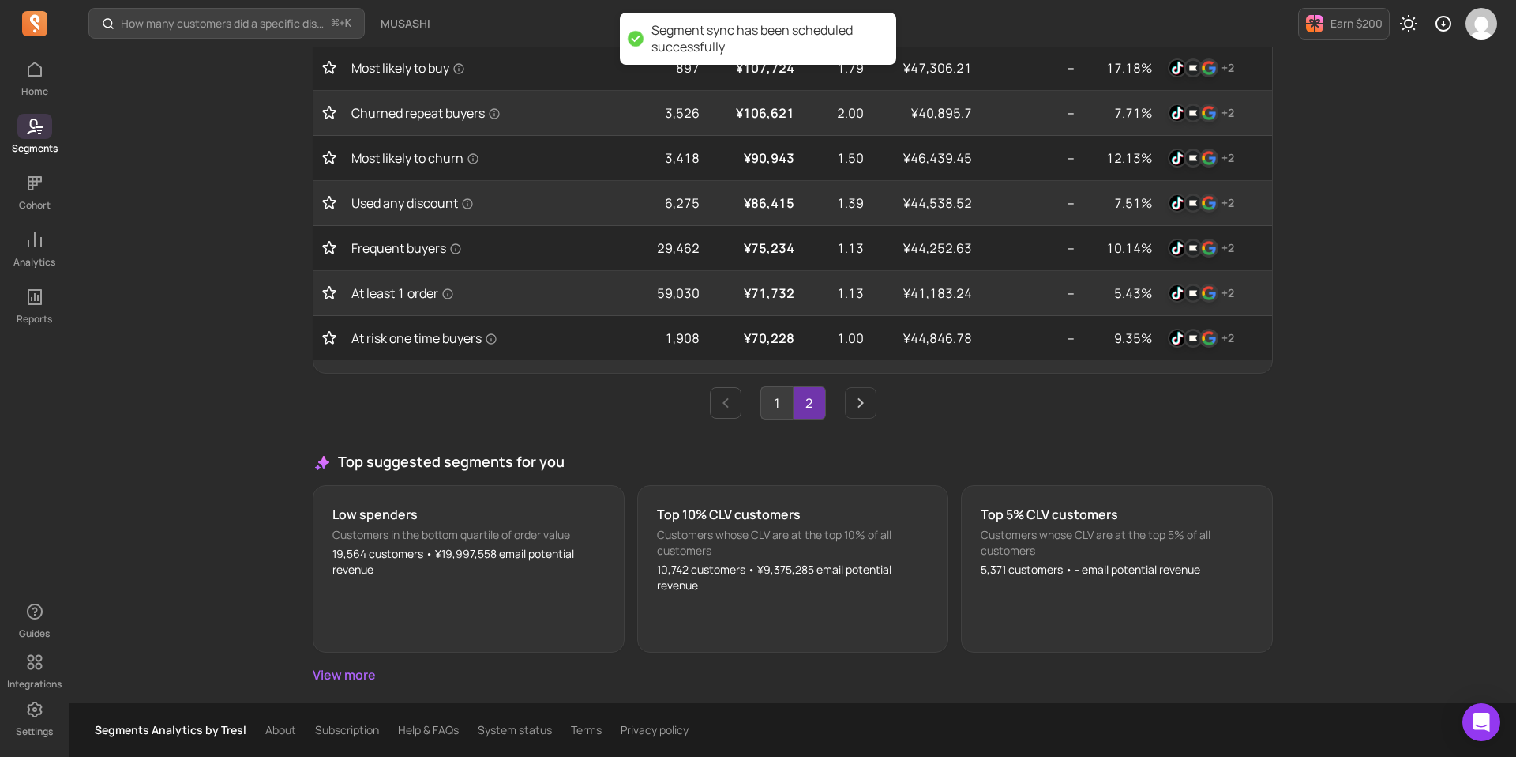
click at [781, 404] on link "1" at bounding box center [777, 403] width 32 height 32
click at [806, 405] on link "2" at bounding box center [810, 403] width 32 height 32
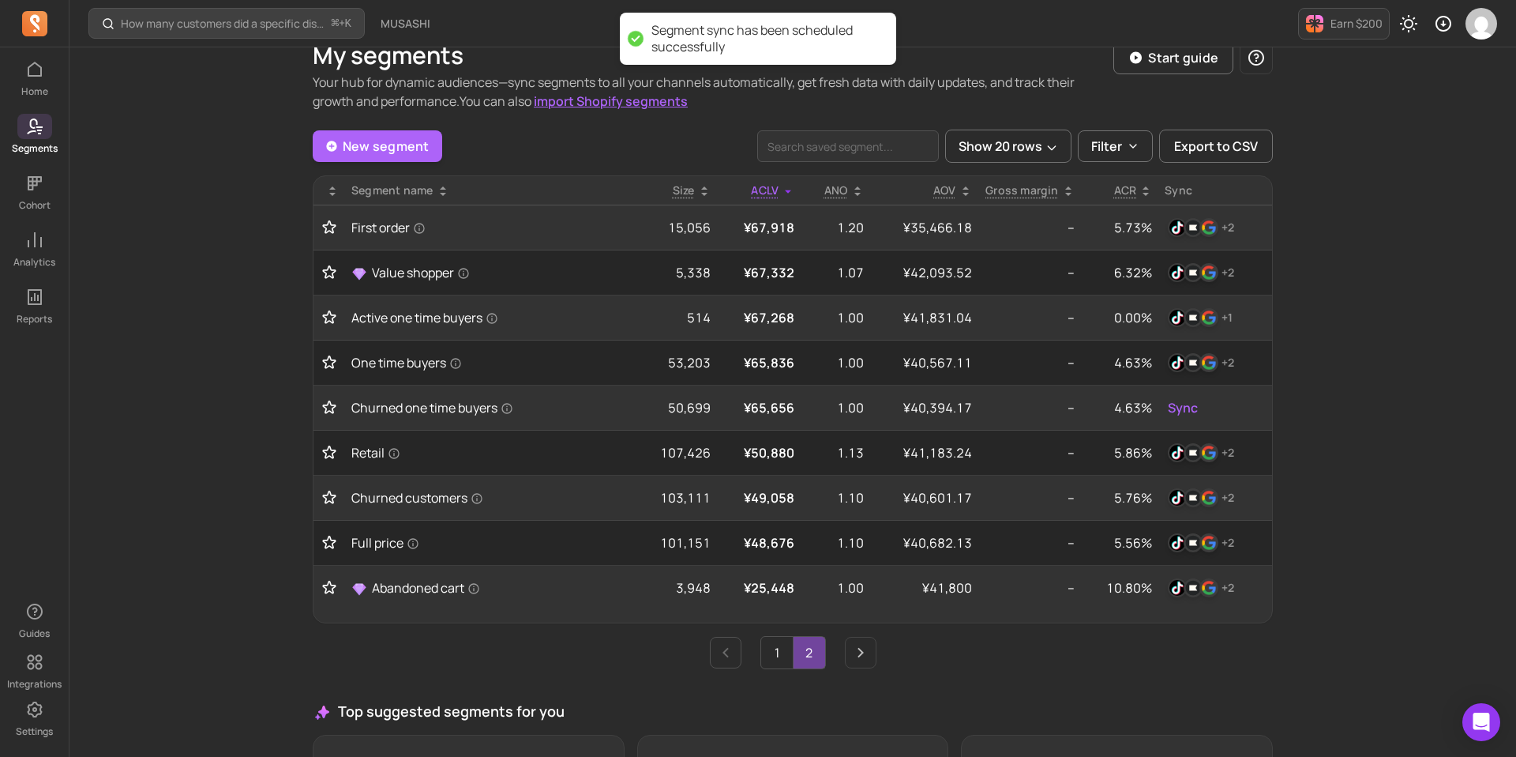
scroll to position [0, 0]
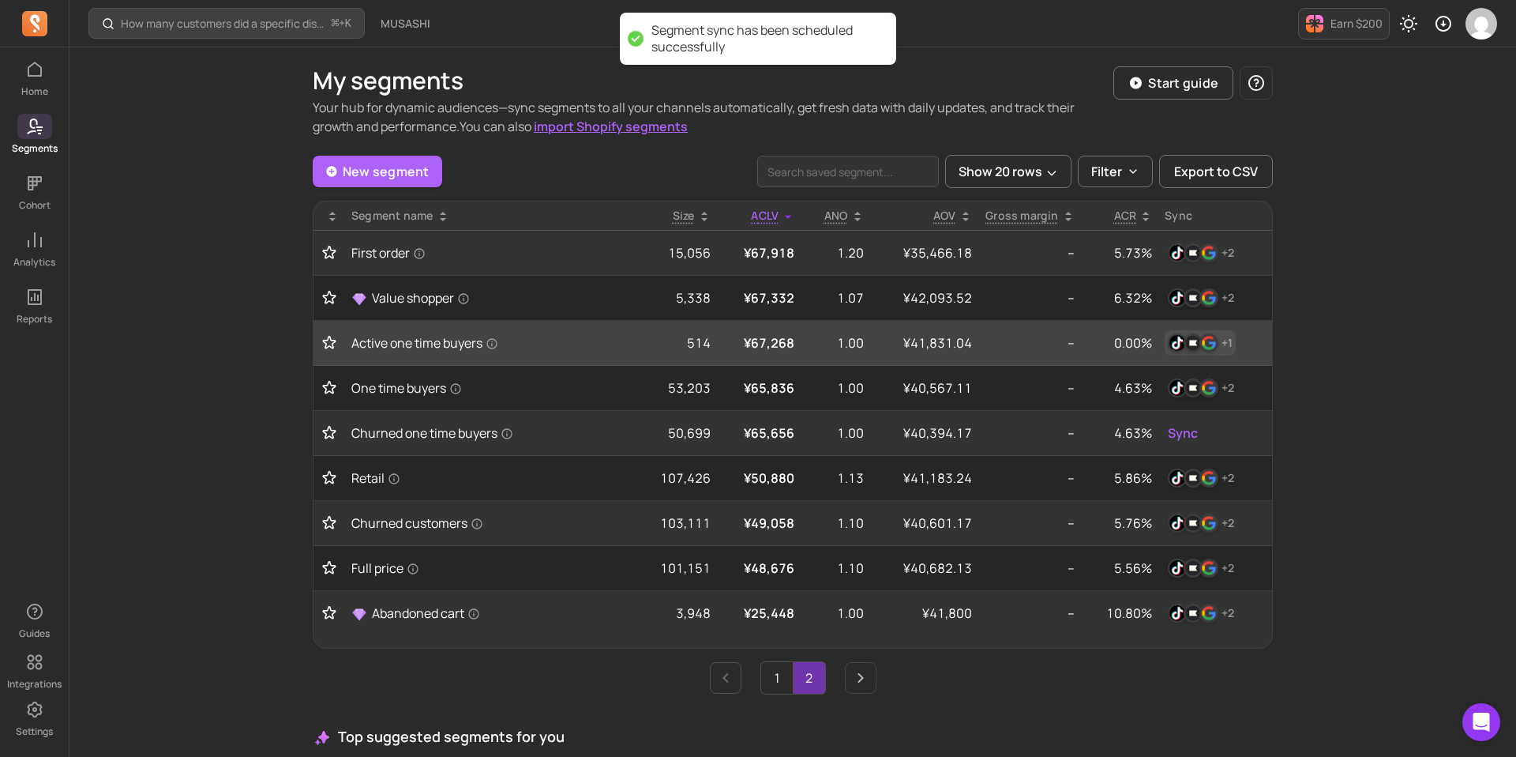
click at [1187, 349] on img "button" at bounding box center [1193, 342] width 19 height 19
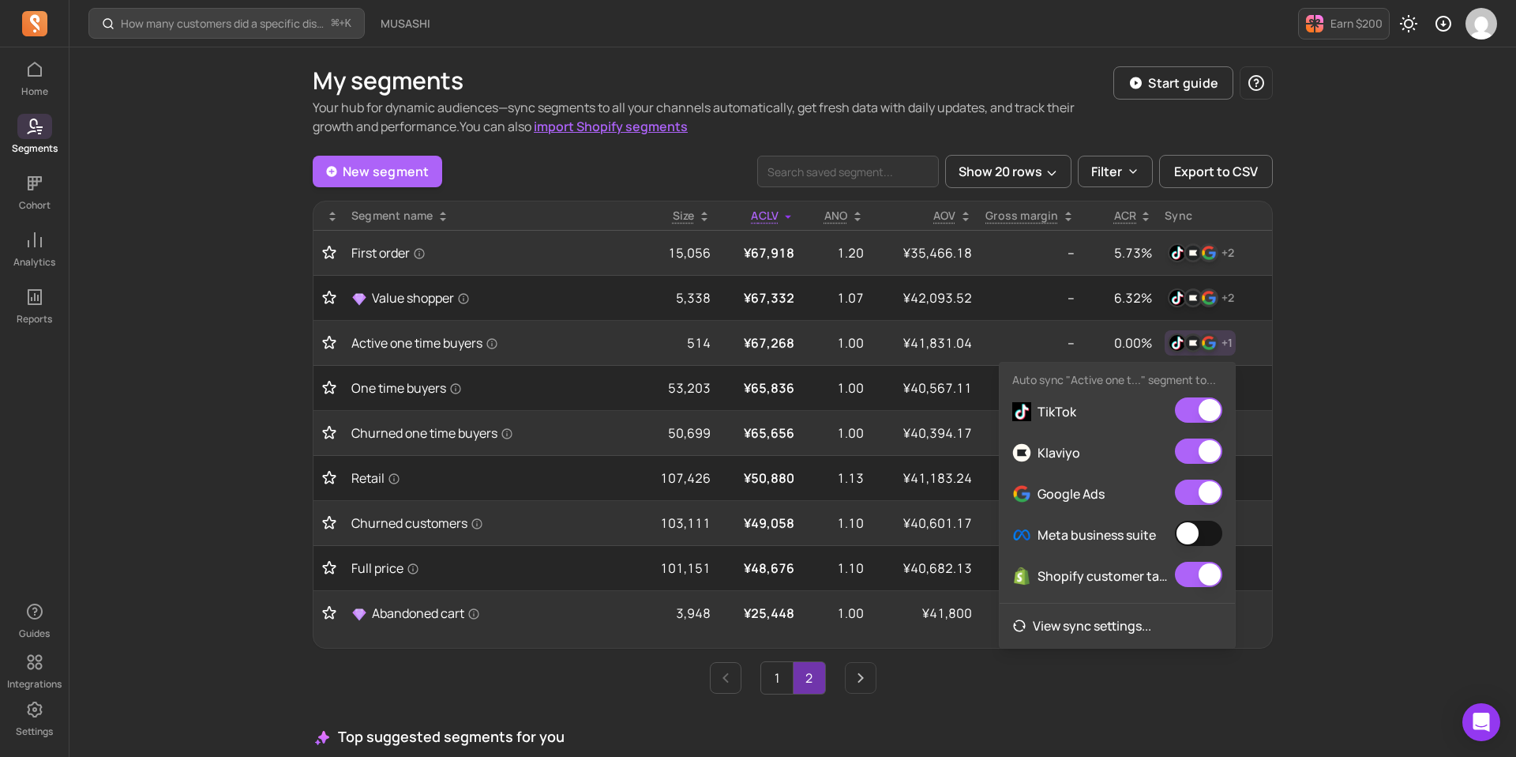
click at [1198, 531] on button "button" at bounding box center [1198, 532] width 47 height 25
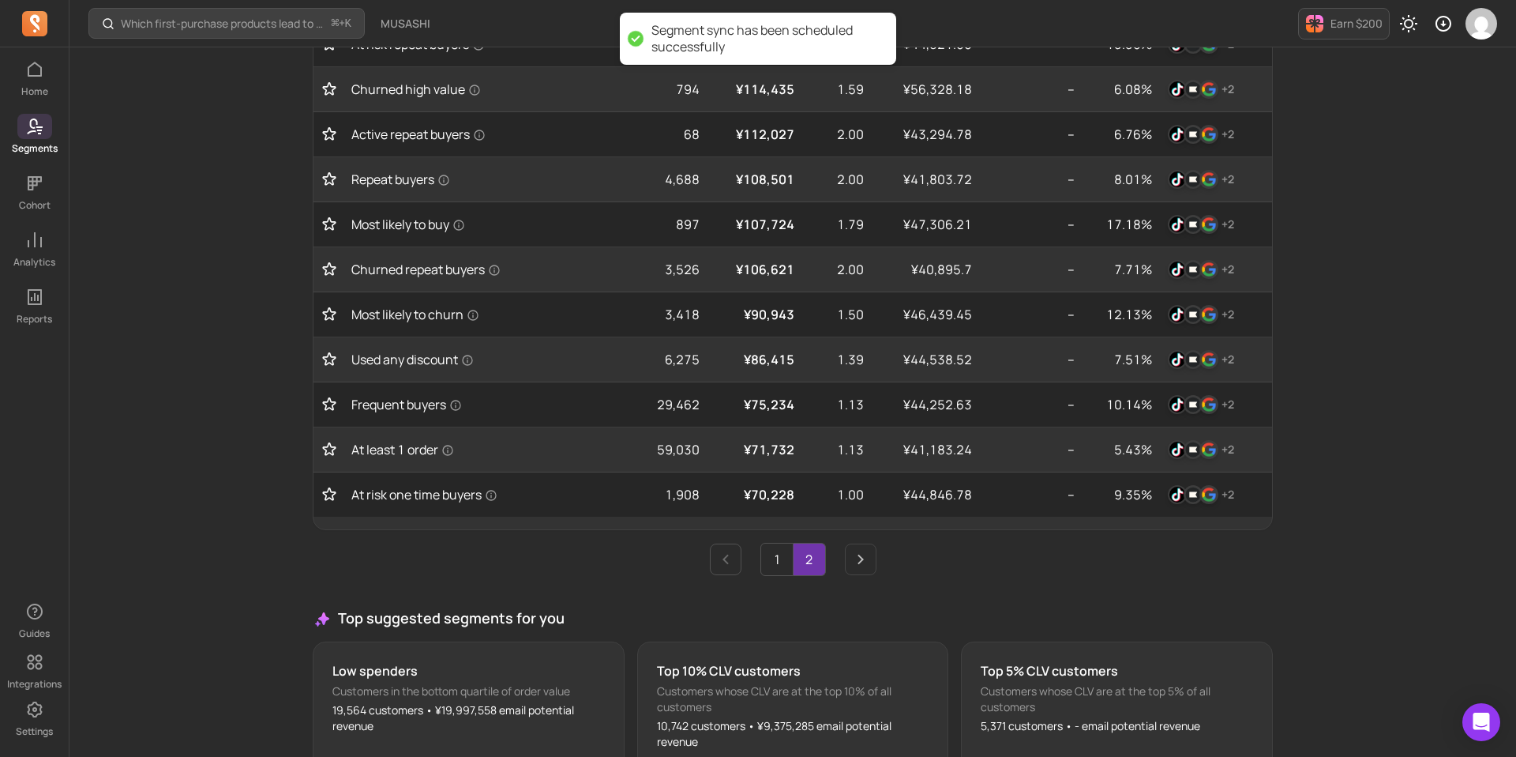
scroll to position [727, 0]
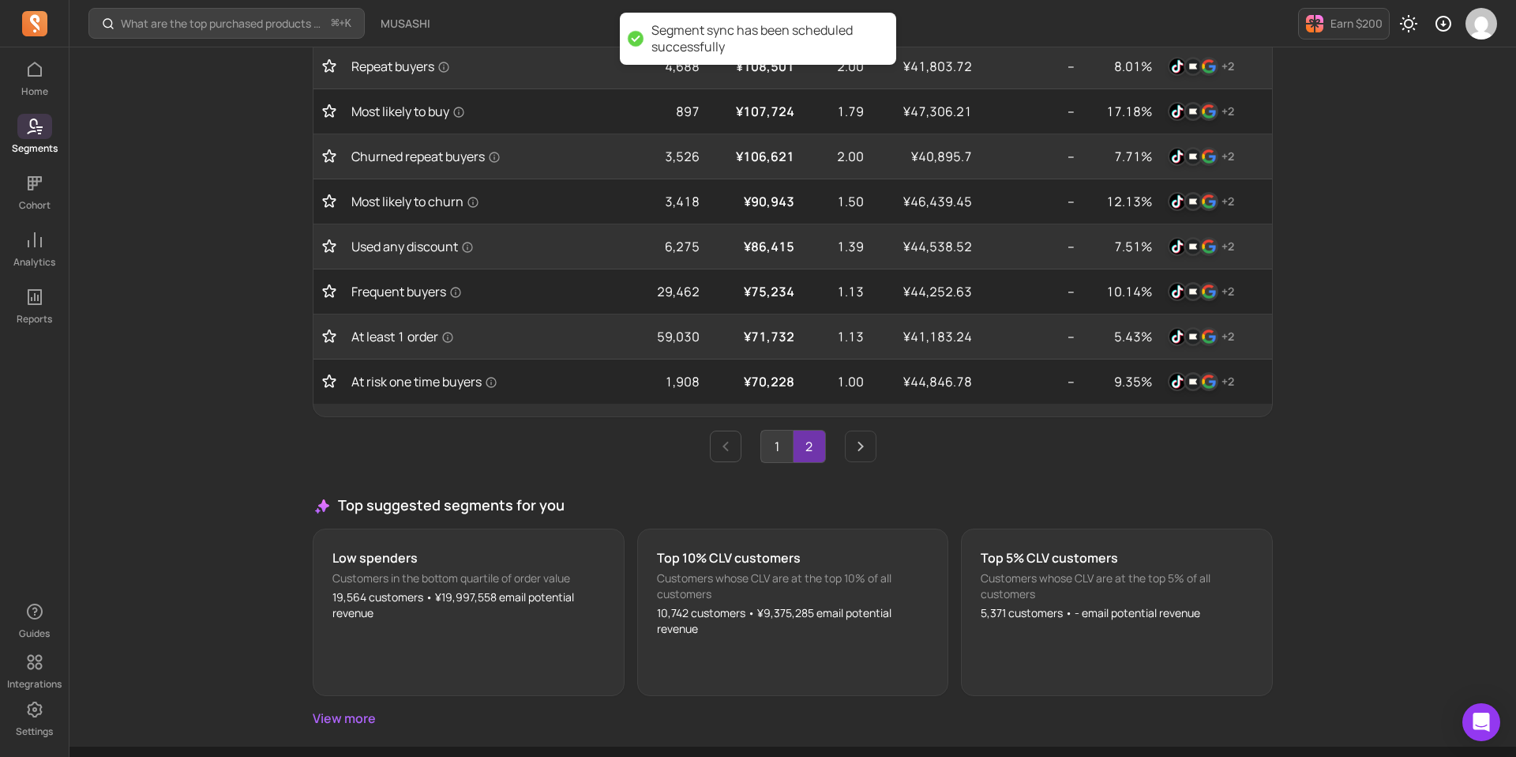
click at [766, 458] on link "1" at bounding box center [777, 446] width 32 height 32
click at [803, 458] on link "2" at bounding box center [810, 446] width 32 height 32
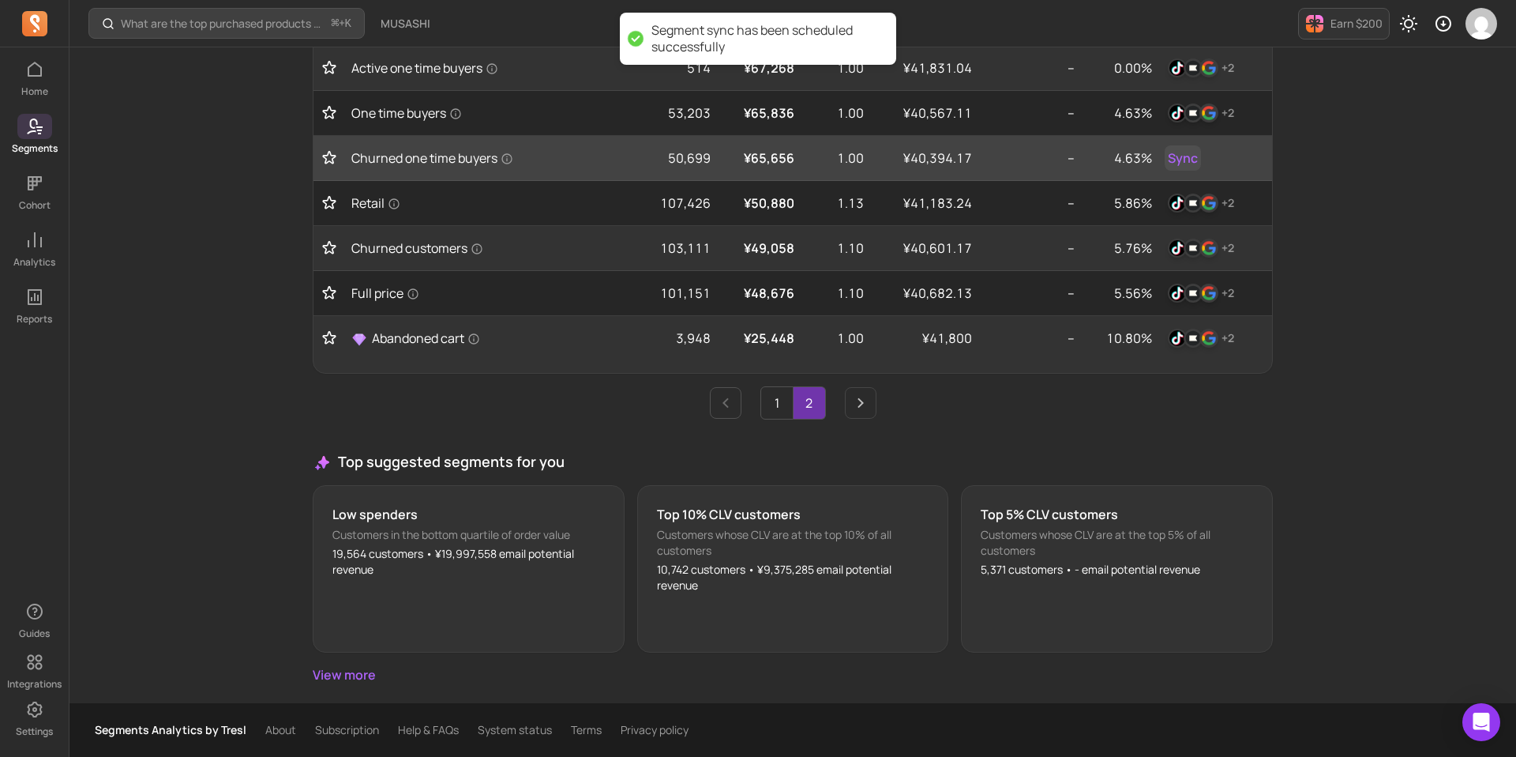
click at [1191, 151] on span "Sync" at bounding box center [1183, 157] width 30 height 19
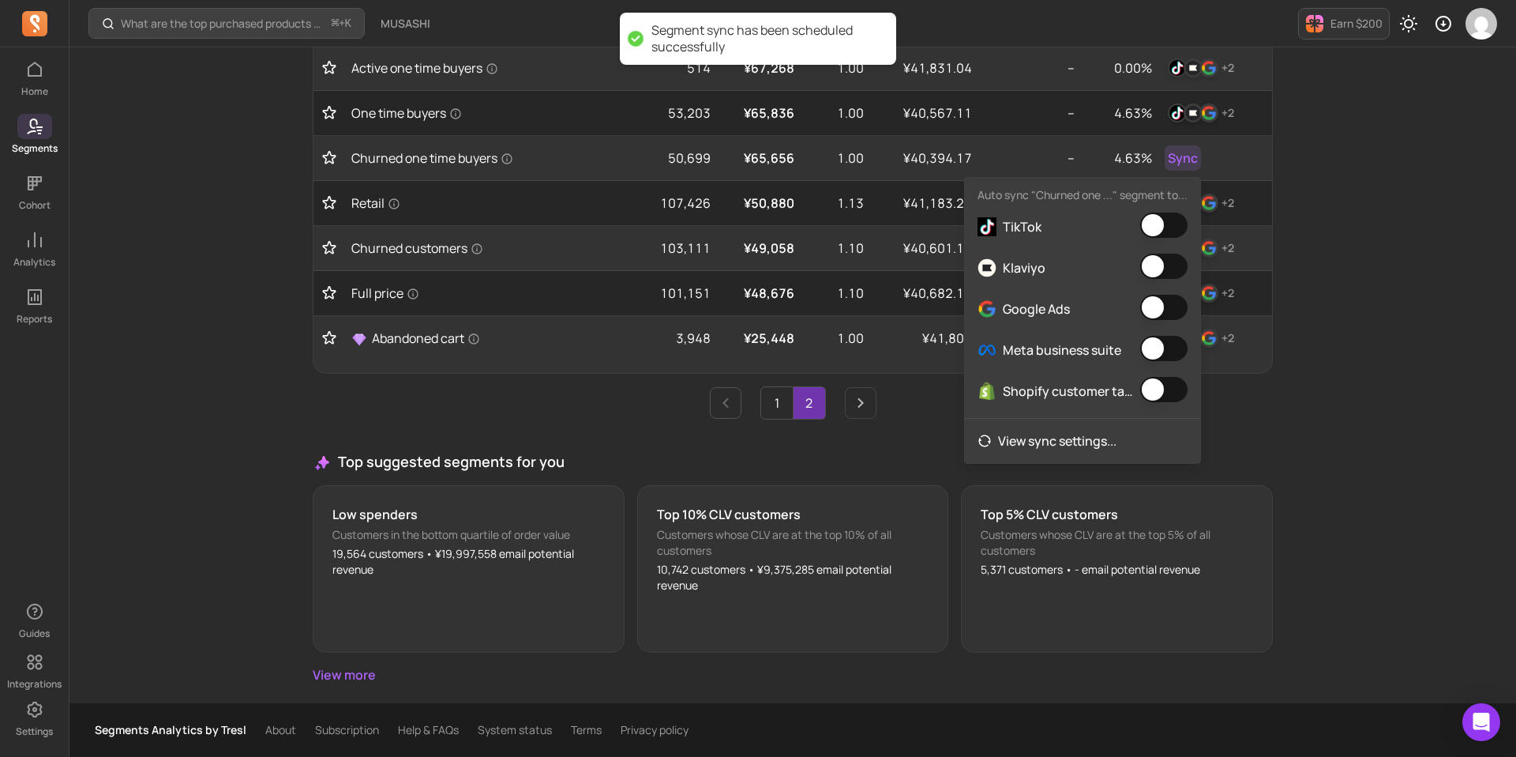
click at [1171, 233] on button "button" at bounding box center [1163, 224] width 47 height 25
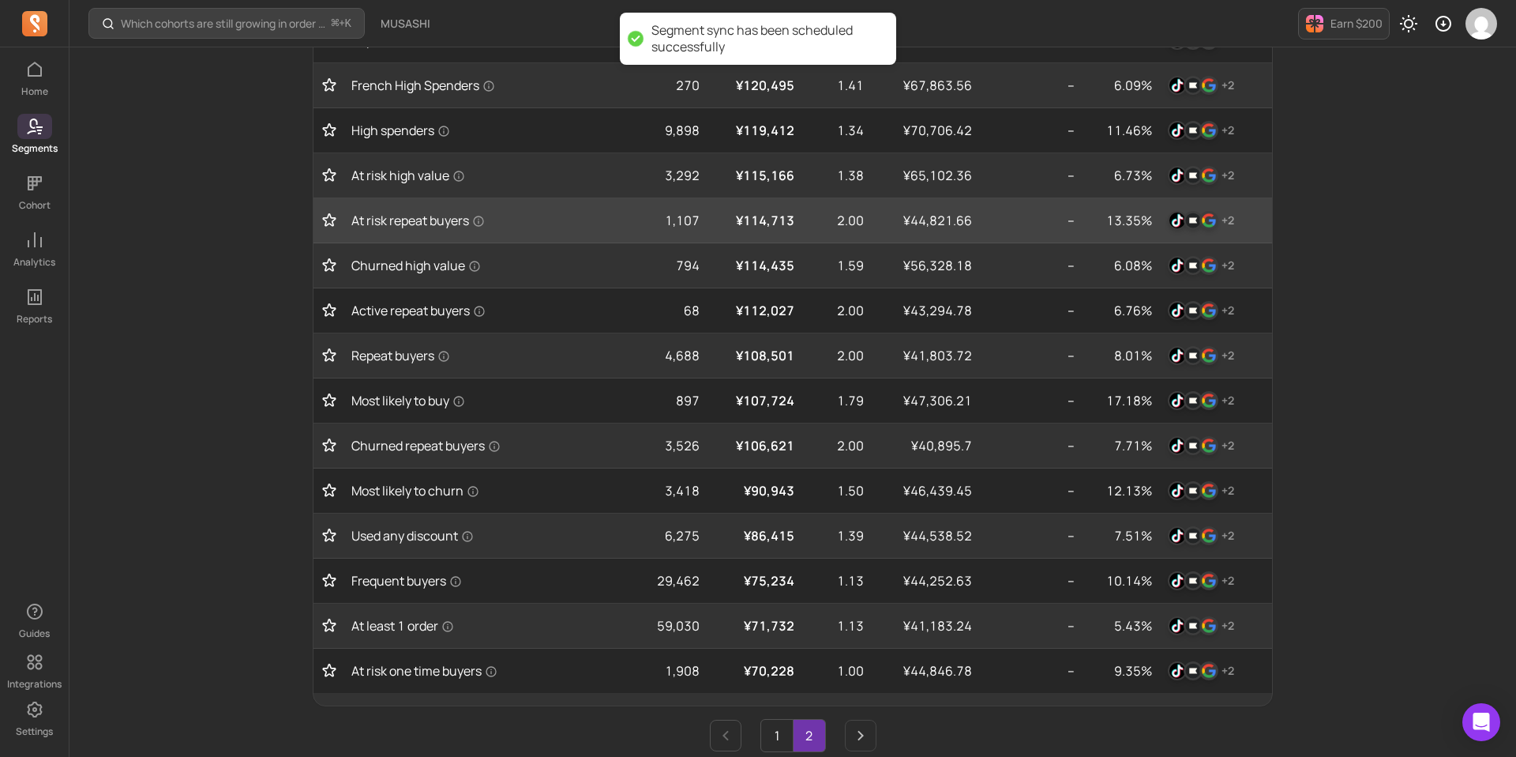
scroll to position [770, 0]
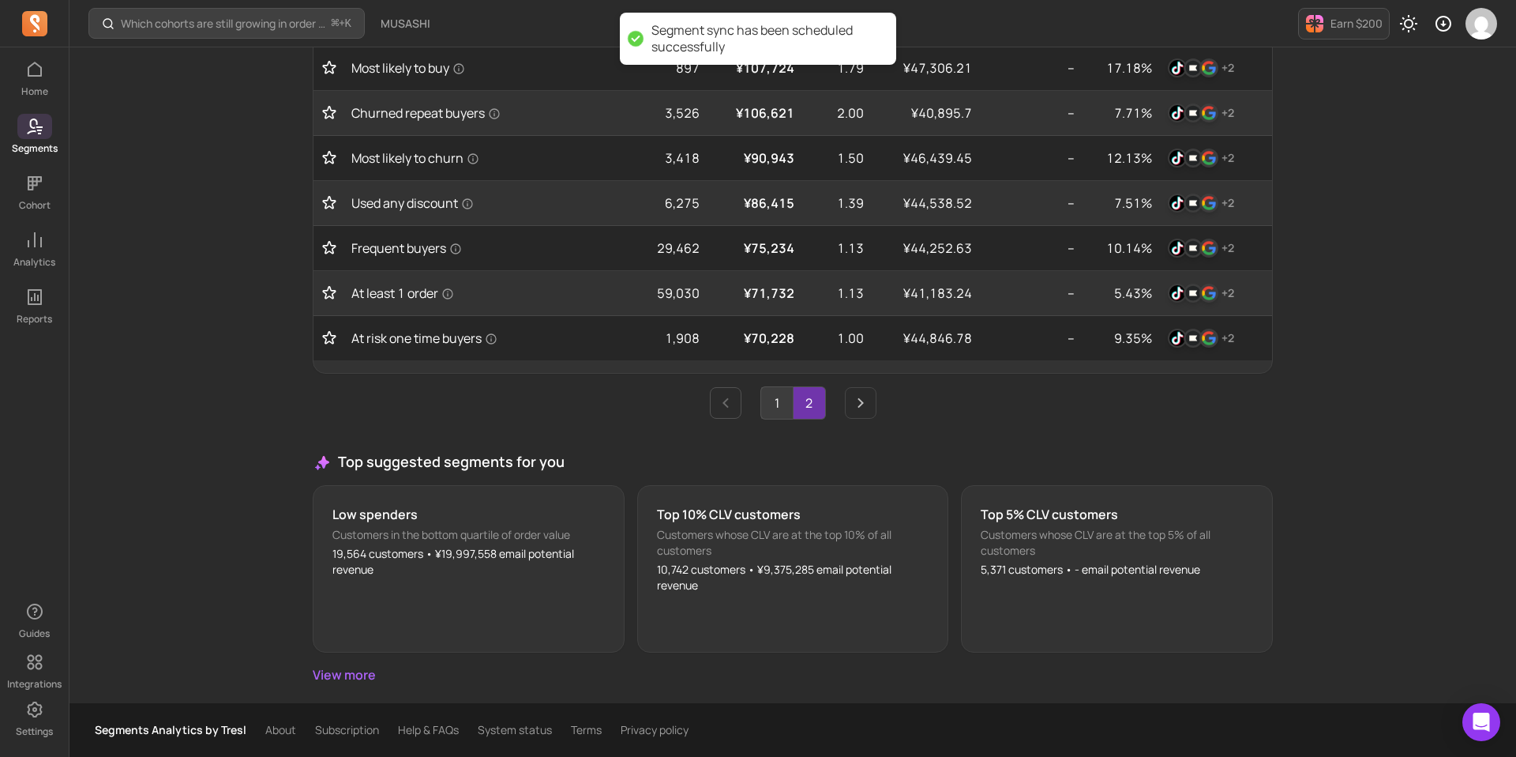
click at [783, 415] on link "1" at bounding box center [777, 403] width 32 height 32
click at [809, 415] on link "2" at bounding box center [810, 403] width 32 height 32
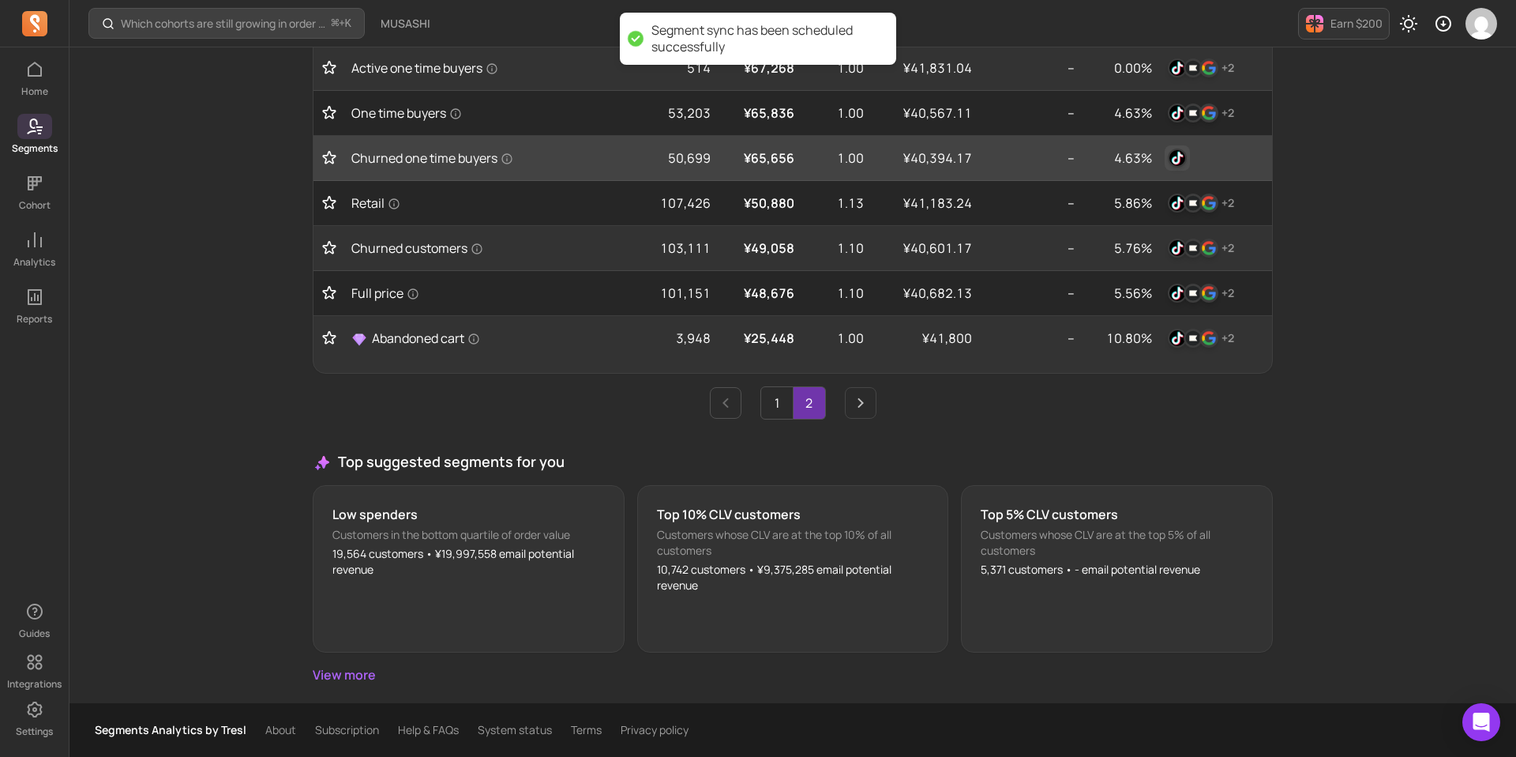
click at [1183, 156] on img "button" at bounding box center [1177, 157] width 19 height 19
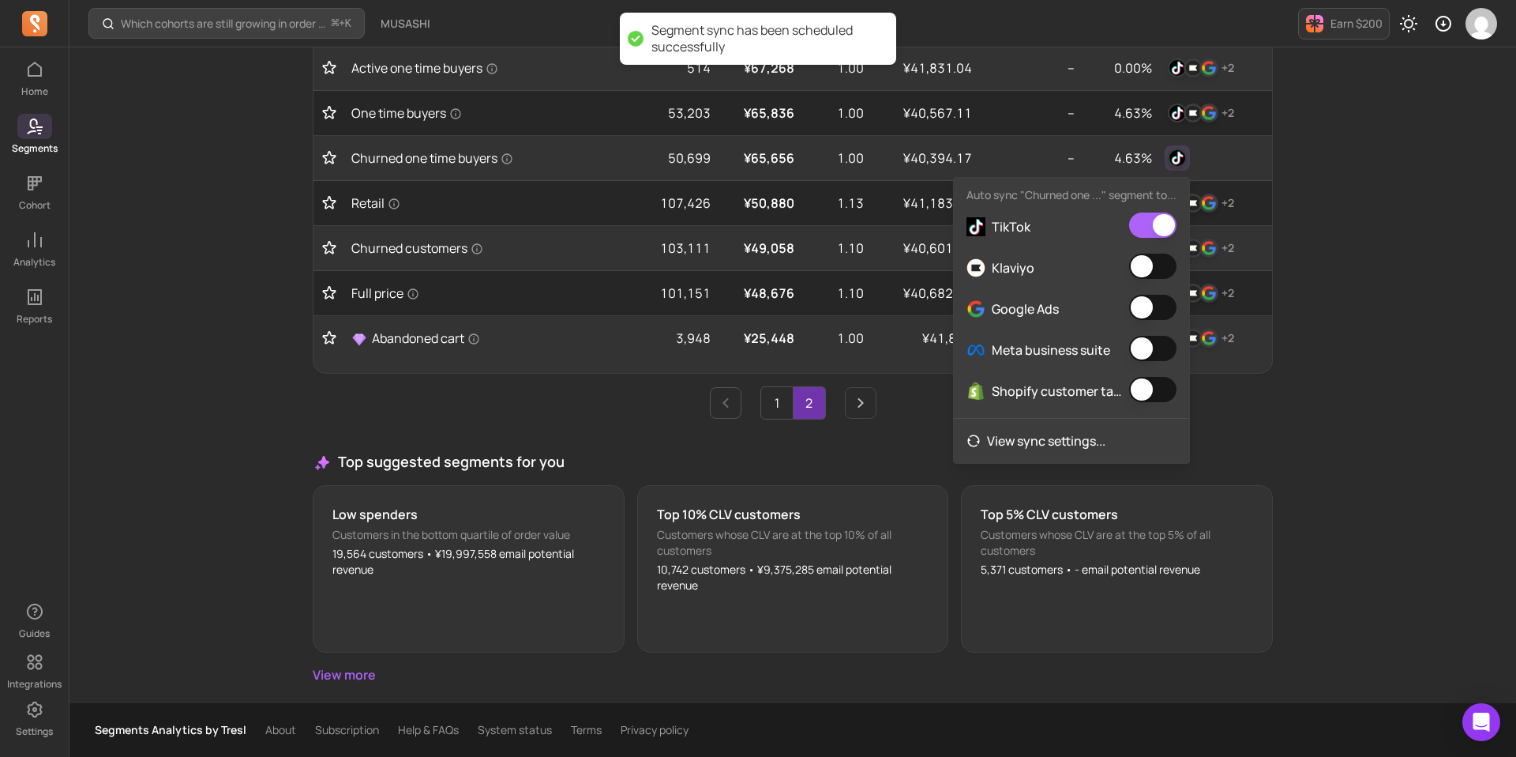
click at [1168, 320] on button "button" at bounding box center [1152, 307] width 47 height 25
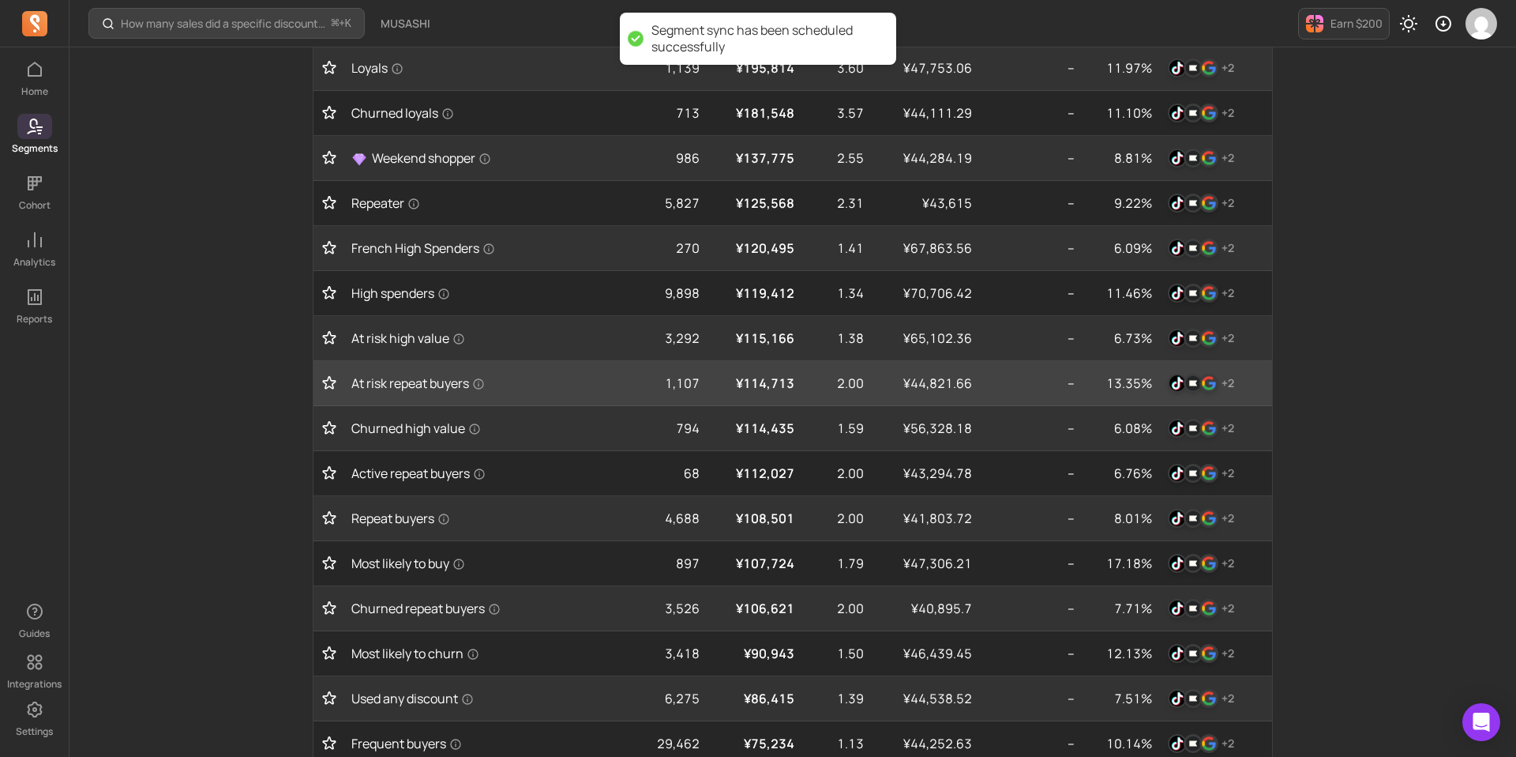
scroll to position [770, 0]
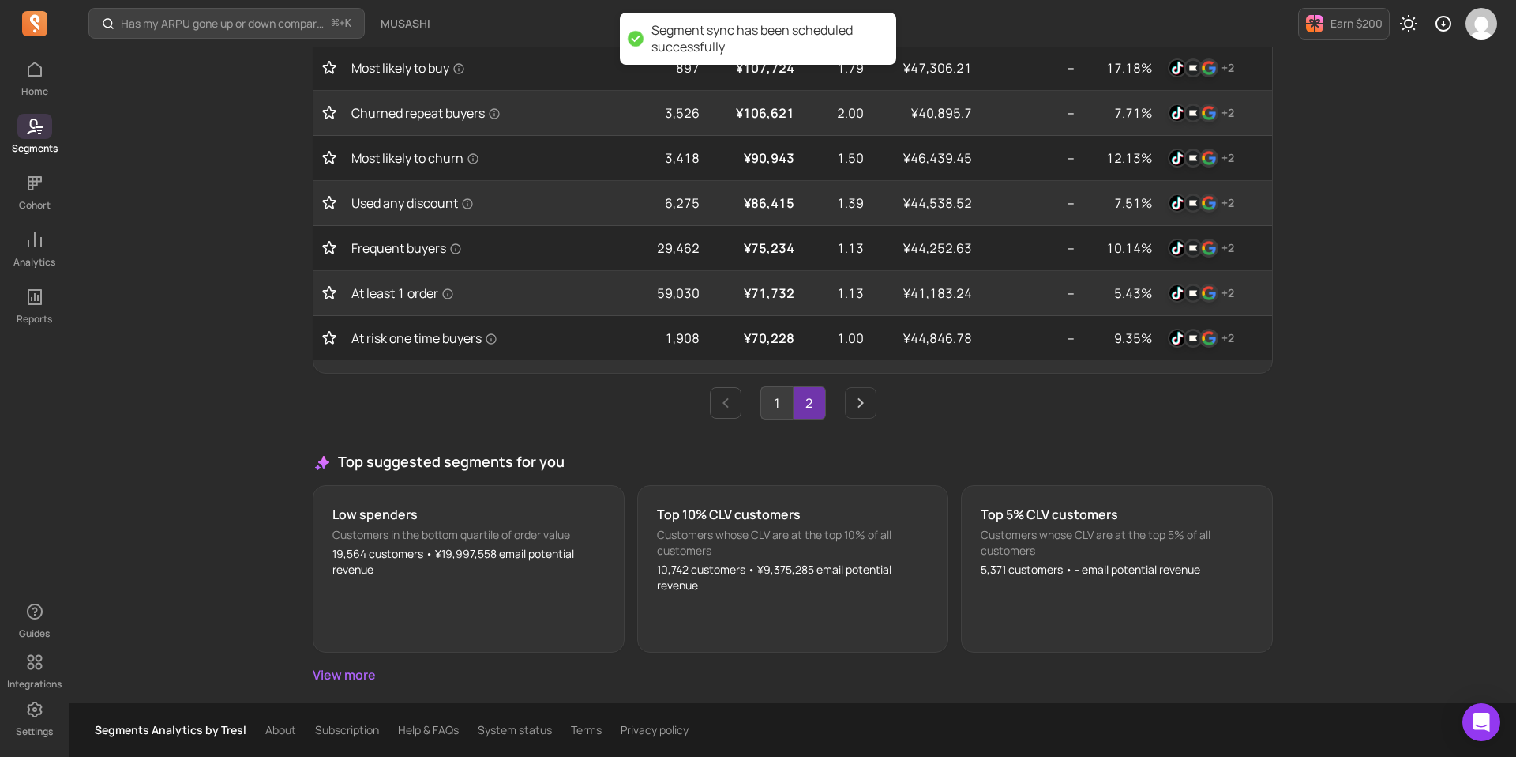
click at [778, 407] on link "1" at bounding box center [777, 403] width 32 height 32
click at [806, 407] on link "2" at bounding box center [810, 403] width 32 height 32
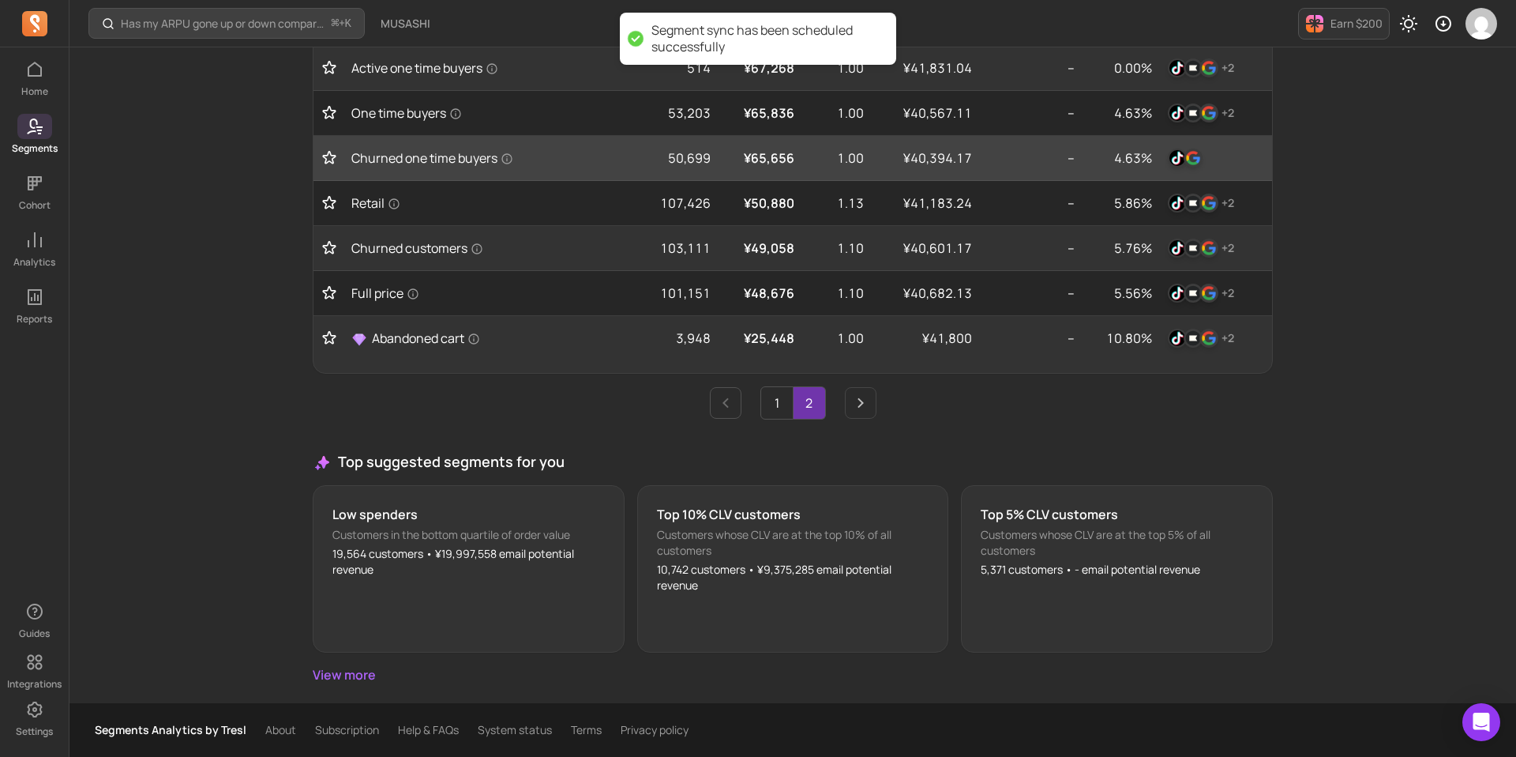
click at [1197, 171] on td at bounding box center [1215, 158] width 114 height 45
click at [1195, 159] on img "button" at bounding box center [1193, 157] width 19 height 19
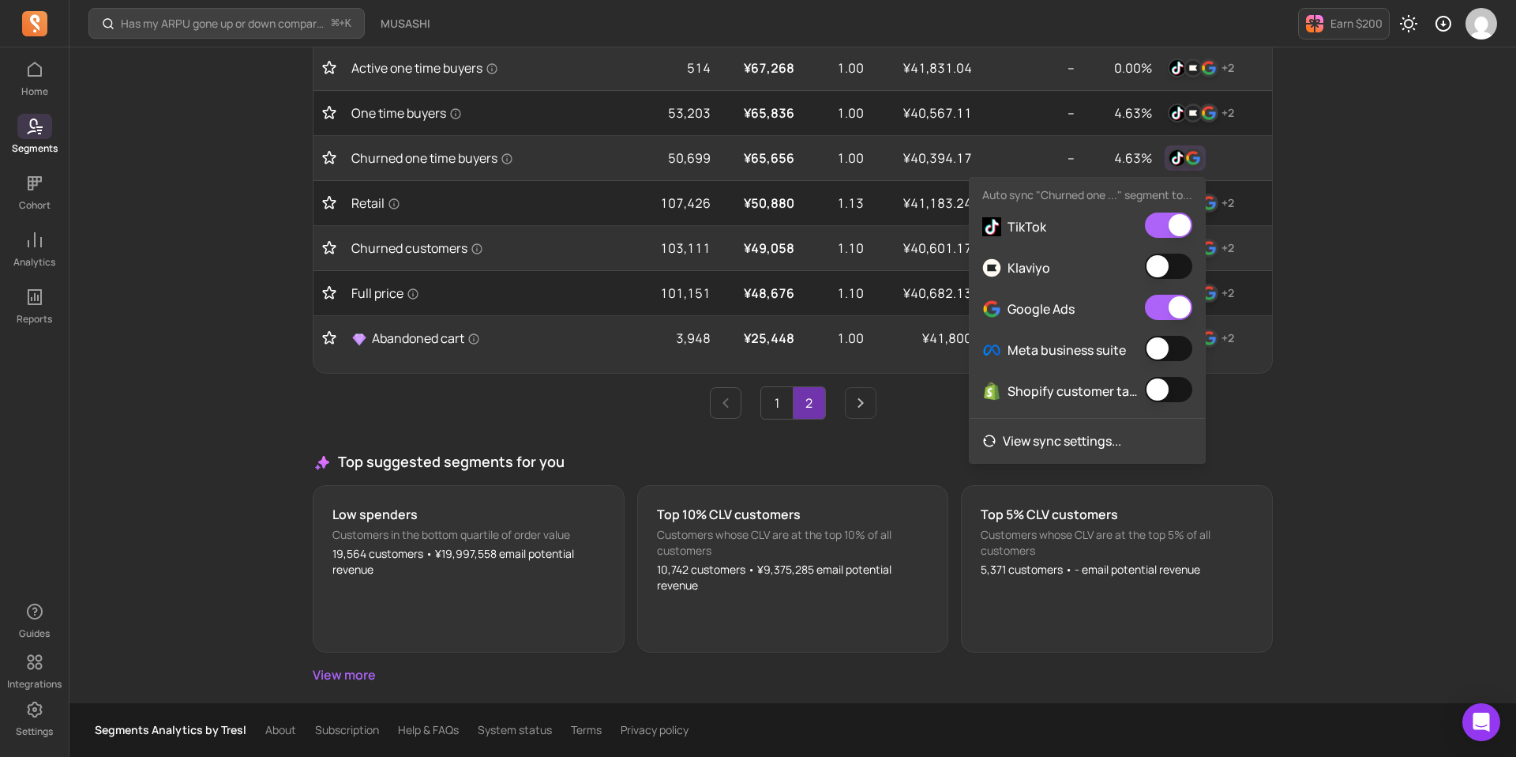
click at [1181, 279] on button "button" at bounding box center [1168, 265] width 47 height 25
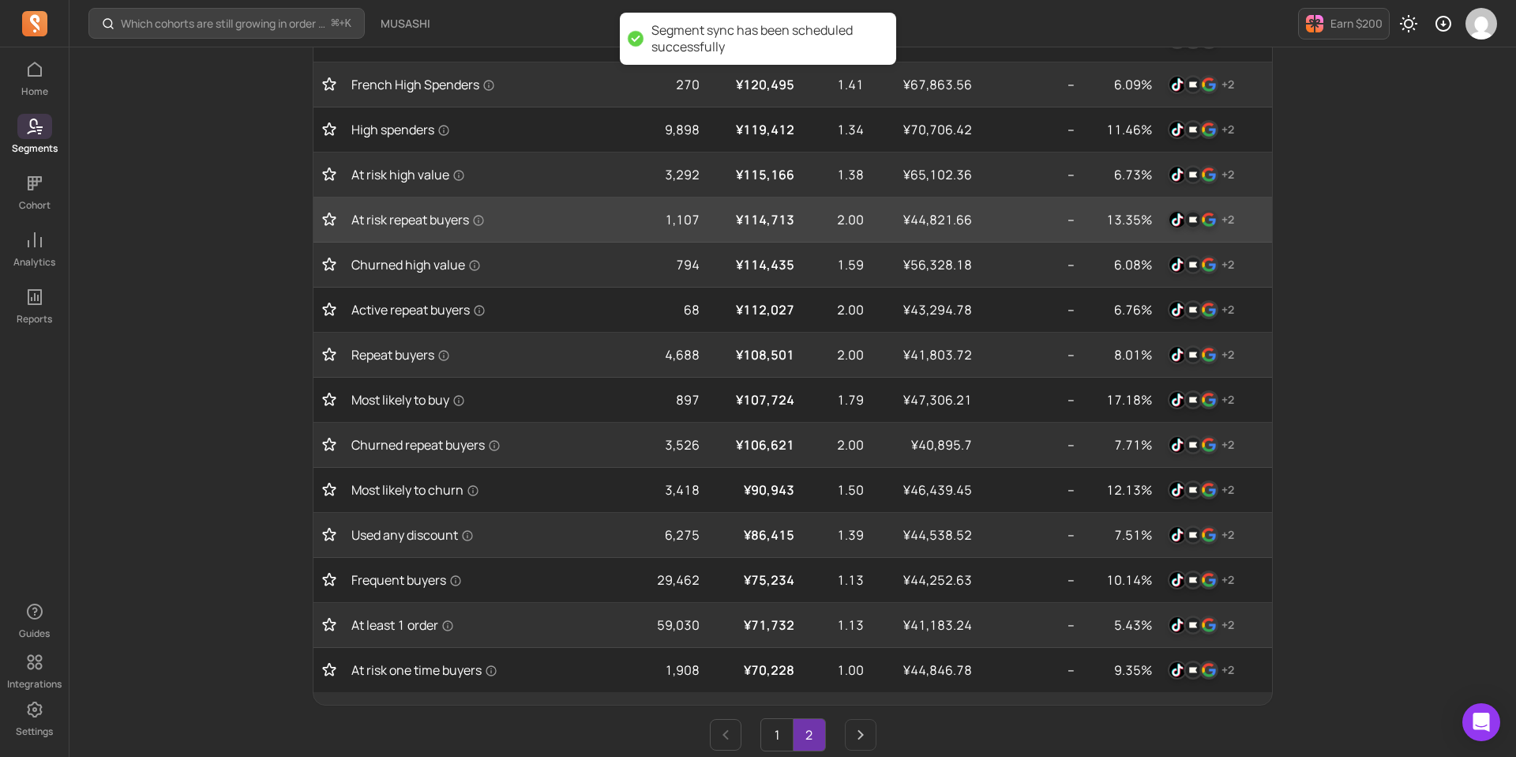
scroll to position [770, 0]
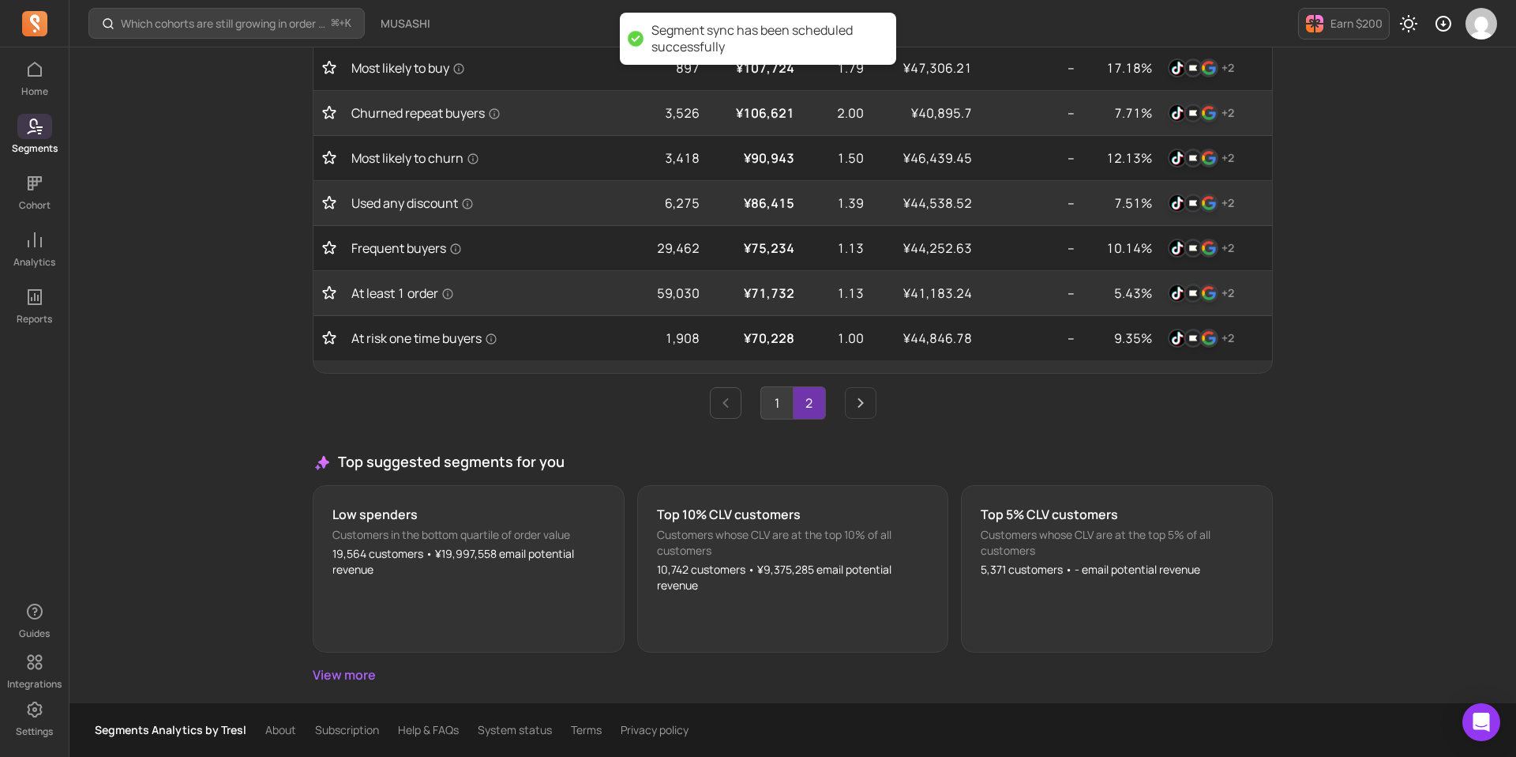
click at [778, 401] on link "1" at bounding box center [777, 403] width 32 height 32
click at [808, 401] on link "2" at bounding box center [810, 403] width 32 height 32
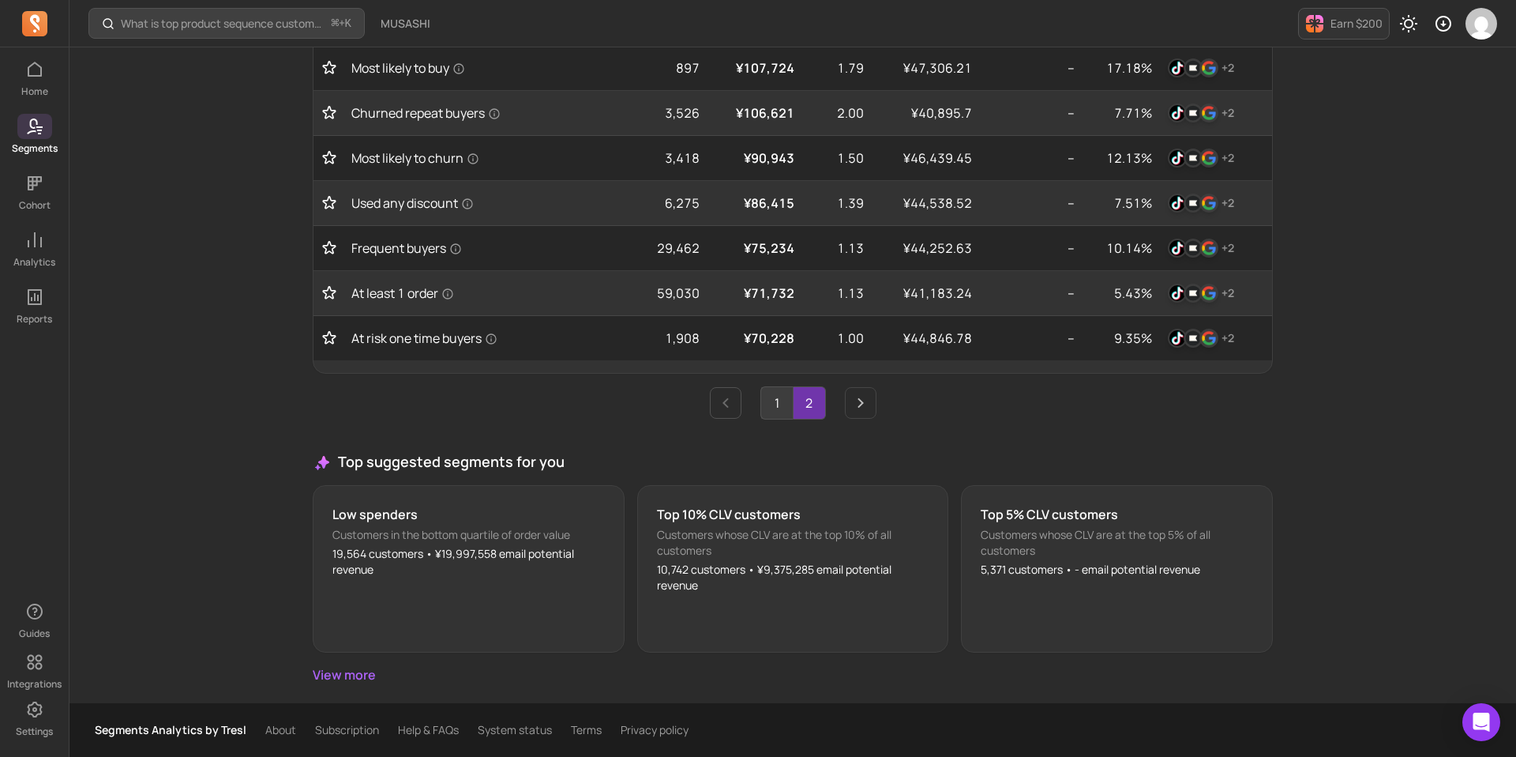
click at [784, 408] on link "1" at bounding box center [777, 403] width 32 height 32
click at [814, 409] on link "2" at bounding box center [810, 403] width 32 height 32
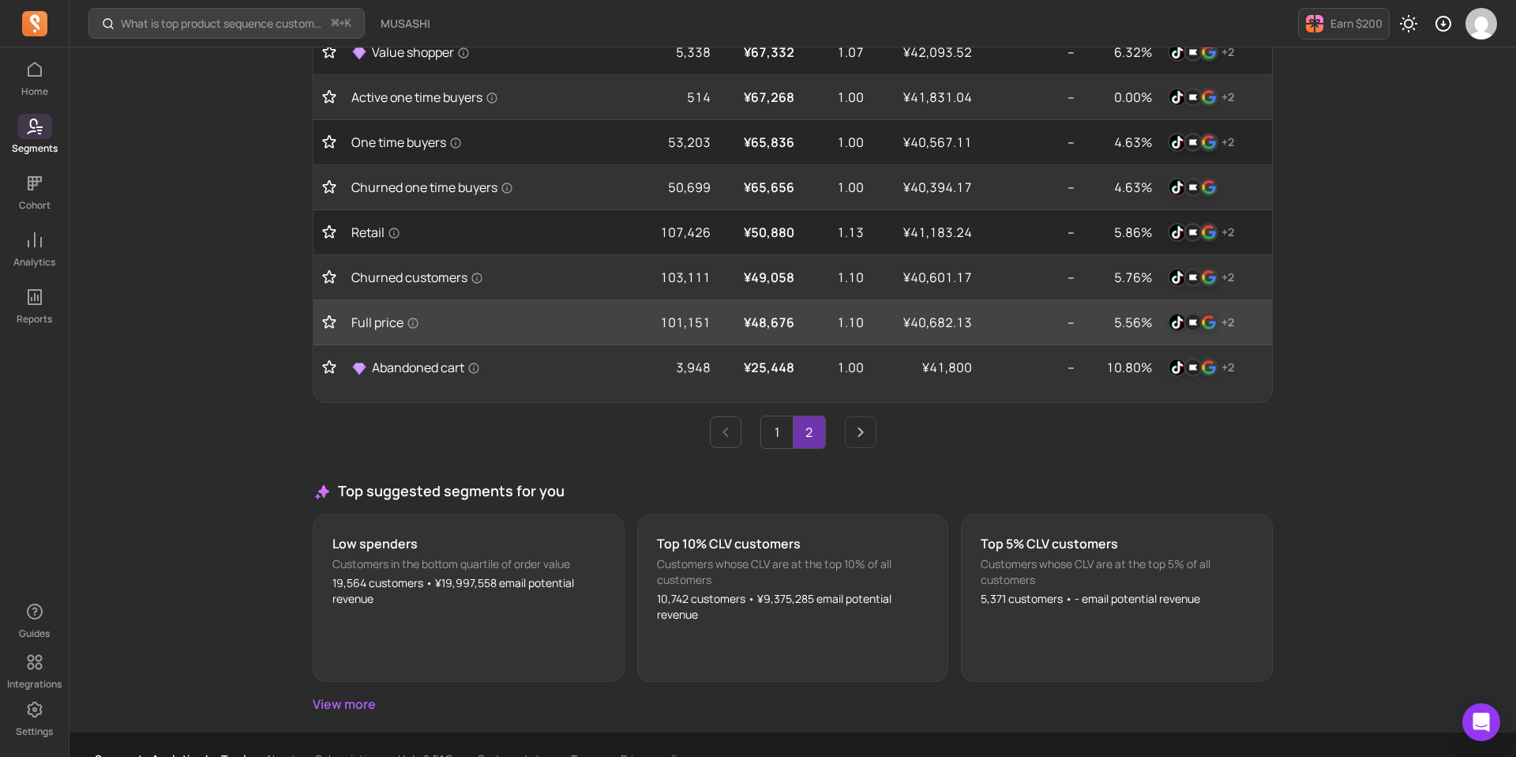
scroll to position [210, 0]
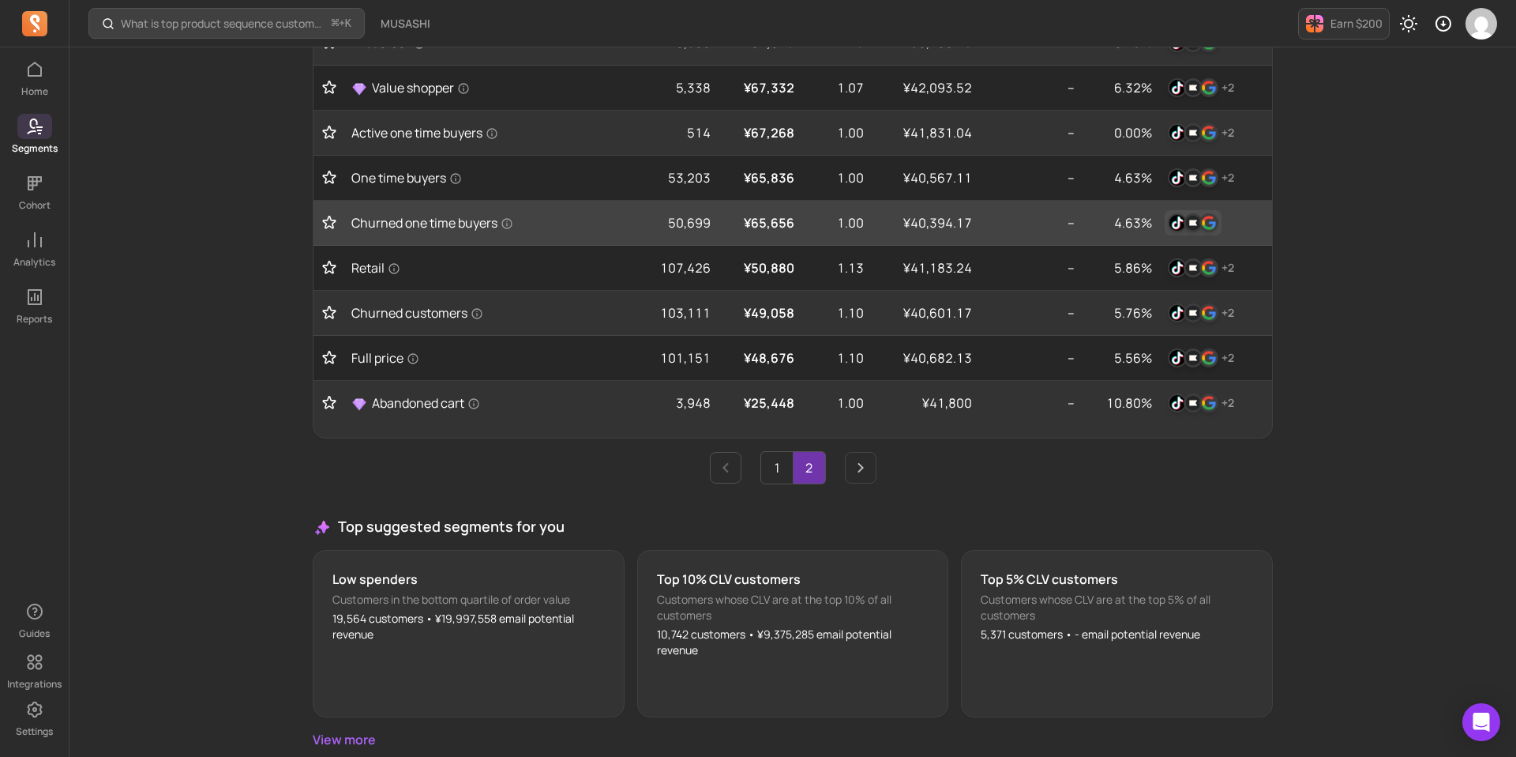
click at [1219, 219] on button "button" at bounding box center [1193, 222] width 57 height 25
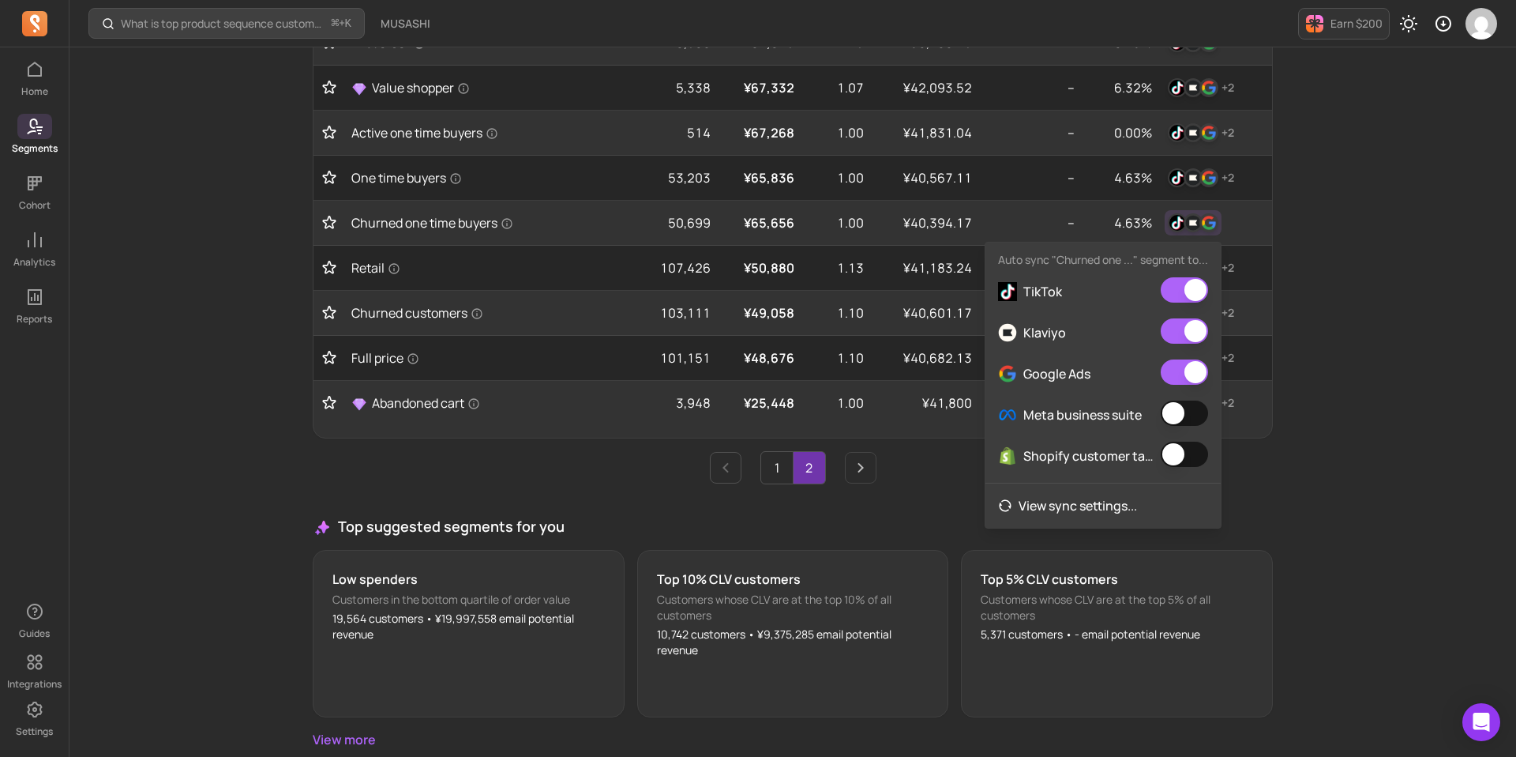
click at [1187, 426] on button "button" at bounding box center [1184, 412] width 47 height 25
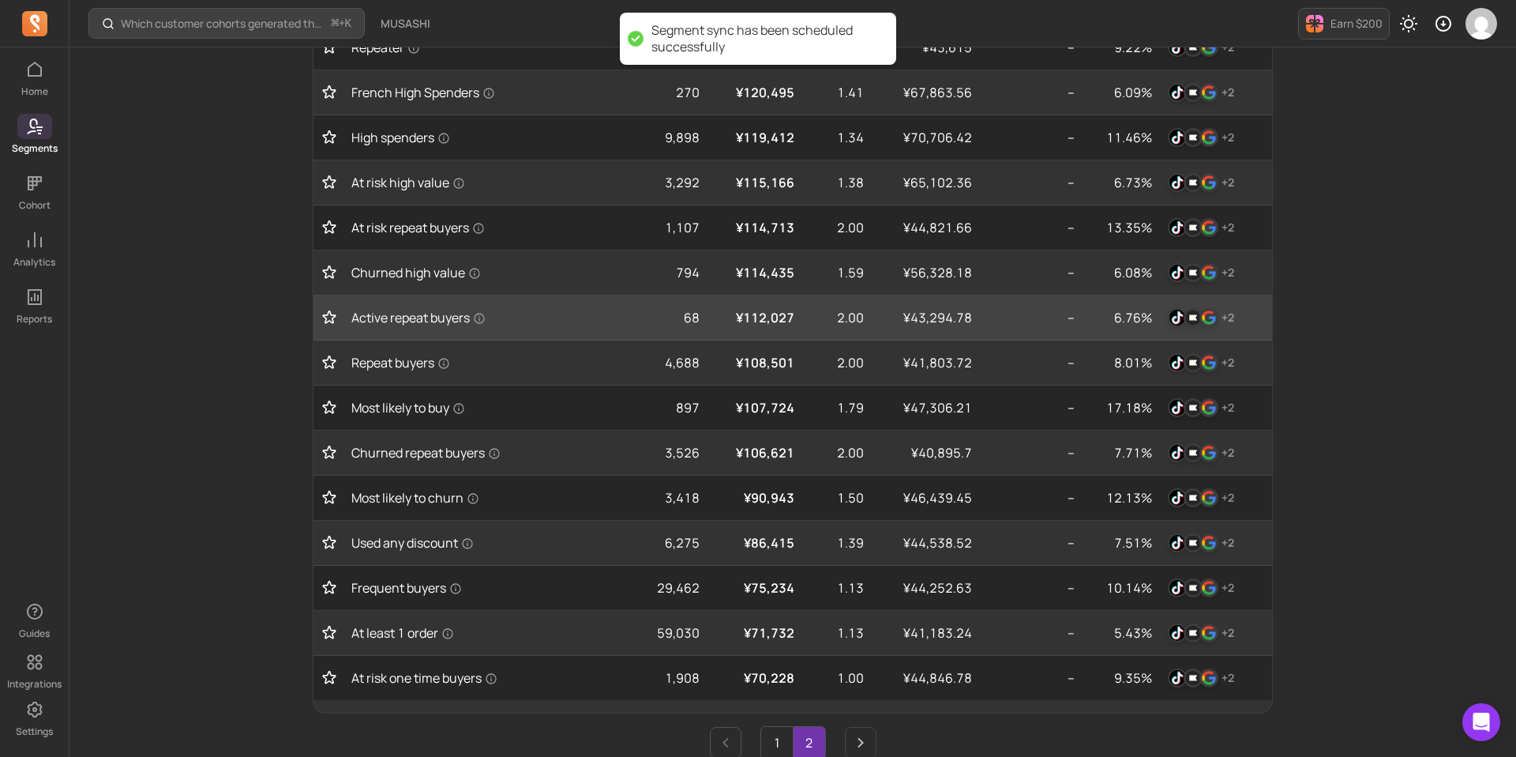
scroll to position [770, 0]
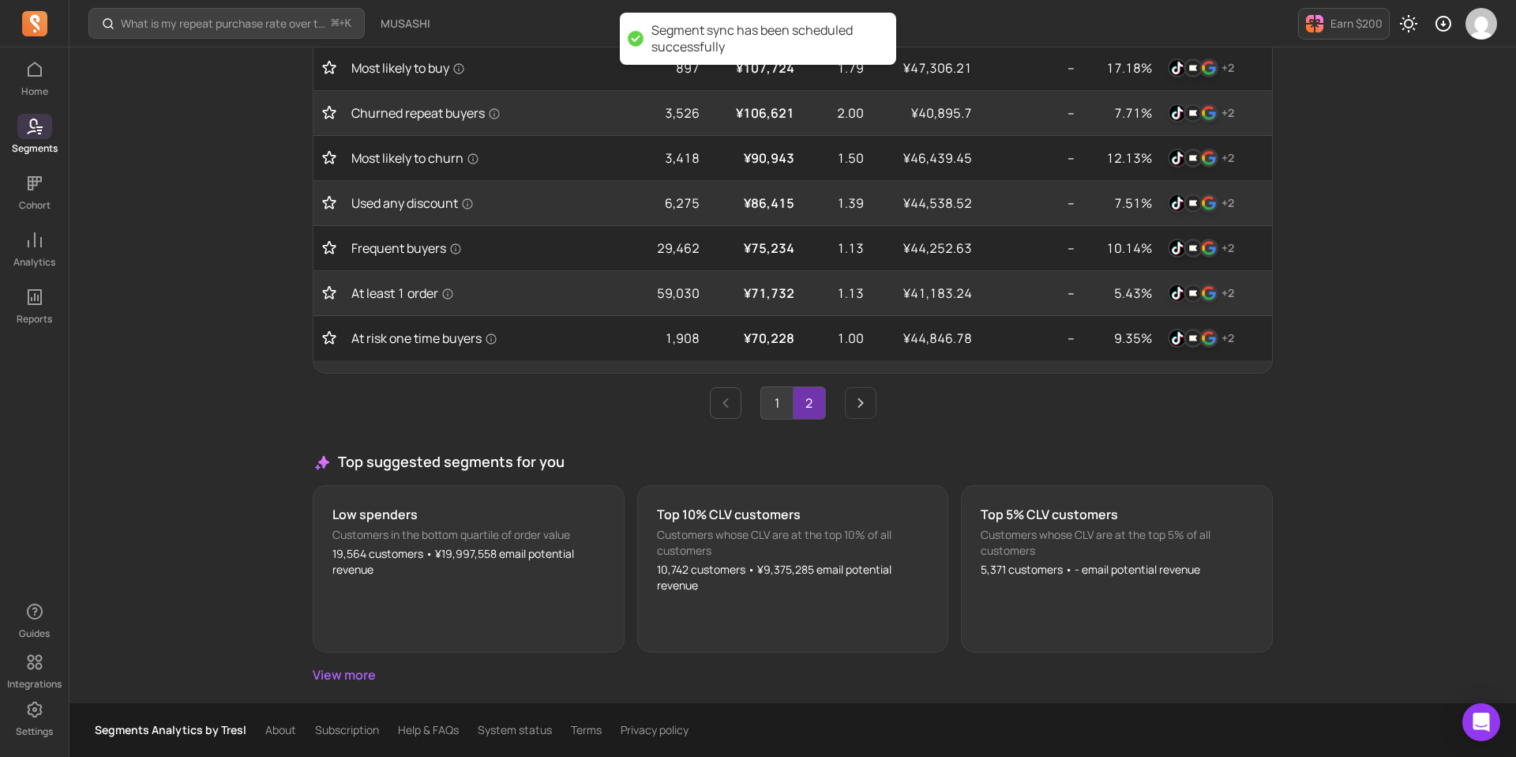
click at [780, 415] on link "1" at bounding box center [777, 403] width 32 height 32
click at [803, 396] on link "2" at bounding box center [810, 403] width 32 height 32
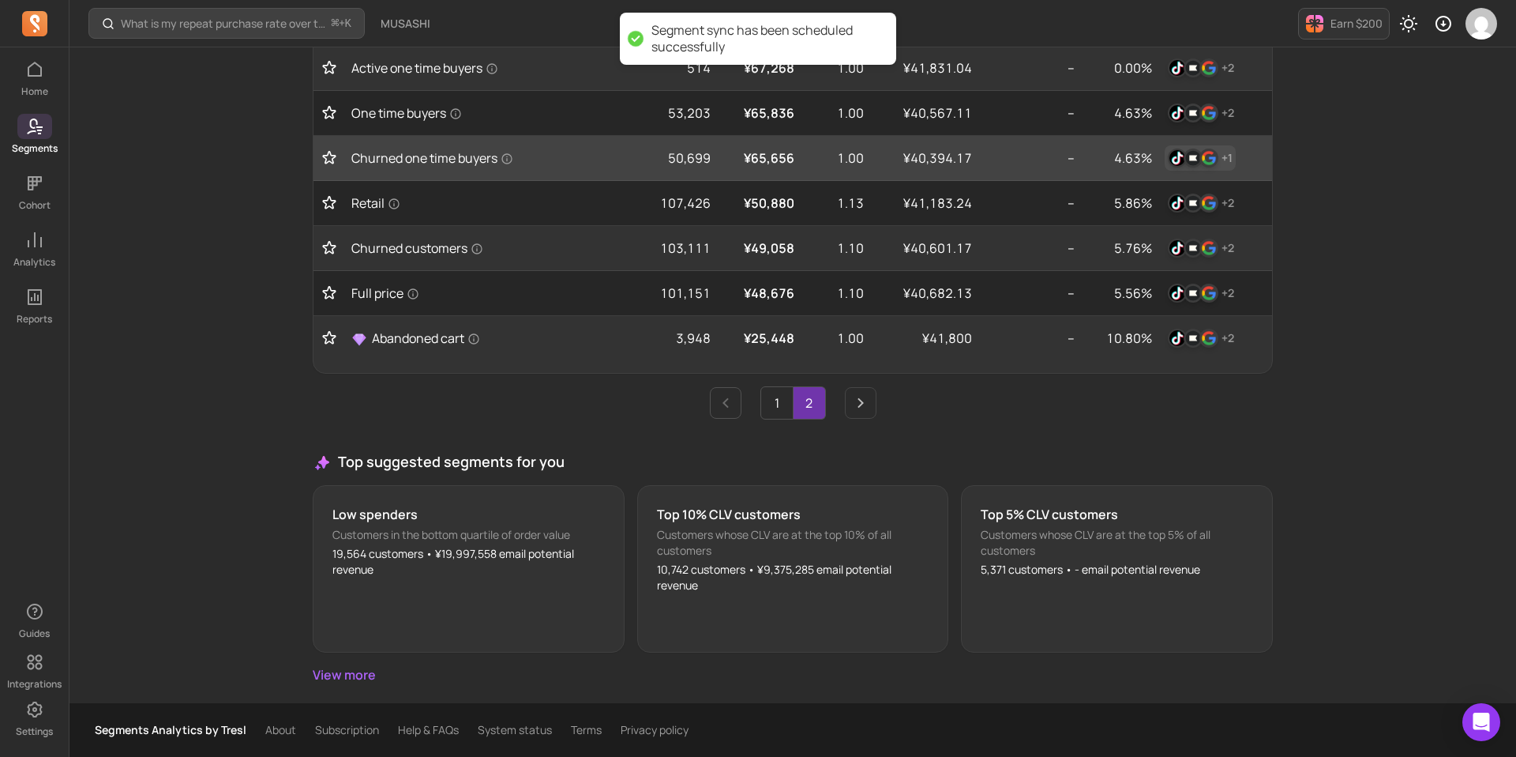
click at [1182, 158] on img "button" at bounding box center [1177, 157] width 19 height 19
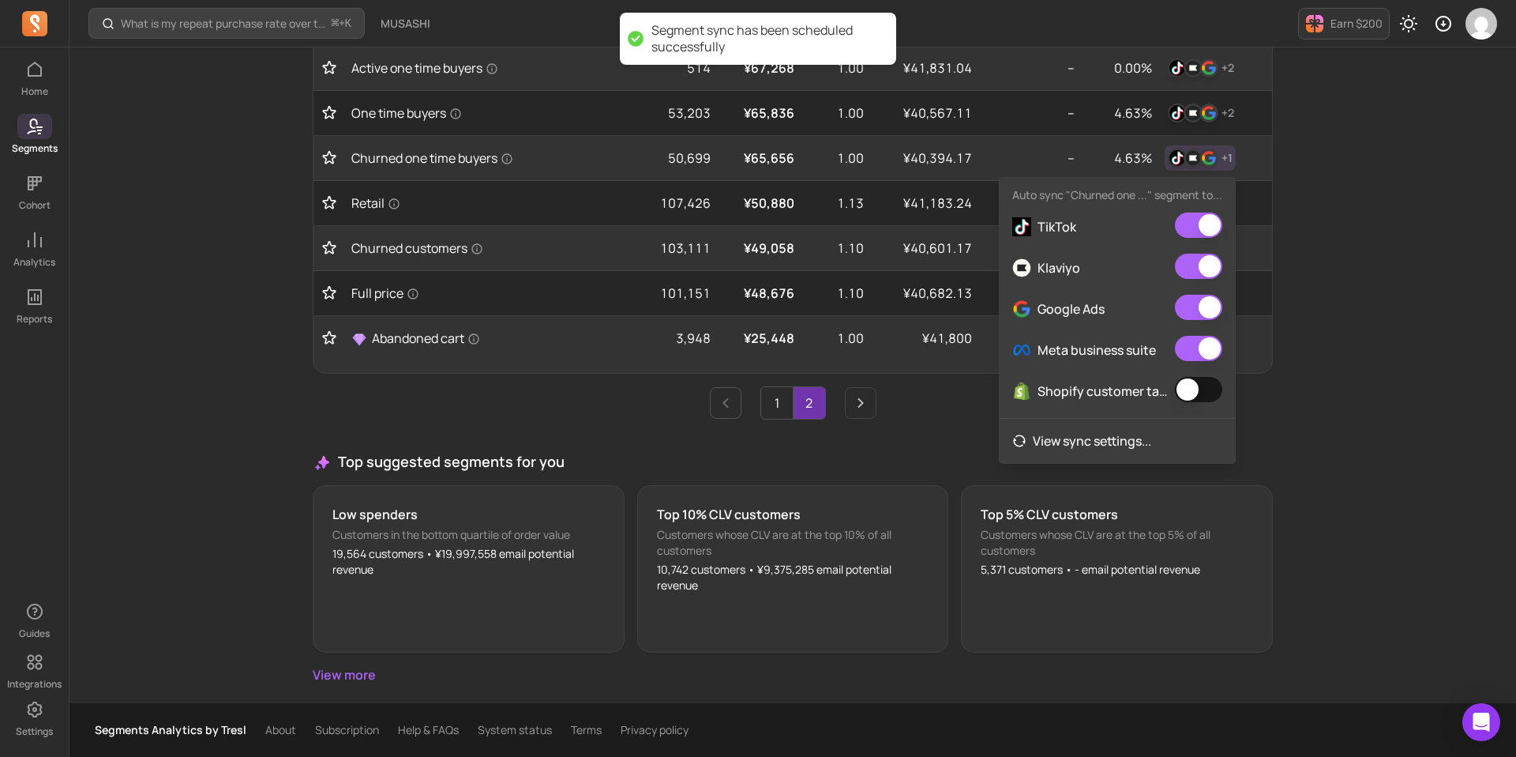
click at [1202, 396] on button "button" at bounding box center [1198, 389] width 47 height 25
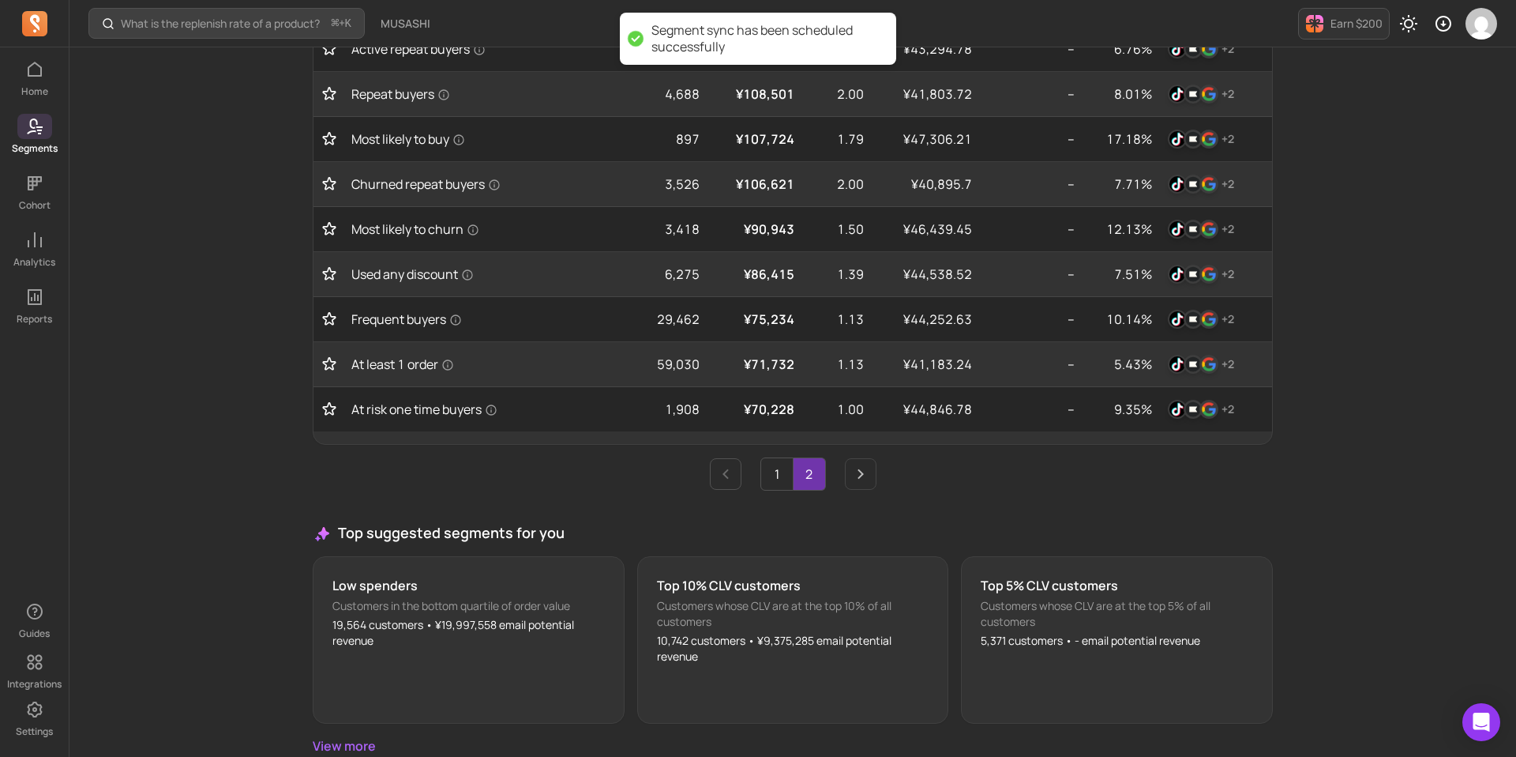
scroll to position [770, 0]
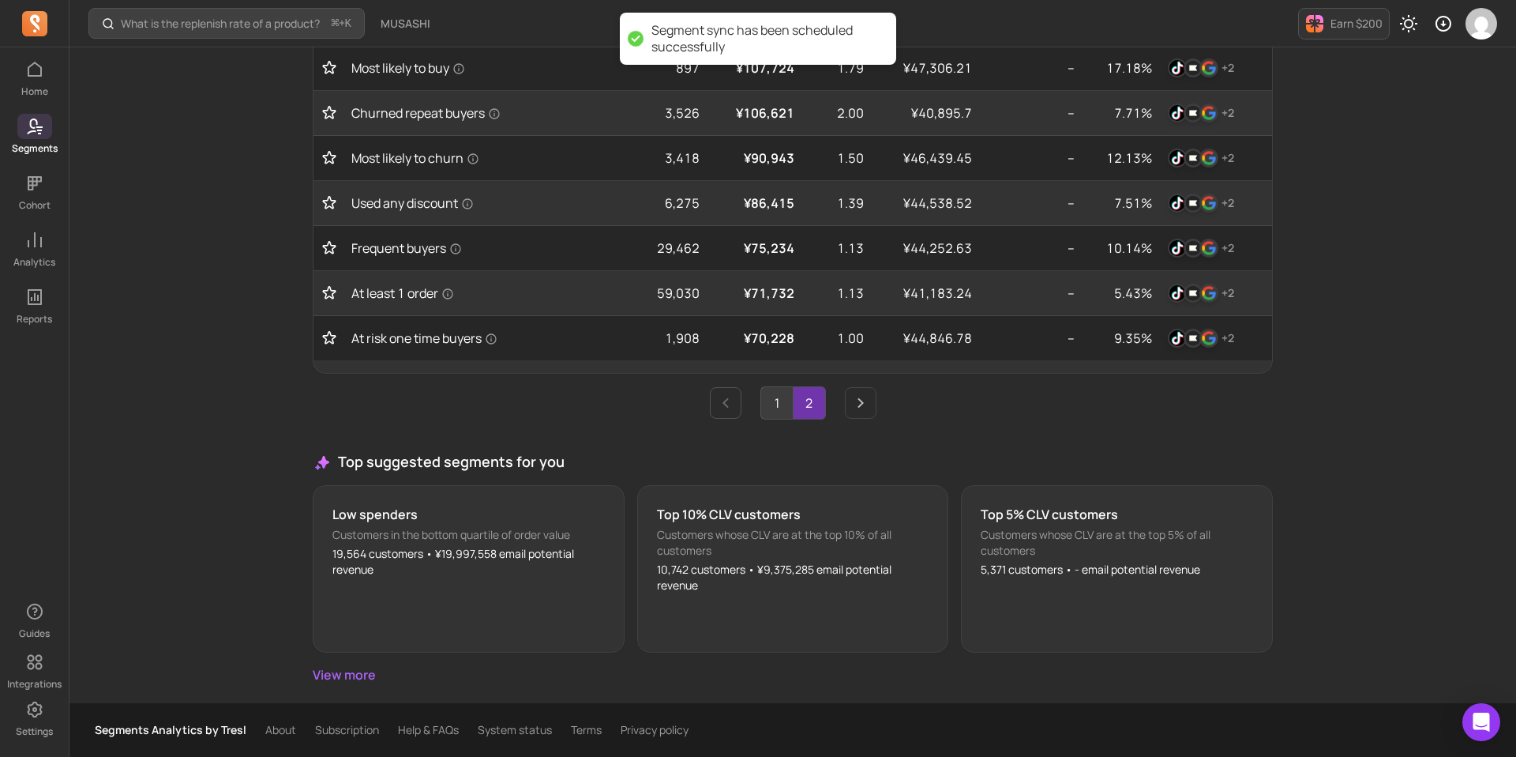
click at [773, 408] on link "1" at bounding box center [777, 403] width 32 height 32
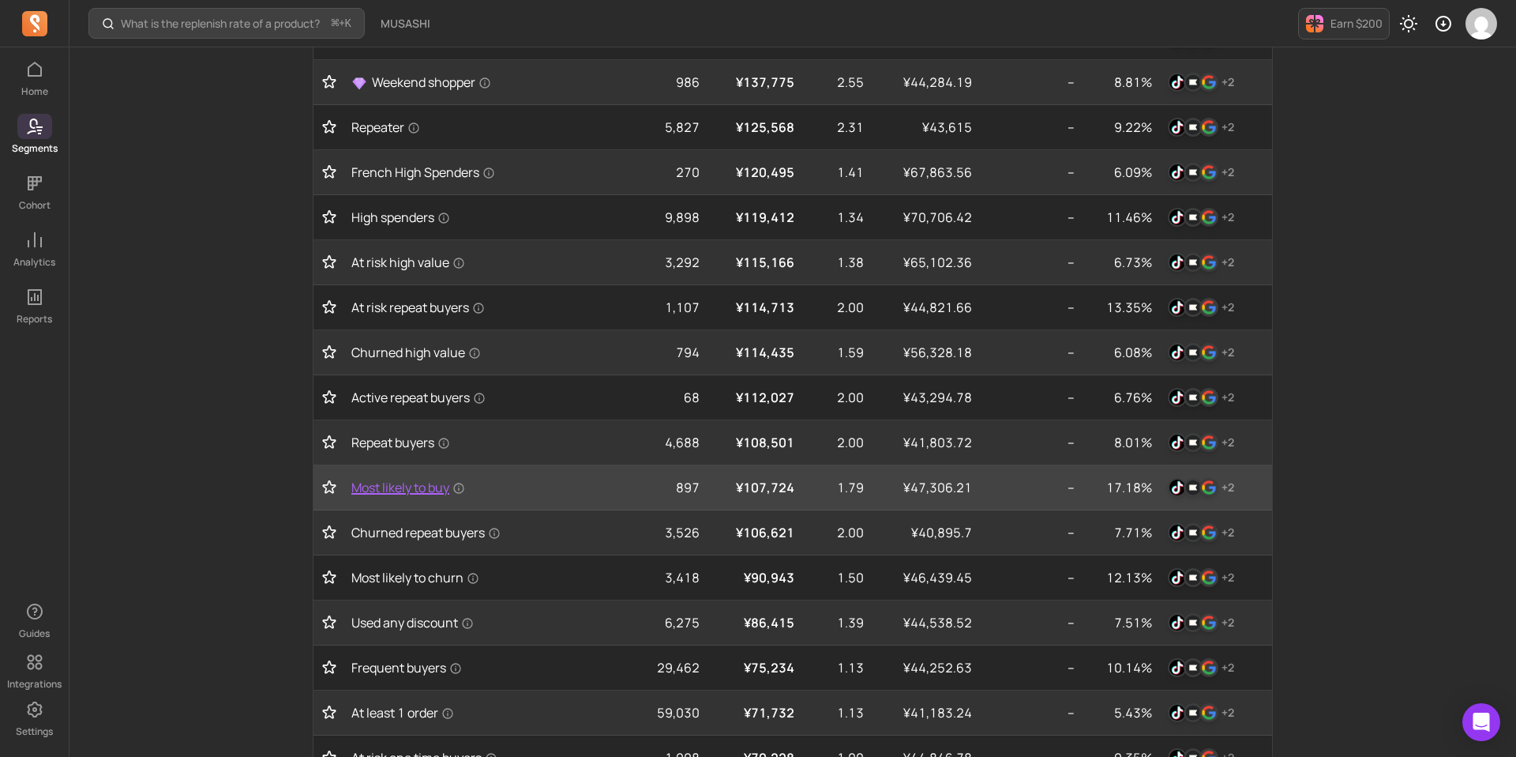
scroll to position [337, 0]
